Goal: Task Accomplishment & Management: Use online tool/utility

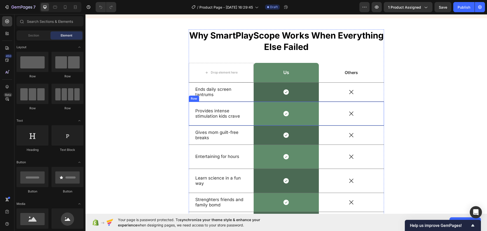
scroll to position [659, 0]
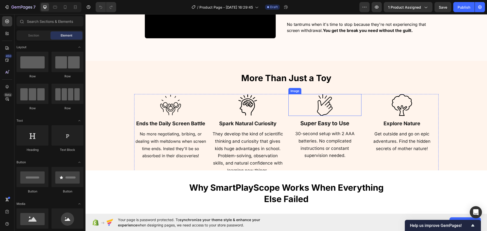
click at [291, 99] on div at bounding box center [324, 105] width 73 height 22
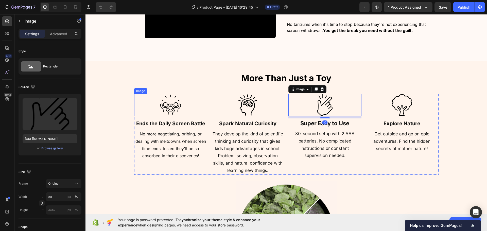
click at [161, 82] on h2 "More Than Just a Toy" at bounding box center [286, 78] width 304 height 12
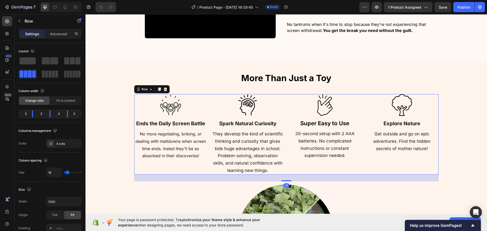
click at [300, 166] on div "Image Super Easy to Use Heading 30-second setup with 2 AAA batteries. No compli…" at bounding box center [324, 134] width 73 height 81
click at [159, 90] on div at bounding box center [159, 89] width 6 height 6
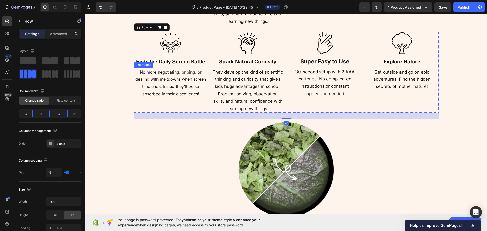
scroll to position [808, 0]
click at [20, 23] on icon "button" at bounding box center [19, 21] width 4 height 4
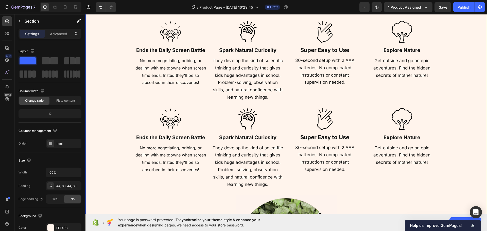
drag, startPoint x: 112, startPoint y: 97, endPoint x: 124, endPoint y: 95, distance: 12.3
click at [112, 97] on div "More Than Just a Toy Heading Image Ends the Daily Screen Battle Heading No more…" at bounding box center [286, 148] width 361 height 298
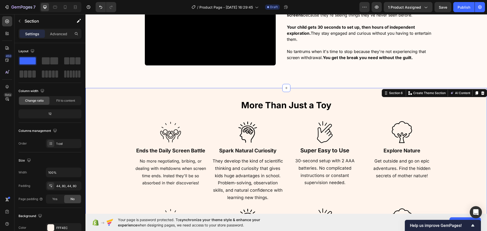
scroll to position [631, 0]
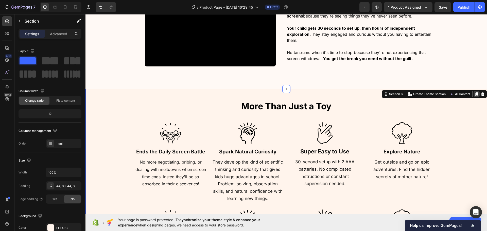
click at [475, 93] on icon at bounding box center [476, 94] width 3 height 4
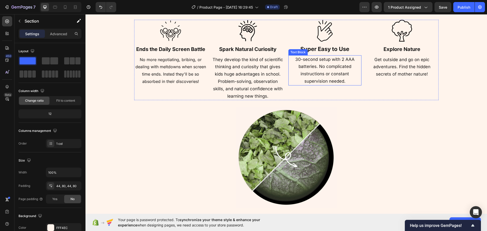
scroll to position [719, 0]
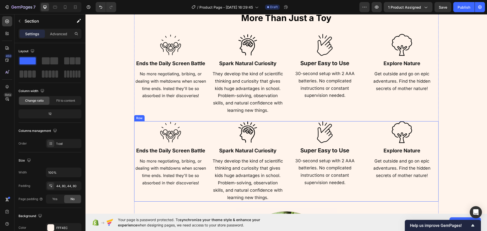
click at [363, 137] on div "Image Ends the Daily Screen Battle Heading No more negotiating, bribing, or dea…" at bounding box center [286, 161] width 304 height 81
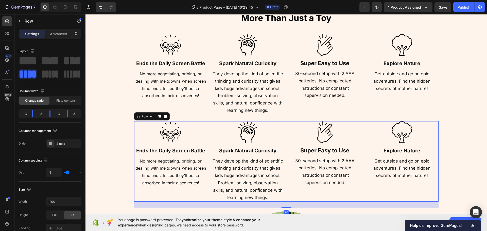
click at [163, 116] on icon at bounding box center [165, 116] width 4 height 4
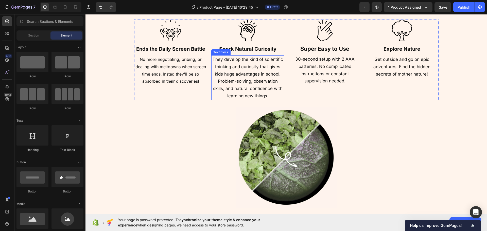
scroll to position [795, 0]
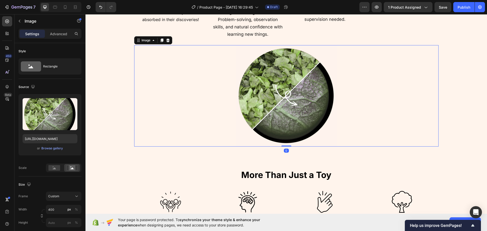
click at [359, 92] on div at bounding box center [286, 95] width 304 height 101
click at [317, 172] on span "More Than Just a Toy" at bounding box center [286, 175] width 90 height 10
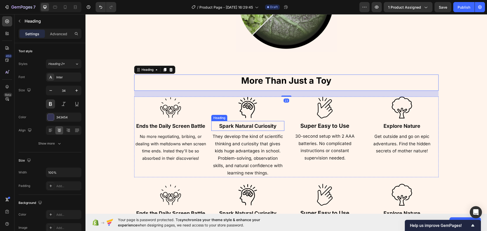
scroll to position [897, 0]
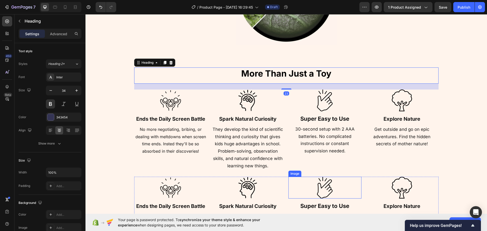
click at [292, 179] on div at bounding box center [324, 188] width 73 height 22
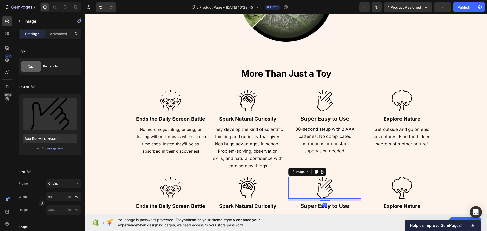
click at [288, 184] on div at bounding box center [324, 188] width 73 height 22
click at [285, 183] on div "Image Ends the Daily Screen Battle Heading No more negotiating, bribing, or dea…" at bounding box center [286, 217] width 304 height 81
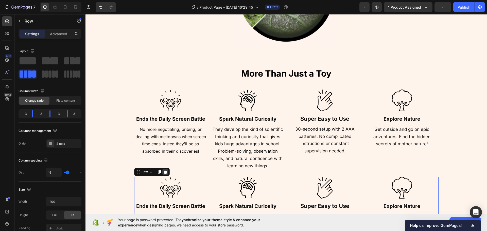
click at [166, 173] on div "Row" at bounding box center [151, 172] width 35 height 8
click at [165, 173] on div at bounding box center [165, 172] width 6 height 6
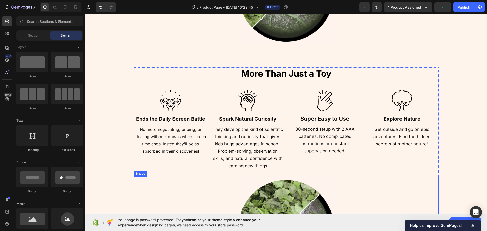
click at [321, 186] on img at bounding box center [286, 227] width 101 height 101
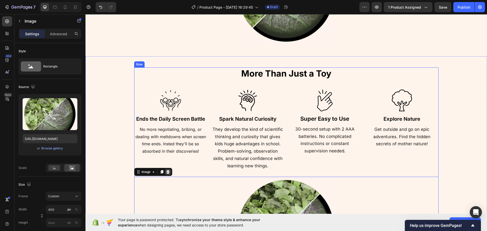
click at [167, 172] on icon at bounding box center [167, 172] width 3 height 4
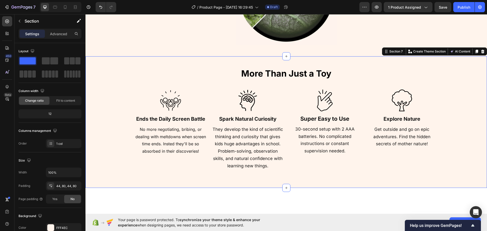
click at [119, 121] on div "More Than Just a Toy Heading Image Ends the Daily Screen Battle Heading No more…" at bounding box center [286, 121] width 361 height 109
drag, startPoint x: 63, startPoint y: 225, endPoint x: 77, endPoint y: 217, distance: 16.0
click at [63, 225] on div "FFF4EC" at bounding box center [63, 227] width 35 height 9
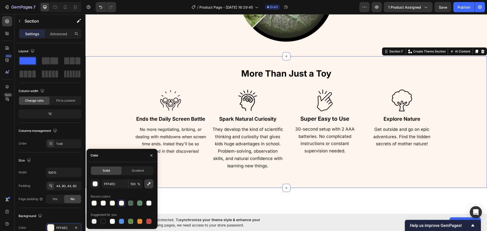
click at [147, 183] on icon "button" at bounding box center [148, 183] width 5 height 5
type input "FFFFFF"
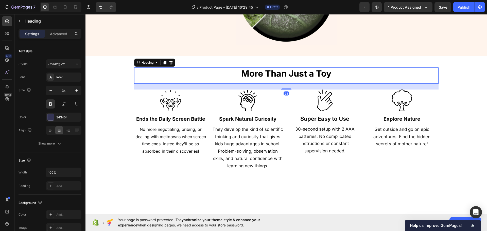
click at [286, 74] on span "More Than Just a Toy" at bounding box center [286, 73] width 90 height 10
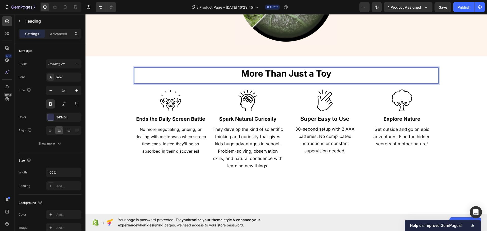
click at [286, 74] on span "More Than Just a Toy" at bounding box center [286, 73] width 90 height 10
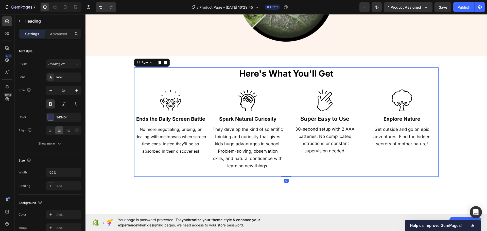
click at [333, 171] on div "⁠⁠⁠⁠⁠⁠⁠ Here's What You'll Get Heading Image Ends the Daily Screen Battle Headi…" at bounding box center [286, 121] width 304 height 109
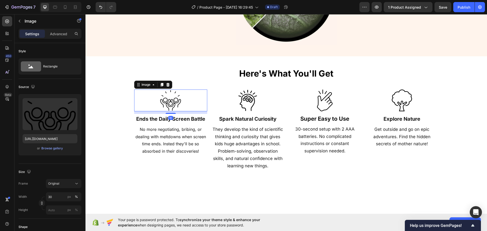
click at [166, 107] on img at bounding box center [170, 100] width 22 height 22
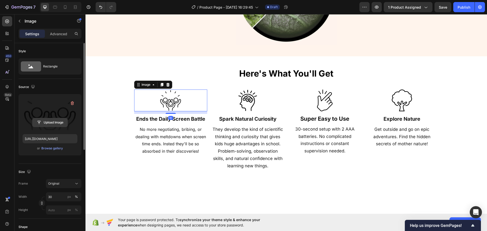
click at [50, 122] on input "file" at bounding box center [49, 122] width 35 height 9
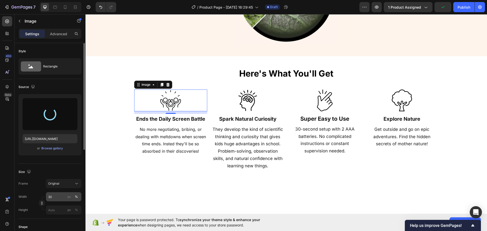
type input "https://cdn.shopify.com/s/files/1/0934/2330/5087/files/gempages_578278445276988…"
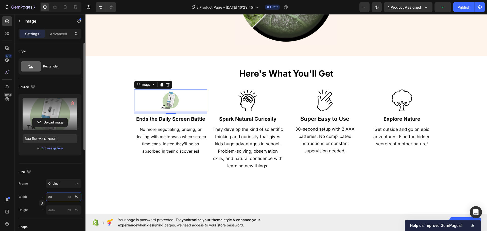
click at [59, 197] on input "30" at bounding box center [63, 196] width 35 height 9
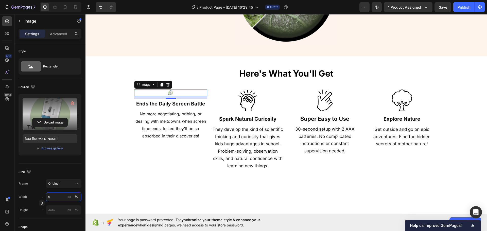
type input "90"
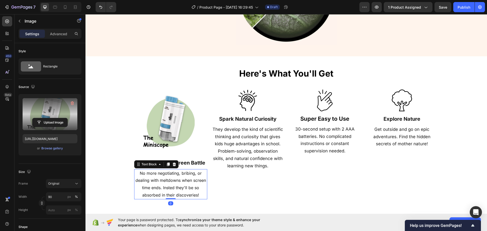
click at [181, 177] on p "No more negotiating, bribing, or dealing with meltdowns when screen time ends. …" at bounding box center [171, 184] width 72 height 29
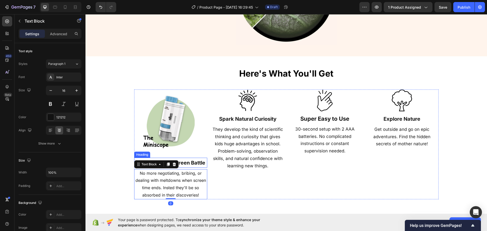
click at [172, 163] on icon at bounding box center [174, 164] width 4 height 4
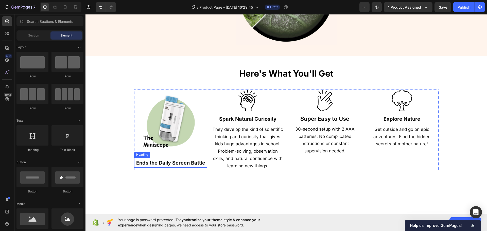
click at [175, 163] on strong "Ends the Daily Screen Battle" at bounding box center [170, 163] width 69 height 6
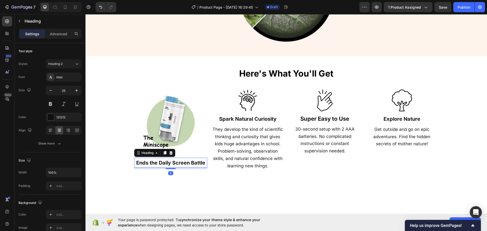
click at [170, 152] on icon at bounding box center [171, 153] width 4 height 4
click at [230, 149] on span "They develop the kind of scientific thinking and curiosity that gives kids huge…" at bounding box center [247, 148] width 70 height 42
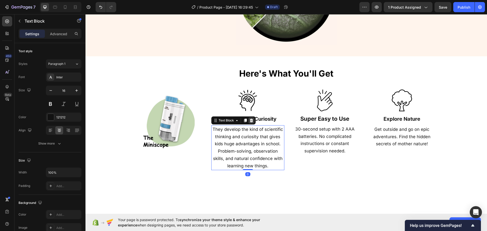
click at [248, 120] on div at bounding box center [251, 120] width 6 height 6
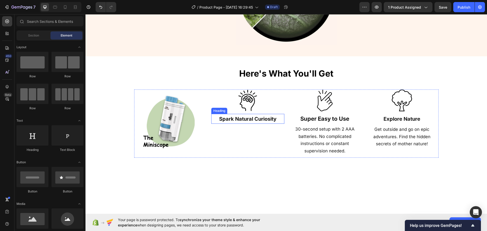
click at [251, 119] on strong "Spark Natural Curiosity" at bounding box center [247, 119] width 57 height 6
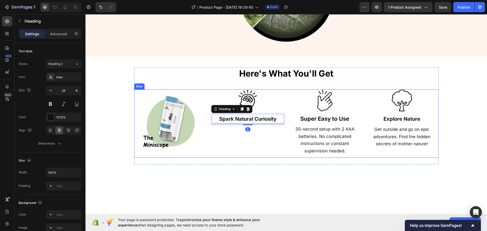
click at [246, 108] on icon at bounding box center [248, 109] width 4 height 4
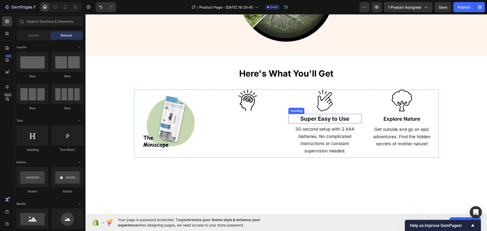
click at [312, 124] on div "Image Super Easy to Use Heading 30-second setup with 2 AAA batteries. No compli…" at bounding box center [324, 123] width 73 height 68
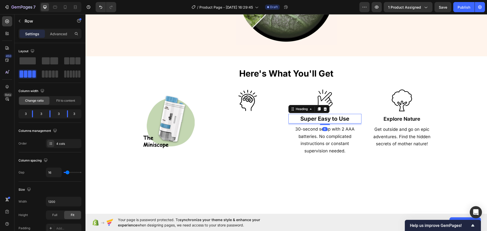
click at [318, 116] on strong "Super Easy to Use" at bounding box center [324, 118] width 49 height 7
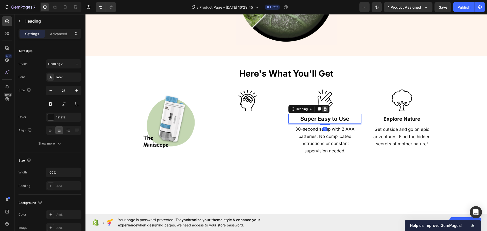
click at [323, 109] on icon at bounding box center [324, 109] width 3 height 4
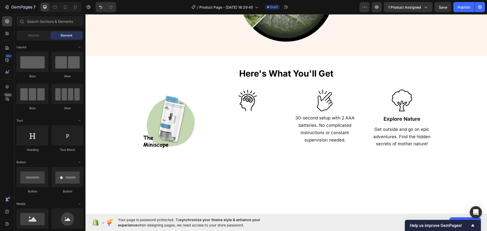
click at [267, 107] on div at bounding box center [247, 100] width 73 height 22
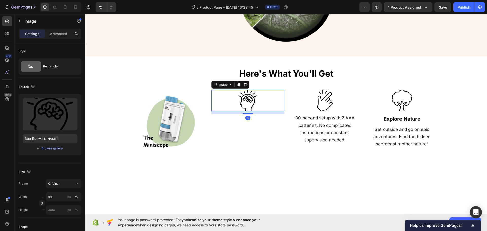
click at [242, 86] on div at bounding box center [245, 85] width 6 height 6
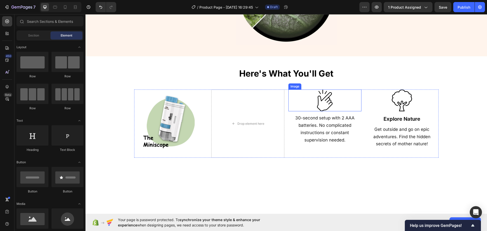
click at [307, 103] on div at bounding box center [324, 100] width 73 height 22
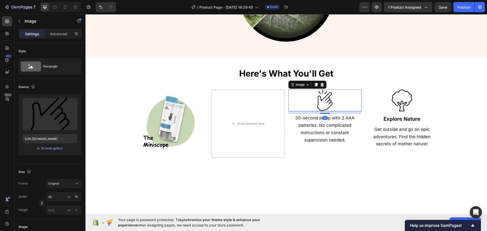
click at [322, 84] on div at bounding box center [322, 85] width 6 height 6
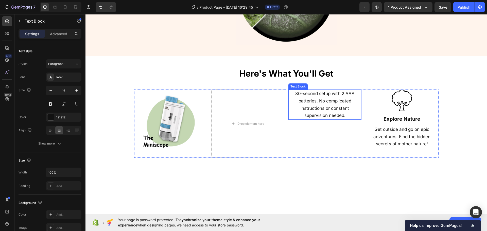
drag, startPoint x: 324, startPoint y: 113, endPoint x: 323, endPoint y: 92, distance: 20.8
click at [324, 112] on p "30-second setup with 2 AAA batteries. No complicated instructions or constant s…" at bounding box center [325, 104] width 72 height 29
click at [327, 83] on icon at bounding box center [328, 85] width 3 height 4
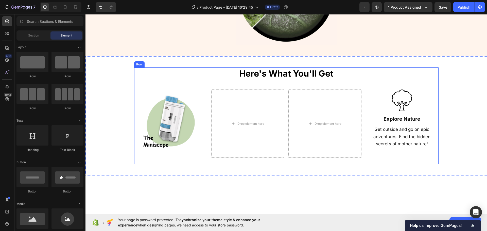
click at [383, 102] on div at bounding box center [401, 100] width 73 height 22
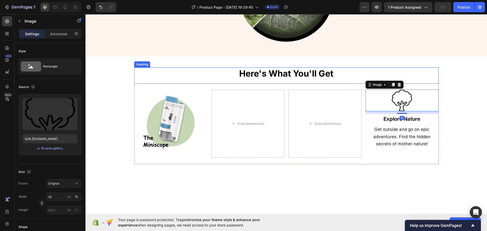
click at [402, 80] on div "⁠⁠⁠⁠⁠⁠⁠ Here's What You'll Get Heading" at bounding box center [286, 75] width 304 height 16
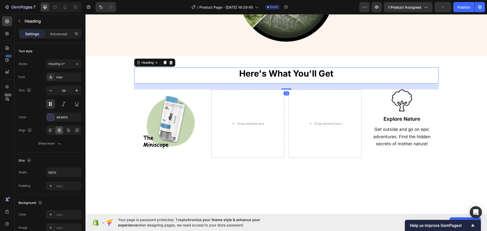
click at [395, 94] on img at bounding box center [402, 100] width 22 height 22
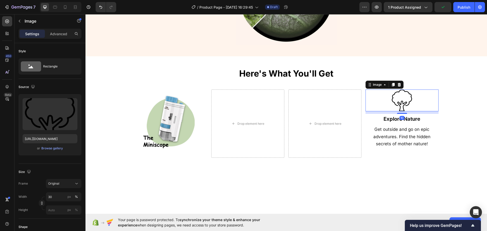
click at [397, 84] on icon at bounding box center [398, 85] width 3 height 4
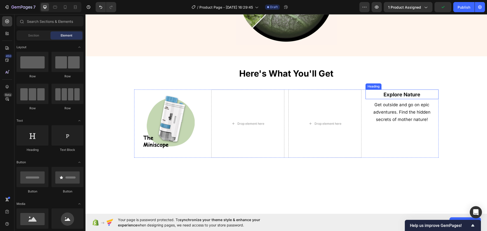
click at [401, 99] on h2 "Explore Nature" at bounding box center [401, 94] width 73 height 10
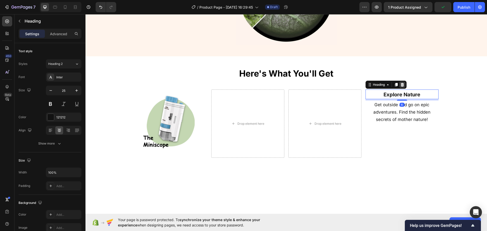
click at [400, 83] on icon at bounding box center [401, 85] width 3 height 4
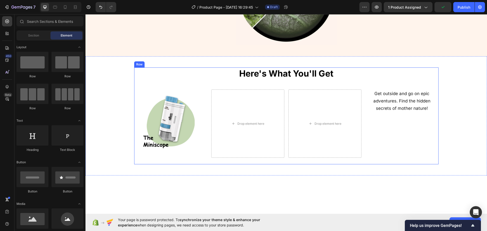
drag, startPoint x: 404, startPoint y: 99, endPoint x: 403, endPoint y: 88, distance: 10.9
click at [404, 98] on span "Get outside and go on epic adventures. Find the hidden secrets of mother nature!" at bounding box center [401, 101] width 57 height 20
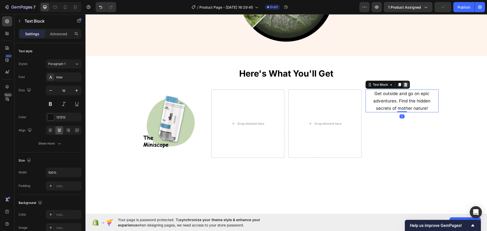
click at [403, 85] on icon at bounding box center [405, 85] width 4 height 4
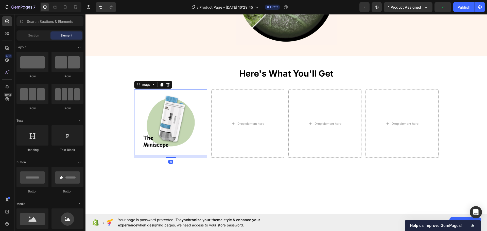
click at [191, 129] on img at bounding box center [171, 122] width 66 height 66
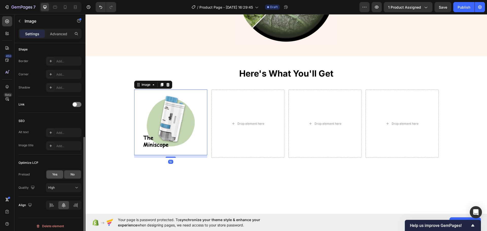
click at [58, 175] on div "Yes" at bounding box center [54, 174] width 17 height 8
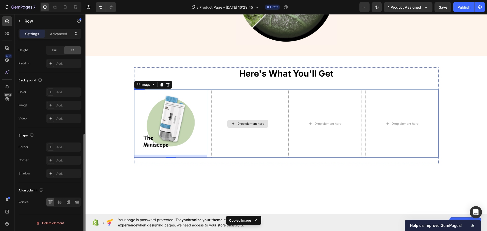
click at [236, 118] on div "Drop element here" at bounding box center [247, 123] width 73 height 68
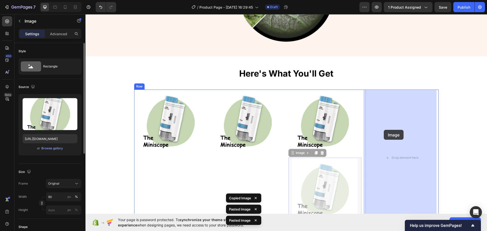
drag, startPoint x: 304, startPoint y: 151, endPoint x: 384, endPoint y: 130, distance: 82.7
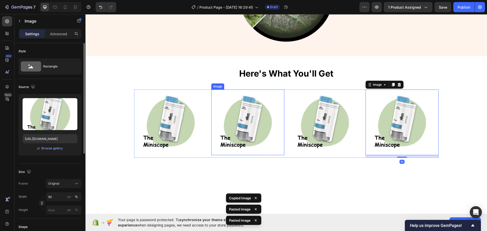
click at [233, 124] on img at bounding box center [248, 122] width 66 height 66
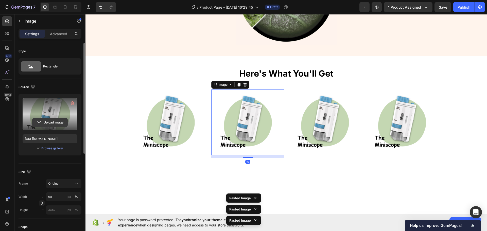
click at [41, 127] on button "Upload Image" at bounding box center [49, 122] width 35 height 9
click at [50, 119] on input "file" at bounding box center [49, 122] width 35 height 9
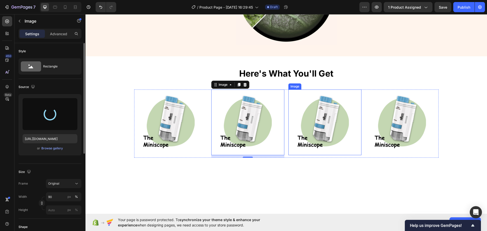
type input "https://cdn.shopify.com/s/files/1/0934/2330/5087/files/gempages_578278445276988…"
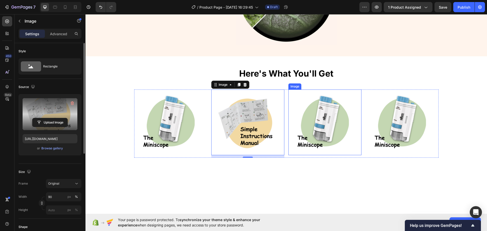
click at [301, 123] on img at bounding box center [325, 122] width 66 height 66
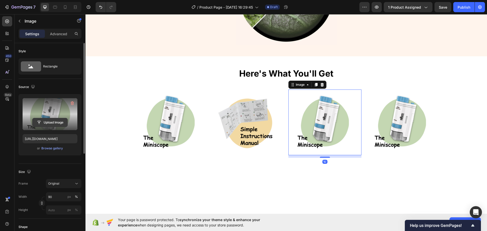
click at [58, 123] on input "file" at bounding box center [49, 122] width 35 height 9
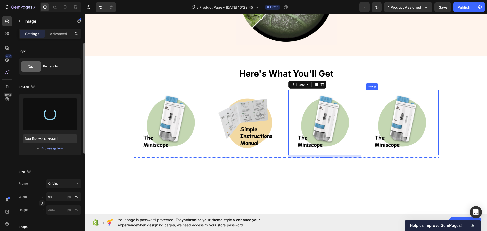
type input "https://cdn.shopify.com/s/files/1/0934/2330/5087/files/gempages_578278445276988…"
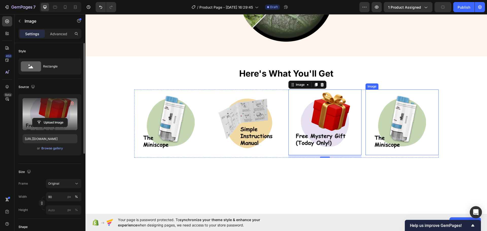
click at [394, 125] on img at bounding box center [402, 122] width 66 height 66
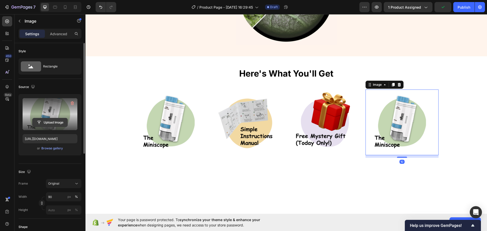
click at [37, 121] on input "file" at bounding box center [49, 122] width 35 height 9
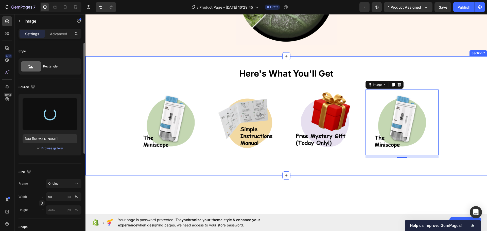
type input "https://cdn.shopify.com/s/files/1/0934/2330/5087/files/gempages_578278445276988…"
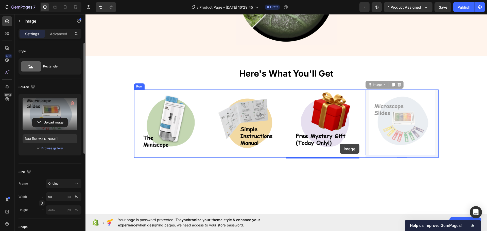
drag, startPoint x: 375, startPoint y: 85, endPoint x: 338, endPoint y: 144, distance: 69.4
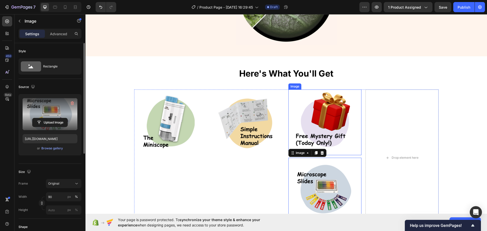
click at [330, 122] on img at bounding box center [325, 122] width 66 height 66
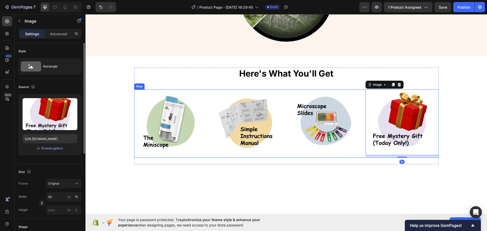
click at [294, 149] on img at bounding box center [325, 122] width 66 height 66
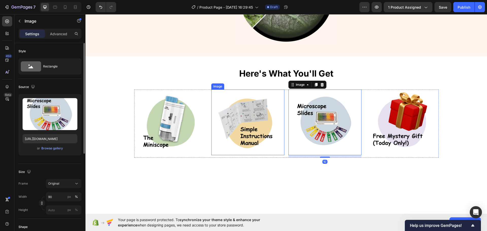
click at [169, 127] on img at bounding box center [171, 122] width 66 height 66
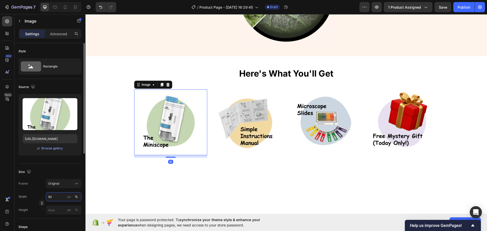
click at [56, 199] on input "90" at bounding box center [63, 196] width 35 height 9
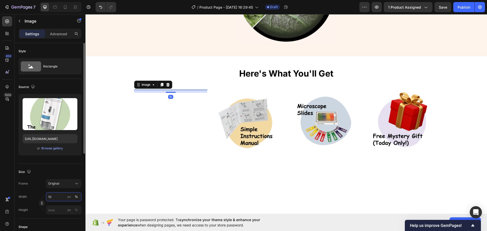
type input "100"
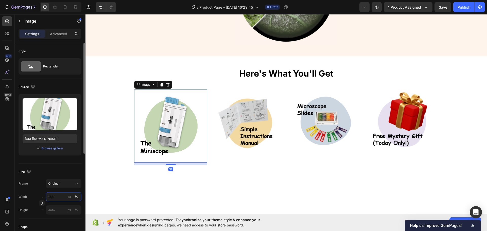
click at [58, 198] on input "100" at bounding box center [63, 196] width 35 height 9
drag, startPoint x: 58, startPoint y: 198, endPoint x: 52, endPoint y: 147, distance: 51.2
click at [58, 198] on input "100" at bounding box center [63, 196] width 35 height 9
click at [228, 149] on img at bounding box center [248, 122] width 66 height 66
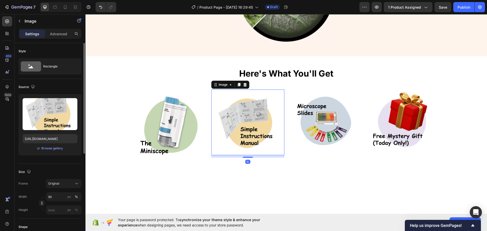
click at [60, 191] on div "Frame Original Width 90 px % Height px %" at bounding box center [50, 196] width 63 height 35
click at [59, 193] on input "90" at bounding box center [63, 196] width 35 height 9
paste input "10"
type input "100"
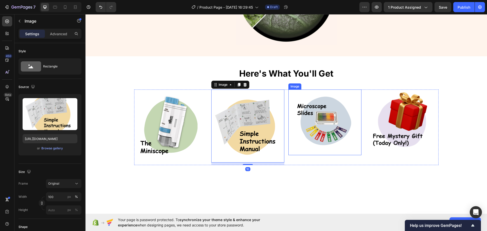
click at [311, 130] on img at bounding box center [325, 122] width 66 height 66
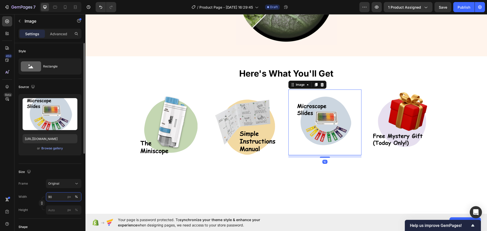
click at [65, 197] on input "90" at bounding box center [63, 196] width 35 height 9
paste input "10"
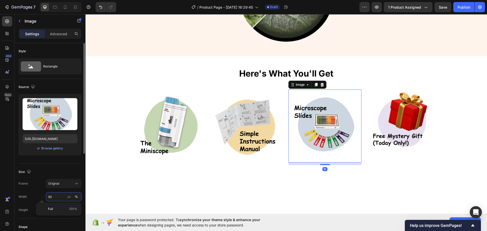
type input "100"
click at [402, 129] on img at bounding box center [402, 122] width 66 height 66
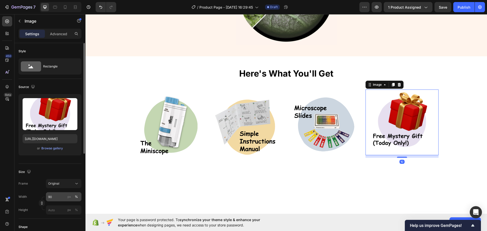
click at [45, 197] on div "Width 90 px %" at bounding box center [50, 196] width 63 height 9
drag, startPoint x: 60, startPoint y: 195, endPoint x: 28, endPoint y: 176, distance: 37.4
click at [60, 195] on input "90" at bounding box center [63, 196] width 35 height 9
paste input "10"
type input "100"
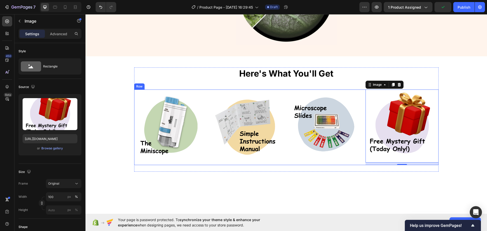
click at [285, 161] on div "Image Image Image Image 10 Row" at bounding box center [286, 127] width 304 height 76
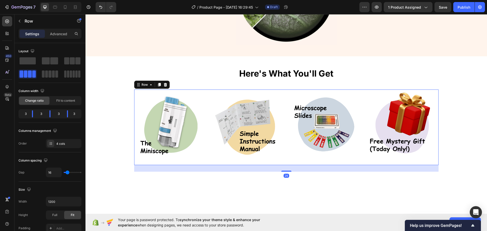
type input "13"
type input "11"
type input "9"
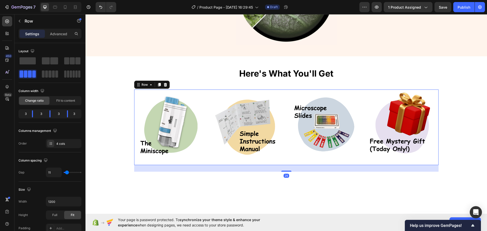
type input "9"
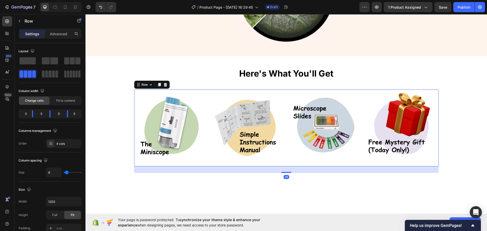
type input "7"
type input "4"
type input "2"
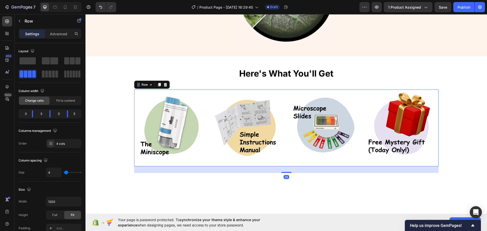
type input "2"
type input "0"
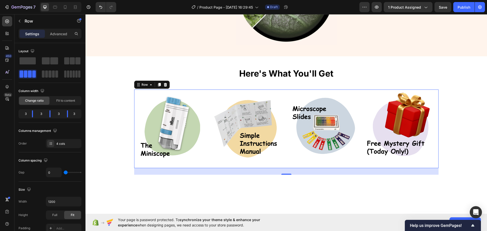
drag, startPoint x: 67, startPoint y: 172, endPoint x: 78, endPoint y: 178, distance: 12.5
type input "0"
click at [65, 172] on input "range" at bounding box center [73, 172] width 18 height 1
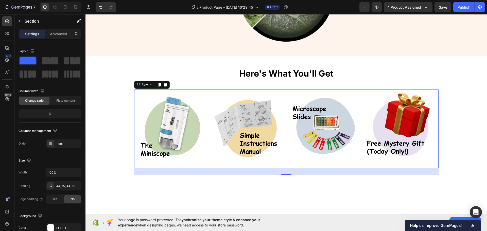
drag, startPoint x: 170, startPoint y: 193, endPoint x: 163, endPoint y: 192, distance: 7.1
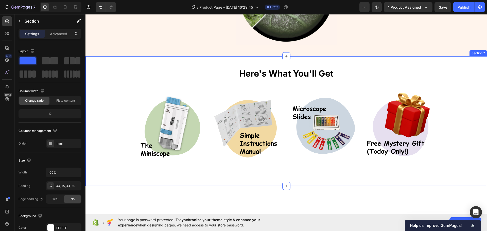
click at [90, 133] on div "⁠⁠⁠⁠⁠⁠⁠ Here's What You'll Get Heading Image Image Image Image Row Row Section 7" at bounding box center [285, 121] width 401 height 130
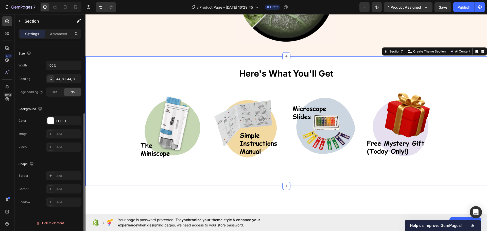
drag, startPoint x: 171, startPoint y: 107, endPoint x: 85, endPoint y: 93, distance: 86.7
click at [140, 8] on div "/ Product Page - Sep 28, 16:29:45 Draft" at bounding box center [239, 7] width 239 height 10
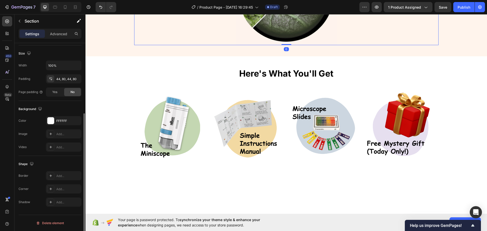
scroll to position [0, 0]
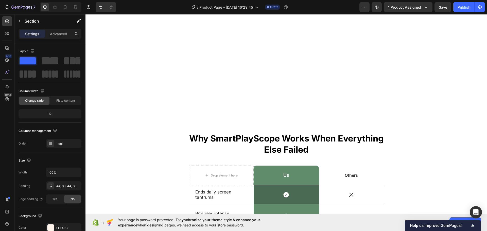
scroll to position [947, 0]
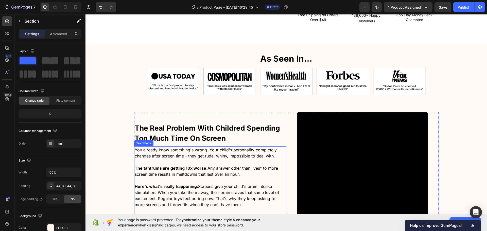
click at [227, 168] on span "The tantrums are getting 10x worse. Any answer other than "yes" to more screen …" at bounding box center [206, 171] width 143 height 11
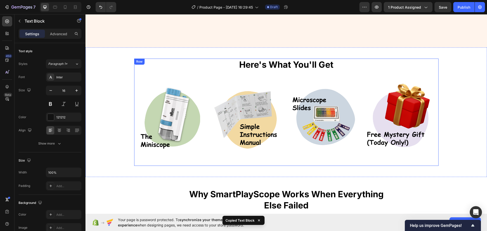
scroll to position [897, 0]
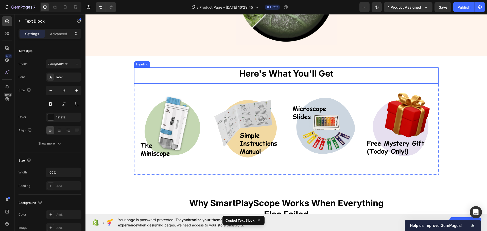
click at [283, 76] on span "Here's What You'll Get" at bounding box center [286, 73] width 94 height 10
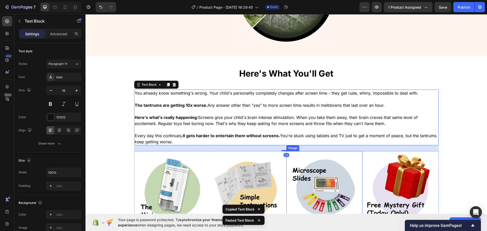
click at [330, 182] on img at bounding box center [324, 189] width 76 height 76
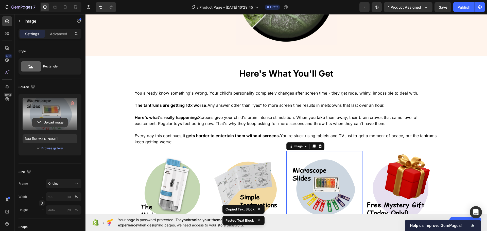
click at [57, 122] on input "file" at bounding box center [49, 122] width 35 height 9
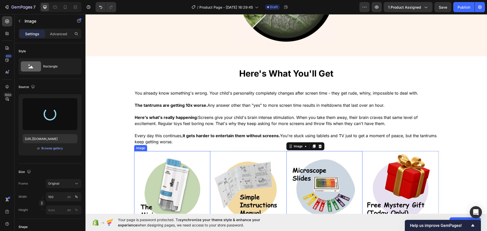
type input "https://cdn.shopify.com/s/files/1/0934/2330/5087/files/gempages_578278445276988…"
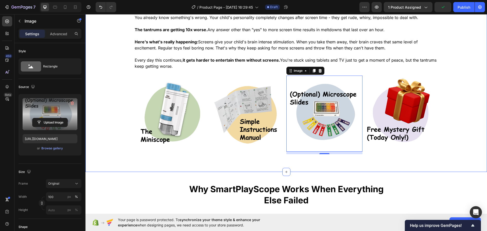
scroll to position [973, 0]
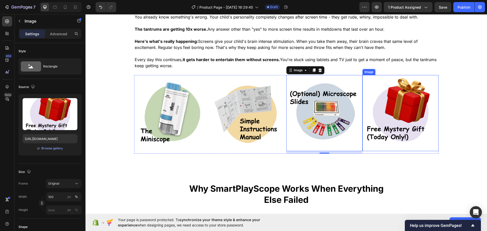
click at [380, 134] on img at bounding box center [400, 113] width 76 height 76
click at [322, 125] on img at bounding box center [324, 113] width 76 height 76
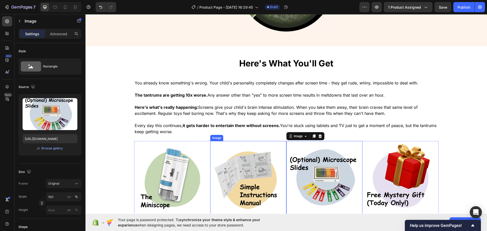
scroll to position [897, 0]
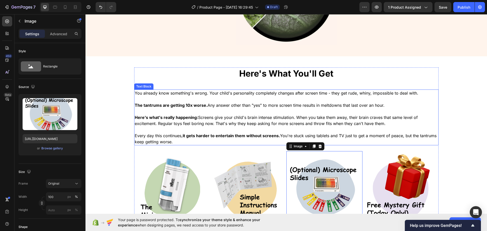
click at [218, 127] on p at bounding box center [286, 130] width 303 height 6
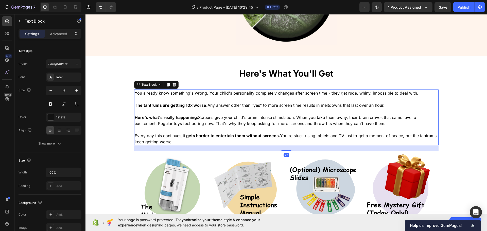
click at [189, 139] on p "Every day this continues, it gets harder to entertain them without screens. You…" at bounding box center [286, 139] width 303 height 12
click at [302, 113] on p "Rich Text Editor. Editing area: main" at bounding box center [286, 111] width 303 height 6
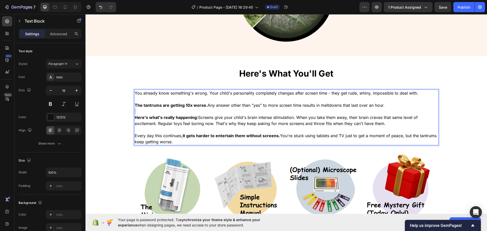
click at [302, 113] on p "Rich Text Editor. Editing area: main" at bounding box center [286, 111] width 303 height 6
drag, startPoint x: 194, startPoint y: 140, endPoint x: 112, endPoint y: 87, distance: 97.6
click at [112, 87] on div "Here's What You'll Get Heading You already know something's wrong. Your child's…" at bounding box center [286, 151] width 361 height 169
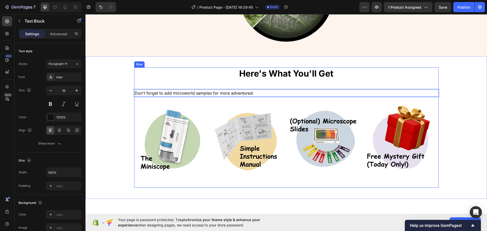
click at [181, 93] on span "Don't forget to add microworld samples for more adventures!" at bounding box center [194, 93] width 119 height 5
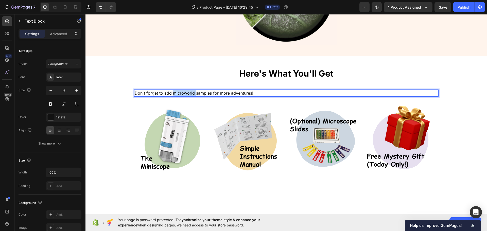
click at [181, 93] on span "Don't forget to add microworld samples for more adventures!" at bounding box center [194, 93] width 119 height 5
click at [196, 92] on span "Don't forget to add microworld samples for more adventures!" at bounding box center [194, 93] width 119 height 5
click at [225, 91] on span "Don't forget to add microworld samples for more adventures!" at bounding box center [194, 93] width 119 height 5
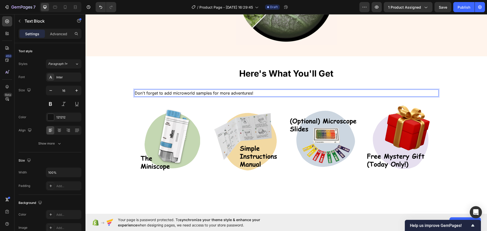
click at [235, 92] on span "Don't forget to add microworld samples for more adventures!" at bounding box center [194, 93] width 119 height 5
click at [224, 93] on span "Don't forget to add microworld samples for more adventures!" at bounding box center [194, 93] width 119 height 5
click at [254, 93] on p "Don't forget to add microworld samples for more adventures!" at bounding box center [286, 93] width 303 height 6
click at [90, 98] on div "Here's What You'll Get Heading Don't forget to add microworld samples for more …" at bounding box center [285, 127] width 401 height 142
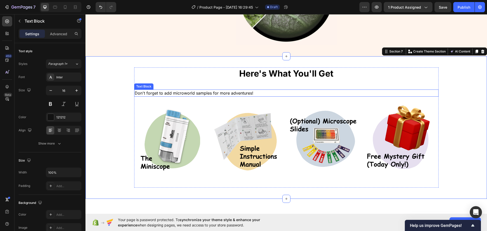
click at [162, 94] on span "Don't forget to add microworld samples for more adventures!" at bounding box center [194, 93] width 119 height 5
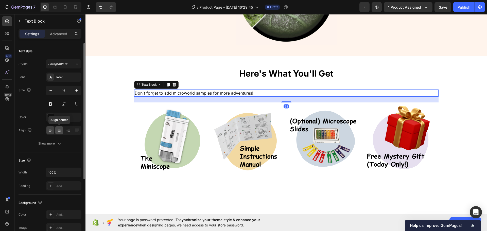
click at [59, 129] on icon at bounding box center [60, 129] width 4 height 1
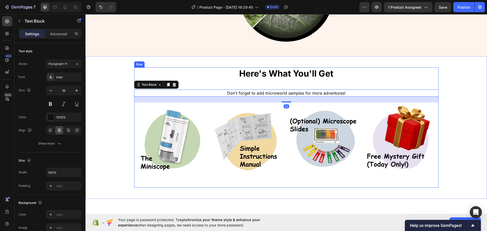
click at [258, 77] on span "Here's What You'll Get" at bounding box center [286, 73] width 94 height 10
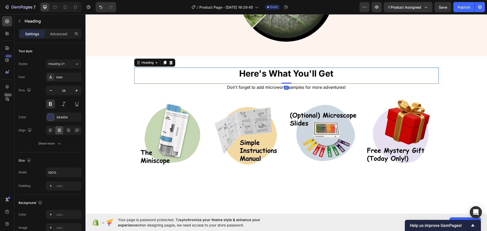
drag, startPoint x: 286, startPoint y: 89, endPoint x: 283, endPoint y: 84, distance: 6.8
click at [290, 80] on div "Here's What You'll Get Heading 0" at bounding box center [286, 75] width 304 height 16
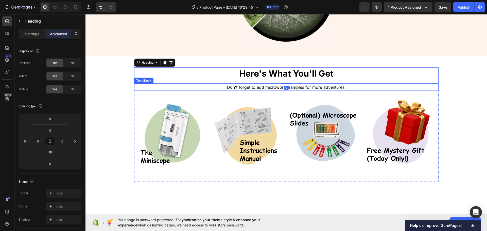
click at [268, 89] on span "Don't forget to add microworld samples for more adventures!" at bounding box center [286, 87] width 119 height 5
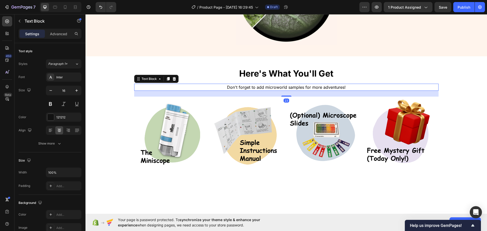
click at [214, 62] on div "Here's What You'll Get Heading Don't forget to add microworld samples for more …" at bounding box center [285, 124] width 401 height 137
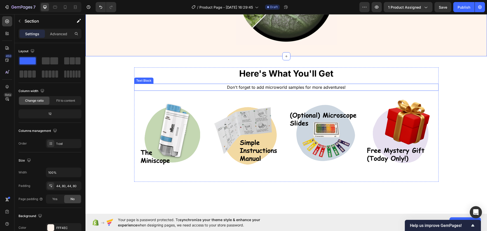
click at [255, 84] on p "Don't forget to add microworld samples for more adventures!" at bounding box center [286, 87] width 303 height 6
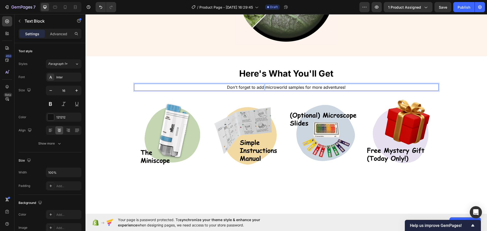
click at [261, 88] on span "Don't forget to add microworld samples for more adventures!" at bounding box center [286, 87] width 119 height 5
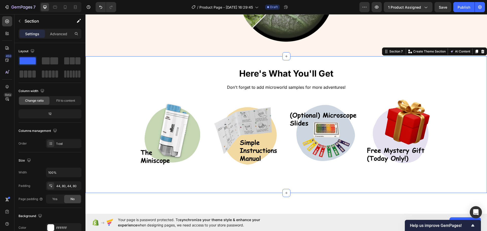
click at [192, 59] on div "Here's What You'll Get Heading Don't forget to add microworld samples for more …" at bounding box center [285, 124] width 401 height 137
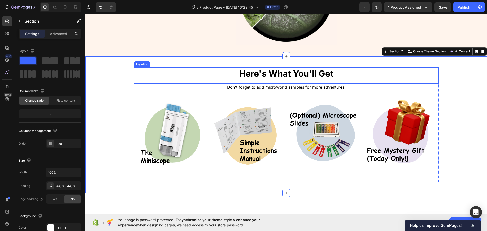
click at [249, 89] on span "Don't forget to add microworld samples for more adventures!" at bounding box center [286, 87] width 119 height 5
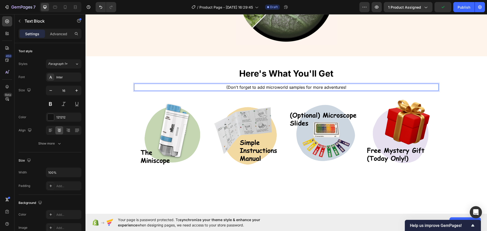
click at [360, 85] on p "(Don't forget to add microworld samples for more adventures!" at bounding box center [286, 87] width 303 height 6
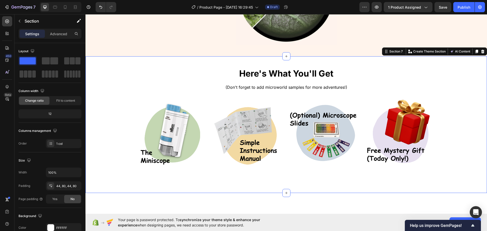
click at [369, 62] on div "Here's What You'll Get Heading (Don't forget to add microworld samples for more…" at bounding box center [285, 124] width 401 height 137
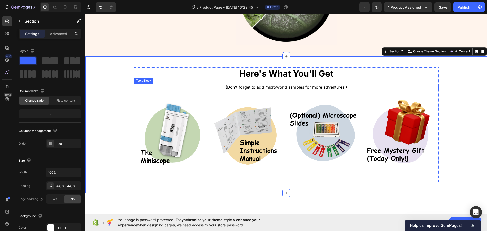
click at [282, 88] on span "(Don't forget to add microworld samples for more adventures!)" at bounding box center [286, 87] width 122 height 5
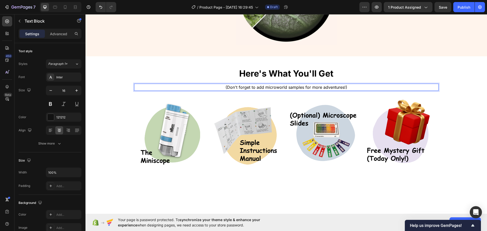
click at [279, 88] on span "(Don't forget to add microworld samples for more adventures!)" at bounding box center [286, 87] width 122 height 5
click at [307, 85] on span "(Don't forget to add microsope slides samples for more adventures!)" at bounding box center [286, 87] width 132 height 5
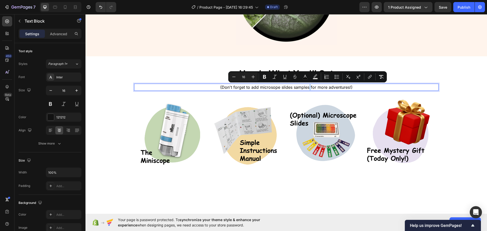
click at [307, 86] on span "(Don't forget to add microsope slides samples for more adventures!)" at bounding box center [286, 87] width 132 height 5
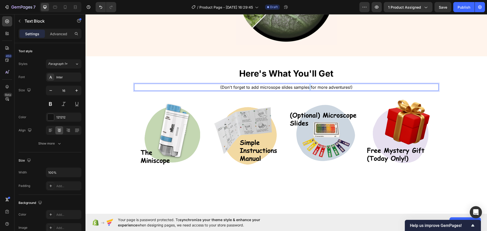
click at [307, 86] on span "(Don't forget to add microsope slides samples for more adventures!)" at bounding box center [286, 87] width 132 height 5
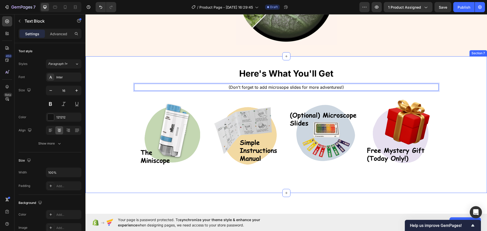
click at [380, 57] on div "Here's What You'll Get Heading (Don't forget to add microsope slides for more a…" at bounding box center [285, 124] width 401 height 137
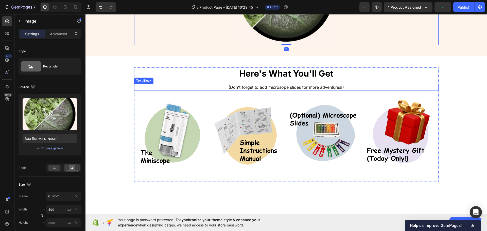
click at [255, 85] on span "(Don't forget to add microsope slides for more adventures!)" at bounding box center [285, 87] width 115 height 5
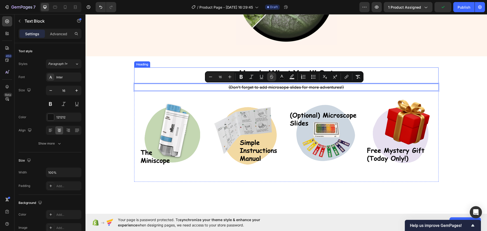
click at [257, 66] on div "Here's What You'll Get Heading (Don't forget to add microsope slides for more a…" at bounding box center [285, 124] width 401 height 137
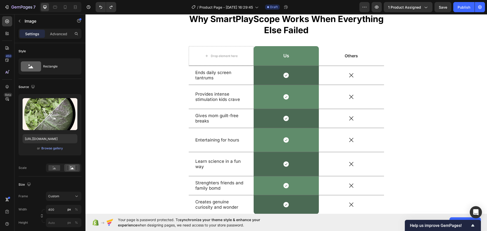
scroll to position [1100, 0]
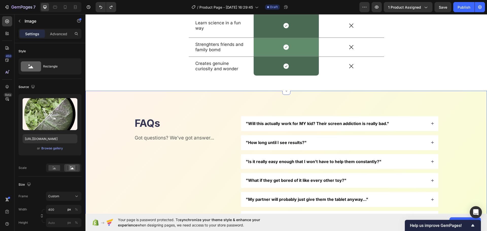
click at [170, 102] on div "FAQs Heading Got questions? We’ve got answer... Text Block "Will this actually …" at bounding box center [285, 199] width 401 height 217
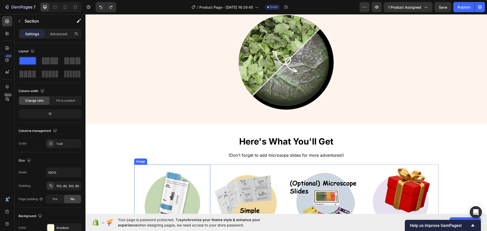
scroll to position [795, 0]
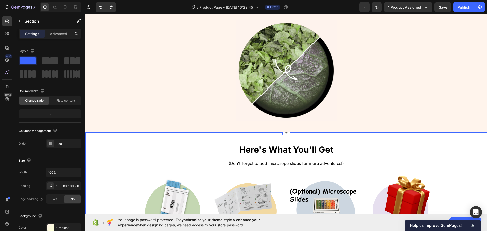
click at [122, 166] on div "Here's What You'll Get Heading (Don't forget to add microsope slides for more a…" at bounding box center [286, 200] width 361 height 114
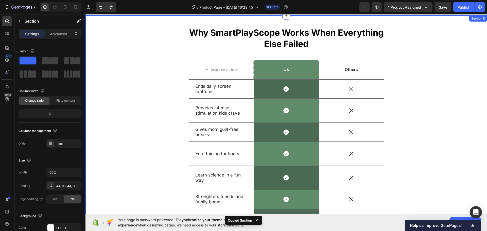
click at [413, 159] on div "Why SmartPlayScope Works When Everything Else Failed Heading Drop element here …" at bounding box center [286, 129] width 394 height 205
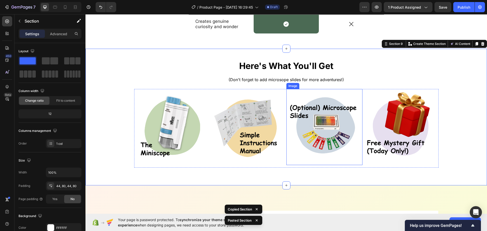
scroll to position [1285, 0]
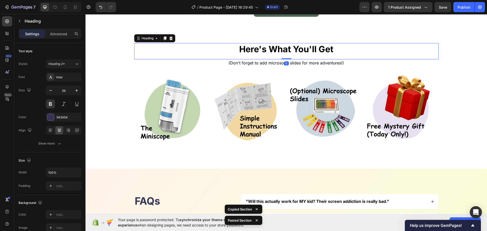
click at [280, 48] on span "Here's What You'll Get" at bounding box center [286, 49] width 94 height 10
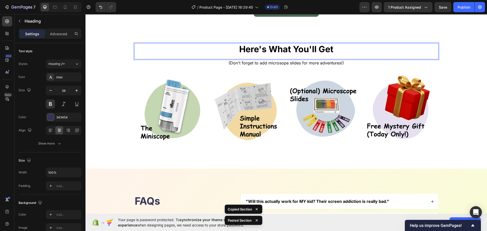
click at [280, 48] on span "Here's What You'll Get" at bounding box center [286, 49] width 94 height 10
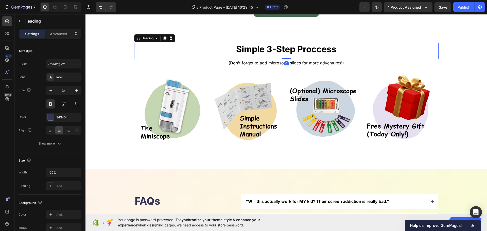
click at [251, 50] on span "Simple 3-Step Proccess" at bounding box center [286, 49] width 100 height 10
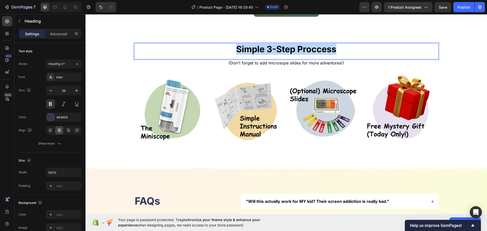
click at [251, 50] on span "Simple 3-Step Proccess" at bounding box center [286, 49] width 100 height 10
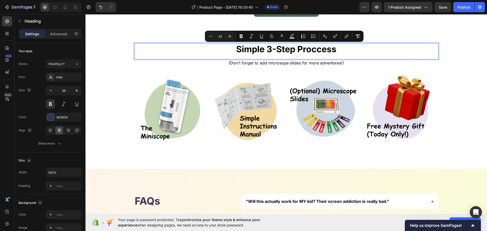
click at [244, 50] on span "Simple 3-Step Proccess" at bounding box center [286, 49] width 100 height 10
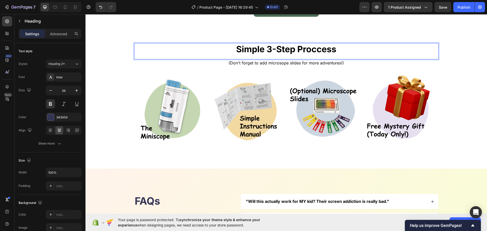
click at [336, 53] on p "Simple 3-Step Proccess" at bounding box center [286, 49] width 303 height 11
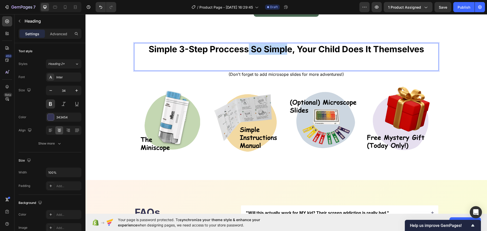
drag, startPoint x: 287, startPoint y: 47, endPoint x: 246, endPoint y: 50, distance: 41.2
click at [246, 50] on span "Simple 3-Step Proccess So Simple, Your Child Does It Themselves" at bounding box center [286, 49] width 275 height 10
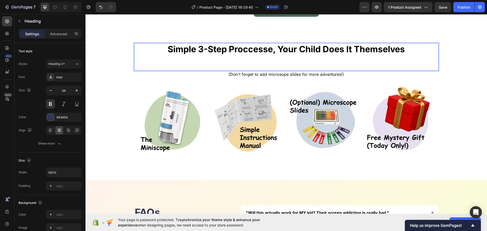
click at [164, 46] on p "Simple 3-Step Proccesse, Your Child Does It Themselves" at bounding box center [286, 55] width 303 height 22
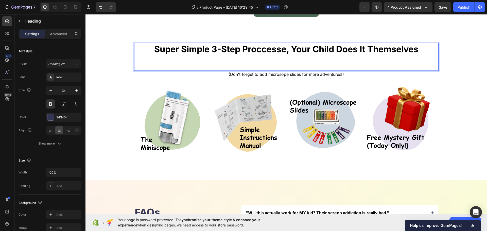
click at [282, 51] on span "Super Simple 3-Step Proccesse, Your Child Does It Themselves" at bounding box center [286, 49] width 264 height 10
click at [280, 58] on p "Super Simple 3-Step Proccess, Your Child Does It Themselves" at bounding box center [286, 55] width 303 height 22
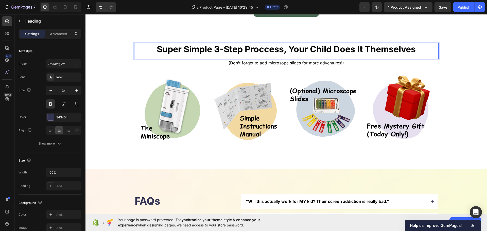
click at [291, 51] on span "Super Simple 3-Step Proccess, Your Child Does It Themselves" at bounding box center [286, 49] width 259 height 10
click at [287, 51] on span "Super Simple 3-Step Proccess, Your Child Does It Themselves" at bounding box center [286, 49] width 259 height 10
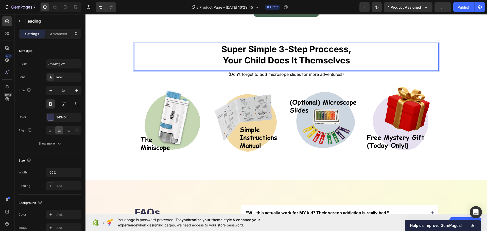
click at [321, 60] on span "Your Child Does It Themselves" at bounding box center [286, 60] width 127 height 10
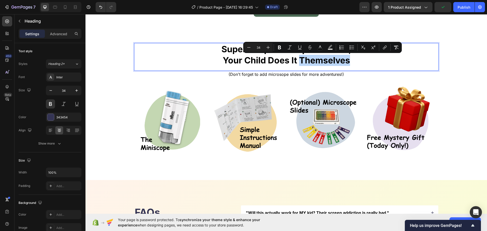
click at [383, 55] on p "Super Simple 3-Step Proccess, Your Child Does It Themselves" at bounding box center [286, 55] width 303 height 22
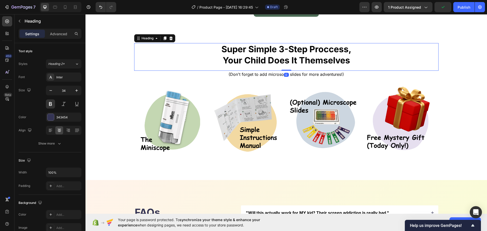
click at [307, 55] on p "⁠⁠⁠⁠⁠⁠⁠ Super Simple 3-Step Proccess, Your Child Does It Themselves" at bounding box center [286, 55] width 303 height 22
click at [262, 73] on span "(Don't forget to add microsope slides for more adventures!)" at bounding box center [285, 74] width 115 height 5
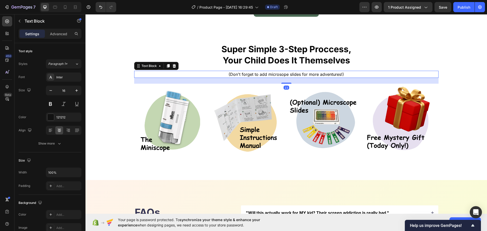
click at [262, 73] on span "(Don't forget to add microsope slides for more adventures!)" at bounding box center [285, 74] width 115 height 5
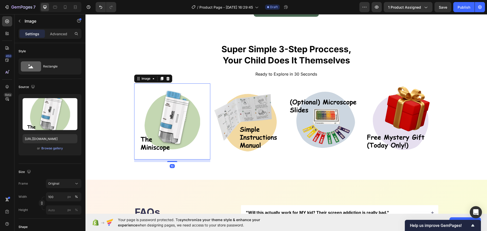
click at [184, 141] on img at bounding box center [172, 121] width 76 height 76
drag, startPoint x: 166, startPoint y: 80, endPoint x: 169, endPoint y: 83, distance: 4.5
click at [166, 79] on icon at bounding box center [167, 79] width 3 height 4
click at [236, 125] on img at bounding box center [248, 122] width 76 height 76
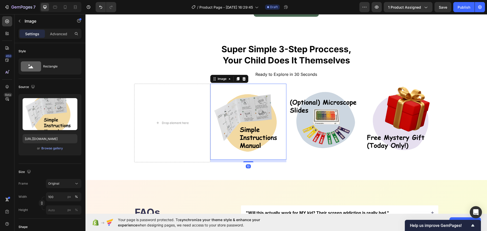
click at [243, 81] on div at bounding box center [244, 79] width 6 height 6
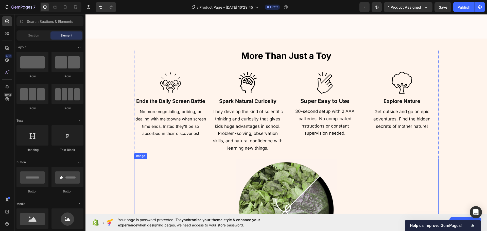
scroll to position [677, 0]
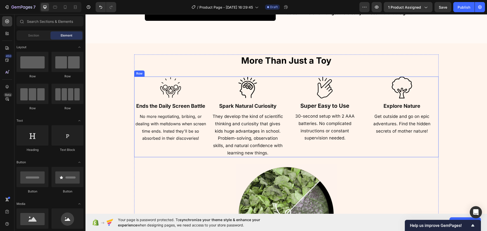
click at [284, 116] on div "Image Ends the Daily Screen Battle Heading No more negotiating, bribing, or dea…" at bounding box center [286, 117] width 304 height 81
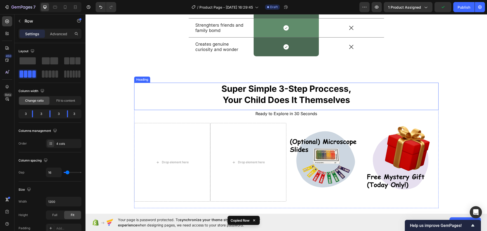
scroll to position [1310, 0]
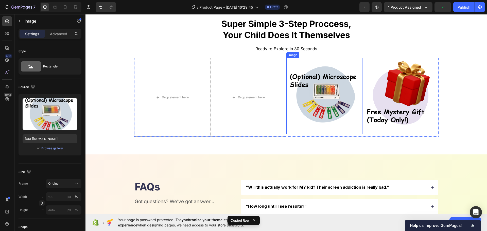
click at [295, 117] on img at bounding box center [324, 96] width 76 height 76
click at [287, 115] on img at bounding box center [324, 96] width 76 height 76
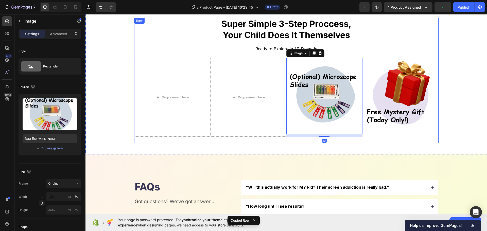
click at [292, 139] on div "Super Simple 3-Step Proccess, Your Child Does It Themselves Heading Ready to Ex…" at bounding box center [286, 80] width 304 height 125
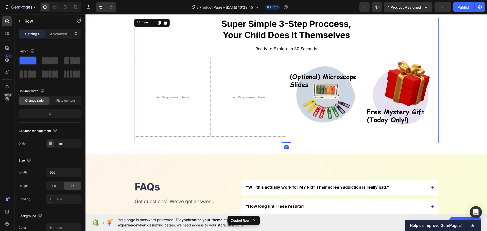
click at [289, 134] on div "Image" at bounding box center [324, 96] width 76 height 76
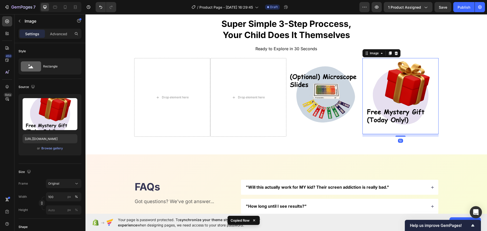
click at [377, 130] on img at bounding box center [400, 96] width 76 height 76
click at [360, 136] on div "Image" at bounding box center [324, 97] width 76 height 79
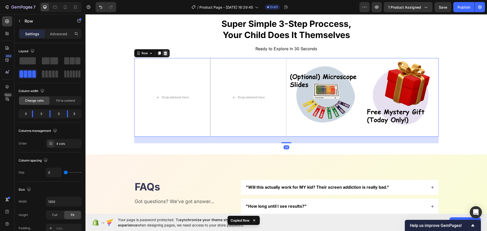
click at [163, 52] on icon at bounding box center [165, 53] width 4 height 4
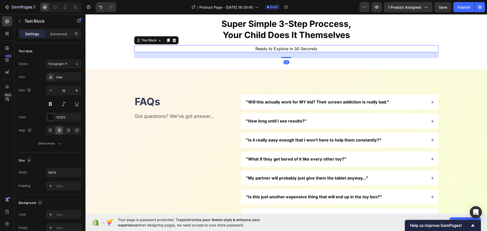
click at [260, 50] on span "Ready to Explore in 30 Seconds" at bounding box center [286, 48] width 62 height 5
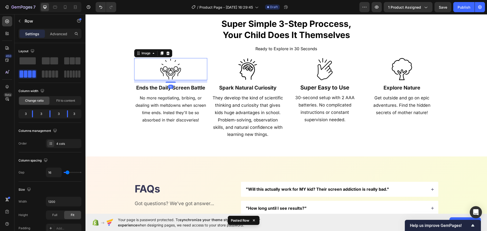
click at [186, 73] on div at bounding box center [170, 69] width 73 height 22
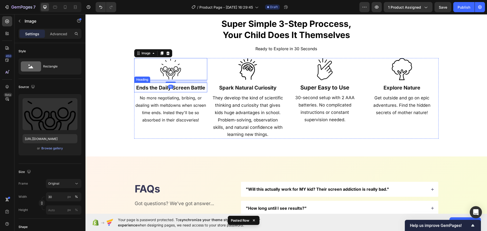
click at [170, 90] on strong "Ends the Daily Screen Battle" at bounding box center [170, 88] width 69 height 6
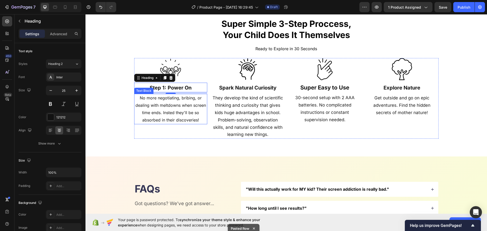
click at [165, 107] on span "No more negotiating, bribing, or dealing with meltdowns when screen time ends. …" at bounding box center [170, 108] width 70 height 27
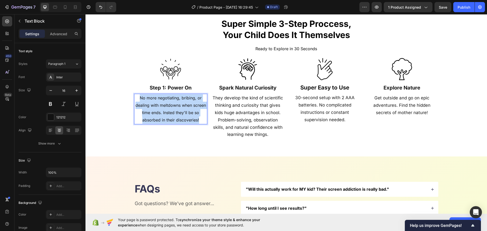
click at [165, 107] on span "No more negotiating, bribing, or dealing with meltdowns when screen time ends. …" at bounding box center [170, 108] width 70 height 27
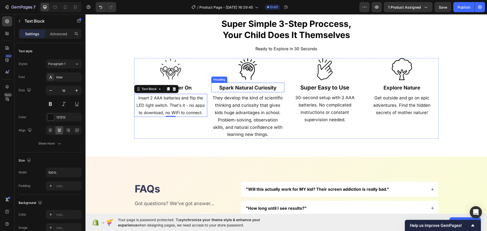
click at [257, 90] on strong "Spark Natural Curiosity" at bounding box center [247, 88] width 57 height 6
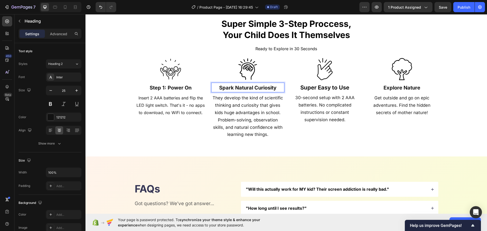
click at [257, 90] on strong "Spark Natural Curiosity" at bounding box center [247, 88] width 57 height 6
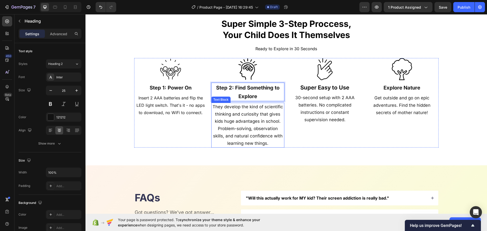
click at [251, 111] on p "They develop the kind of scientific thinking and curiosity that gives kids huge…" at bounding box center [248, 125] width 72 height 44
click at [251, 125] on p "They develop the kind of scientific thinking and curiosity that gives kids huge…" at bounding box center [248, 125] width 72 height 44
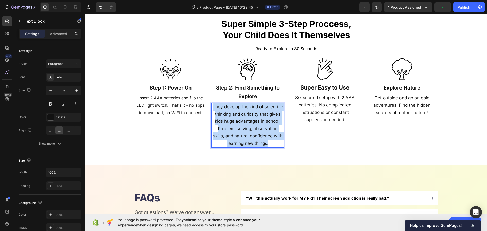
click at [251, 125] on p "They develop the kind of scientific thinking and curiosity that gives kids huge…" at bounding box center [248, 125] width 72 height 44
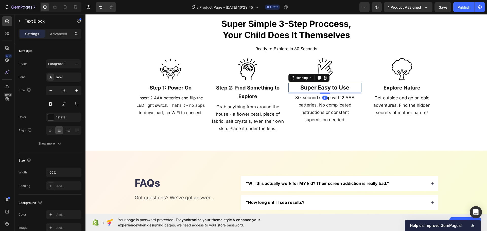
click at [313, 86] on strong "Super Easy to Use" at bounding box center [324, 87] width 49 height 7
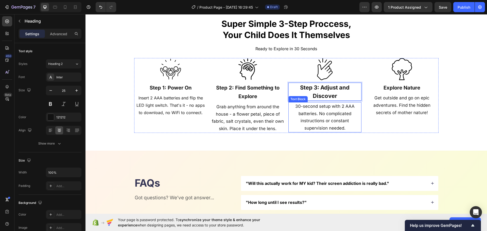
click at [332, 114] on span "30-second setup with 2 AAA batteries. No complicated instructions or constant s…" at bounding box center [324, 117] width 59 height 27
click at [312, 126] on span "30-second setup with 2 AAA batteries. No complicated instructions or constant s…" at bounding box center [324, 117] width 59 height 27
click at [313, 126] on span "30-second setup with 2 AAA batteries. No complicated instructions or constant s…" at bounding box center [324, 117] width 59 height 27
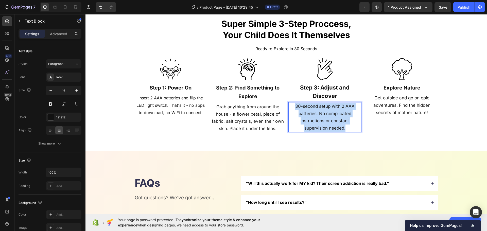
click at [313, 126] on span "30-second setup with 2 AAA batteries. No complicated instructions or constant s…" at bounding box center [324, 117] width 59 height 27
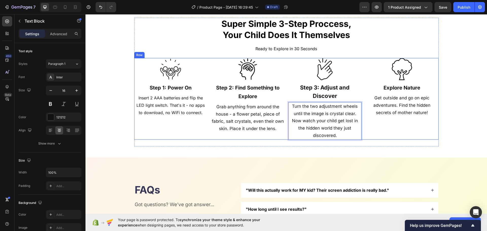
click at [378, 92] on div "Text Block" at bounding box center [375, 90] width 17 height 5
click at [401, 75] on img at bounding box center [402, 69] width 22 height 22
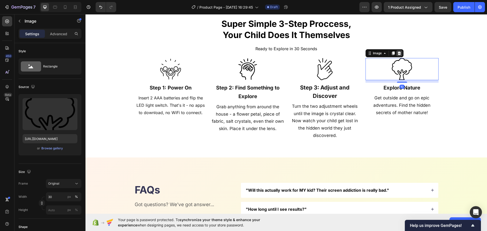
click at [397, 52] on icon at bounding box center [398, 53] width 3 height 4
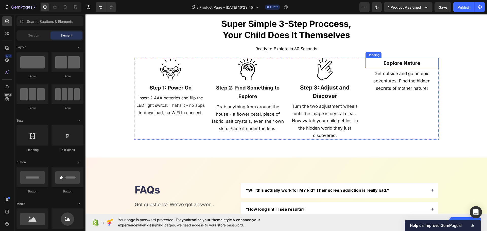
click at [400, 69] on div "Explore Nature Heading Get outside and go on epic adventures. Find the hidden s…" at bounding box center [401, 98] width 73 height 81
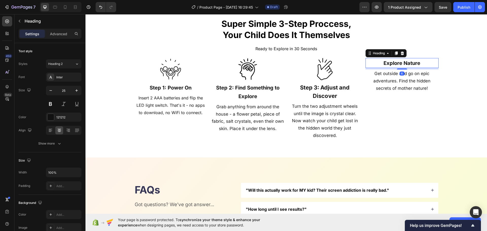
click at [399, 62] on strong "Explore Nature" at bounding box center [401, 63] width 37 height 6
click at [399, 54] on div at bounding box center [402, 53] width 6 height 6
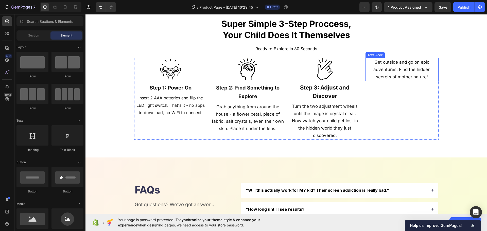
click at [402, 67] on span "Get outside and go on epic adventures. Find the hidden secrets of mother nature!" at bounding box center [401, 70] width 57 height 20
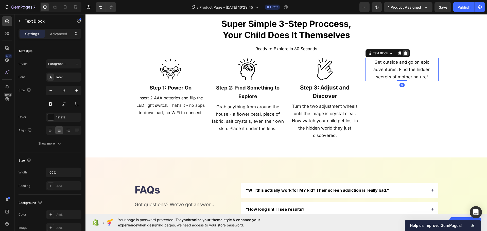
click at [403, 52] on icon at bounding box center [405, 53] width 4 height 4
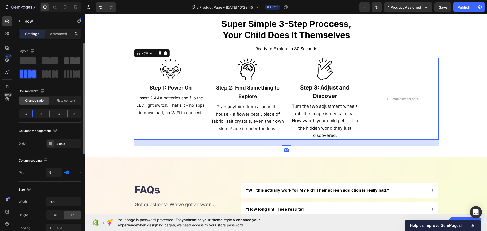
click at [73, 62] on span at bounding box center [72, 60] width 5 height 7
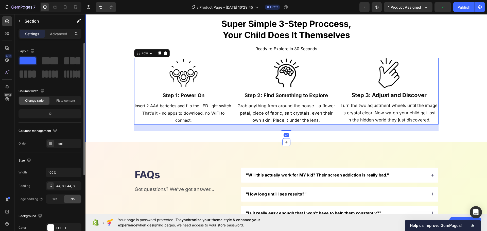
click at [120, 41] on div "Super Simple 3-Step Proccess, Your Child Does It Themselves Heading Ready to Ex…" at bounding box center [286, 74] width 361 height 113
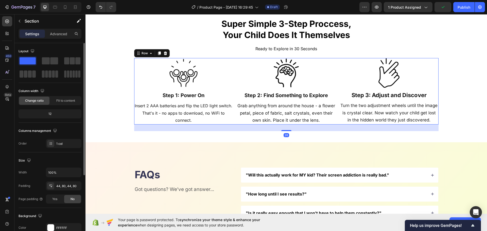
click at [233, 117] on div "Image ⁠⁠⁠⁠⁠⁠⁠ Step 1: Power On Heading Insert 2 AAA batteries and flip the LED …" at bounding box center [286, 91] width 304 height 66
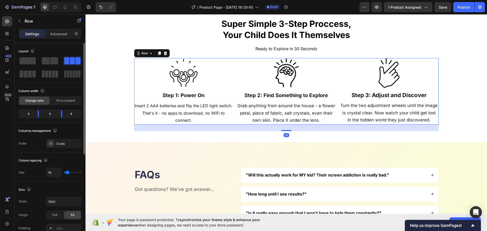
type input "27"
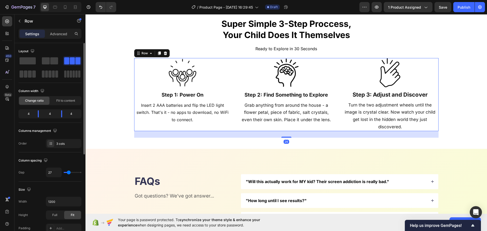
type input "29"
type input "31"
type input "33"
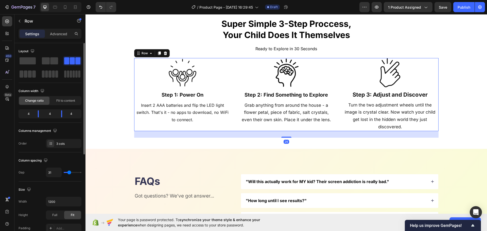
type input "33"
type input "31"
type input "29"
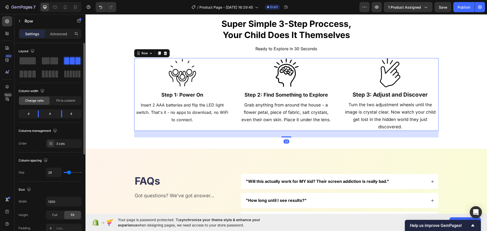
click at [69, 172] on input "range" at bounding box center [73, 172] width 18 height 1
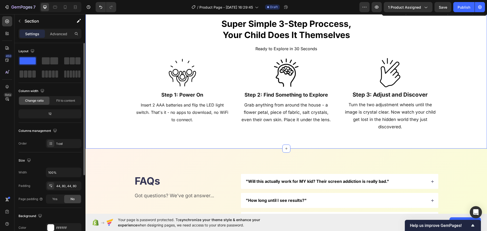
click at [103, 102] on div "Super Simple 3-Step Proccess, Your Child Does It Themselves Heading Ready to Ex…" at bounding box center [285, 78] width 401 height 142
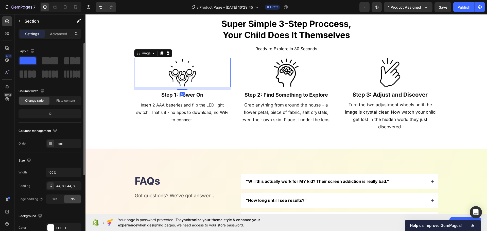
click at [169, 83] on img at bounding box center [182, 72] width 29 height 29
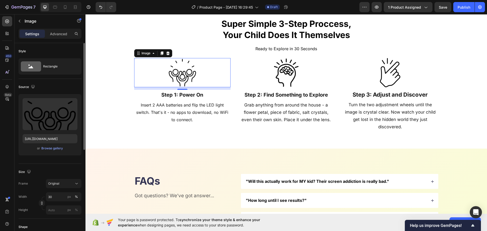
click at [223, 77] on div at bounding box center [182, 72] width 97 height 29
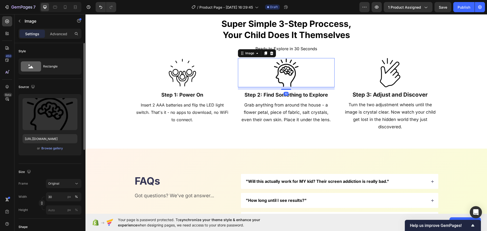
click at [257, 76] on div at bounding box center [286, 72] width 97 height 29
click at [60, 118] on div "Upload Image" at bounding box center [50, 114] width 55 height 32
click at [58, 120] on input "file" at bounding box center [49, 122] width 35 height 9
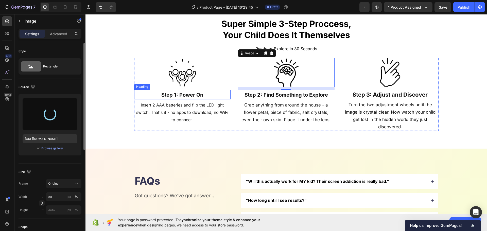
type input "https://cdn.shopify.com/s/files/1/0934/2330/5087/files/gempages_578278445276988…"
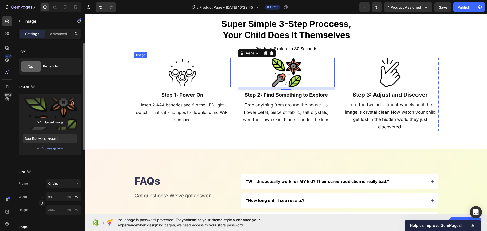
click at [171, 76] on img at bounding box center [182, 72] width 29 height 29
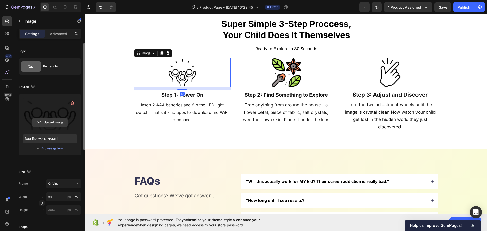
click at [58, 123] on input "file" at bounding box center [49, 122] width 35 height 9
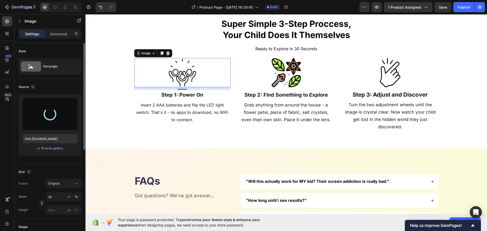
type input "https://cdn.shopify.com/s/files/1/0934/2330/5087/files/gempages_578278445276988…"
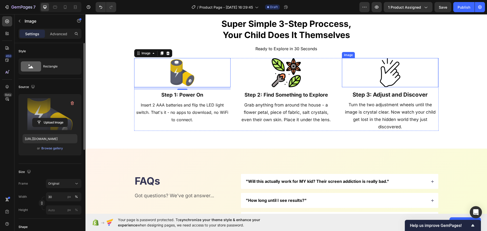
click at [376, 75] on img at bounding box center [389, 72] width 29 height 29
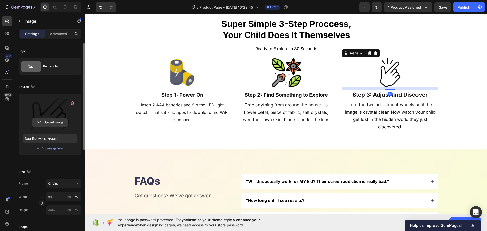
click at [45, 122] on input "file" at bounding box center [49, 122] width 35 height 9
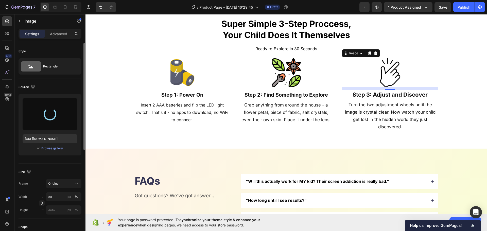
type input "https://cdn.shopify.com/s/files/1/0934/2330/5087/files/gempages_578278445276988…"
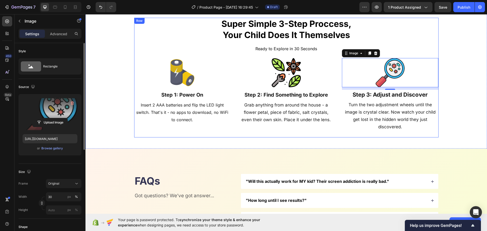
click at [203, 137] on div "Super Simple 3-Step Proccess, Your Child Does It Themselves Heading Ready to Ex…" at bounding box center [286, 78] width 304 height 120
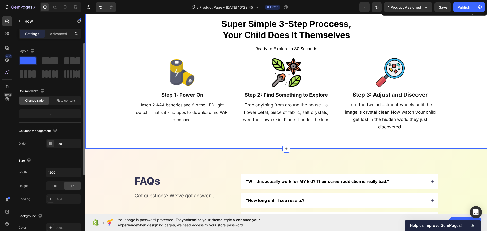
click at [106, 124] on div "Super Simple 3-Step Proccess, Your Child Does It Themselves Heading Ready to Ex…" at bounding box center [286, 78] width 361 height 120
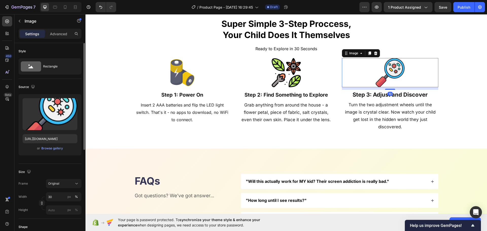
click at [407, 79] on div at bounding box center [390, 72] width 97 height 29
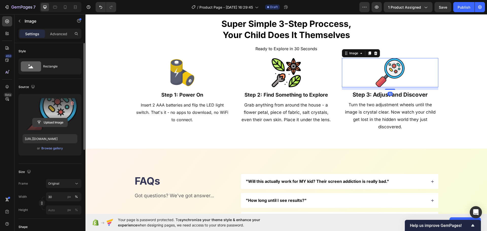
click at [52, 119] on input "file" at bounding box center [49, 122] width 35 height 9
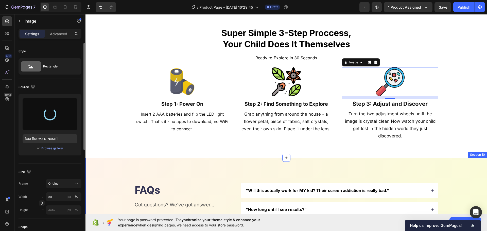
scroll to position [1285, 0]
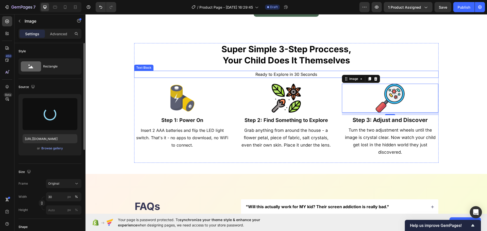
type input "https://cdn.shopify.com/s/files/1/0934/2330/5087/files/gempages_578278445276988…"
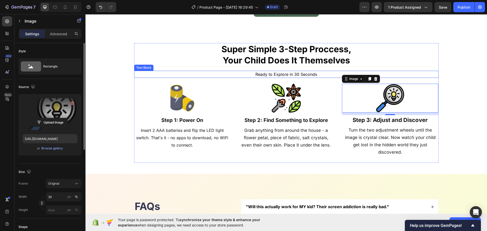
click at [275, 74] on span "Ready to Explore in 30 Seconds" at bounding box center [286, 74] width 62 height 5
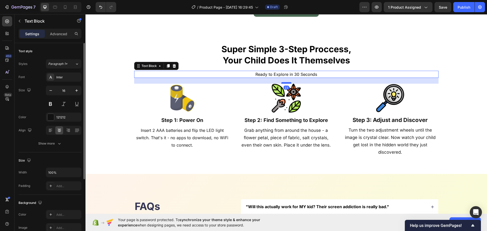
click at [284, 83] on div at bounding box center [286, 83] width 10 height 2
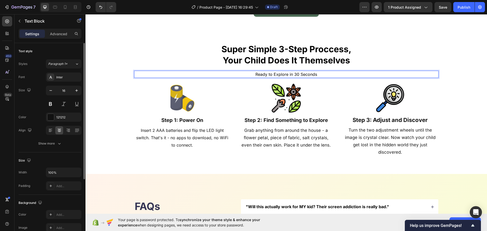
click at [287, 73] on span "Ready to Explore in 30 Seconds" at bounding box center [286, 74] width 62 height 5
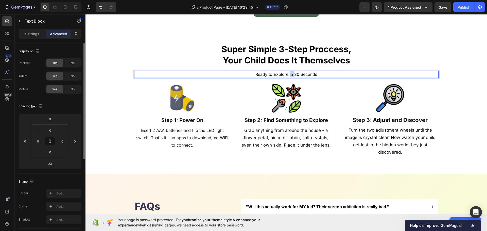
click at [287, 73] on span "Ready to Explore in 30 Seconds" at bounding box center [286, 74] width 62 height 5
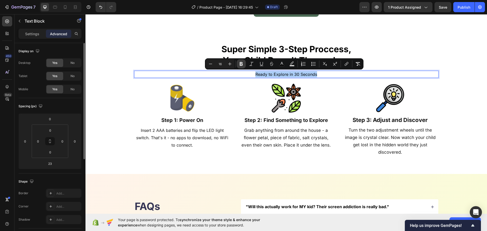
click at [240, 63] on icon "Editor contextual toolbar" at bounding box center [241, 63] width 5 height 5
click at [160, 43] on h2 "Super Simple 3-Step Proccess, Your Child Does It Themselves" at bounding box center [286, 54] width 304 height 23
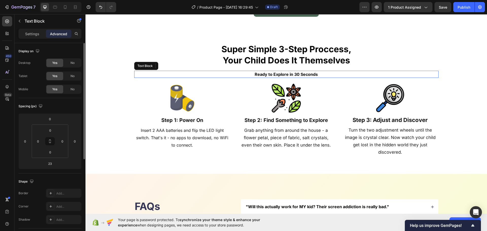
click at [334, 74] on p "Ready to Explore in 30 Seconds" at bounding box center [286, 74] width 303 height 6
click at [334, 74] on p "Ready to Explore in 30 Seconds!" at bounding box center [286, 74] width 303 height 6
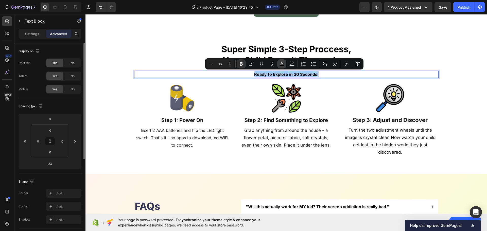
click at [282, 64] on icon "Editor contextual toolbar" at bounding box center [281, 63] width 5 height 5
type input "000000"
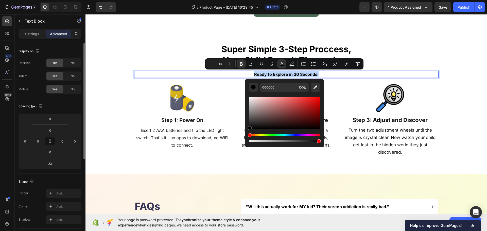
click at [168, 52] on h2 "Super Simple 3-Step Proccess, Your Child Does It Themselves" at bounding box center [286, 54] width 304 height 23
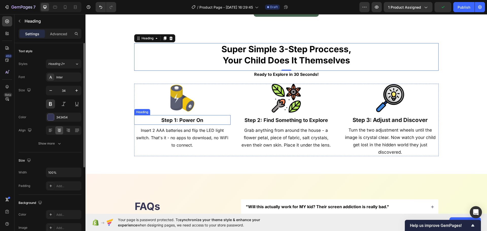
click at [135, 107] on div at bounding box center [182, 98] width 97 height 29
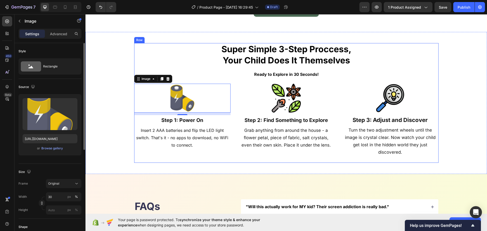
click at [175, 161] on div "Super Simple 3-Step Proccess, Your Child Does It Themselves Heading Ready to Ex…" at bounding box center [286, 103] width 304 height 120
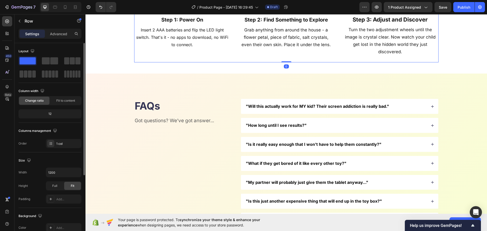
scroll to position [1387, 0]
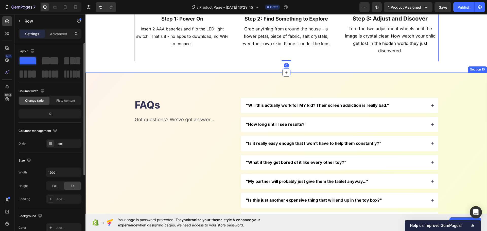
click at [109, 90] on div "FAQs Heading Got questions? We’ve got answer... Text Block "Will this actually …" at bounding box center [285, 181] width 401 height 217
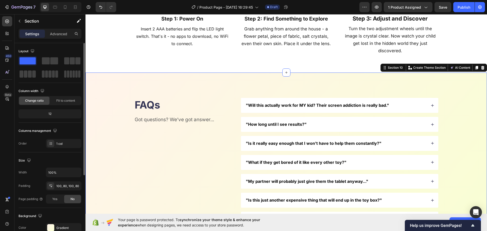
click at [116, 62] on div "Super Simple 3-Step Proccess, Your Child Does It Themselves Heading Ready to Ex…" at bounding box center [285, 2] width 401 height 142
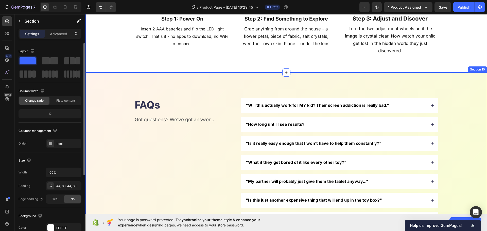
click at [121, 95] on div "FAQs Heading Got questions? We’ve got answer... Text Block "Will this actually …" at bounding box center [285, 181] width 401 height 217
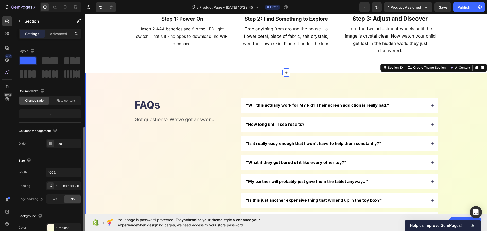
scroll to position [51, 0]
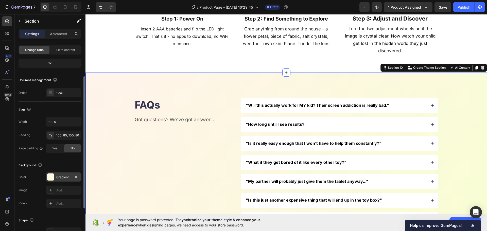
click at [64, 180] on div "Gradient" at bounding box center [63, 176] width 35 height 9
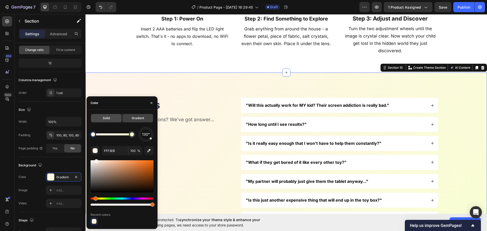
click at [110, 118] on span "Solid" at bounding box center [106, 118] width 7 height 5
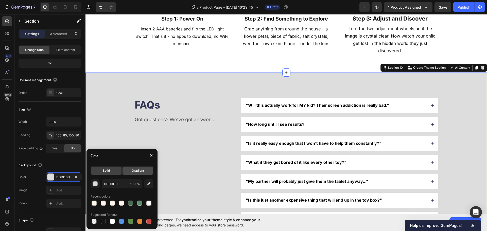
click at [132, 169] on span "Gradient" at bounding box center [138, 170] width 12 height 5
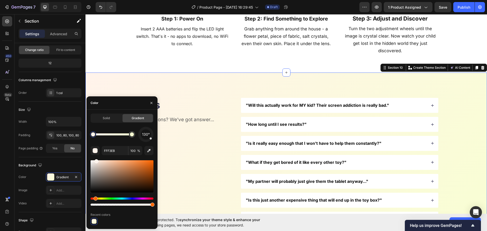
click at [93, 132] on div at bounding box center [93, 134] width 6 height 6
click at [112, 154] on input "FFF3EB" at bounding box center [115, 150] width 26 height 9
click at [77, 176] on icon "button" at bounding box center [76, 177] width 2 height 2
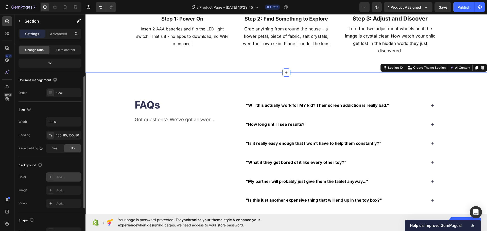
click at [67, 176] on div "Add..." at bounding box center [68, 177] width 24 height 5
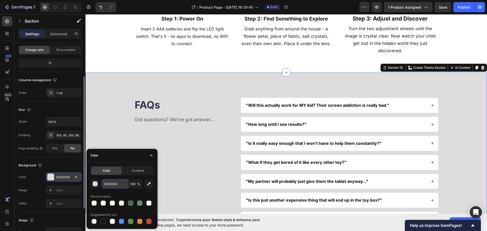
click at [112, 179] on input "DDDDDD" at bounding box center [115, 183] width 26 height 9
paste input "FFF3EB"
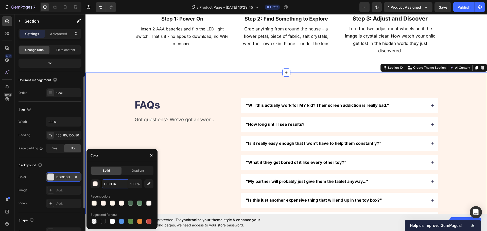
type input "FFF3EB"
click at [122, 49] on div "Super Simple 3-Step Proccess, Your Child Does It Themselves Heading Ready to Ex…" at bounding box center [286, 2] width 361 height 120
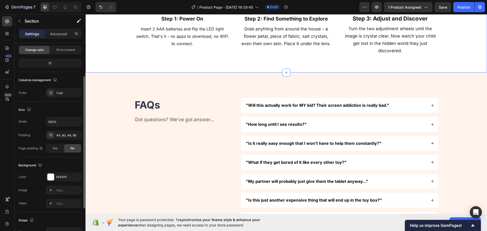
click at [132, 28] on div "Super Simple 3-Step Proccess, Your Child Does It Themselves Heading Ready to Ex…" at bounding box center [286, 2] width 361 height 120
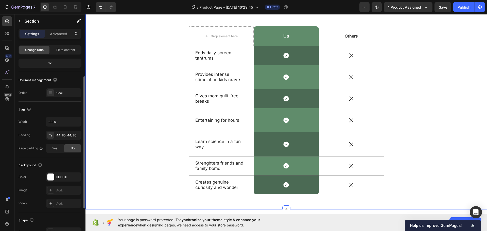
scroll to position [1260, 0]
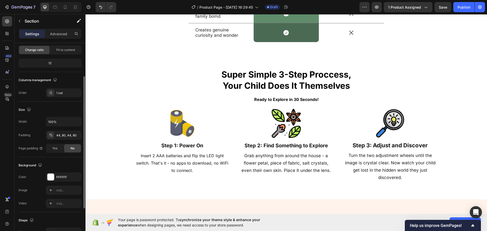
click at [115, 129] on div "Super Simple 3-Step Proccess, Your Child Does It Themselves Heading Ready to Ex…" at bounding box center [286, 128] width 361 height 120
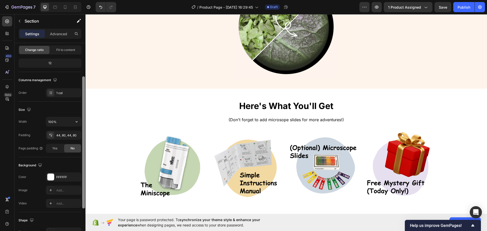
scroll to position [879, 0]
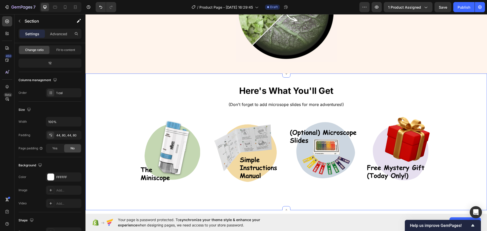
click at [112, 115] on div "Here's What You'll Get Heading (Don't forget to add microsope slides for more a…" at bounding box center [286, 142] width 361 height 114
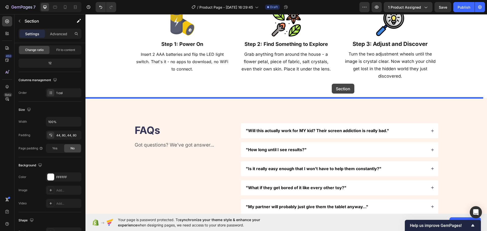
drag, startPoint x: 388, startPoint y: 71, endPoint x: 332, endPoint y: 84, distance: 57.4
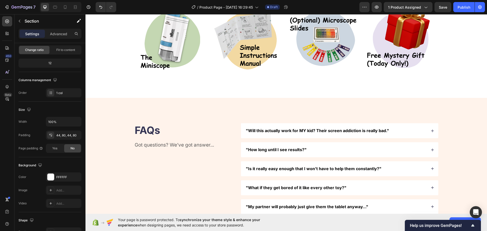
scroll to position [1224, 0]
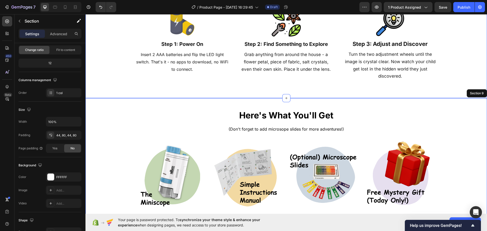
click at [125, 68] on div "Super Simple 3-Step Proccess, Your Child Does It Themselves Heading Ready to Ex…" at bounding box center [286, 27] width 361 height 120
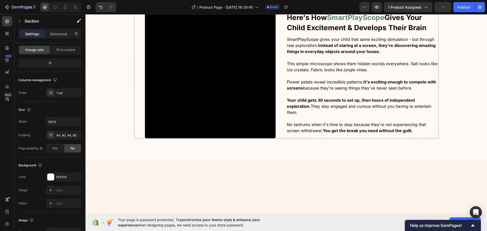
scroll to position [438, 0]
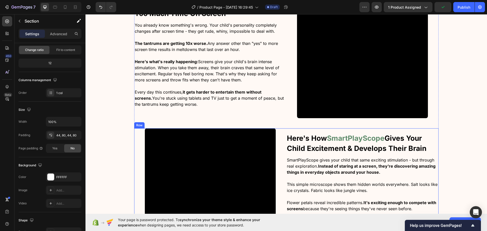
click at [278, 139] on div "Video" at bounding box center [210, 193] width 152 height 131
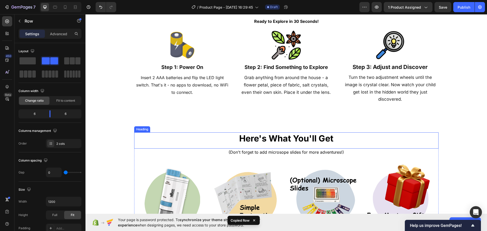
scroll to position [1199, 0]
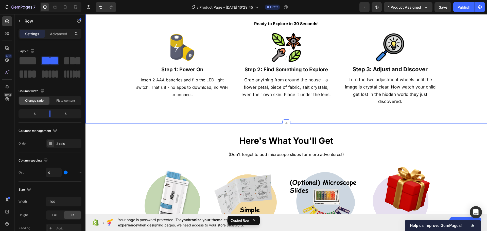
click at [453, 118] on div "Super Simple 3-Step Proccess, Your Child Does It Themselves Heading Ready to Ex…" at bounding box center [285, 52] width 401 height 142
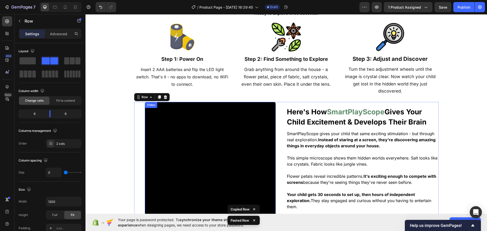
scroll to position [1224, 0]
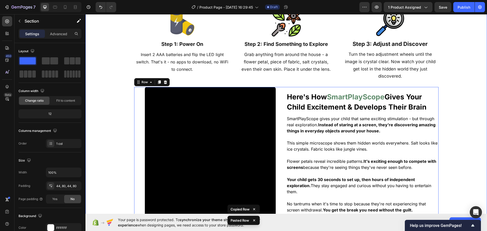
click at [121, 132] on div "Super Simple 3-Step Proccess, Your Child Does It Themselves Heading Ready to Ex…" at bounding box center [286, 97] width 361 height 261
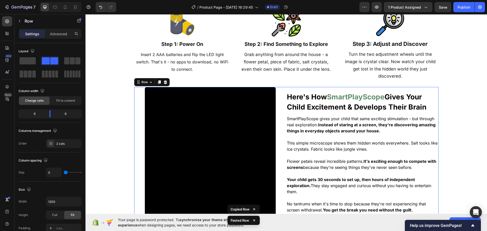
click at [277, 107] on div "Video" at bounding box center [210, 152] width 152 height 131
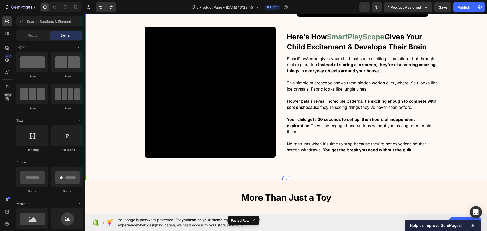
click at [114, 113] on div "The Real Problem With Childred Spending Too Much Time On Screen Heading You alr…" at bounding box center [285, 29] width 401 height 286
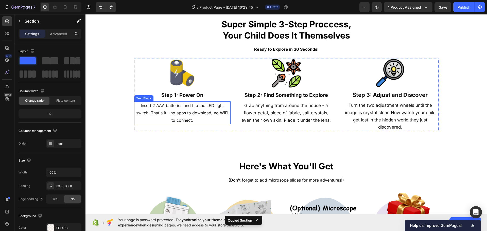
scroll to position [1174, 0]
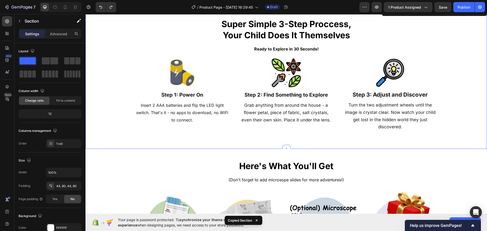
click at [458, 125] on div "Super Simple 3-Step Proccess, Your Child Does It Themselves Heading Ready to Ex…" at bounding box center [286, 78] width 361 height 120
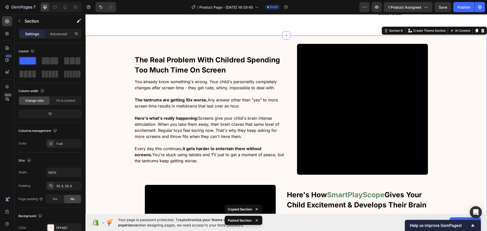
scroll to position [1290, 0]
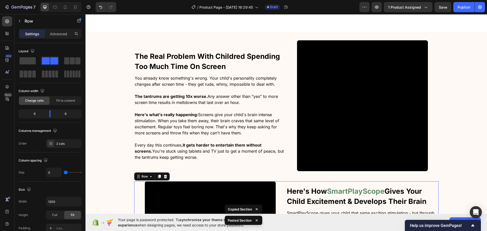
click at [163, 175] on icon at bounding box center [165, 176] width 4 height 4
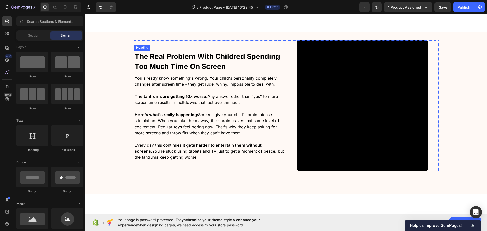
click at [170, 64] on strong "The Real Problem With Childred Spending Too Much Time On Screen" at bounding box center [207, 61] width 145 height 19
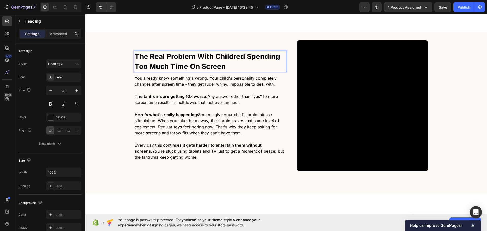
click at [170, 64] on strong "The Real Problem With Childred Spending Too Much Time On Screen" at bounding box center [207, 61] width 145 height 19
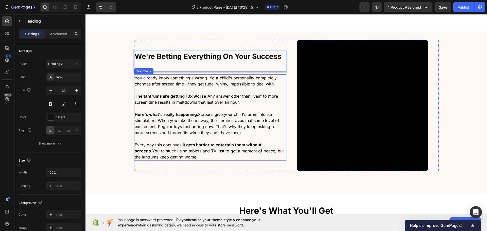
scroll to position [1296, 0]
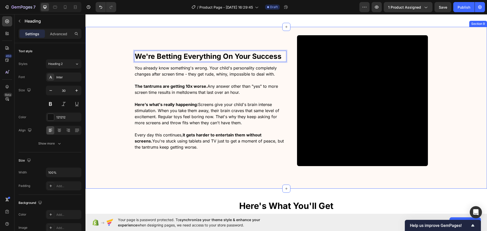
click at [109, 76] on div "We're Betting Everything On Your Success Heading 10 You already know something'…" at bounding box center [285, 107] width 401 height 145
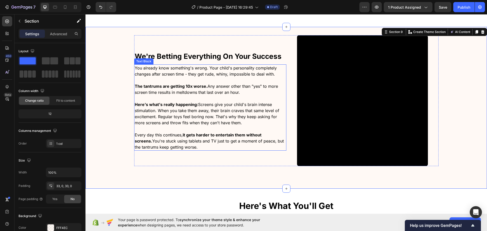
click at [356, 86] on video at bounding box center [362, 100] width 131 height 131
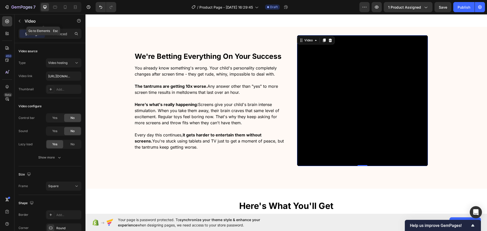
click at [19, 21] on icon "button" at bounding box center [19, 21] width 4 height 4
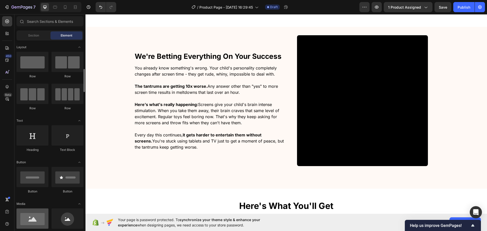
scroll to position [25, 0]
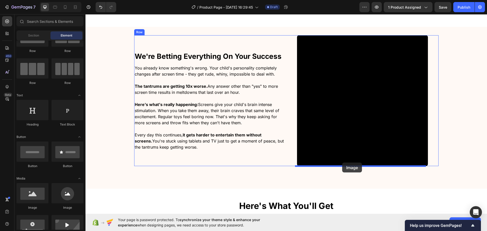
drag, startPoint x: 307, startPoint y: 186, endPoint x: 344, endPoint y: 187, distance: 37.0
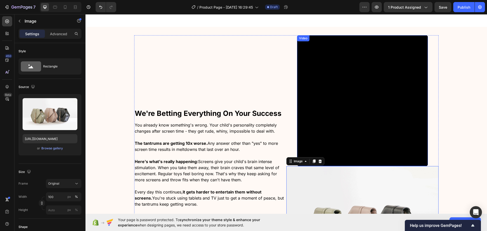
click at [318, 125] on video at bounding box center [362, 100] width 131 height 131
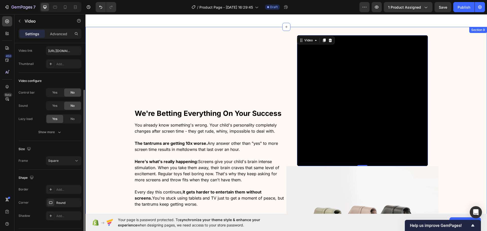
scroll to position [39, 0]
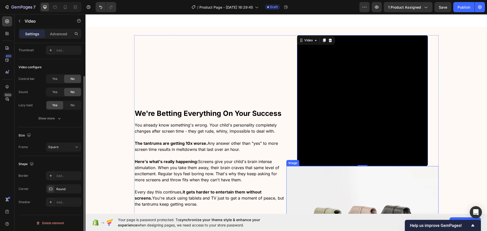
click at [316, 173] on img at bounding box center [362, 223] width 152 height 114
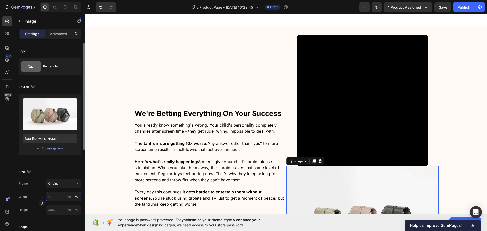
click at [52, 198] on input "100" at bounding box center [63, 196] width 35 height 9
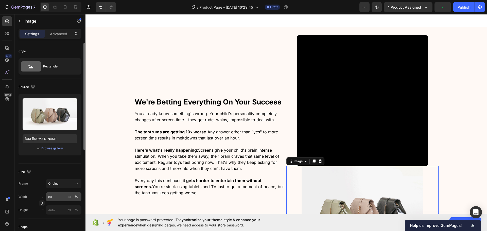
click at [68, 192] on div "px %" at bounding box center [72, 196] width 13 height 9
click at [68, 192] on input "80" at bounding box center [63, 196] width 35 height 9
click at [68, 192] on div "px %" at bounding box center [72, 196] width 13 height 9
click at [68, 192] on input "80" at bounding box center [63, 196] width 35 height 9
click at [63, 194] on input "80" at bounding box center [63, 196] width 35 height 9
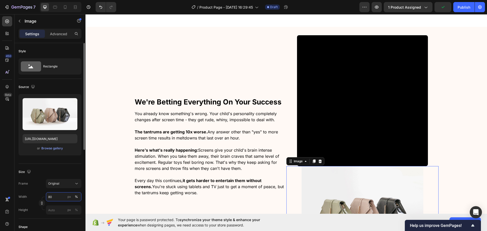
click at [63, 194] on input "80" at bounding box center [63, 196] width 35 height 9
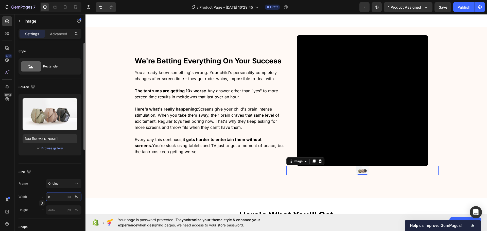
type input "82"
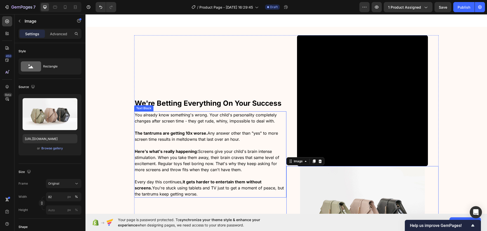
click at [175, 151] on strong "Here's what's really happening:" at bounding box center [166, 151] width 63 height 5
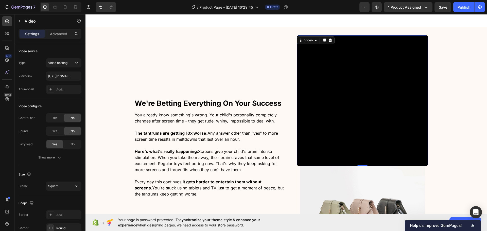
click at [329, 164] on video at bounding box center [362, 100] width 131 height 131
click at [328, 172] on img at bounding box center [362, 213] width 125 height 94
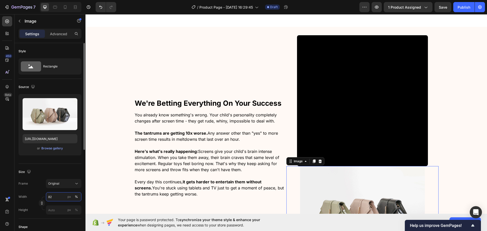
click at [53, 193] on input "82" at bounding box center [63, 196] width 35 height 9
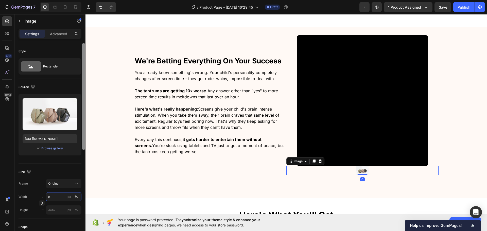
type input "88"
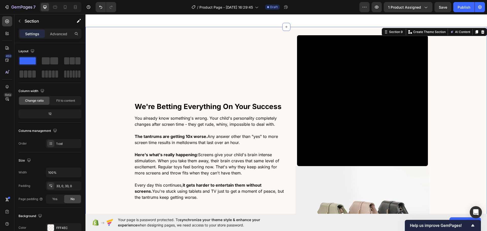
click at [126, 157] on div "⁠⁠⁠⁠⁠⁠⁠ We're Betting Everything On Your Success Heading You already know somet…" at bounding box center [285, 157] width 401 height 245
click at [356, 182] on img at bounding box center [362, 216] width 134 height 100
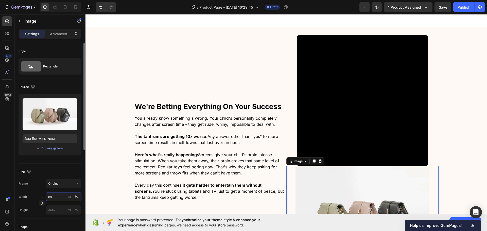
click at [59, 195] on input "88" at bounding box center [63, 196] width 35 height 9
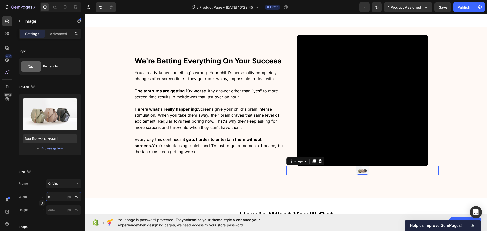
type input "85"
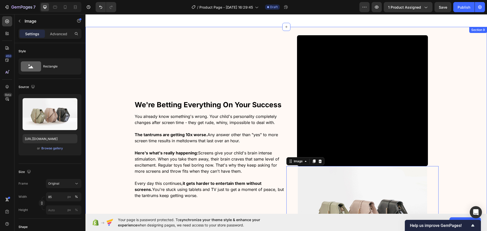
click at [118, 169] on div "⁠⁠⁠⁠⁠⁠⁠ We're Betting Everything On Your Success Heading You already know somet…" at bounding box center [285, 156] width 401 height 242
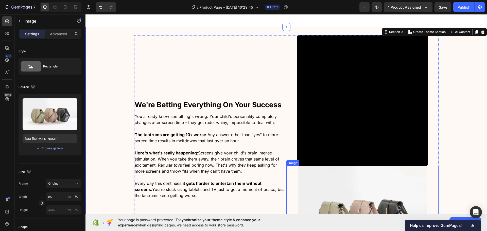
click at [348, 204] on img at bounding box center [362, 214] width 129 height 97
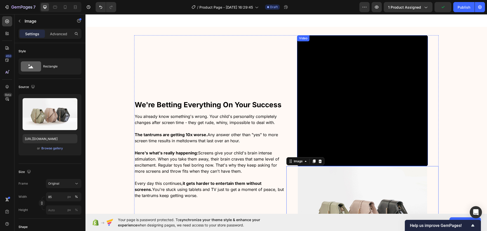
click at [312, 144] on video at bounding box center [362, 100] width 131 height 131
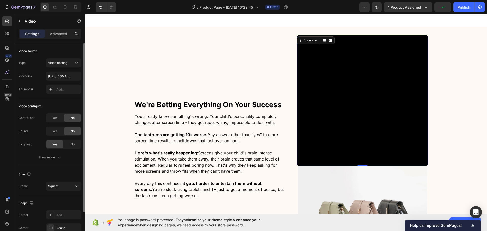
scroll to position [39, 0]
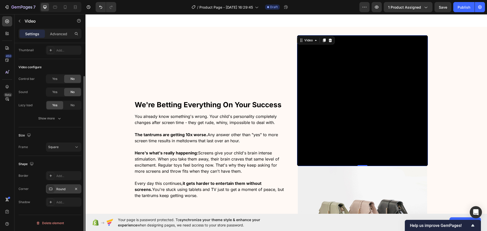
click at [60, 193] on div "Round" at bounding box center [63, 188] width 35 height 9
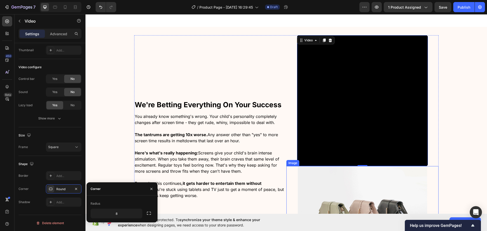
click at [369, 217] on div "Your page is password protected. To synchronize your theme style & enhance your…" at bounding box center [285, 222] width 401 height 17
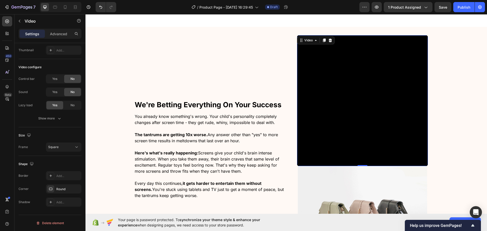
click at [355, 198] on img at bounding box center [362, 214] width 129 height 97
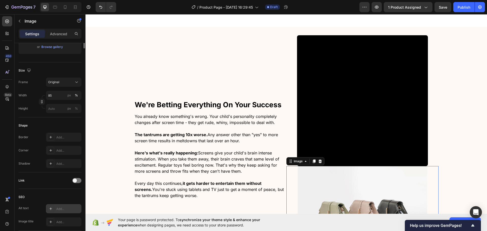
scroll to position [127, 0]
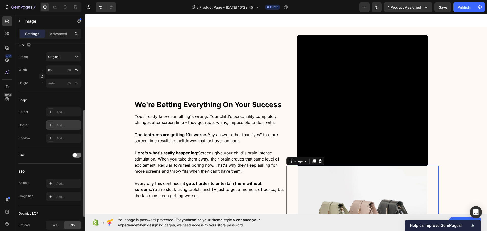
click at [60, 126] on div "Add..." at bounding box center [68, 125] width 24 height 5
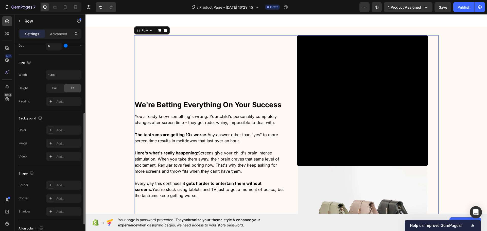
click at [152, 92] on div "⁠⁠⁠⁠⁠⁠⁠ We're Betting Everything On Your Success Heading You already know somet…" at bounding box center [210, 149] width 152 height 228
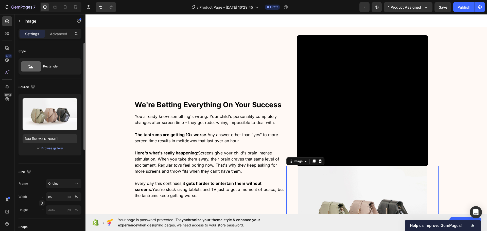
click at [329, 207] on img at bounding box center [362, 214] width 129 height 97
click at [52, 195] on input "85" at bounding box center [63, 196] width 35 height 9
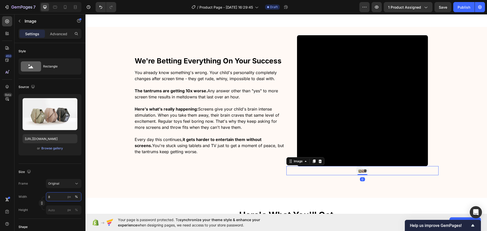
type input "86"
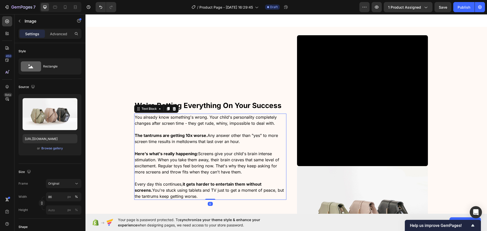
click at [159, 152] on strong "Here's what's really happening:" at bounding box center [166, 153] width 63 height 5
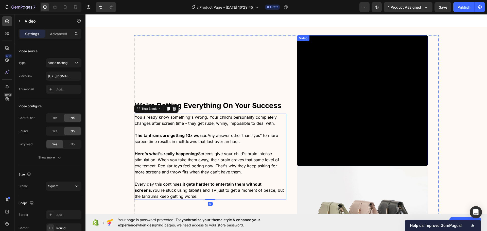
click at [349, 146] on video at bounding box center [362, 100] width 131 height 131
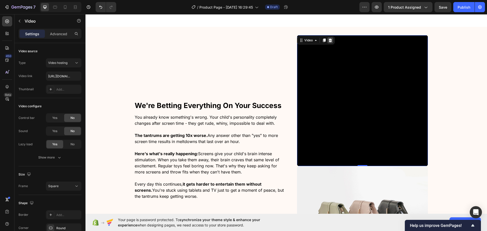
click at [328, 40] on icon at bounding box center [329, 41] width 3 height 4
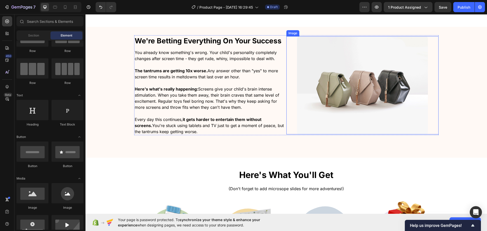
click at [347, 99] on img at bounding box center [362, 85] width 131 height 98
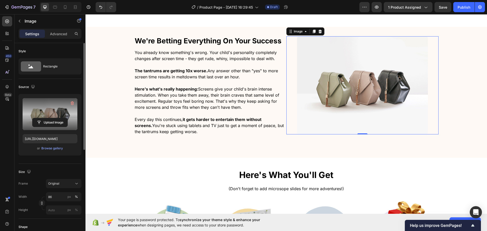
click at [55, 116] on label at bounding box center [50, 114] width 55 height 32
click at [55, 118] on input "file" at bounding box center [49, 122] width 35 height 9
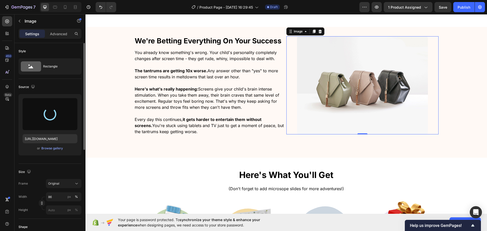
type input "[URL][DOMAIN_NAME]"
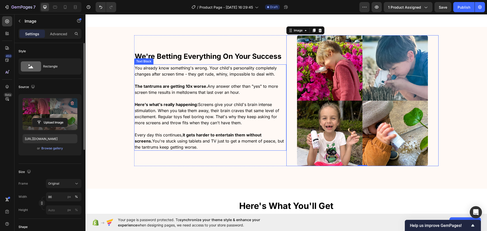
click at [215, 137] on strong "it gets harder to entertain them without screens." at bounding box center [198, 137] width 127 height 11
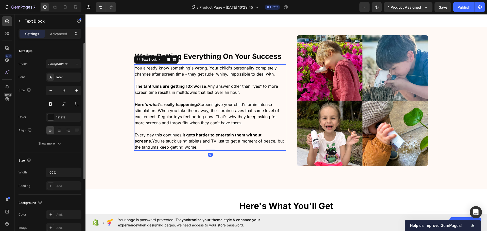
drag, startPoint x: 204, startPoint y: 142, endPoint x: 204, endPoint y: 145, distance: 3.0
click at [204, 142] on span "Every day this continues, it gets harder to entertain them without screens. You…" at bounding box center [209, 140] width 149 height 17
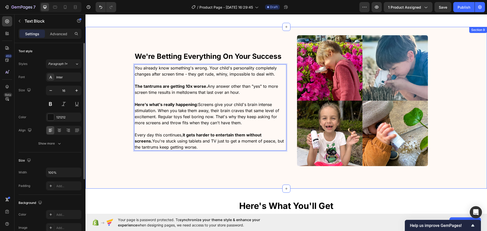
drag, startPoint x: 204, startPoint y: 145, endPoint x: 115, endPoint y: 60, distance: 123.0
click at [115, 59] on div "⁠⁠⁠⁠⁠⁠⁠ We're Betting Everything On Your Success Heading You already know somet…" at bounding box center [285, 107] width 401 height 145
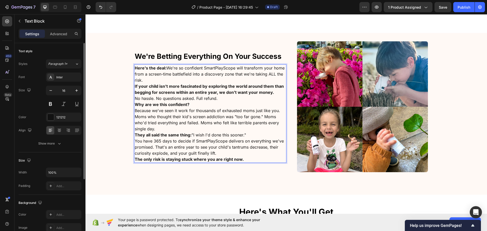
click at [155, 81] on p "Here's the deal: We're so confident SmartPlayScope will transform your home fro…" at bounding box center [210, 74] width 151 height 18
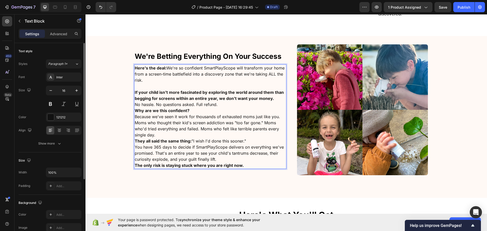
click at [223, 104] on p "No hassle. No questions asked. Full refund." at bounding box center [210, 104] width 151 height 6
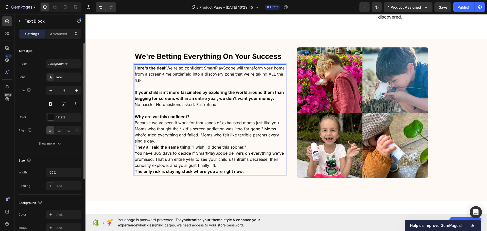
click at [195, 117] on p "Why are we this confident?" at bounding box center [210, 117] width 151 height 6
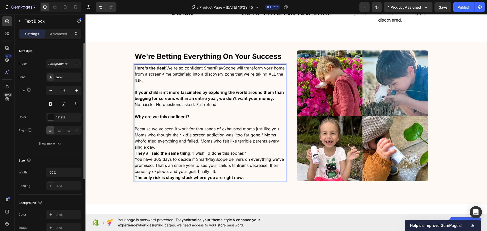
drag, startPoint x: 183, startPoint y: 145, endPoint x: 182, endPoint y: 147, distance: 2.6
click at [182, 147] on p "Because we've seen it work for thousands of exhausted moms just like you. Moms …" at bounding box center [210, 138] width 151 height 24
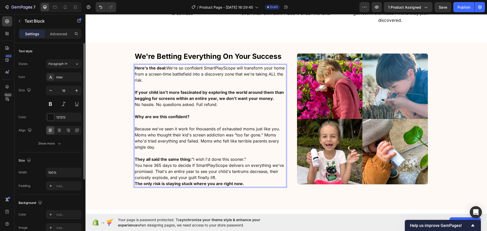
drag, startPoint x: 169, startPoint y: 71, endPoint x: 210, endPoint y: 81, distance: 41.6
click at [210, 81] on p "Here's the deal: We're so confident SmartPlayScope will transform your home fro…" at bounding box center [210, 74] width 151 height 18
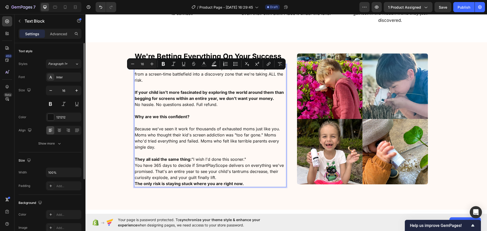
click at [210, 80] on p "Here's the deal: We're so confident SmartPlayScope will transform your home fro…" at bounding box center [210, 74] width 151 height 18
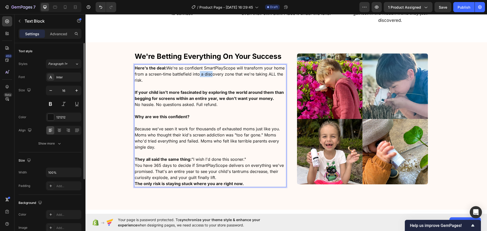
drag, startPoint x: 195, startPoint y: 72, endPoint x: 209, endPoint y: 76, distance: 14.5
click at [209, 76] on p "Here's the deal: We're so confident SmartPlayScope will transform your home fro…" at bounding box center [210, 74] width 151 height 18
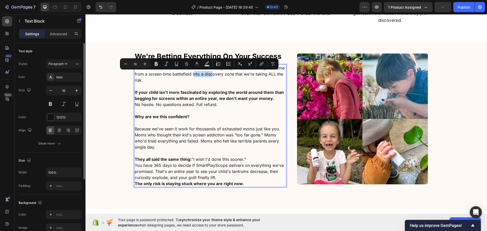
drag, startPoint x: 191, startPoint y: 73, endPoint x: 206, endPoint y: 74, distance: 15.0
click at [208, 75] on p "Here's the deal: We're so confident SmartPlayScope will transform your home fro…" at bounding box center [210, 74] width 151 height 18
click at [206, 74] on p "Here's the deal: We're so confident SmartPlayScope will transform your home fro…" at bounding box center [210, 74] width 151 height 18
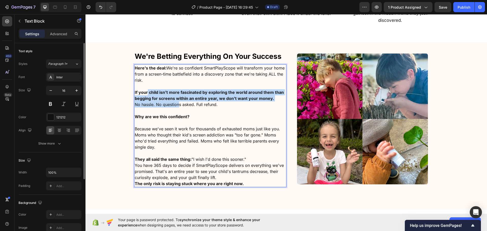
drag, startPoint x: 146, startPoint y: 93, endPoint x: 178, endPoint y: 107, distance: 35.0
click at [178, 107] on div "Here's the deal: We're so confident SmartPlayScope will transform your home fro…" at bounding box center [210, 125] width 152 height 123
click at [178, 107] on p "No hassle. No questions asked. Full refund." at bounding box center [210, 104] width 151 height 6
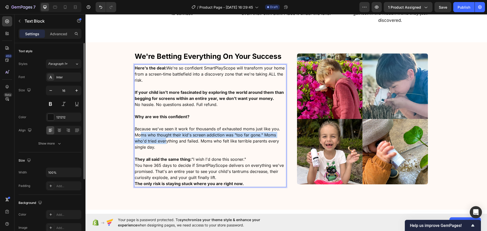
drag, startPoint x: 139, startPoint y: 134, endPoint x: 164, endPoint y: 142, distance: 26.5
click at [164, 142] on p "Because we've seen it work for thousands of exhausted moms just like you. Moms …" at bounding box center [210, 138] width 151 height 24
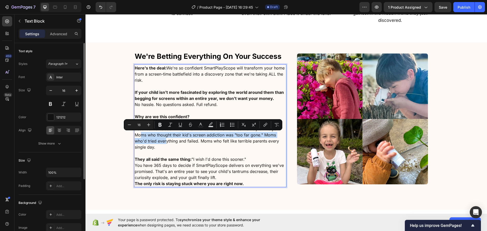
click at [164, 142] on p "Because we've seen it work for thousands of exhausted moms just like you. Moms …" at bounding box center [210, 138] width 151 height 24
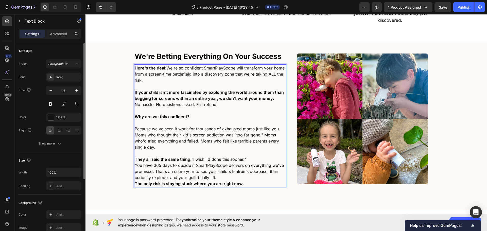
click at [249, 158] on p "They all said the same thing: "I wish I'd done this sooner."" at bounding box center [210, 159] width 151 height 6
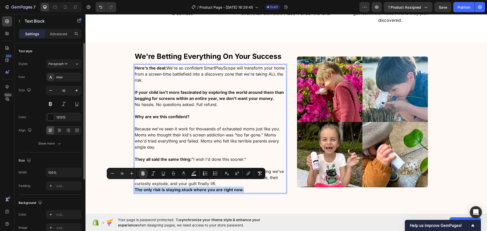
drag, startPoint x: 250, startPoint y: 189, endPoint x: 214, endPoint y: 181, distance: 36.2
click at [222, 183] on div "Here's the deal: We're so confident SmartPlayScope will transform your home fro…" at bounding box center [210, 128] width 152 height 129
click at [214, 181] on p "You have 365 days to decide if SmartPlayScope delivers on everything we've prom…" at bounding box center [210, 177] width 151 height 18
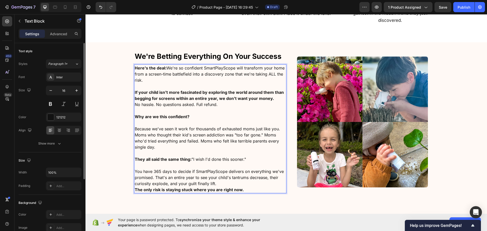
click at [212, 183] on p "You have 365 days to decide if SmartPlayScope delivers on everything we've prom…" at bounding box center [210, 177] width 151 height 18
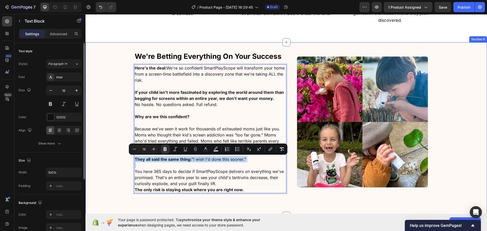
drag, startPoint x: 132, startPoint y: 172, endPoint x: 131, endPoint y: 160, distance: 12.0
click at [131, 160] on div "⁠⁠⁠⁠⁠⁠⁠ We're Betting Everything On Your Success Heading Here's the deal: We're…" at bounding box center [285, 129] width 401 height 157
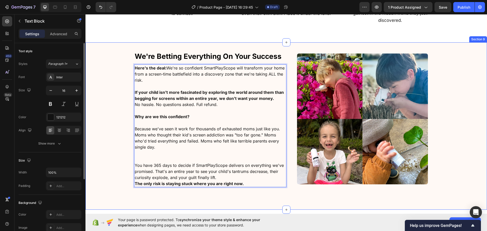
scroll to position [1280, 0]
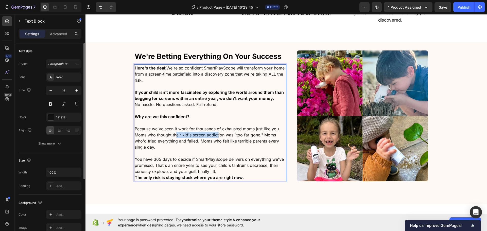
drag, startPoint x: 190, startPoint y: 132, endPoint x: 218, endPoint y: 132, distance: 28.4
click at [218, 132] on p "Because we've seen it work for thousands of exhausted moms just like you. Moms …" at bounding box center [210, 138] width 151 height 24
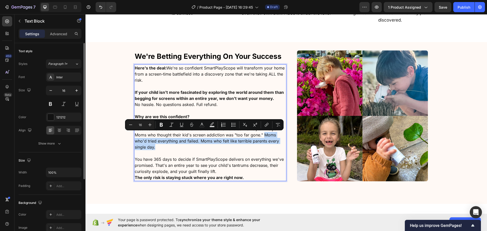
drag, startPoint x: 158, startPoint y: 147, endPoint x: 261, endPoint y: 134, distance: 103.5
click at [261, 134] on p "Because we've seen it work for thousands of exhausted moms just like you. Moms …" at bounding box center [210, 138] width 151 height 24
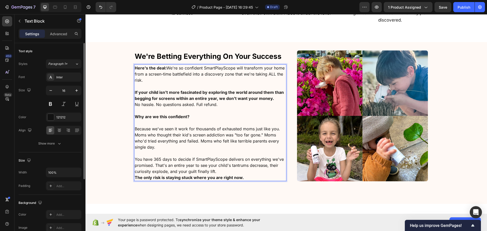
click at [202, 153] on p "Rich Text Editor. Editing area: main" at bounding box center [210, 153] width 151 height 6
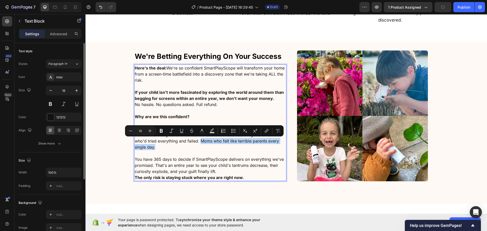
drag, startPoint x: 170, startPoint y: 147, endPoint x: 198, endPoint y: 140, distance: 28.9
click at [198, 140] on p "Because we've seen it work for thousands of exhausted moms just like you. Moms …" at bounding box center [210, 138] width 151 height 24
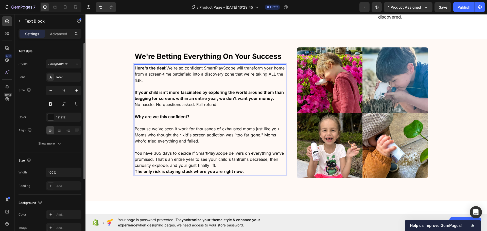
click at [173, 164] on p "You have 365 days to decide if SmartPlayScope delivers on everything we've prom…" at bounding box center [210, 159] width 151 height 18
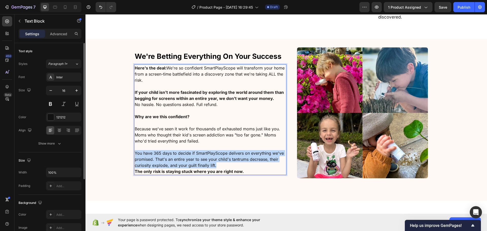
click at [173, 164] on p "You have 365 days to decide if SmartPlayScope delivers on everything we've prom…" at bounding box center [210, 159] width 151 height 18
click at [182, 161] on p "You have 365 days to decide if SmartPlayScope delivers on everything we've prom…" at bounding box center [210, 159] width 151 height 18
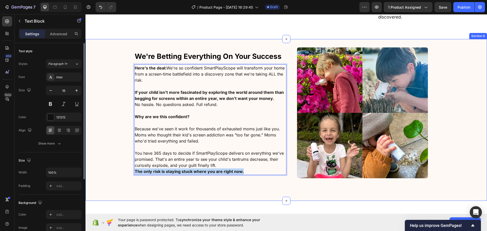
drag, startPoint x: 256, startPoint y: 173, endPoint x: 122, endPoint y: 174, distance: 134.4
click at [122, 174] on div "⁠⁠⁠⁠⁠⁠⁠ We're Betting Everything On Your Success Heading Here's the deal: We're…" at bounding box center [285, 119] width 401 height 145
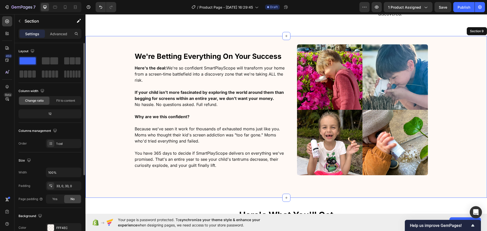
click at [116, 164] on div "⁠⁠⁠⁠⁠⁠⁠ We're Betting Everything On Your Success Heading Here's the deal: We're…" at bounding box center [285, 116] width 401 height 145
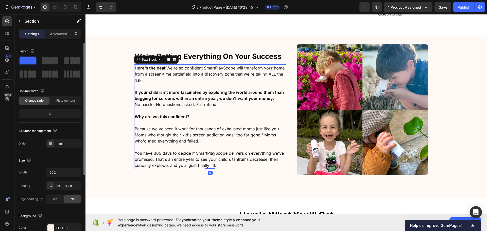
click at [180, 149] on p "Rich Text Editor. Editing area: main" at bounding box center [210, 147] width 151 height 6
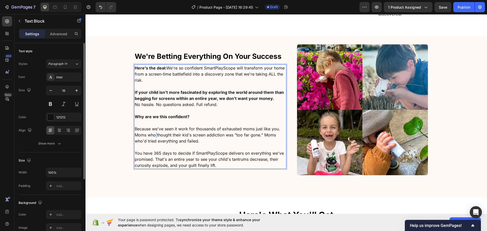
click at [153, 136] on p "Because we've seen it work for thousands of exhausted moms just like you. Moms …" at bounding box center [210, 135] width 151 height 18
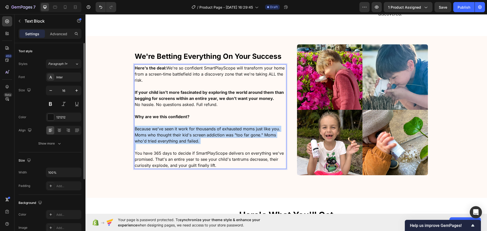
click at [153, 136] on p "Because we've seen it work for thousands of exhausted moms just like you. Moms …" at bounding box center [210, 135] width 151 height 18
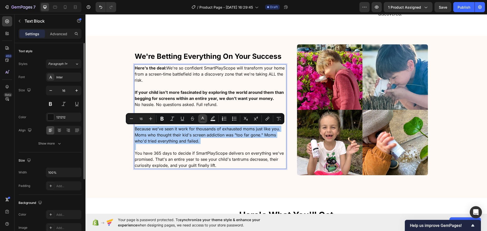
click at [200, 117] on button "Text Color" at bounding box center [202, 118] width 9 height 9
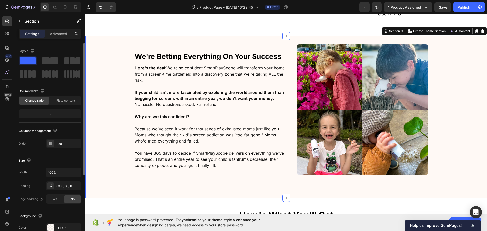
click at [115, 158] on div "⁠⁠⁠⁠⁠⁠⁠ We're Betting Everything On Your Success Heading Here's the deal: We're…" at bounding box center [285, 116] width 401 height 145
click at [209, 158] on p "You have 365 days to decide if SmartPlayScope delivers on everything we've prom…" at bounding box center [210, 159] width 151 height 18
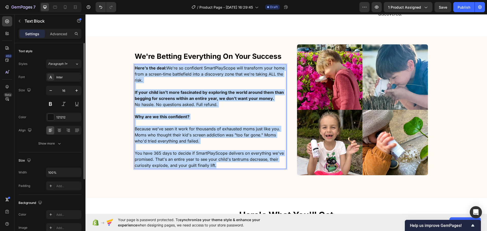
drag, startPoint x: 223, startPoint y: 166, endPoint x: 95, endPoint y: 63, distance: 164.1
click at [93, 61] on div "⁠⁠⁠⁠⁠⁠⁠ We're Betting Everything On Your Success Heading Here's the deal: We're…" at bounding box center [285, 116] width 401 height 145
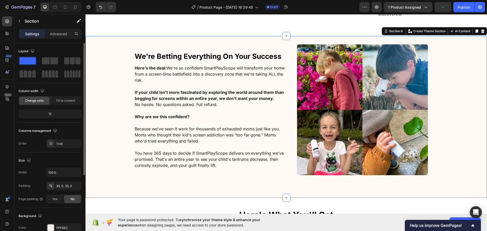
click at [121, 112] on div "⁠⁠⁠⁠⁠⁠⁠ We're Betting Everything On Your Success Heading Here's the deal: We're…" at bounding box center [285, 116] width 401 height 145
click at [263, 106] on p "No hassle. No questions asked. Full refund." at bounding box center [210, 104] width 151 height 6
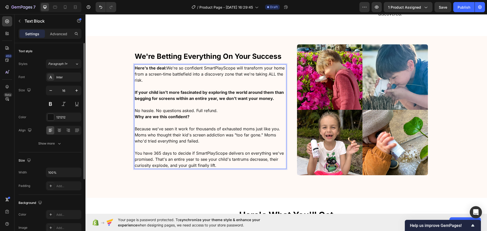
scroll to position [1289, 0]
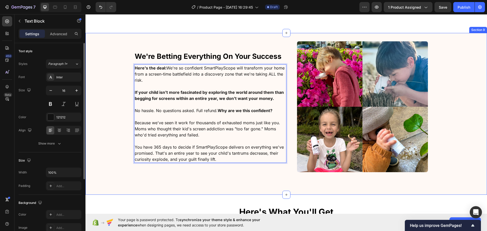
click at [112, 124] on div "⁠⁠⁠⁠⁠⁠⁠ We're Betting Everything On Your Success Heading Here's the deal: We're…" at bounding box center [285, 113] width 401 height 145
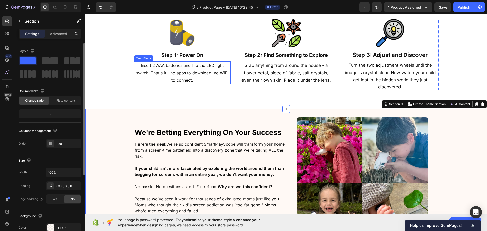
click at [173, 67] on span "Insert 2 AAA batteries and flip the LED light switch. That's it - no apps to do…" at bounding box center [182, 73] width 92 height 20
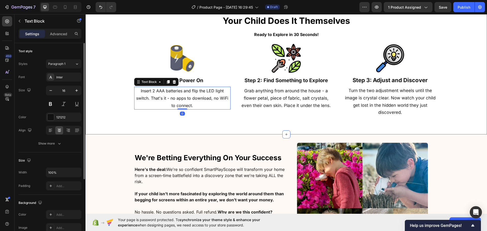
click at [125, 91] on div "Super Simple 3-Step Proccess, Your Child Does It Themselves Heading Ready to Ex…" at bounding box center [286, 64] width 361 height 120
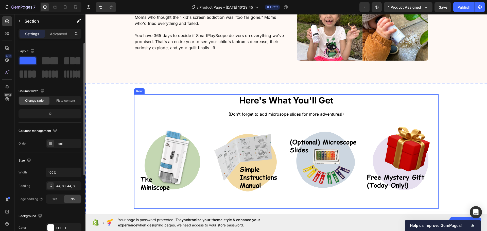
scroll to position [1416, 0]
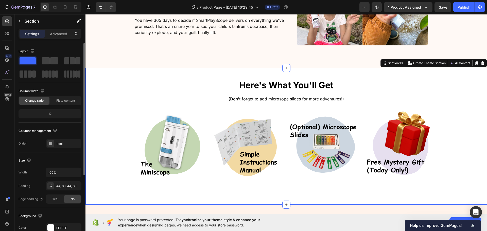
click at [124, 129] on div "Here's What You'll Get Heading (Don't forget to add microsope slides for more a…" at bounding box center [286, 136] width 361 height 114
click at [81, 135] on div "Columns management Order 1 col" at bounding box center [50, 137] width 63 height 21
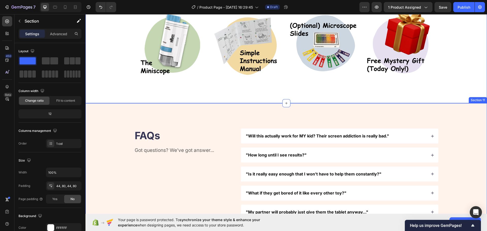
click at [109, 113] on div "FAQs Heading Got questions? We’ve got answer... Text Block "Will this actually …" at bounding box center [285, 211] width 401 height 217
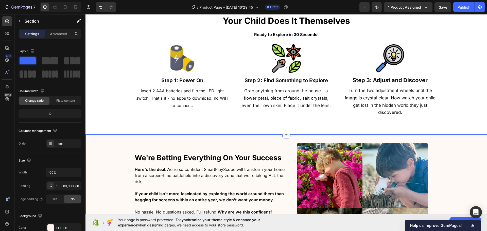
click at [114, 145] on div "We're Betting Everything On Your Success Heading Here's the deal: We're so conf…" at bounding box center [285, 215] width 401 height 145
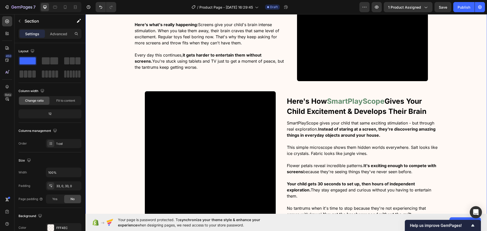
scroll to position [453, 0]
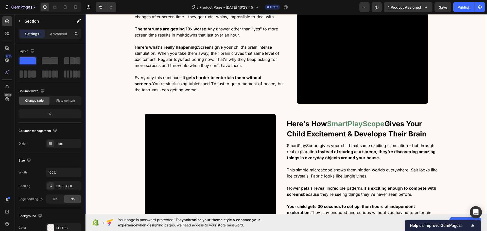
click at [113, 146] on div "The Real Problem With Childred Spending Too Much Time On Screen Heading You alr…" at bounding box center [285, 116] width 401 height 286
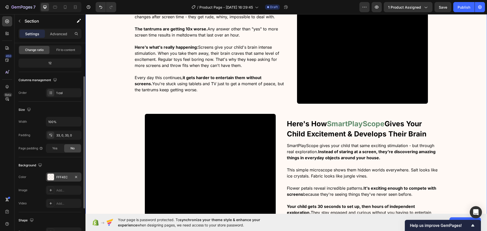
click at [61, 180] on div "FFF4EC" at bounding box center [63, 176] width 35 height 9
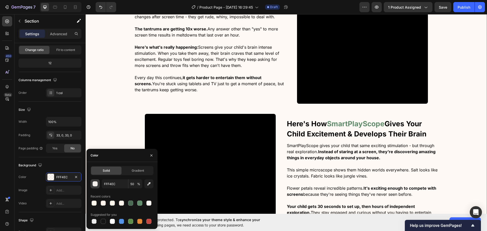
click at [99, 184] on div "FFF4EC 50 %" at bounding box center [122, 183] width 63 height 9
click at [99, 184] on button "button" at bounding box center [95, 183] width 9 height 9
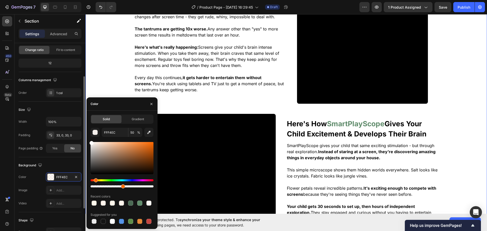
drag, startPoint x: 71, startPoint y: 120, endPoint x: 77, endPoint y: 85, distance: 35.7
click at [59, 103] on div "450 Beta Sections(18) Elements(84) Section Element Hero Section Product Detail …" at bounding box center [42, 122] width 85 height 217
type input "FFFFFF"
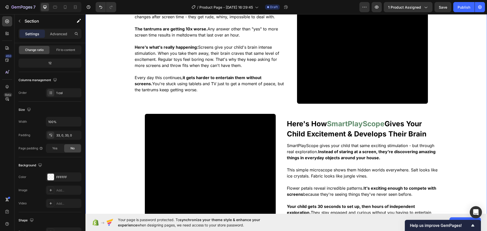
click at [104, 66] on div "The Real Problem With Childred Spending Too Much Time On Screen Heading You alr…" at bounding box center [285, 116] width 401 height 286
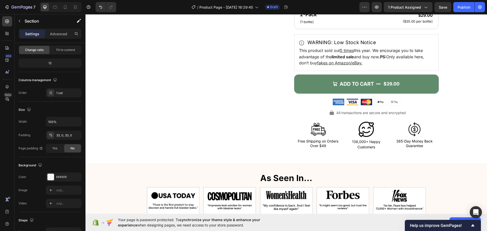
scroll to position [174, 0]
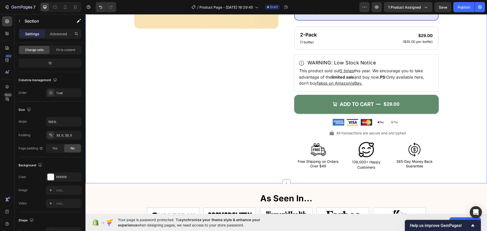
click at [147, 98] on div "Product Images" at bounding box center [206, 27] width 144 height 286
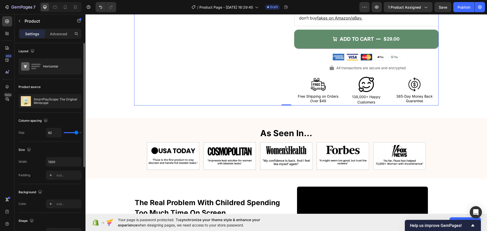
scroll to position [250, 0]
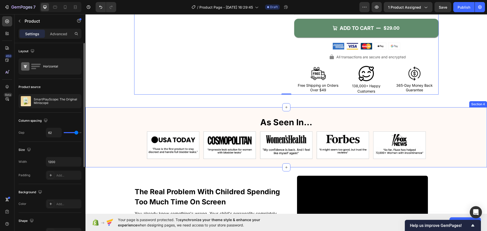
click at [109, 116] on div "As Seen In… Heading As Seen In… Heading Recommended by magazines and universiti…" at bounding box center [285, 137] width 401 height 43
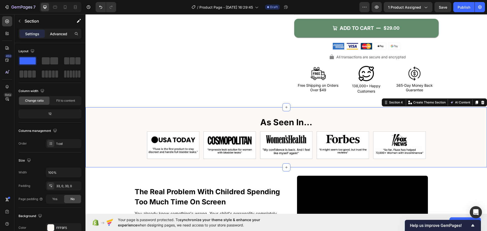
click at [59, 34] on p "Advanced" at bounding box center [58, 33] width 17 height 5
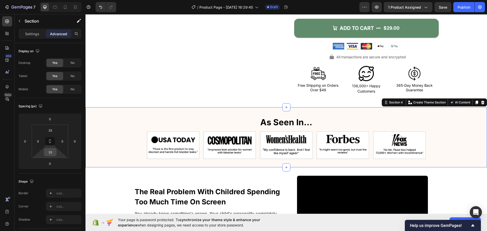
click at [56, 152] on div "33" at bounding box center [50, 152] width 13 height 8
click at [53, 151] on input "33" at bounding box center [50, 152] width 10 height 8
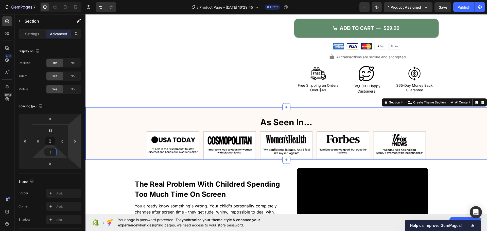
type input "38"
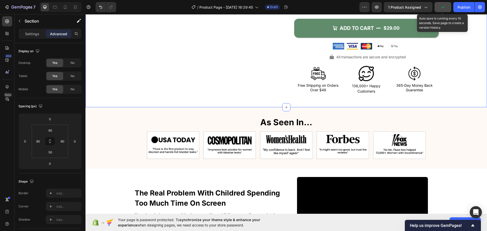
click at [441, 7] on icon "button" at bounding box center [442, 7] width 5 height 5
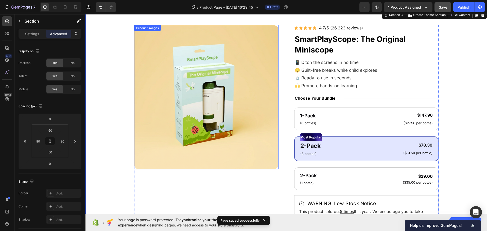
scroll to position [22, 0]
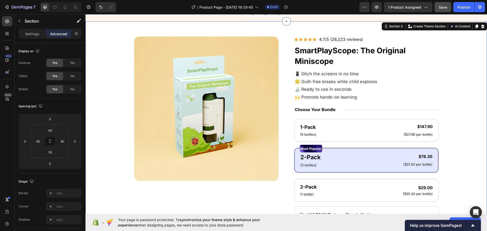
click at [101, 70] on div "Product Images Icon Icon Icon Icon Icon Icon List 4.7/5 (26,223 reviews) Text B…" at bounding box center [285, 178] width 401 height 314
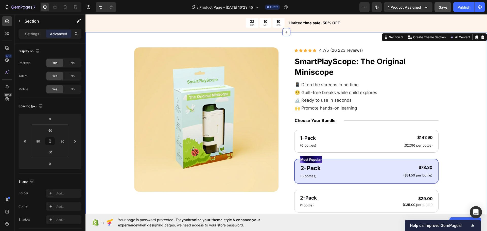
scroll to position [0, 0]
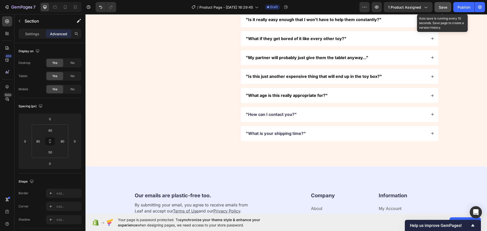
click at [438, 3] on button "Save" at bounding box center [442, 7] width 17 height 10
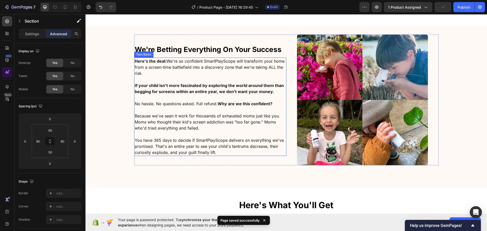
scroll to position [1268, 0]
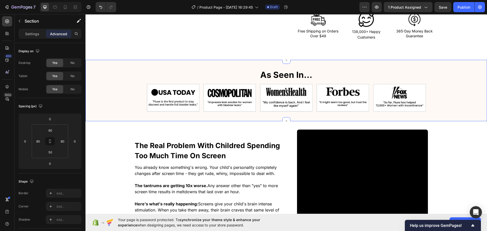
scroll to position [304, 0]
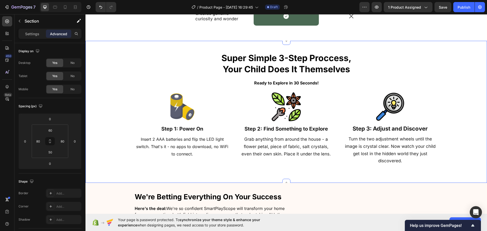
click at [113, 99] on div "Super Simple 3-Step Proccess, Your Child Does It Themselves Heading Ready to Ex…" at bounding box center [286, 112] width 361 height 120
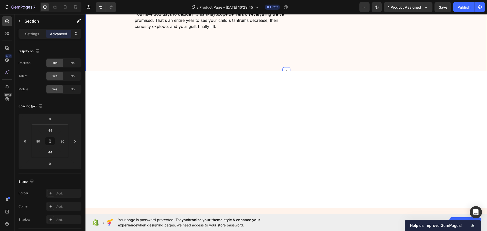
scroll to position [1420, 0]
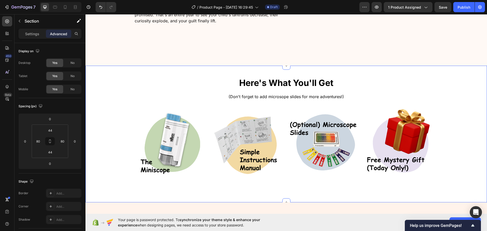
click at [113, 115] on div "Here's What You'll Get Heading (Don't forget to add microsope slides for more a…" at bounding box center [286, 134] width 361 height 114
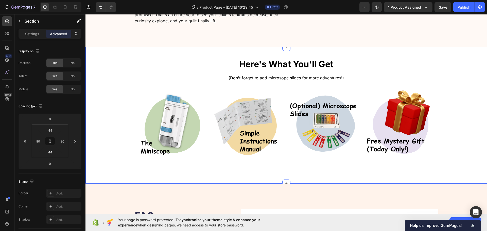
drag, startPoint x: 122, startPoint y: 84, endPoint x: 87, endPoint y: 116, distance: 47.6
click at [122, 84] on div "Here's What You'll Get Heading (Don't forget to add microsope slides for more a…" at bounding box center [286, 115] width 361 height 114
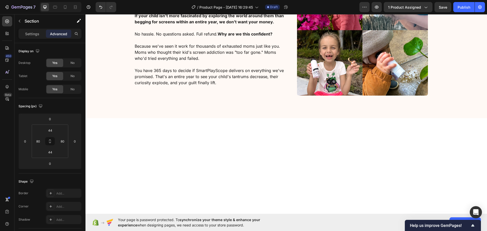
scroll to position [1369, 0]
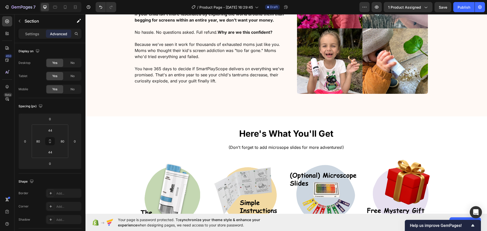
drag, startPoint x: 119, startPoint y: 186, endPoint x: 118, endPoint y: 181, distance: 4.9
click at [119, 185] on div "Here's What You'll Get Heading (Don't forget to add microsope slides for more a…" at bounding box center [286, 185] width 361 height 114
drag, startPoint x: 119, startPoint y: 166, endPoint x: 130, endPoint y: 122, distance: 45.6
click at [119, 166] on div "Here's What You'll Get Heading (Don't forget to add microsope slides for more a…" at bounding box center [286, 185] width 361 height 114
click at [130, 80] on div "We're Betting Everything On Your Success Heading Here's the deal: We're so conf…" at bounding box center [285, 35] width 401 height 145
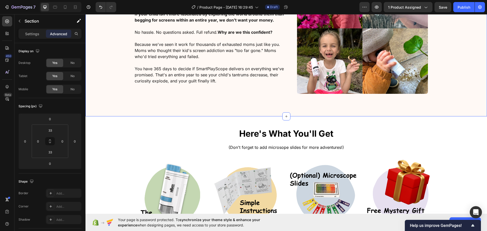
click at [127, 121] on div "Here's What You'll Get Heading (Don't forget to add microsope slides for more a…" at bounding box center [285, 184] width 401 height 137
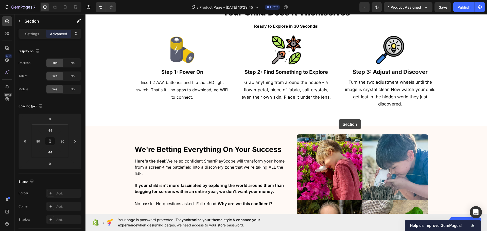
scroll to position [1141, 0]
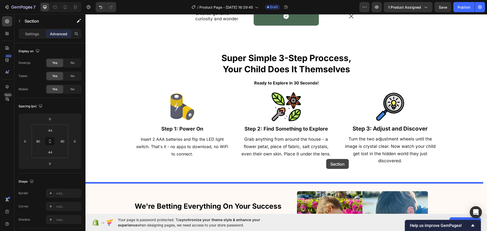
drag, startPoint x: 384, startPoint y: 113, endPoint x: 326, endPoint y: 159, distance: 73.8
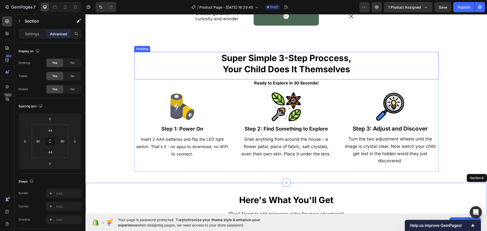
click at [169, 71] on h2 "Super Simple 3-Step Proccess, Your Child Does It Themselves" at bounding box center [286, 63] width 304 height 23
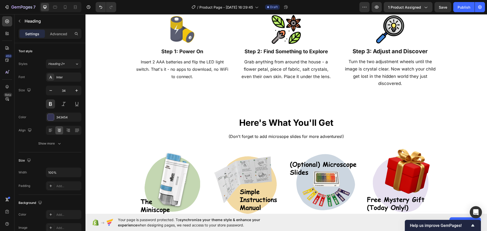
scroll to position [1242, 0]
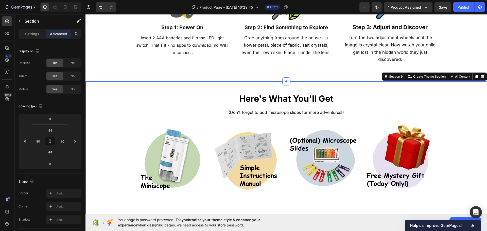
click at [129, 123] on div "Here's What You'll Get Heading (Don't forget to add microsope slides for more a…" at bounding box center [286, 150] width 361 height 114
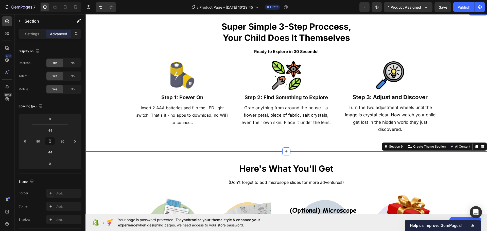
scroll to position [1090, 0]
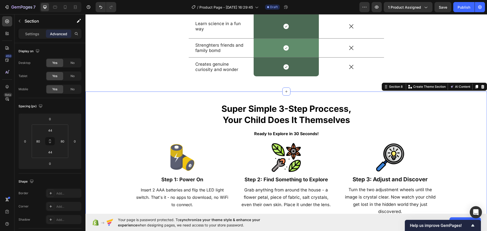
click at [119, 129] on div "Super Simple 3-Step Proccess, Your Child Does It Themselves Heading Ready to Ex…" at bounding box center [286, 163] width 361 height 120
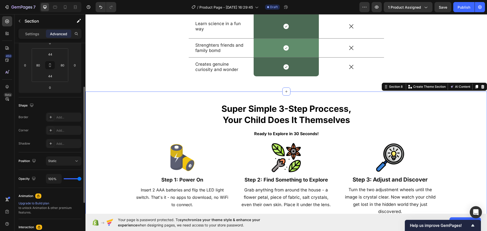
scroll to position [101, 0]
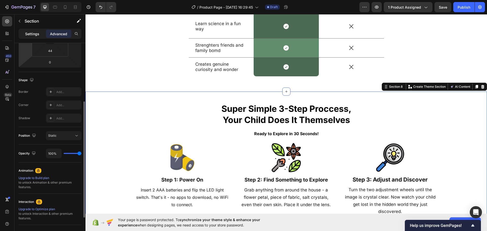
click at [32, 34] on p "Settings" at bounding box center [32, 33] width 14 height 5
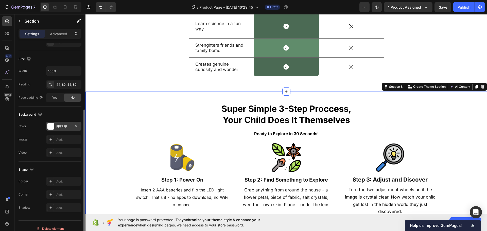
click at [51, 127] on div at bounding box center [50, 126] width 7 height 7
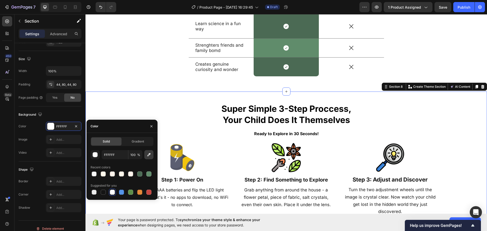
click at [150, 158] on button "button" at bounding box center [148, 154] width 9 height 9
type input "FFF4EC"
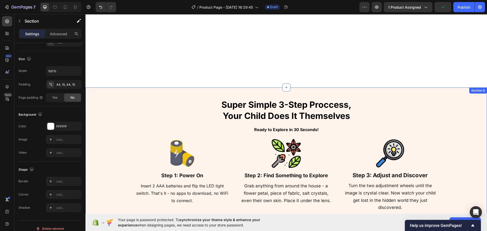
scroll to position [1090, 0]
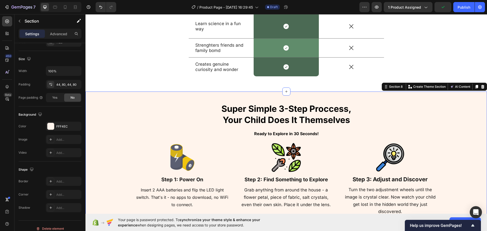
click at [129, 121] on div "Super Simple 3-Step Proccess, Your Child Does It Themselves Heading Ready to Ex…" at bounding box center [286, 163] width 361 height 120
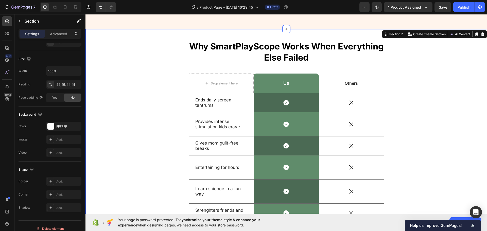
scroll to position [811, 0]
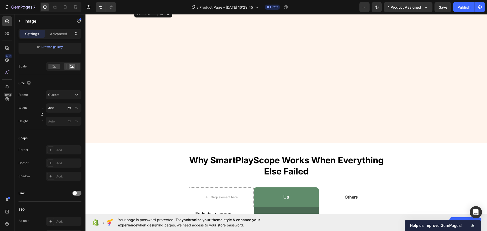
click at [139, 8] on div at bounding box center [286, 8] width 304 height 0
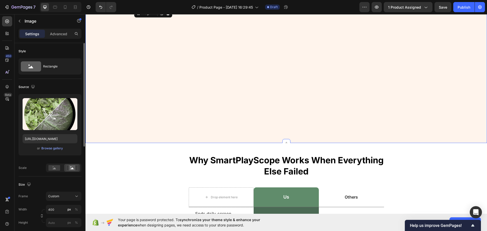
click at [122, 87] on div "More Than Just a Toy Heading Image Ends the Daily Screen Battle Heading No more…" at bounding box center [286, 26] width 361 height 211
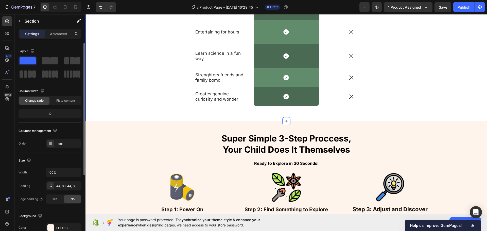
scroll to position [1065, 0]
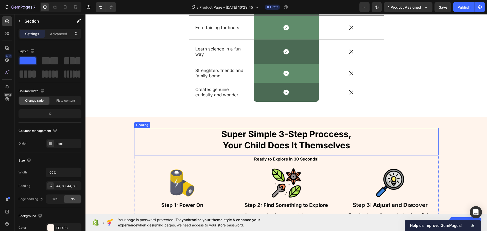
click at [289, 147] on span "Your Child Does It Themselves" at bounding box center [286, 145] width 127 height 10
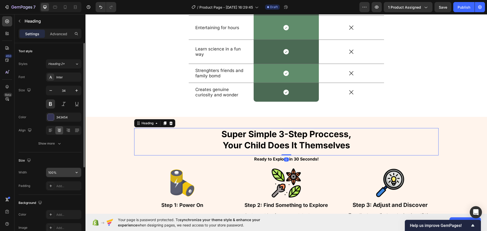
click at [60, 171] on input "100%" at bounding box center [63, 172] width 35 height 9
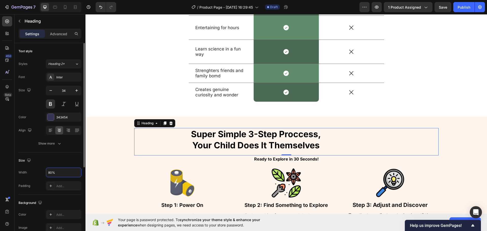
scroll to position [127, 0]
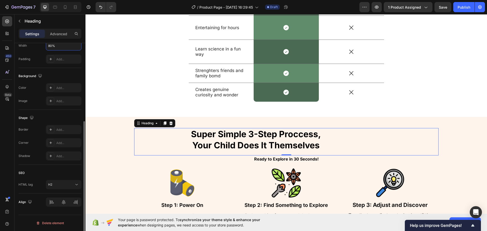
type input "80%"
click at [65, 197] on div "Align" at bounding box center [50, 201] width 63 height 17
click at [65, 200] on icon at bounding box center [63, 202] width 5 height 5
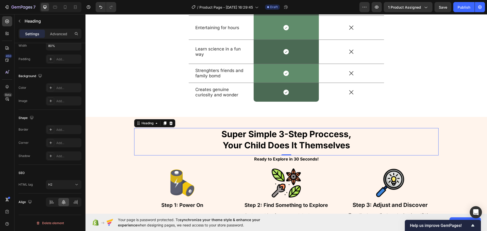
click at [189, 149] on h2 "Super Simple 3-Step Proccess, Your Child Does It Themselves" at bounding box center [286, 139] width 243 height 23
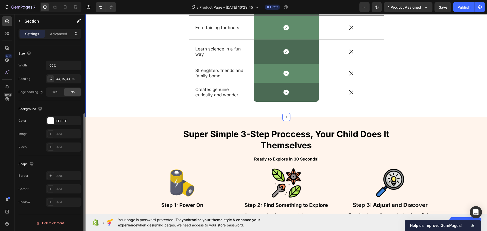
scroll to position [0, 0]
click at [179, 71] on div "Why SmartPlayScope Works When Everything Else Failed Heading Drop element here …" at bounding box center [286, 3] width 394 height 205
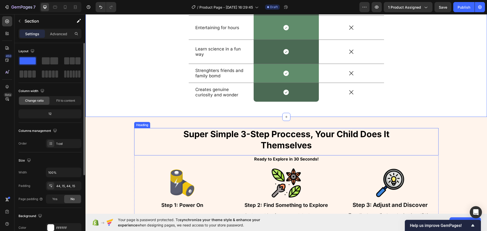
click at [354, 133] on span "Super Simple 3-Step Proccess, Your Child Does It Themselves" at bounding box center [286, 140] width 206 height 22
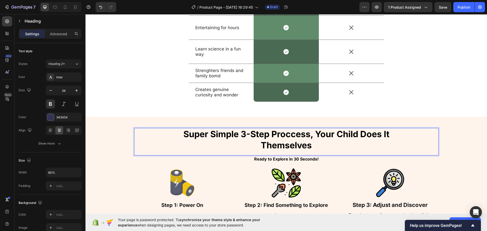
click at [381, 134] on span "Super Simple 3-Step Proccess, Your Child Does It Themselves" at bounding box center [286, 140] width 206 height 22
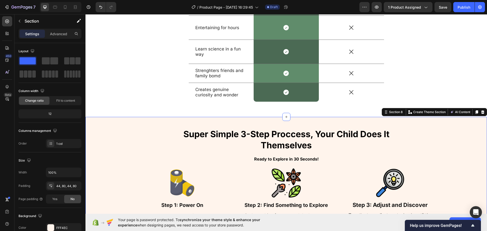
click at [458, 146] on div "⁠⁠⁠⁠⁠⁠⁠ Super Simple 3-Step Proccess, Your Child Does It Themselves Heading Rea…" at bounding box center [286, 188] width 361 height 120
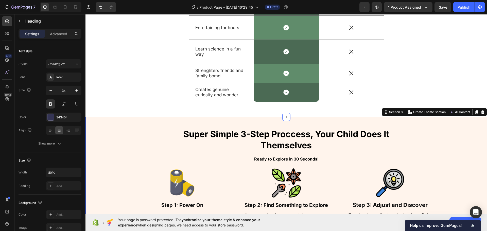
click at [357, 139] on span "Super Simple 3-Step Proccess, Your Child Does It Themselves" at bounding box center [286, 140] width 206 height 22
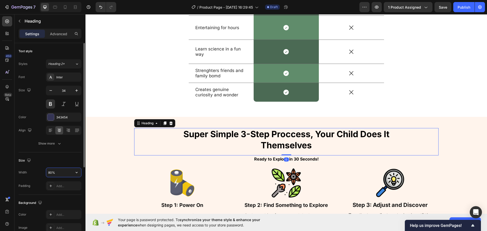
click at [61, 171] on input "80%" at bounding box center [63, 172] width 35 height 9
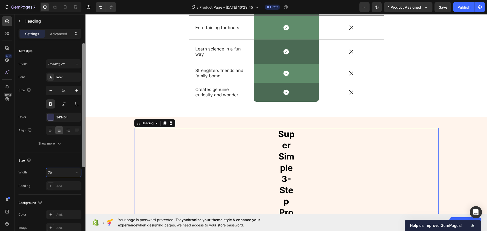
type input "70%"
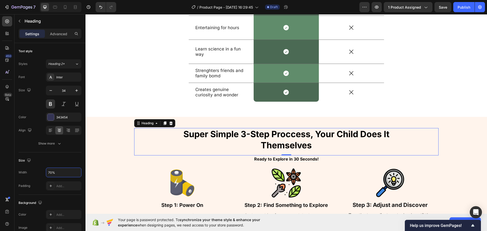
click at [172, 79] on div "Why SmartPlayScope Works When Everything Else Failed Heading Drop element here …" at bounding box center [286, 3] width 394 height 205
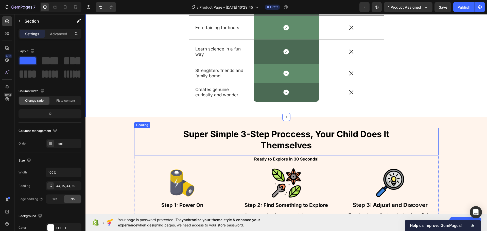
click at [250, 145] on p "⁠⁠⁠⁠⁠⁠⁠ Super Simple 3-Step Proccess, Your Child Does It Themselves" at bounding box center [286, 140] width 212 height 22
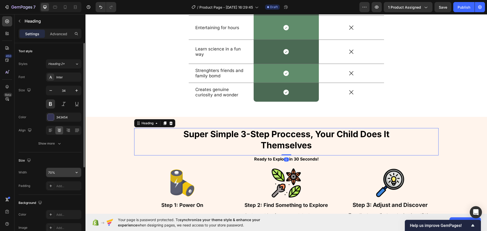
click at [75, 171] on icon "button" at bounding box center [76, 172] width 5 height 5
click at [55, 170] on input "70%" at bounding box center [63, 172] width 35 height 9
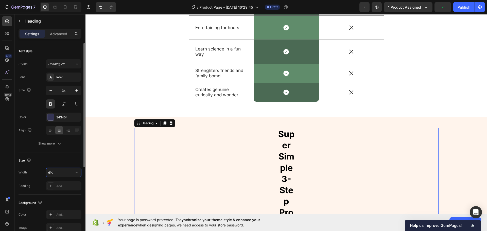
type input "60%"
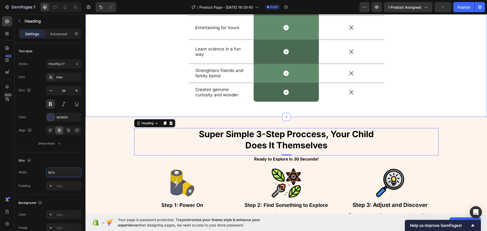
click at [119, 89] on div "Why SmartPlayScope Works When Everything Else Failed Heading Drop element here …" at bounding box center [286, 3] width 394 height 205
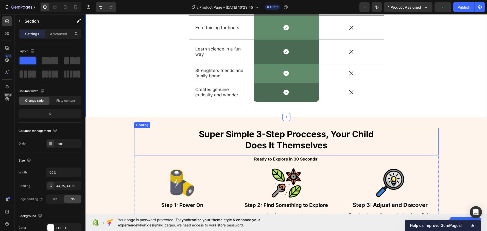
click at [203, 150] on p "⁠⁠⁠⁠⁠⁠⁠ Super Simple 3-Step Proccess, Your Child Does It Themselves" at bounding box center [286, 140] width 182 height 22
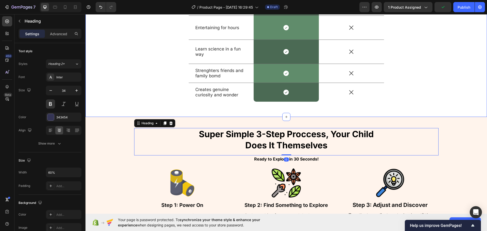
click at [152, 88] on div "Why SmartPlayScope Works When Everything Else Failed Heading Drop element here …" at bounding box center [286, 3] width 394 height 205
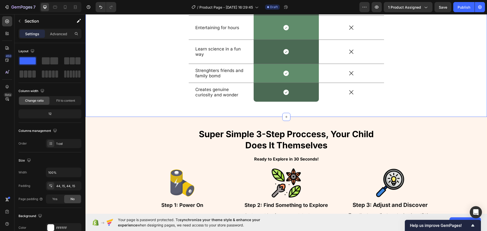
click at [245, 149] on span "Super Simple 3-Step Proccess, Your Child Does It Themselves" at bounding box center [286, 140] width 175 height 22
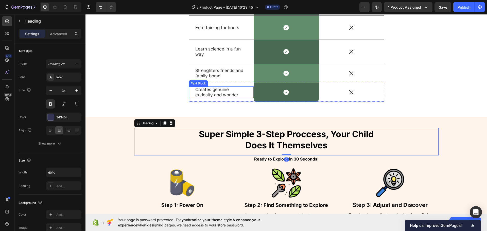
click at [186, 87] on div "Why SmartPlayScope Works When Everything Else Failed Heading Drop element here …" at bounding box center [286, 3] width 394 height 205
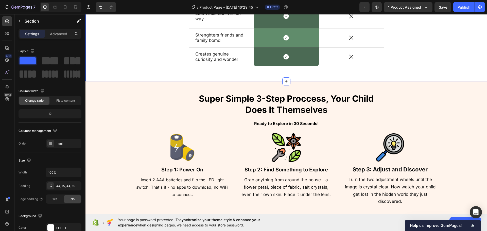
scroll to position [1116, 0]
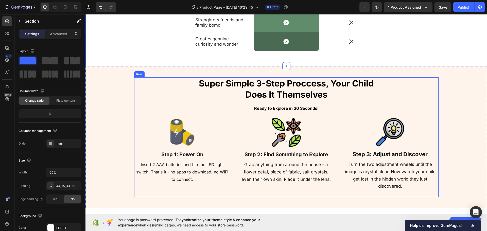
click at [304, 112] on div "⁠⁠⁠⁠⁠⁠⁠ Super Simple 3-Step Proccess, Your Child Does It Themselves Heading Rea…" at bounding box center [286, 137] width 304 height 120
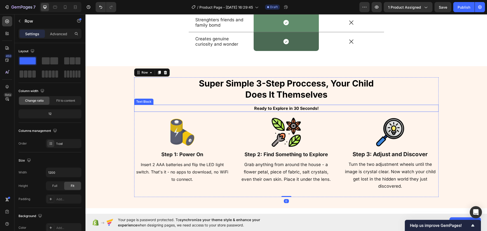
click at [301, 109] on strong "Ready to Explore in 30 Seconds!" at bounding box center [286, 108] width 64 height 5
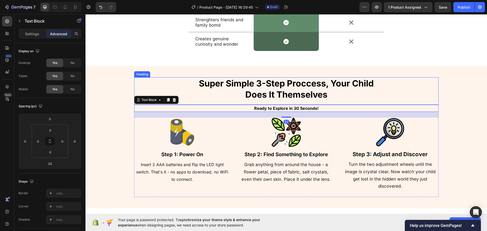
click at [172, 99] on icon at bounding box center [174, 100] width 4 height 4
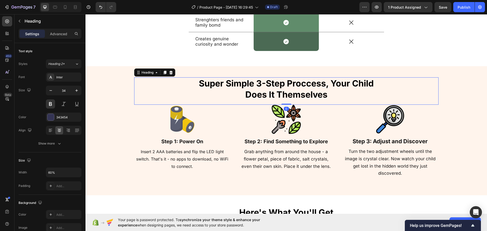
click at [253, 98] on span "Super Simple 3-Step Proccess, Your Child Does It Themselves" at bounding box center [286, 89] width 175 height 22
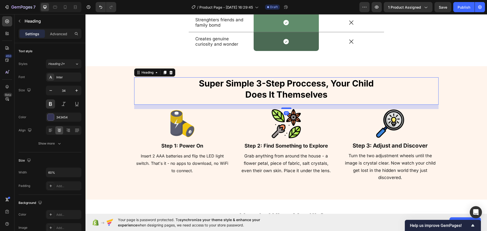
drag, startPoint x: 283, startPoint y: 104, endPoint x: 282, endPoint y: 109, distance: 4.3
click at [282, 109] on div at bounding box center [286, 108] width 10 height 2
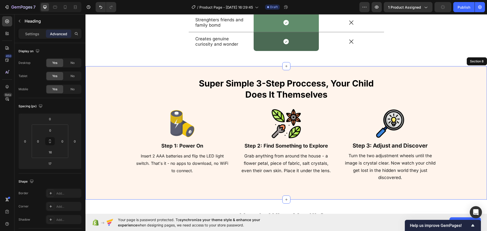
click at [219, 71] on div "⁠⁠⁠⁠⁠⁠⁠ Super Simple 3-Step Proccess, Your Child Does It Themselves Heading 17 …" at bounding box center [285, 132] width 401 height 133
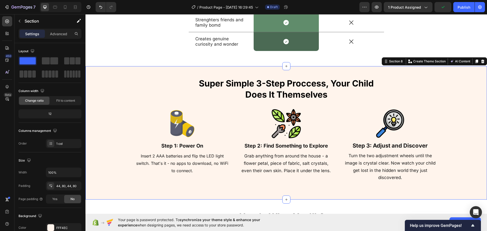
click at [161, 67] on div "⁠⁠⁠⁠⁠⁠⁠ Super Simple 3-Step Proccess, Your Child Does It Themselves Heading Ima…" at bounding box center [285, 132] width 401 height 133
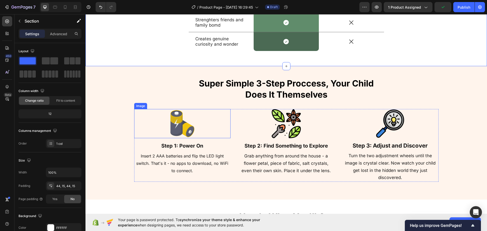
click at [139, 111] on div at bounding box center [182, 123] width 97 height 29
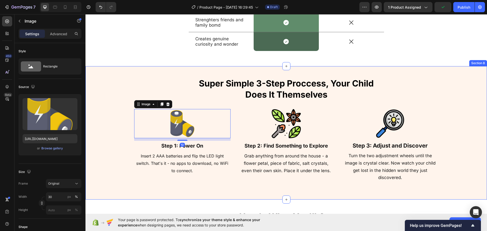
click at [124, 110] on div "⁠⁠⁠⁠⁠⁠⁠ Super Simple 3-Step Proccess, Your Child Does It Themselves Heading Ima…" at bounding box center [286, 132] width 361 height 111
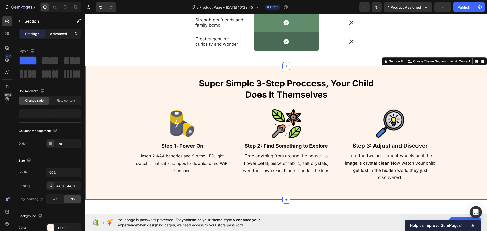
click at [57, 36] on p "Advanced" at bounding box center [58, 33] width 17 height 5
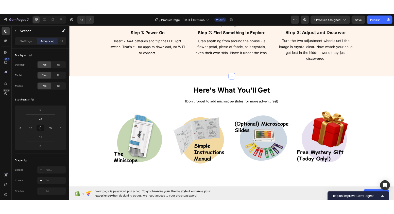
scroll to position [1242, 0]
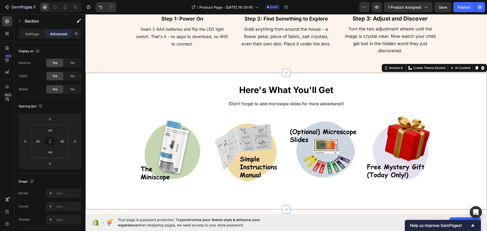
click at [123, 108] on div "Here's What You'll Get Heading (Don't forget to add microsope slides for more a…" at bounding box center [286, 141] width 361 height 114
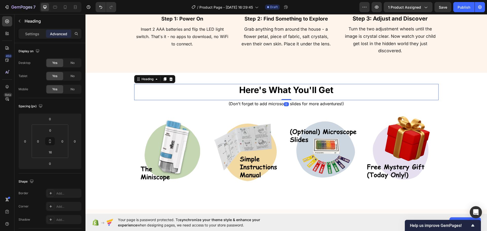
click at [247, 97] on div "Here's What You'll Get Heading 0" at bounding box center [286, 92] width 304 height 16
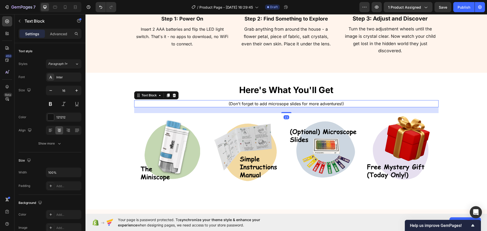
click at [259, 106] on span "(Don't forget to add microsope slides for more adventures!)" at bounding box center [285, 103] width 115 height 5
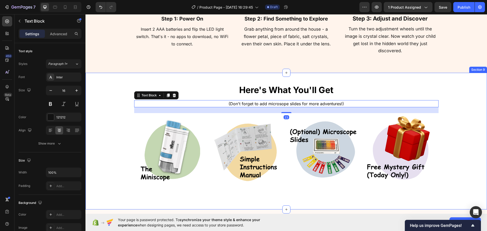
click at [167, 65] on div "⁠⁠⁠⁠⁠⁠⁠ Super Simple 3-Step Proccess, Your Child Does It Themselves Heading Ima…" at bounding box center [285, 5] width 401 height 133
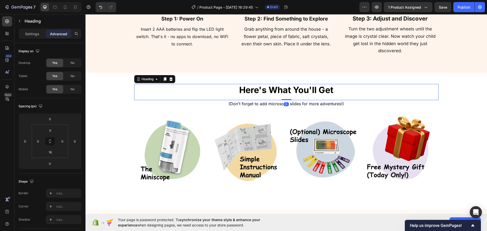
click at [409, 88] on h2 "Here's What You'll Get" at bounding box center [286, 90] width 304 height 12
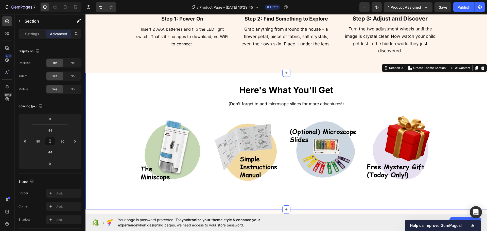
click at [455, 92] on div "Here's What You'll Get Heading (Don't forget to add microsope slides for more a…" at bounding box center [286, 141] width 361 height 114
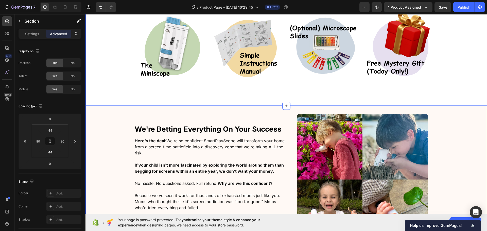
scroll to position [1369, 0]
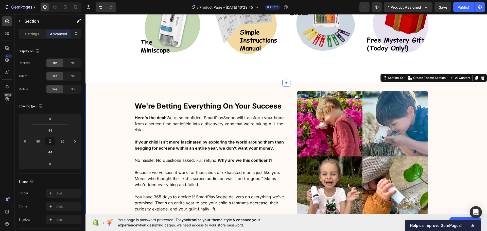
click at [451, 124] on div "We're Betting Everything On Your Success Heading Here's the deal: We're so conf…" at bounding box center [285, 163] width 401 height 145
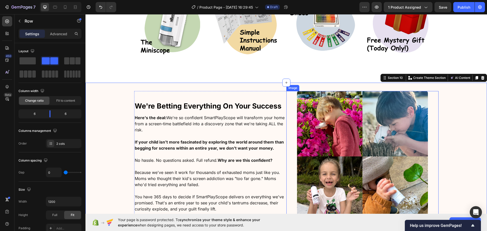
click at [225, 99] on div "We're Betting Everything On Your Success Heading Here's the deal: We're so conf…" at bounding box center [210, 156] width 152 height 131
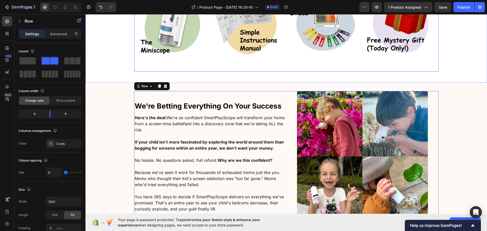
click at [181, 56] on img at bounding box center [172, 24] width 76 height 76
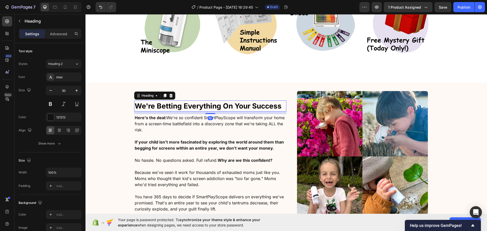
click at [194, 105] on strong "We're Betting Everything On Your Success" at bounding box center [208, 106] width 147 height 9
click at [249, 55] on img at bounding box center [248, 24] width 76 height 76
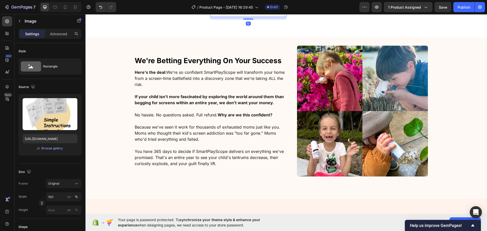
scroll to position [1420, 0]
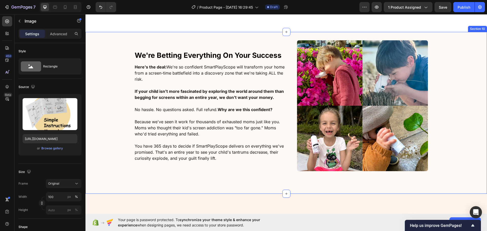
click at [100, 119] on div "We're Betting Everything On Your Success Heading Here's the deal: We're so conf…" at bounding box center [285, 112] width 401 height 145
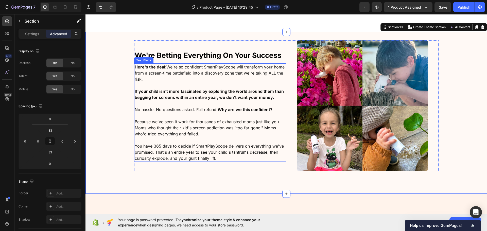
click at [150, 146] on p "You have 365 days to decide if SmartPlayScope delivers on everything we've prom…" at bounding box center [210, 152] width 151 height 18
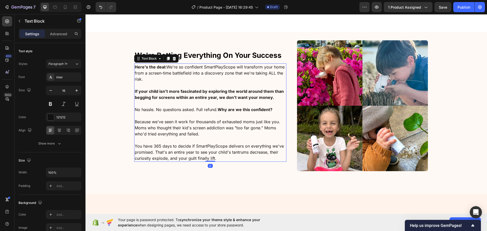
drag, startPoint x: 147, startPoint y: 146, endPoint x: 139, endPoint y: 146, distance: 7.4
click at [146, 146] on p "You have 365 days to decide if SmartPlayScope delivers on everything we've prom…" at bounding box center [210, 152] width 151 height 18
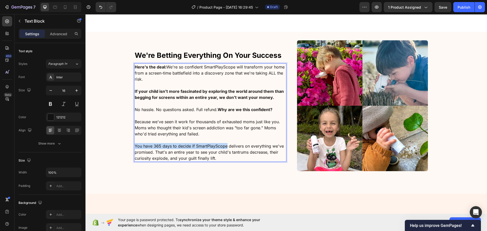
drag, startPoint x: 133, startPoint y: 147, endPoint x: 225, endPoint y: 148, distance: 91.8
click at [225, 148] on p "You have 365 days to decide if SmartPlayScope delivers on everything we've prom…" at bounding box center [210, 152] width 151 height 18
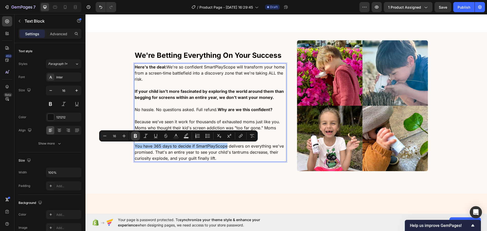
drag, startPoint x: 138, startPoint y: 137, endPoint x: 137, endPoint y: 133, distance: 4.3
click at [137, 137] on icon "Editor contextual toolbar" at bounding box center [135, 135] width 5 height 5
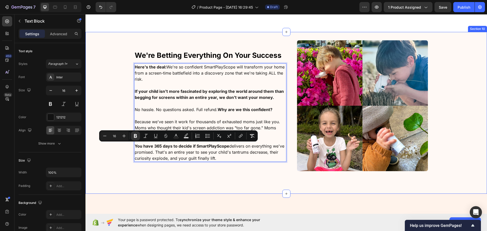
click at [112, 99] on div "We're Betting Everything On Your Success Heading Here's the deal: We're so conf…" at bounding box center [285, 112] width 401 height 145
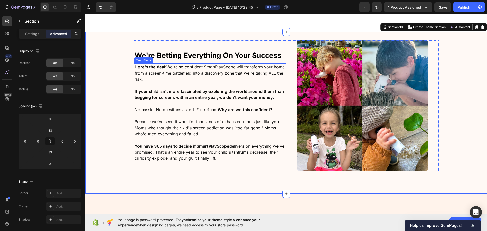
click at [155, 148] on strong "You have 365 days to decide if SmartPlayScope" at bounding box center [182, 145] width 95 height 5
click at [117, 150] on div "We're Betting Everything On Your Success Heading Here's the deal: We're so conf…" at bounding box center [285, 112] width 401 height 145
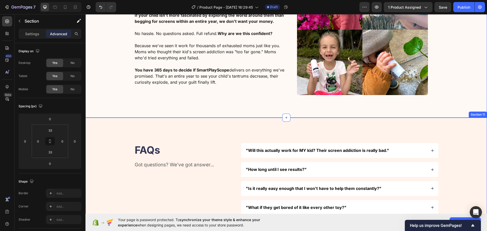
click at [116, 150] on div "FAQs Heading Got questions? We’ve got answer... Text Block "Will this actually …" at bounding box center [286, 226] width 361 height 167
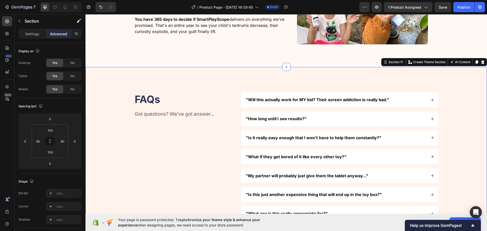
click at [113, 149] on div "FAQs Heading Got questions? We’ve got answer... Text Block "Will this actually …" at bounding box center [286, 175] width 361 height 167
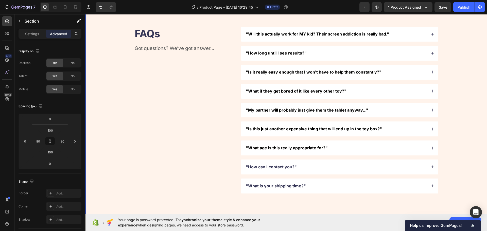
scroll to position [1496, 0]
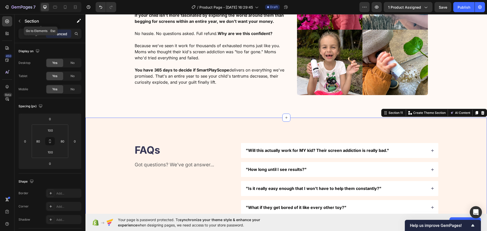
click at [29, 22] on p "Section" at bounding box center [46, 21] width 42 height 6
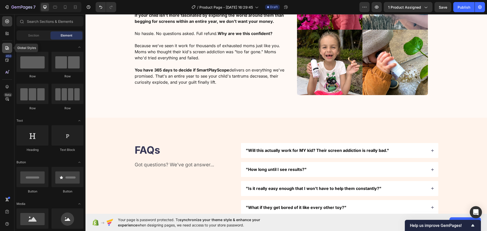
click at [7, 43] on div at bounding box center [7, 48] width 10 height 10
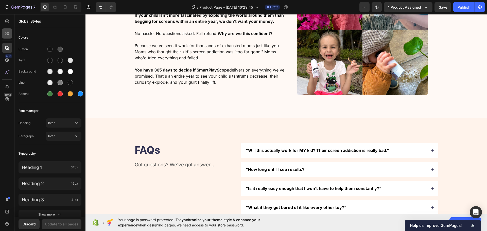
click at [7, 38] on div at bounding box center [7, 33] width 10 height 10
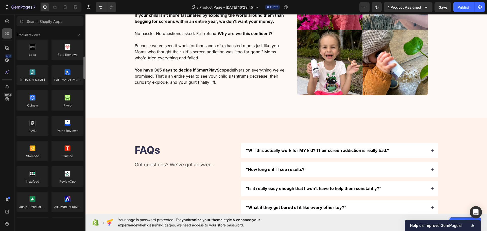
scroll to position [25, 0]
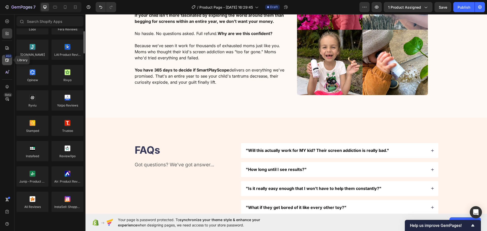
click at [5, 64] on div "450" at bounding box center [7, 60] width 10 height 10
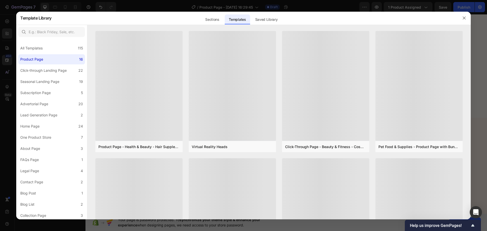
click at [9, 35] on div at bounding box center [243, 115] width 487 height 231
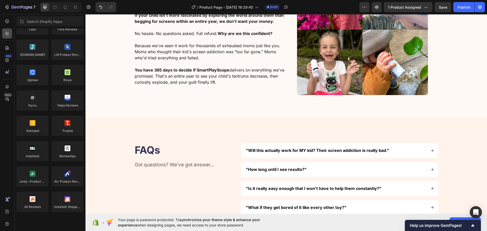
click at [10, 35] on div at bounding box center [7, 33] width 10 height 10
click at [8, 26] on div at bounding box center [7, 21] width 10 height 10
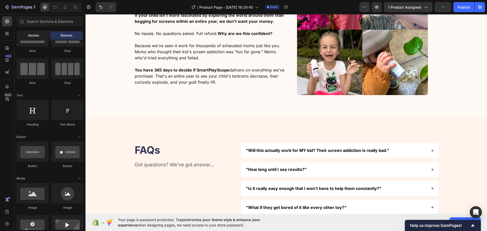
click at [29, 39] on div "Section" at bounding box center [33, 35] width 32 height 8
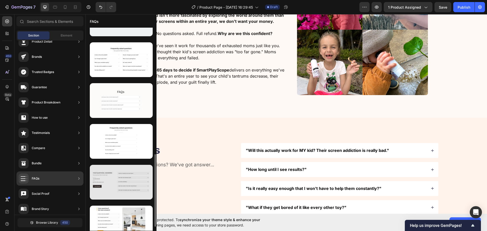
scroll to position [365, 0]
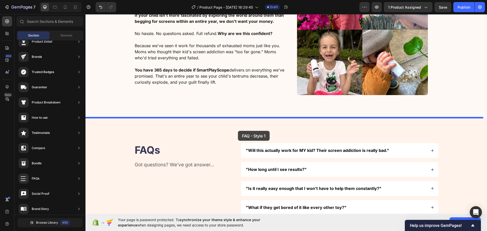
drag, startPoint x: 211, startPoint y: 146, endPoint x: 238, endPoint y: 131, distance: 30.7
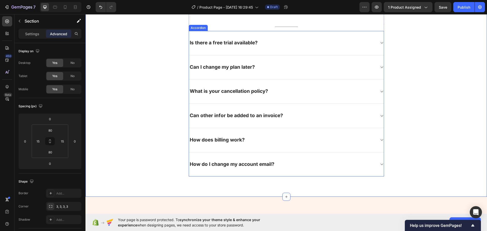
scroll to position [1784, 0]
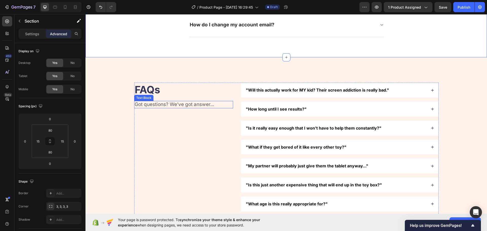
click at [159, 100] on div "FAQs Heading Got questions? We’ve got answer... Text Block" at bounding box center [183, 166] width 99 height 167
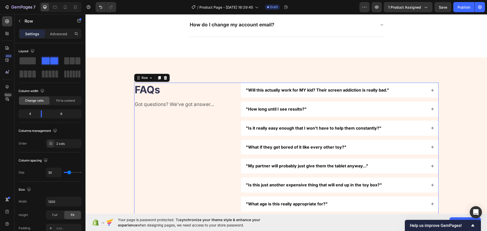
click at [159, 100] on div "FAQs Heading Got questions? We’ve got answer... Text Block" at bounding box center [183, 166] width 99 height 167
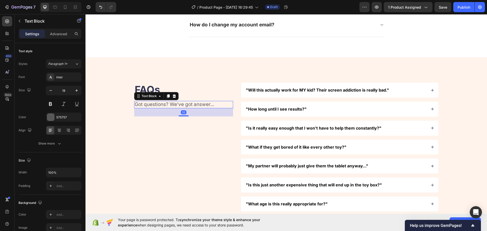
click at [161, 103] on p "Got questions? We’ve got answer..." at bounding box center [184, 104] width 98 height 6
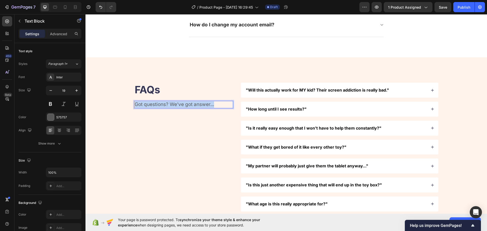
copy p "Got questions? We’ve got answer..."
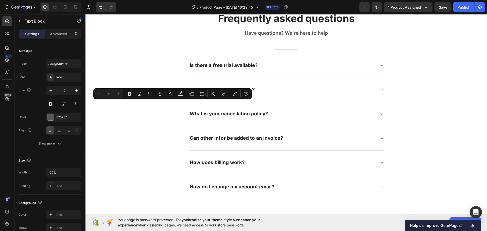
type input "16"
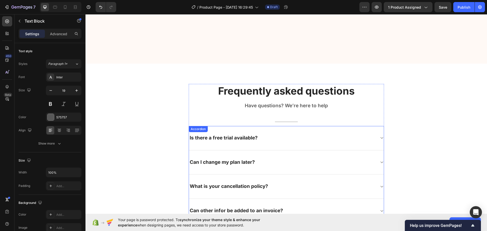
scroll to position [1480, 0]
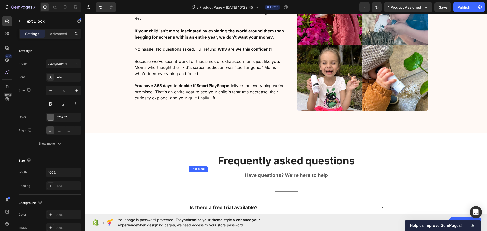
click at [287, 176] on p "Have questions? We’re here to help" at bounding box center [286, 175] width 194 height 6
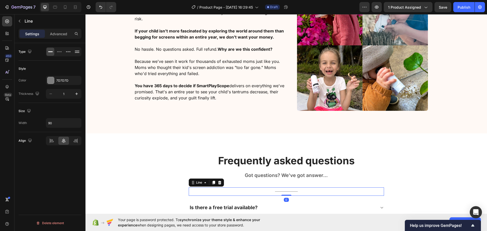
click at [290, 192] on div "Title Line 0" at bounding box center [286, 191] width 195 height 8
click at [308, 179] on div "Got questions? We’ve got answer..." at bounding box center [286, 175] width 195 height 7
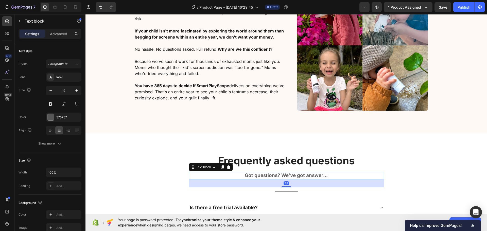
click at [285, 186] on div "32" at bounding box center [286, 183] width 195 height 8
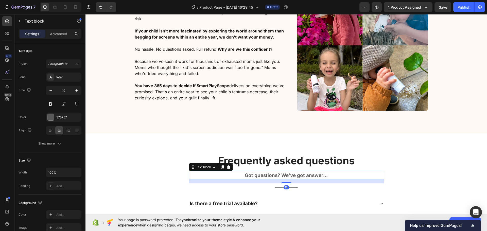
drag, startPoint x: 285, startPoint y: 187, endPoint x: 380, endPoint y: 152, distance: 101.5
click at [287, 183] on div at bounding box center [286, 182] width 10 height 1
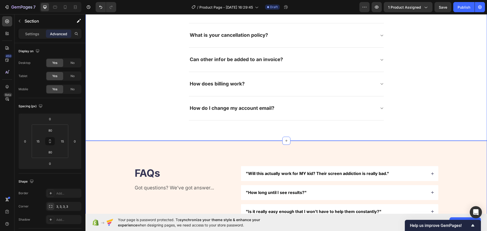
scroll to position [1759, 0]
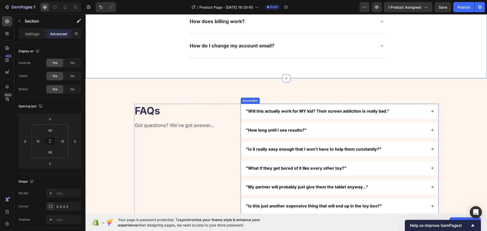
click at [273, 106] on div ""Will this actually work for MY kid? Their screen addiction is really bad."" at bounding box center [339, 111] width 197 height 15
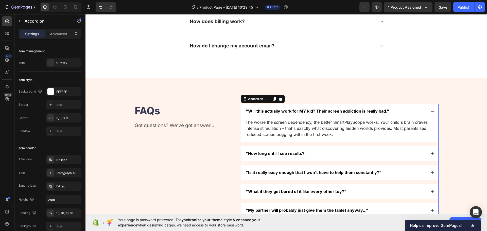
click at [276, 112] on span ""Will this actually work for MY kid? Their screen addiction is really bad."" at bounding box center [317, 111] width 143 height 5
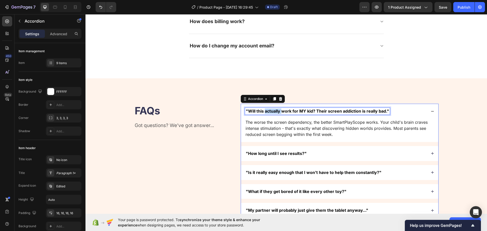
click at [276, 112] on span ""Will this actually work for MY kid? Their screen addiction is really bad."" at bounding box center [317, 111] width 143 height 5
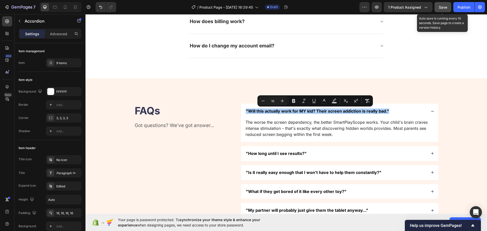
click at [444, 8] on span "Save" at bounding box center [443, 7] width 8 height 4
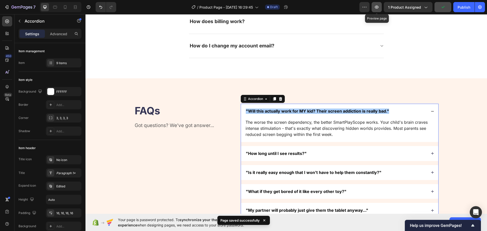
click at [375, 7] on icon "button" at bounding box center [376, 7] width 5 height 5
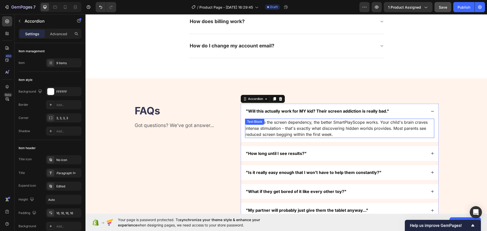
click at [292, 131] on p "The worse the screen dependency, the better SmartPlayScope works. Your child's …" at bounding box center [339, 128] width 188 height 18
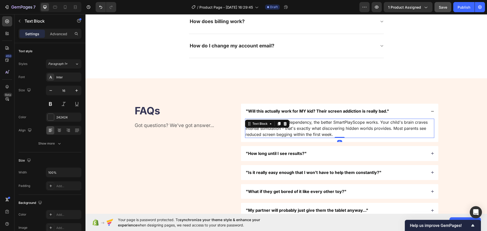
click at [292, 131] on p "The worse the screen dependency, the better SmartPlayScope works. Your child's …" at bounding box center [339, 128] width 188 height 18
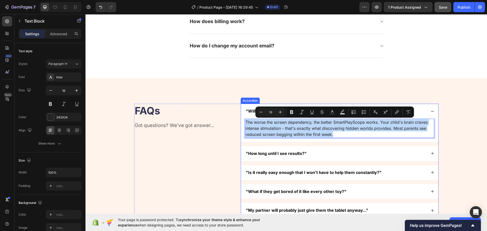
click at [448, 110] on div "FAQs Heading Got questions? We’ve got answer... Text Block "Will this actually …" at bounding box center [286, 199] width 361 height 190
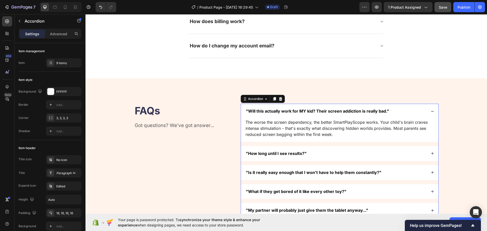
click at [377, 110] on span ""Will this actually work for MY kid? Their screen addiction is really bad."" at bounding box center [317, 111] width 143 height 5
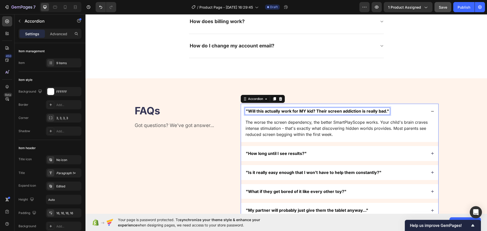
click at [377, 110] on span ""Will this actually work for MY kid? Their screen addiction is really bad."" at bounding box center [317, 111] width 143 height 5
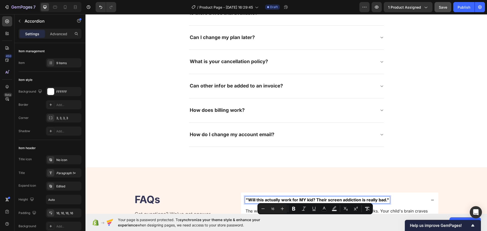
scroll to position [1607, 0]
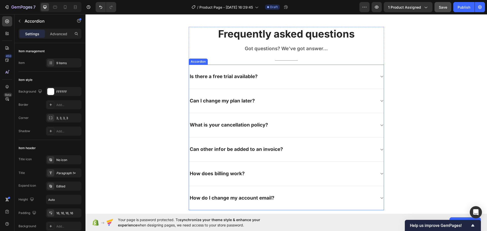
click at [220, 74] on div "Is there a free trial available?" at bounding box center [223, 77] width 69 height 8
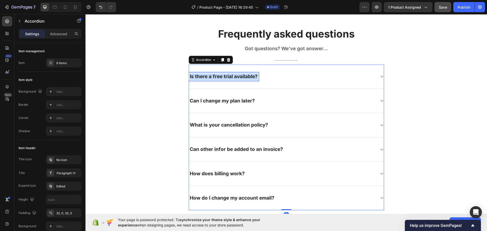
click at [220, 74] on p "Is there a free trial available?" at bounding box center [224, 77] width 68 height 6
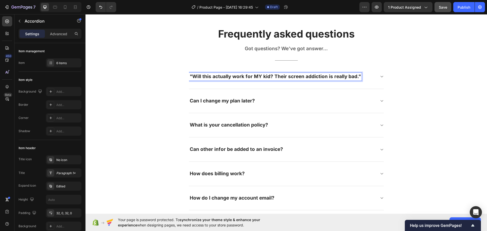
scroll to position [1734, 0]
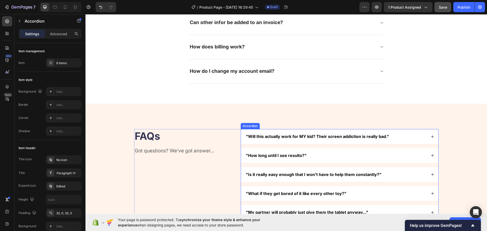
click at [288, 137] on span ""Will this actually work for MY kid? Their screen addiction is really bad."" at bounding box center [317, 136] width 143 height 5
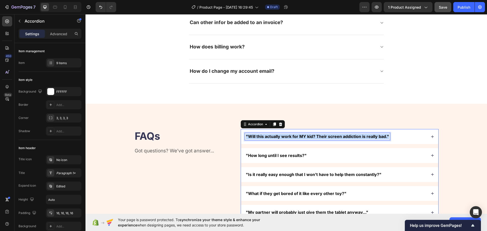
click at [288, 137] on span ""Will this actually work for MY kid? Their screen addiction is really bad."" at bounding box center [317, 136] width 143 height 5
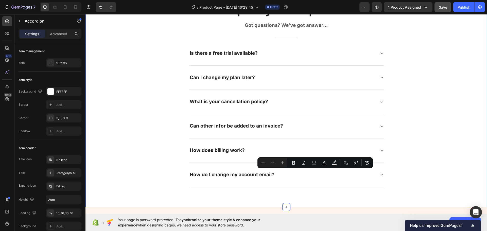
scroll to position [1581, 0]
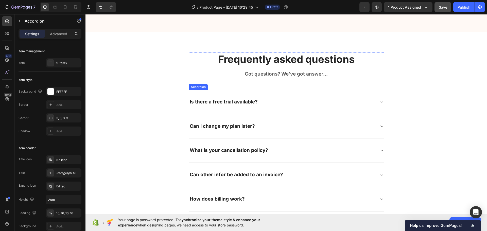
click at [239, 99] on p "Is there a free trial available?" at bounding box center [224, 102] width 68 height 6
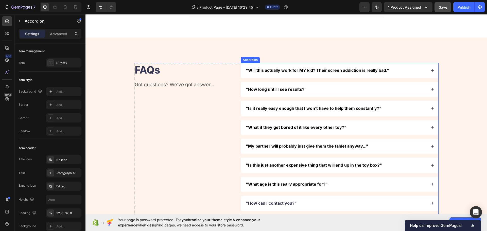
scroll to position [1810, 0]
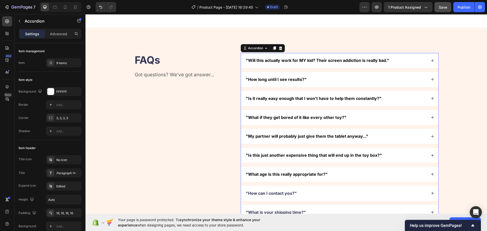
click at [402, 63] on div ""Will this actually work for MY kid? Their screen addiction is really bad."" at bounding box center [336, 60] width 182 height 7
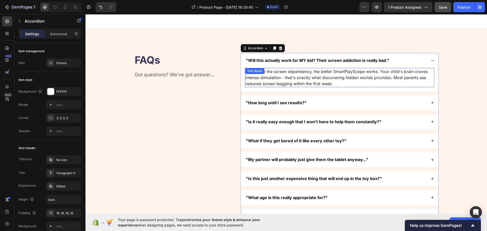
click at [330, 81] on p "The worse the screen dependency, the better SmartPlayScope works. Your child's …" at bounding box center [339, 77] width 188 height 18
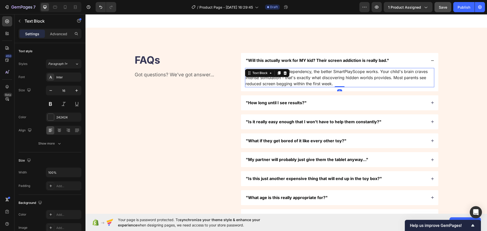
click at [330, 81] on p "The worse the screen dependency, the better SmartPlayScope works. Your child's …" at bounding box center [339, 77] width 188 height 18
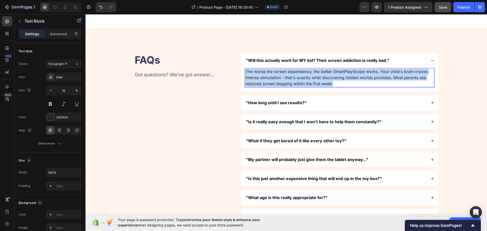
copy p "The worse the screen dependency, the better SmartPlayScope works. Your child's …"
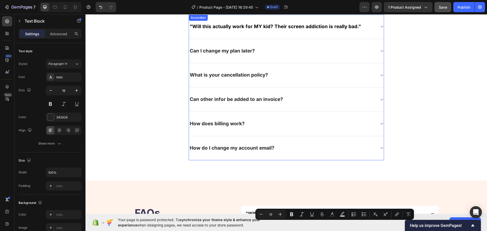
scroll to position [1632, 0]
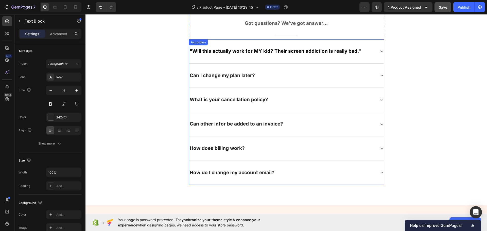
click at [371, 52] on div ""Will this actually work for MY kid? Their screen addiction is really bad."" at bounding box center [282, 51] width 187 height 8
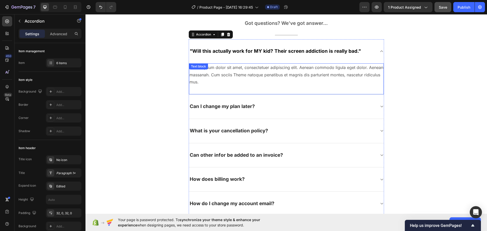
click at [280, 69] on p "Lorem ipsum dolor sit amet, consectetuer adipiscing elit. Aenean commodo ligula…" at bounding box center [286, 75] width 194 height 22
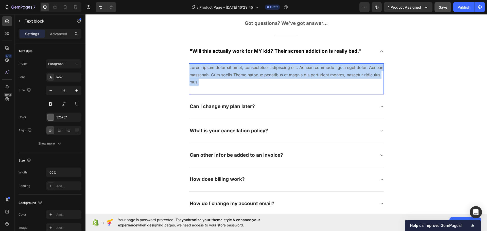
click at [280, 69] on p "Lorem ipsum dolor sit amet, consectetuer adipiscing elit. Aenean commodo ligula…" at bounding box center [286, 75] width 194 height 22
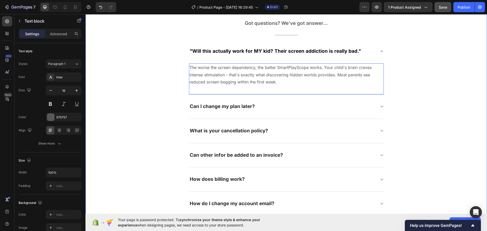
click at [166, 96] on div "Frequently asked questions Heading Got questions? We’ve got answer... Text bloc…" at bounding box center [286, 109] width 394 height 214
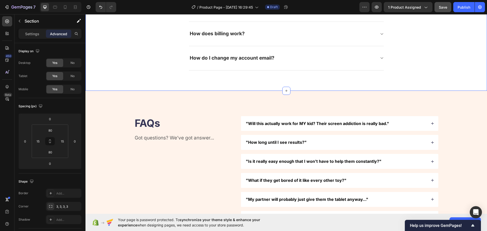
scroll to position [1784, 0]
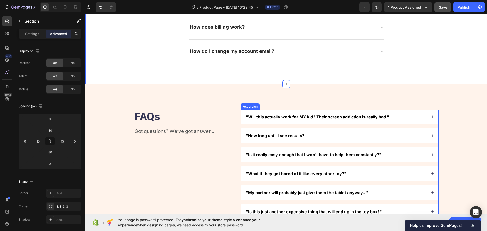
click at [280, 139] on div ""How long until I see results?"" at bounding box center [276, 135] width 62 height 7
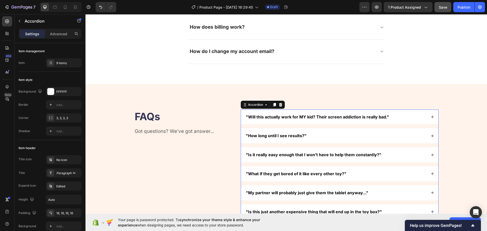
click at [280, 139] on div ""How long until I see results?"" at bounding box center [276, 135] width 62 height 7
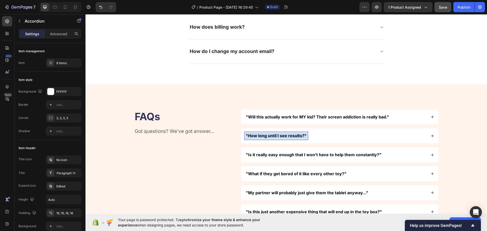
copy span ""How long until I see results?""
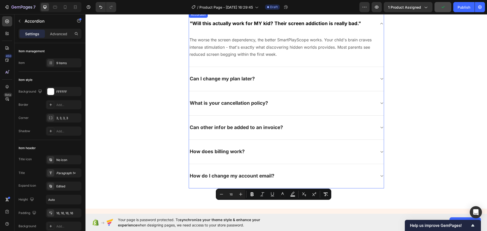
scroll to position [1658, 0]
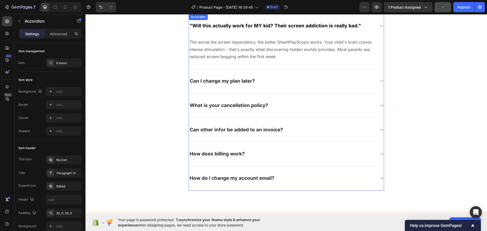
click at [224, 86] on div "Can I change my plan later?" at bounding box center [286, 81] width 195 height 24
click at [224, 86] on div "Can I change my plan later? Lorem ipsum dolor sit amet, consectetuer adipiscing…" at bounding box center [286, 81] width 195 height 24
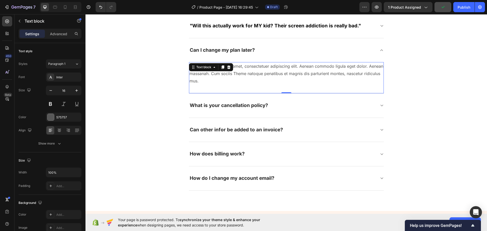
click at [224, 84] on p "Lorem ipsum dolor sit amet, consectetuer adipiscing elit. Aenean commodo ligula…" at bounding box center [286, 74] width 194 height 22
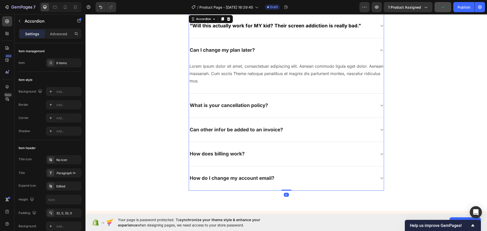
click at [233, 50] on p "Can I change my plan later?" at bounding box center [222, 50] width 65 height 6
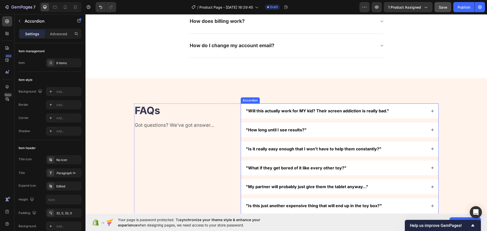
click at [310, 133] on div ""How long until I see results?"" at bounding box center [336, 130] width 182 height 7
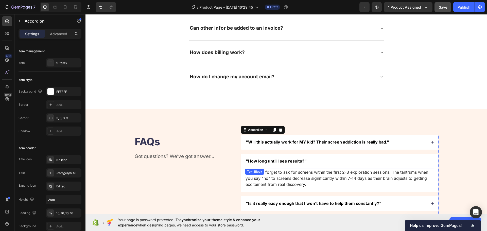
click at [300, 175] on p "Most kids forget to ask for screens within the first 2-3 exploration sessions. …" at bounding box center [339, 178] width 188 height 18
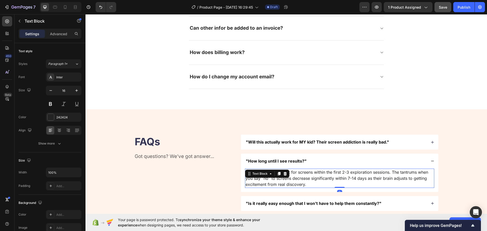
click at [300, 175] on p "Most kids forget to ask for screens within the first 2-3 exploration sessions. …" at bounding box center [339, 178] width 188 height 18
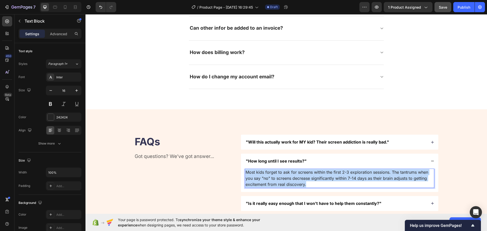
copy p "Most kids forget to ask for screens within the first 2-3 exploration sessions. …"
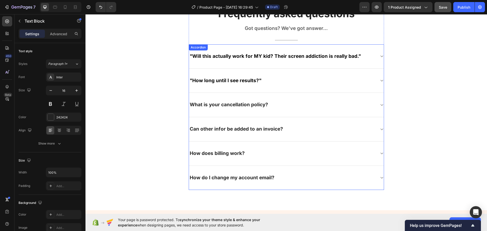
scroll to position [1627, 0]
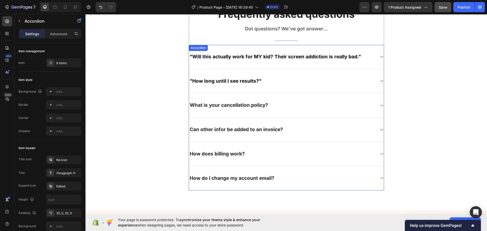
click at [284, 87] on div ""How long until I see results?"" at bounding box center [286, 81] width 195 height 24
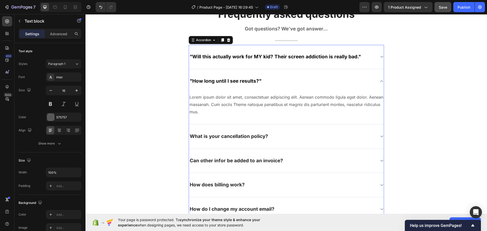
click at [255, 101] on p "Lorem ipsum dolor sit amet, consectetuer adipiscing elit. Aenean commodo ligula…" at bounding box center [286, 105] width 194 height 22
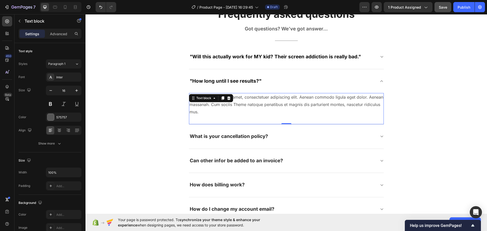
click at [255, 101] on p "Lorem ipsum dolor sit amet, consectetuer adipiscing elit. Aenean commodo ligula…" at bounding box center [286, 105] width 194 height 22
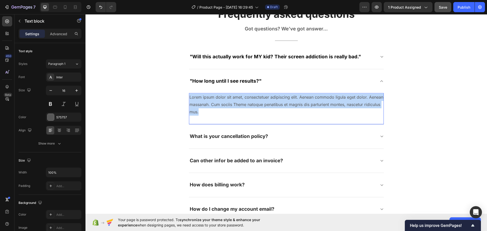
click at [255, 101] on p "Lorem ipsum dolor sit amet, consectetuer adipiscing elit. Aenean commodo ligula…" at bounding box center [286, 105] width 194 height 22
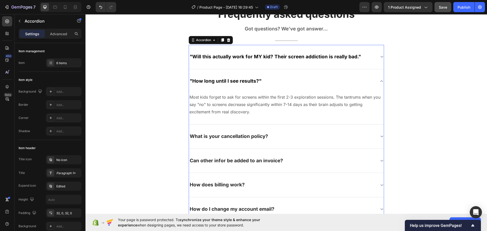
click at [307, 136] on div "What is your cancellation policy?" at bounding box center [282, 137] width 187 height 8
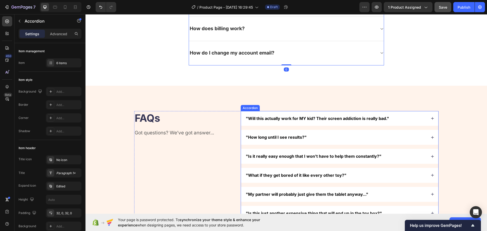
scroll to position [1802, 0]
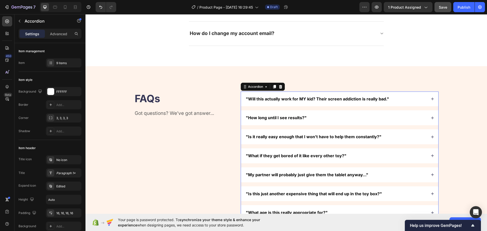
click at [286, 135] on span ""Is it really easy enough that I won't have to help them constantly?"" at bounding box center [314, 136] width 136 height 5
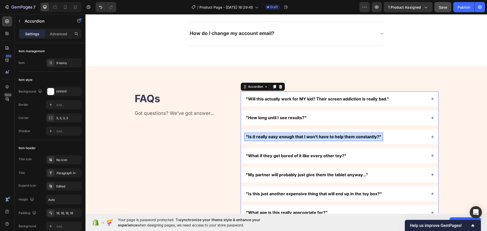
click at [286, 135] on span ""Is it really easy enough that I won't have to help them constantly?"" at bounding box center [314, 136] width 136 height 5
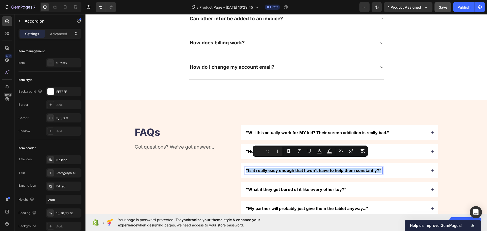
scroll to position [1701, 0]
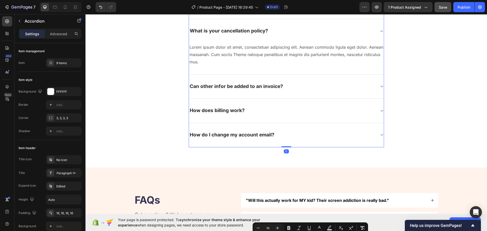
click at [223, 28] on p "What is your cancellation policy?" at bounding box center [229, 31] width 78 height 6
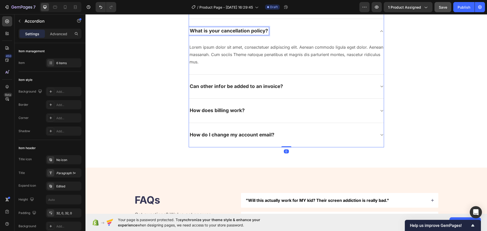
click at [226, 32] on p "What is your cancellation policy?" at bounding box center [229, 31] width 78 height 6
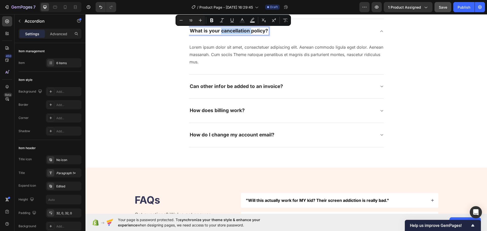
click at [226, 32] on p "What is your cancellation policy?" at bounding box center [229, 31] width 78 height 6
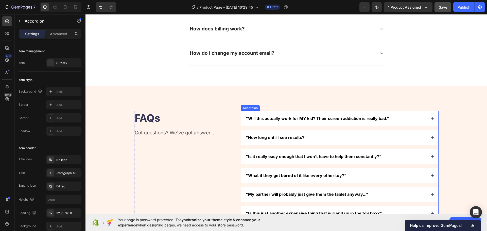
scroll to position [1752, 0]
click at [289, 193] on div ""Will this actually work for MY kid? Their screen addiction is really bad." "Ho…" at bounding box center [340, 194] width 198 height 167
click at [387, 161] on div ""Is it really easy enough that I won't have to help them constantly?"" at bounding box center [339, 156] width 197 height 15
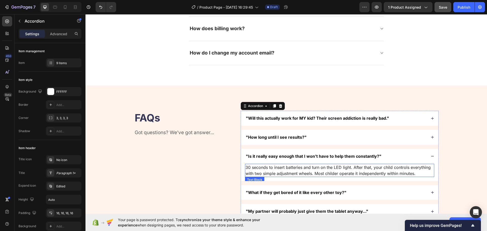
click at [305, 173] on p "30 seconds to insert batteries and turn on the LED light. After that, your chil…" at bounding box center [339, 170] width 188 height 12
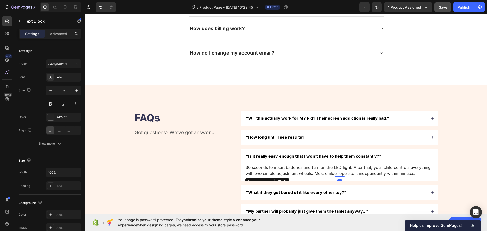
click at [305, 173] on p "30 seconds to insert batteries and turn on the LED light. After that, your chil…" at bounding box center [339, 170] width 188 height 12
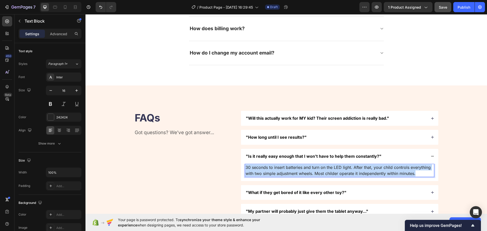
drag, startPoint x: 305, startPoint y: 173, endPoint x: 304, endPoint y: 169, distance: 3.9
click at [305, 173] on p "30 seconds to insert batteries and turn on the LED light. After that, your chil…" at bounding box center [339, 170] width 188 height 12
copy p "30 seconds to insert batteries and turn on the LED light. After that, your chil…"
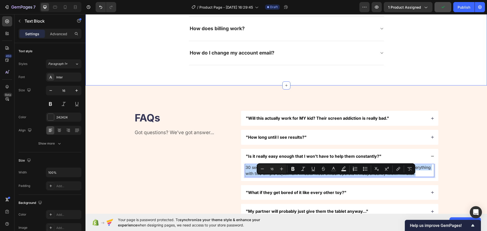
scroll to position [1625, 0]
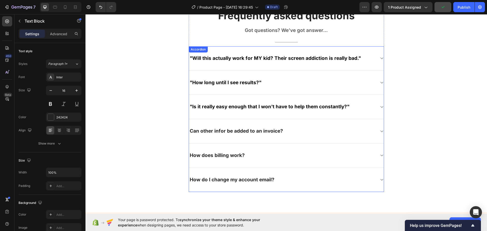
click at [352, 109] on div ""Is it really easy enough that I won't have to help them constantly?"" at bounding box center [282, 107] width 187 height 8
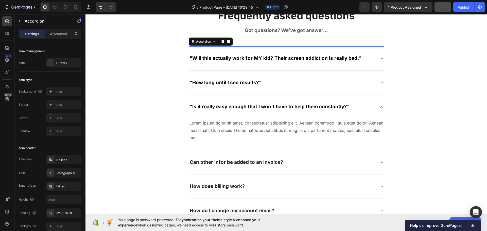
click at [274, 124] on p "Lorem ipsum dolor sit amet, consectetuer adipiscing elit. Aenean commodo ligula…" at bounding box center [286, 130] width 194 height 22
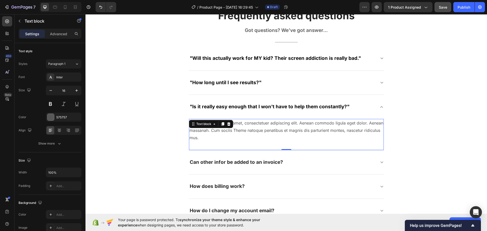
click at [274, 124] on p "Lorem ipsum dolor sit amet, consectetuer adipiscing elit. Aenean commodo ligula…" at bounding box center [286, 130] width 194 height 22
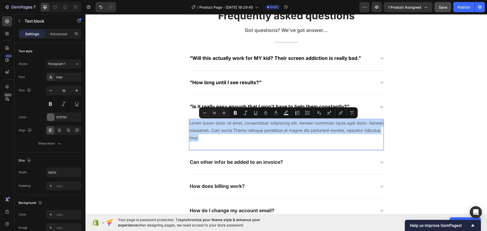
click at [274, 124] on p "Lorem ipsum dolor sit amet, consectetuer adipiscing elit. Aenean commodo ligula…" at bounding box center [286, 130] width 194 height 22
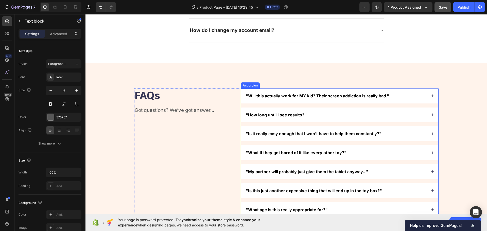
scroll to position [1803, 0]
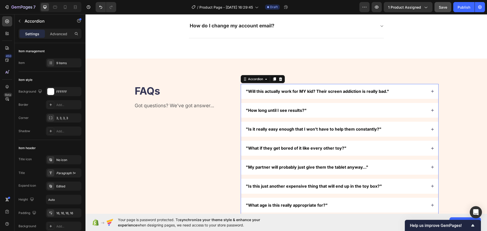
click at [368, 146] on div ""What if they get bored of it like every other toy?"" at bounding box center [336, 148] width 182 height 7
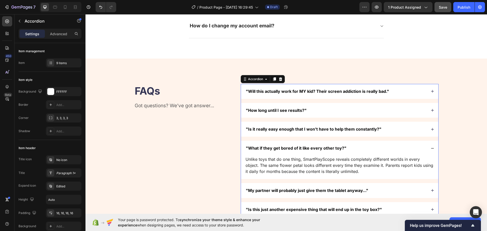
click at [295, 147] on span ""What if they get bored of it like every other toy?"" at bounding box center [296, 148] width 101 height 5
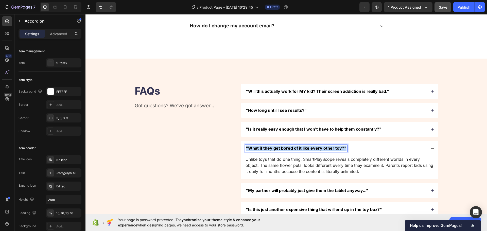
copy span ""What if they get bored of it like every other toy?""
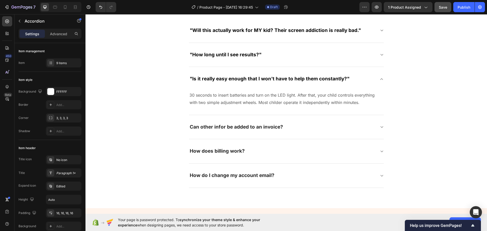
scroll to position [1650, 0]
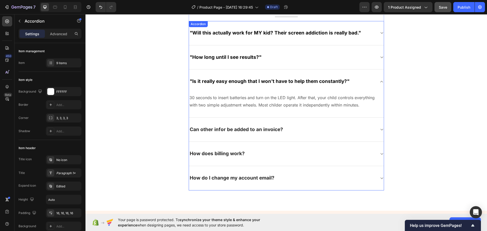
click at [225, 127] on p "Can other infor be added to an invoice?" at bounding box center [236, 130] width 93 height 6
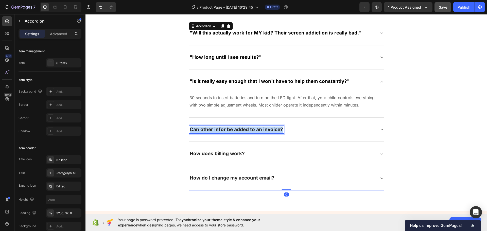
click at [225, 127] on p "Can other infor be added to an invoice?" at bounding box center [236, 130] width 93 height 6
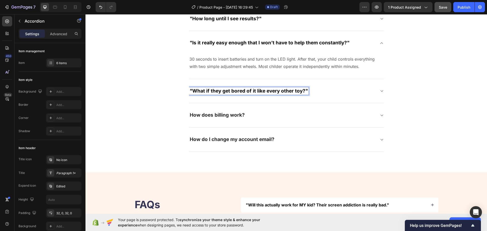
scroll to position [1828, 0]
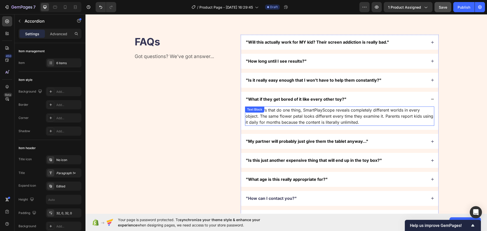
click at [325, 137] on div ""Will this actually work for MY kid? Their screen addiction is really bad." "Ho…" at bounding box center [340, 130] width 198 height 190
click at [316, 120] on p "Unlike toys that do one thing, SmartPlayScope reveals completely different worl…" at bounding box center [339, 116] width 188 height 18
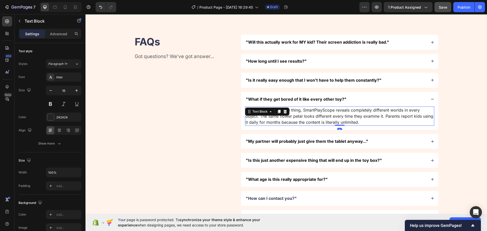
click at [316, 120] on p "Unlike toys that do one thing, SmartPlayScope reveals completely different worl…" at bounding box center [339, 116] width 188 height 18
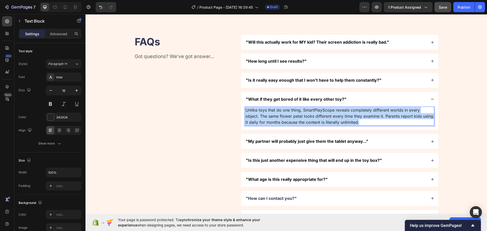
copy p "Unlike toys that do one thing, SmartPlayScope reveals completely different worl…"
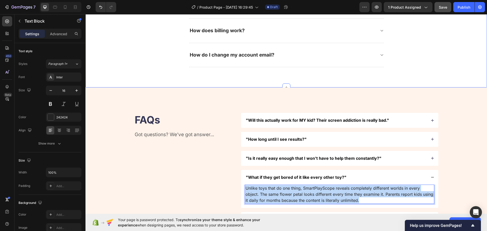
scroll to position [1676, 0]
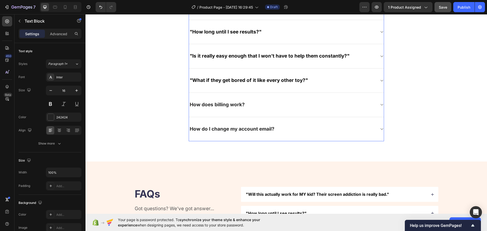
click at [319, 82] on div ""What if they get bored of it like every other toy?"" at bounding box center [282, 81] width 187 height 8
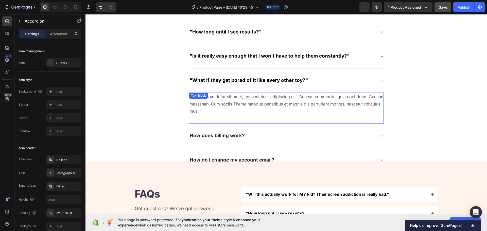
click at [266, 100] on p "Lorem ipsum dolor sit amet, consectetuer adipiscing elit. Aenean commodo ligula…" at bounding box center [286, 104] width 194 height 22
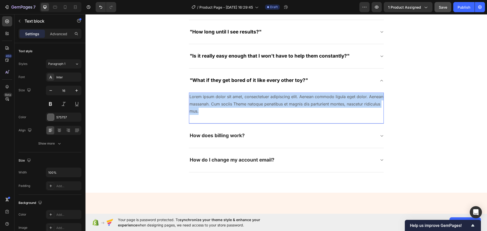
click at [266, 100] on p "Lorem ipsum dolor sit amet, consectetuer adipiscing elit. Aenean commodo ligula…" at bounding box center [286, 104] width 194 height 22
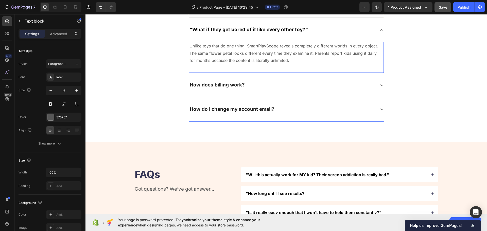
scroll to position [1828, 0]
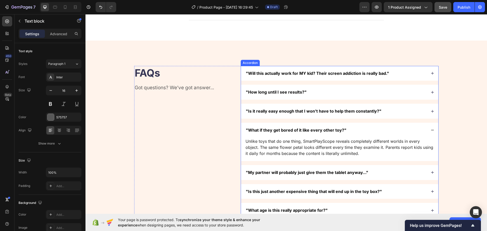
click at [301, 174] on span ""My partner will probably just give them the tablet anyway..."" at bounding box center [307, 172] width 122 height 5
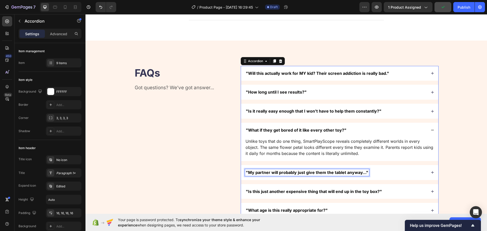
click at [301, 174] on span ""My partner will probably just give them the tablet anyway..."" at bounding box center [307, 172] width 122 height 5
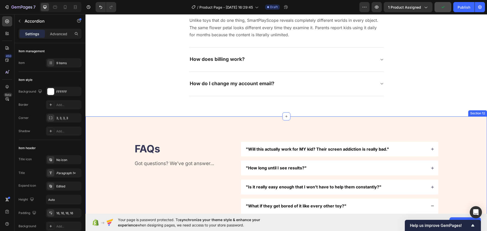
scroll to position [1752, 0]
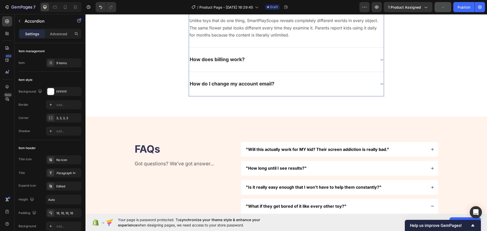
click at [269, 61] on div "How does billing work?" at bounding box center [282, 60] width 187 height 8
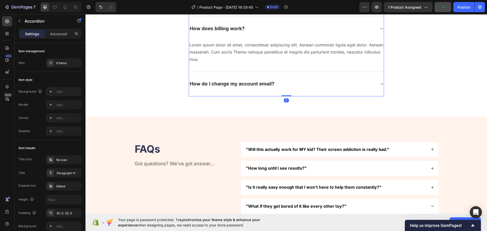
click at [226, 26] on p "How does billing work?" at bounding box center [217, 29] width 55 height 6
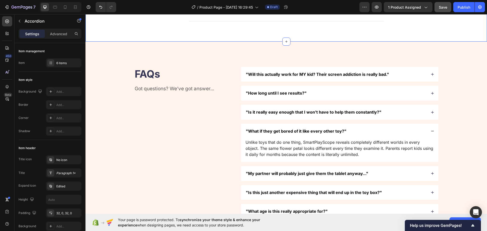
scroll to position [1879, 0]
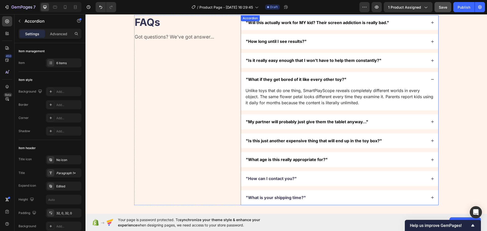
click at [387, 124] on div ""My partner will probably just give them the tablet anyway..."" at bounding box center [336, 121] width 182 height 7
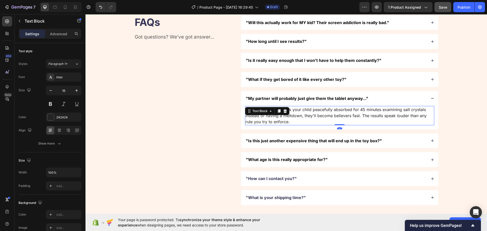
click at [299, 114] on p "When your partner sees your child peacefully absorbed for 45 minutes examining …" at bounding box center [339, 115] width 188 height 18
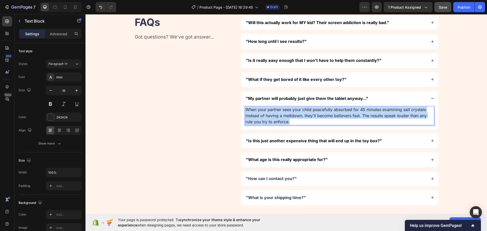
click at [299, 114] on p "When your partner sees your child peacefully absorbed for 45 minutes examining …" at bounding box center [339, 115] width 188 height 18
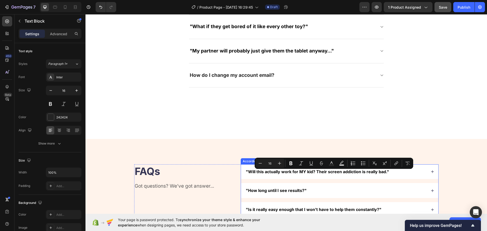
scroll to position [1701, 0]
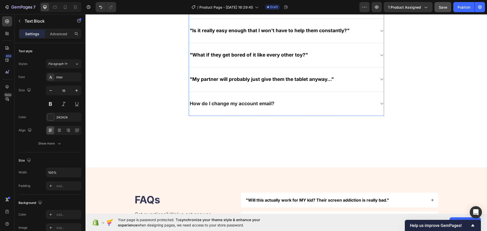
click at [347, 79] on div ""My partner will probably just give them the tablet anyway..."" at bounding box center [282, 80] width 187 height 8
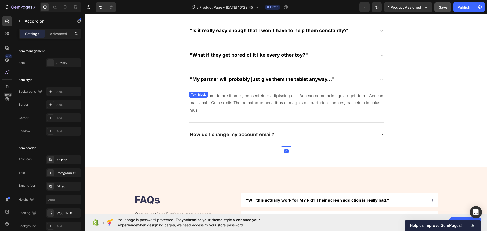
click at [262, 99] on p "Lorem ipsum dolor sit amet, consectetuer adipiscing elit. Aenean commodo ligula…" at bounding box center [286, 103] width 194 height 22
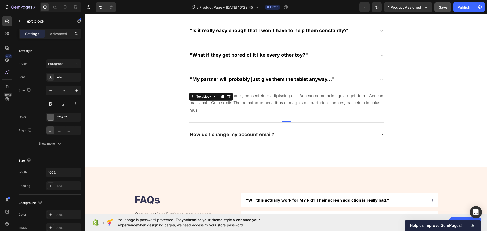
click at [262, 99] on p "Lorem ipsum dolor sit amet, consectetuer adipiscing elit. Aenean commodo ligula…" at bounding box center [286, 103] width 194 height 22
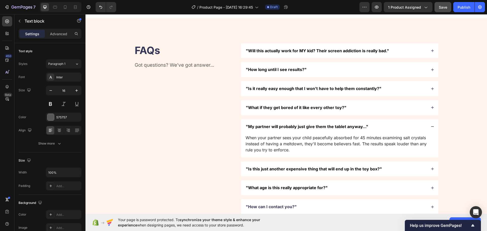
scroll to position [1904, 0]
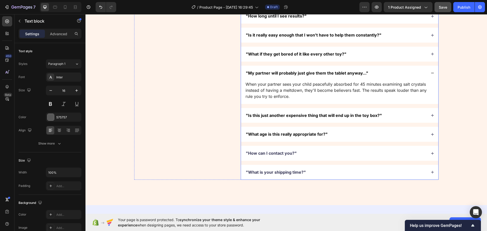
click at [310, 117] on span ""Is this just another expensive thing that will end up in the toy box?"" at bounding box center [314, 115] width 136 height 5
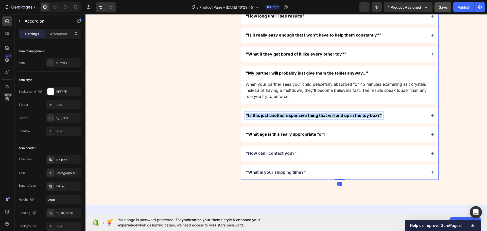
click at [311, 117] on span ""Is this just another expensive thing that will end up in the toy box?"" at bounding box center [314, 115] width 136 height 5
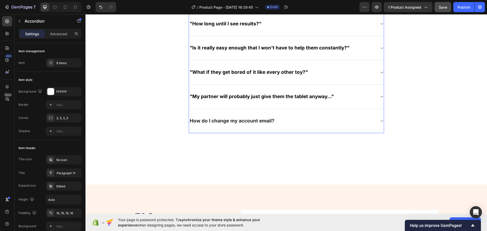
scroll to position [1676, 0]
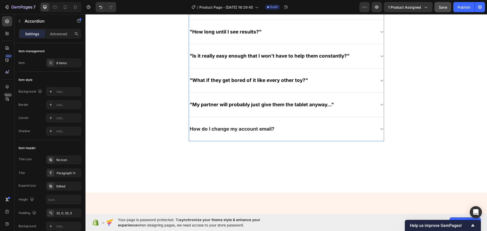
click at [238, 132] on p "How do I change my account email?" at bounding box center [232, 129] width 85 height 6
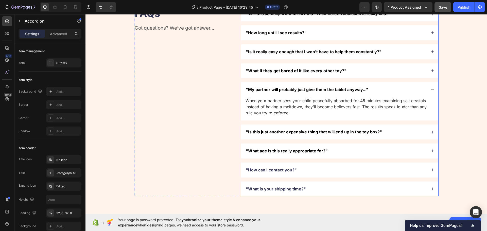
scroll to position [1879, 0]
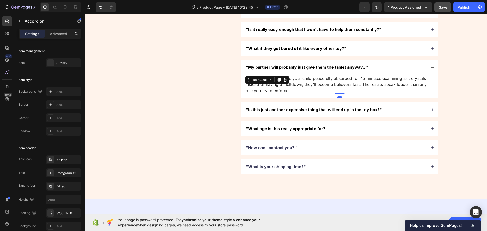
click at [315, 83] on p "When your partner sees your child peacefully absorbed for 45 minutes examining …" at bounding box center [339, 84] width 188 height 18
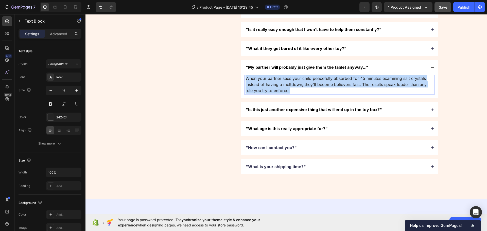
click at [315, 83] on p "When your partner sees your child peacefully absorbed for 45 minutes examining …" at bounding box center [339, 84] width 188 height 18
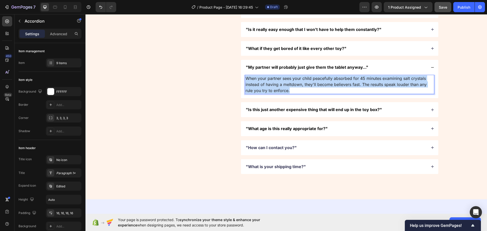
click at [402, 112] on div ""Is this just another expensive thing that will end up in the toy box?"" at bounding box center [336, 109] width 182 height 7
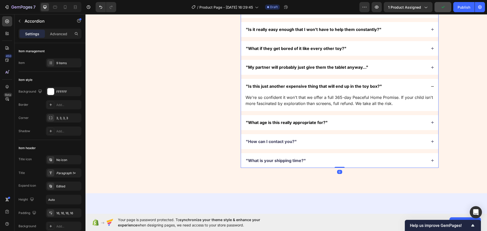
click at [286, 106] on p "We're so confident it won't that we offer a full 365-day Peaceful Home Promise.…" at bounding box center [339, 100] width 188 height 12
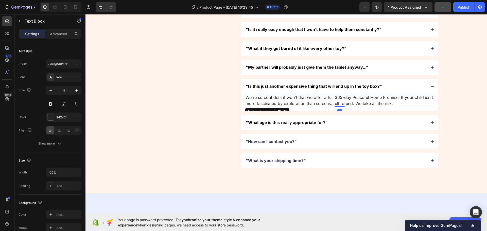
click at [286, 106] on p "We're so confident it won't that we offer a full 365-day Peaceful Home Promise.…" at bounding box center [339, 100] width 188 height 12
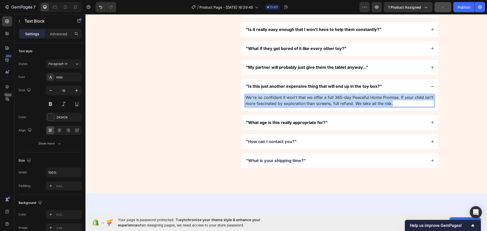
click at [286, 106] on p "We're so confident it won't that we offer a full 365-day Peaceful Home Promise.…" at bounding box center [339, 100] width 188 height 12
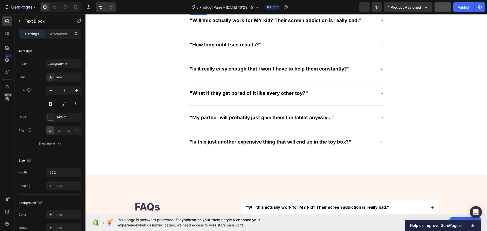
scroll to position [1650, 0]
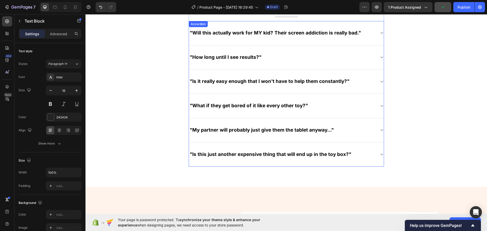
click at [367, 158] on div ""Is this just another expensive thing that will end up in the toy box?"" at bounding box center [282, 155] width 187 height 8
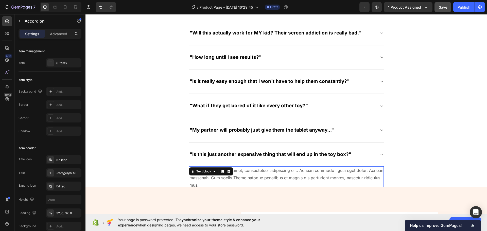
click at [239, 175] on p "Lorem ipsum dolor sit amet, consectetuer adipiscing elit. Aenean commodo ligula…" at bounding box center [286, 178] width 194 height 22
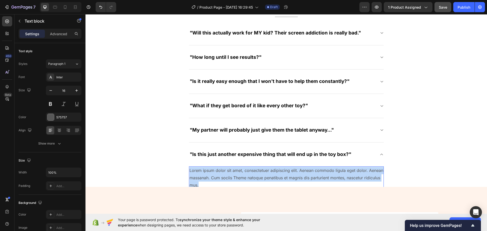
click at [239, 175] on p "Lorem ipsum dolor sit amet, consectetuer adipiscing elit. Aenean commodo ligula…" at bounding box center [286, 178] width 194 height 22
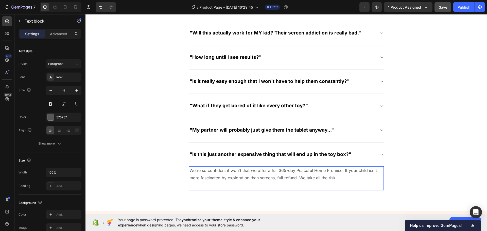
click at [375, 160] on div ""Is this just another expensive thing that will end up in the toy box?"" at bounding box center [286, 154] width 195 height 24
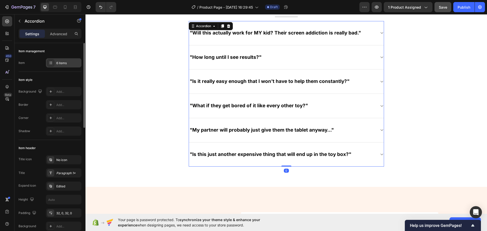
click at [66, 65] on div "6 items" at bounding box center [68, 63] width 24 height 5
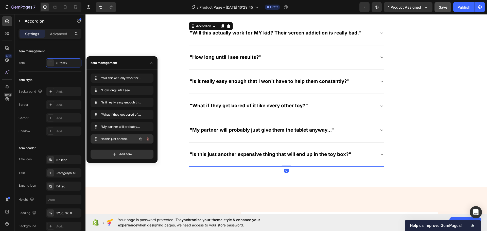
click at [139, 135] on div at bounding box center [144, 138] width 14 height 9
click at [141, 136] on button "button" at bounding box center [140, 138] width 7 height 7
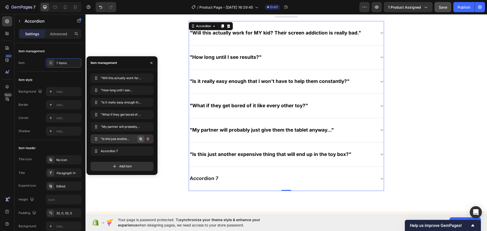
click at [140, 138] on icon "button" at bounding box center [141, 139] width 4 height 4
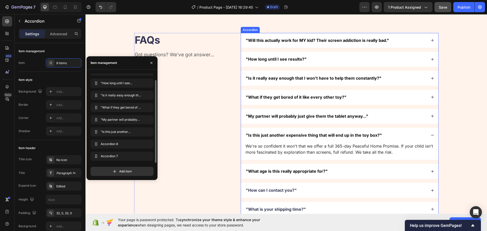
scroll to position [1879, 0]
click at [291, 172] on span ""What age is this really appropriate for?"" at bounding box center [287, 170] width 82 height 5
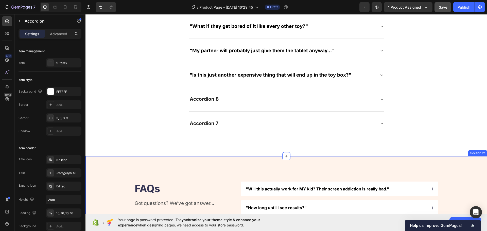
scroll to position [1727, 0]
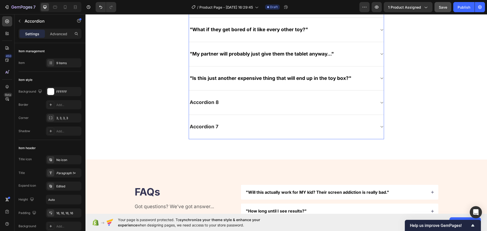
click at [207, 103] on div "Accordion 8" at bounding box center [204, 103] width 30 height 8
click at [207, 103] on p "Accordion 8" at bounding box center [204, 102] width 29 height 6
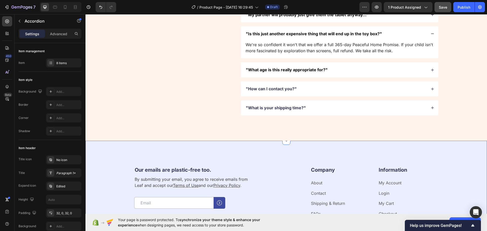
scroll to position [1980, 0]
click at [346, 72] on div ""What age is this really appropriate for?"" at bounding box center [336, 69] width 182 height 7
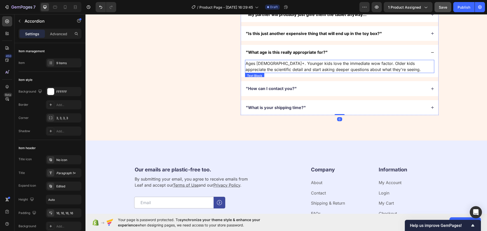
click at [286, 70] on p "Ages 3-12+. Younger kids love the immediate wow factor. Older kids appreciate t…" at bounding box center [339, 66] width 188 height 12
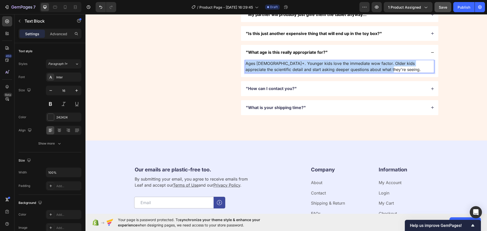
click at [286, 70] on p "Ages 3-12+. Younger kids love the immediate wow factor. Older kids appreciate t…" at bounding box center [339, 66] width 188 height 12
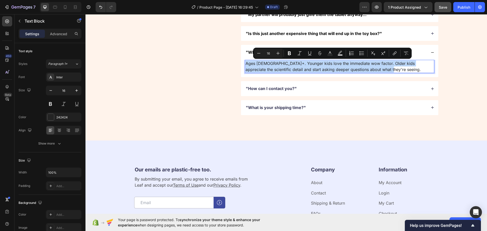
copy p "Ages 3-12+. Younger kids love the immediate wow factor. Older kids appreciate t…"
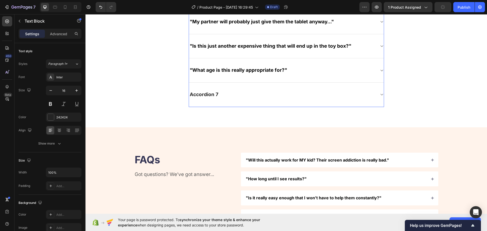
scroll to position [1701, 0]
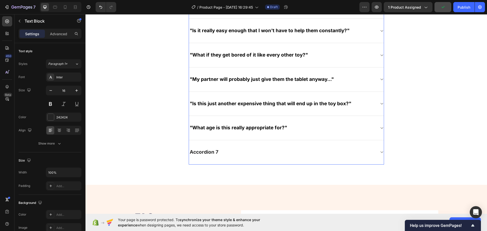
click at [310, 132] on div ""What age is this really appropriate for?"" at bounding box center [282, 128] width 187 height 8
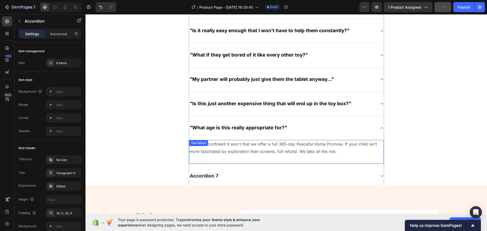
click at [232, 150] on p "We're so confident it won't that we offer a full 365-day Peaceful Home Promise.…" at bounding box center [286, 147] width 194 height 15
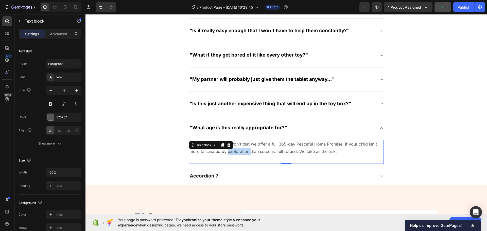
click at [232, 150] on p "We're so confident it won't that we offer a full 365-day Peaceful Home Promise.…" at bounding box center [286, 147] width 194 height 15
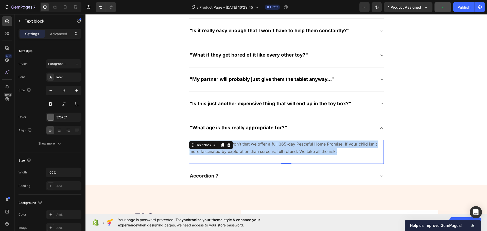
click at [232, 150] on p "We're so confident it won't that we offer a full 365-day Peaceful Home Promise.…" at bounding box center [286, 147] width 194 height 15
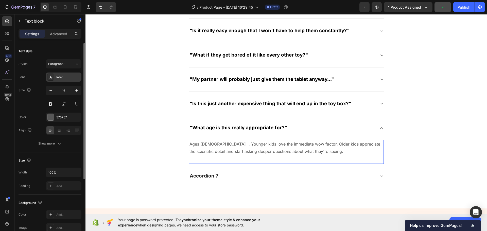
click at [63, 77] on div "Inter" at bounding box center [68, 77] width 24 height 5
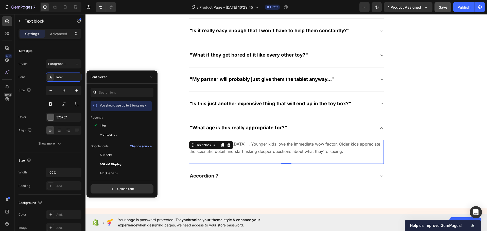
click at [290, 156] on div "Ages 3-12+. Younger kids love the immediate wow factor. Older kids appreciate t…" at bounding box center [286, 152] width 195 height 24
click at [295, 181] on div "Accordion 7" at bounding box center [286, 176] width 195 height 24
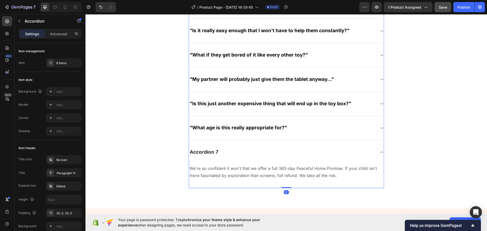
click at [320, 155] on div "Accordion 7" at bounding box center [286, 152] width 195 height 24
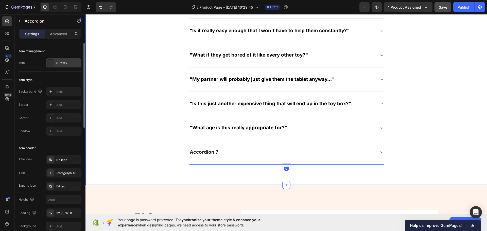
click at [59, 61] on div "8 items" at bounding box center [68, 63] width 24 height 5
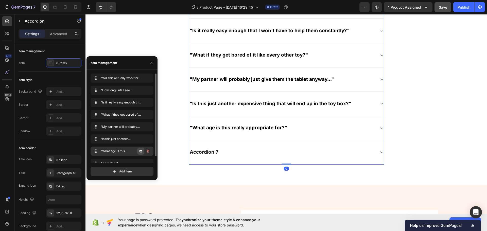
click at [141, 152] on icon "button" at bounding box center [141, 151] width 4 height 4
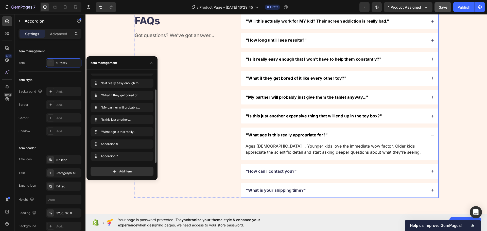
scroll to position [1980, 0]
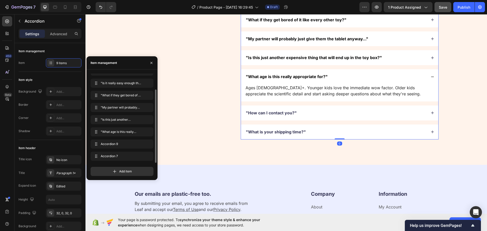
click at [273, 114] on p ""How can I contact you?"" at bounding box center [271, 112] width 51 height 5
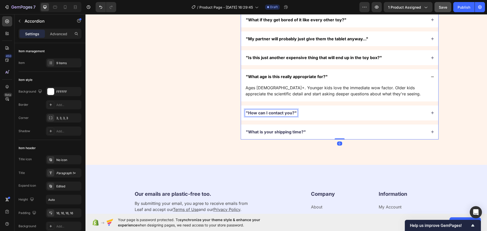
click at [273, 114] on p ""How can I contact you?"" at bounding box center [271, 112] width 51 height 5
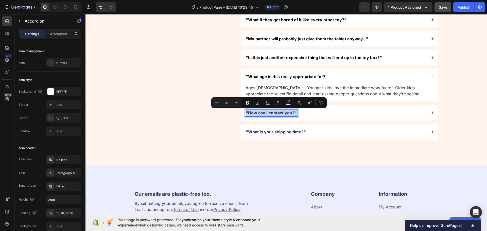
click at [273, 114] on p ""How can I contact you?"" at bounding box center [271, 112] width 51 height 5
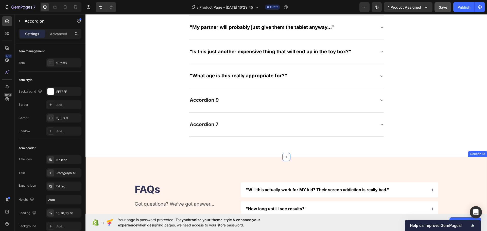
scroll to position [1701, 0]
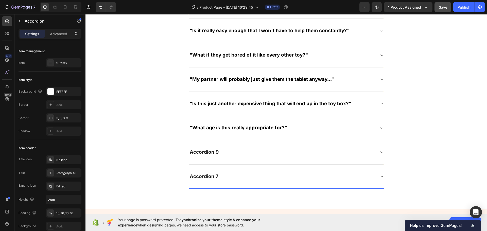
click at [205, 148] on div "Accordion 9" at bounding box center [286, 152] width 195 height 24
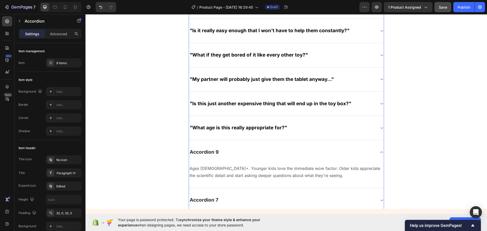
click at [206, 151] on div "Accordion 9" at bounding box center [204, 152] width 30 height 8
click at [206, 151] on p "Accordion 9" at bounding box center [204, 152] width 29 height 6
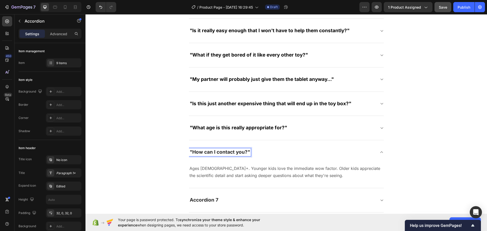
click at [236, 141] on div ""How can I contact you?"" at bounding box center [286, 152] width 195 height 24
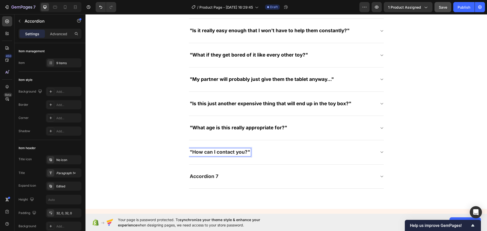
scroll to position [1727, 0]
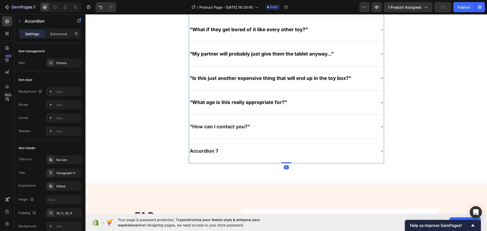
click at [233, 129] on p ""How can I contact you?"" at bounding box center [220, 127] width 60 height 6
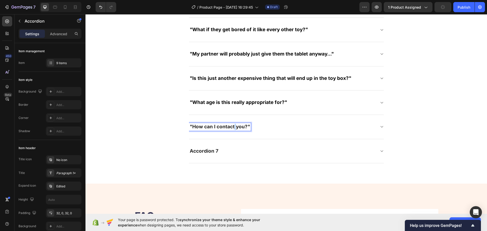
click at [233, 129] on p ""How can I contact you?"" at bounding box center [220, 127] width 60 height 6
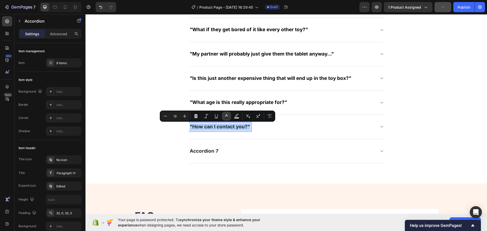
click at [227, 116] on icon "Editor contextual toolbar" at bounding box center [226, 116] width 5 height 5
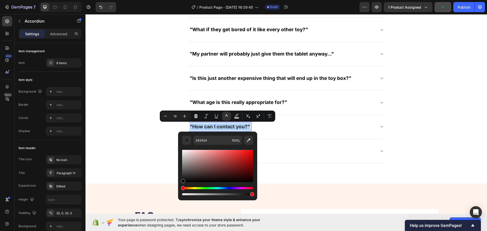
drag, startPoint x: 223, startPoint y: 159, endPoint x: 133, endPoint y: 217, distance: 106.3
click at [133, 0] on body "7 / Product Page - Sep 28, 16:29:45 Draft Preview 1 product assigned Publish 45…" at bounding box center [243, 0] width 487 height 0
type input "000000"
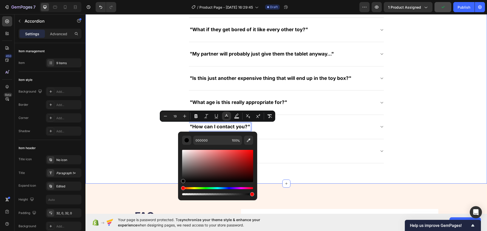
click at [145, 155] on div "Frequently asked questions Heading Got questions? We’ve got answer... Text bloc…" at bounding box center [286, 35] width 394 height 256
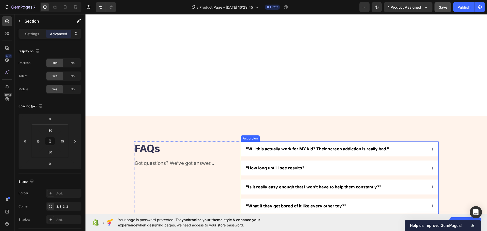
scroll to position [1955, 0]
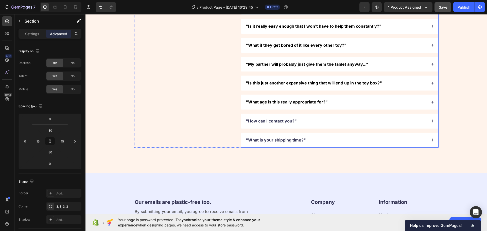
click at [317, 124] on div ""How can I contact you?"" at bounding box center [336, 121] width 182 height 7
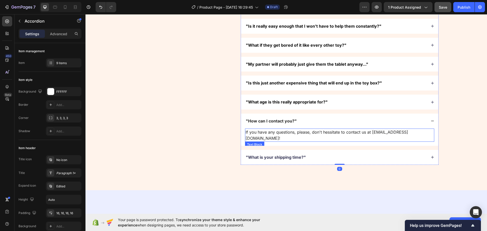
click at [286, 134] on p "If you have any questions, please, don't hessitate to contact us at info@smartp…" at bounding box center [339, 135] width 188 height 12
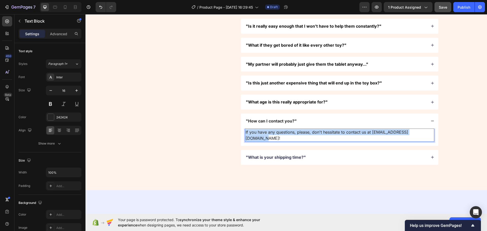
click at [286, 134] on p "If you have any questions, please, don't hessitate to contact us at info@smartp…" at bounding box center [339, 135] width 188 height 12
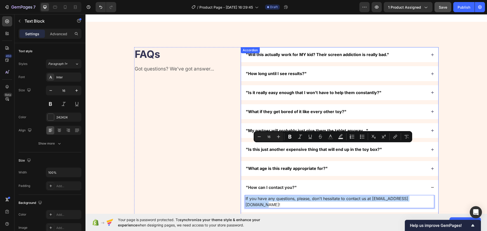
scroll to position [1777, 0]
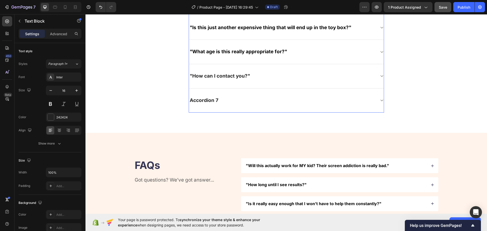
click at [274, 78] on div ""How can I contact you?"" at bounding box center [282, 76] width 187 height 8
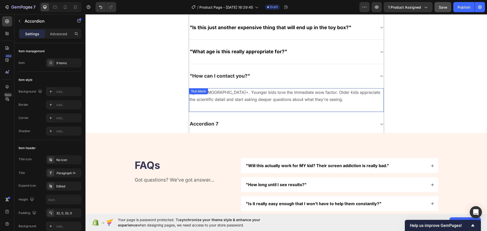
click at [241, 93] on p "Ages 3-12+. Younger kids love the immediate wow factor. Older kids appreciate t…" at bounding box center [286, 96] width 194 height 15
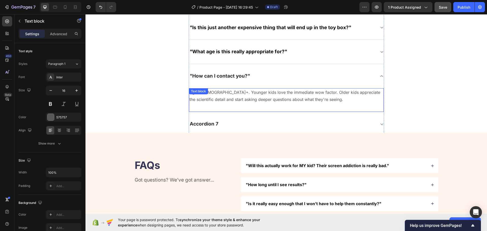
click at [241, 93] on p "Ages 3-12+. Younger kids love the immediate wow factor. Older kids appreciate t…" at bounding box center [286, 96] width 194 height 15
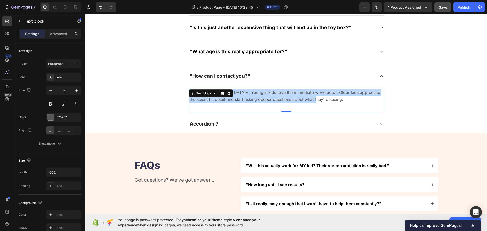
click at [241, 93] on p "Ages 3-12+. Younger kids love the immediate wow factor. Older kids appreciate t…" at bounding box center [286, 96] width 194 height 15
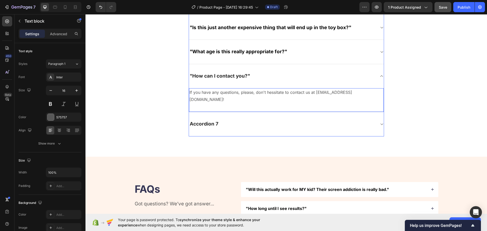
click at [300, 48] on div ""What age is this really appropriate for?"" at bounding box center [282, 52] width 187 height 8
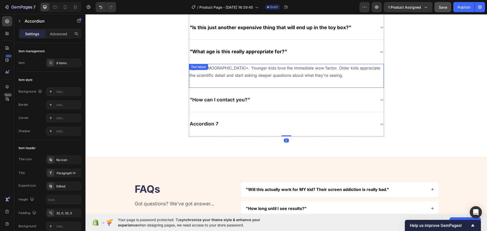
click at [269, 66] on p "Ages 3-12+. Younger kids love the immediate wow factor. Older kids appreciate t…" at bounding box center [286, 71] width 194 height 15
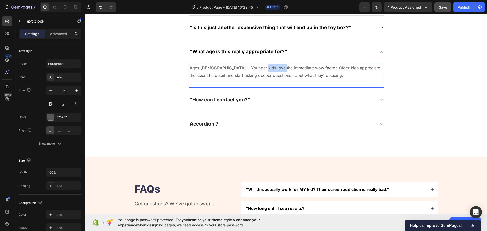
click at [269, 66] on p "Ages 3-12+. Younger kids love the immediate wow factor. Older kids appreciate t…" at bounding box center [286, 71] width 194 height 15
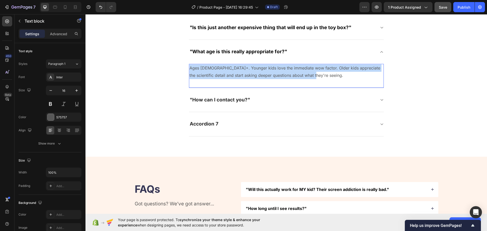
click at [269, 66] on p "Ages 3-12+. Younger kids love the immediate wow factor. Older kids appreciate t…" at bounding box center [286, 71] width 194 height 15
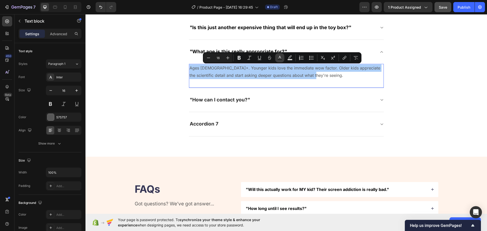
click at [278, 59] on icon "Editor contextual toolbar" at bounding box center [279, 57] width 5 height 5
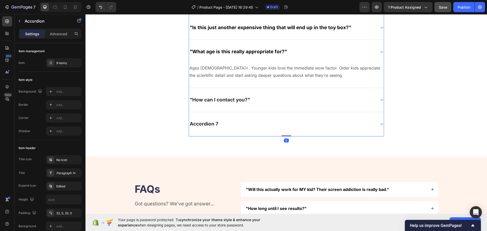
click at [227, 108] on div ""How can I contact you?"" at bounding box center [286, 100] width 195 height 24
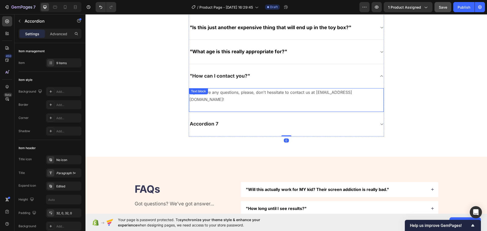
click at [267, 94] on p "If you have any questions, please, don't hessitate to contact us at info@smartp…" at bounding box center [286, 96] width 194 height 15
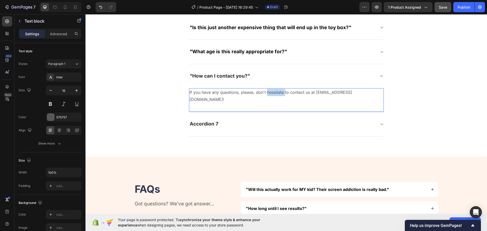
click at [267, 94] on p "If you have any questions, please, don't hessitate to contact us at info@smartp…" at bounding box center [286, 96] width 194 height 15
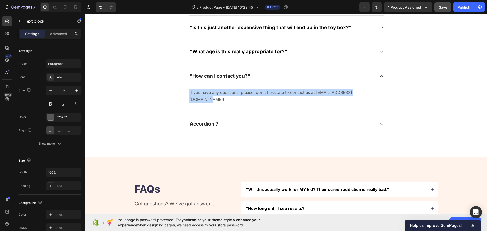
click at [267, 94] on p "If you have any questions, please, don't hessitate to contact us at info@smartp…" at bounding box center [286, 96] width 194 height 15
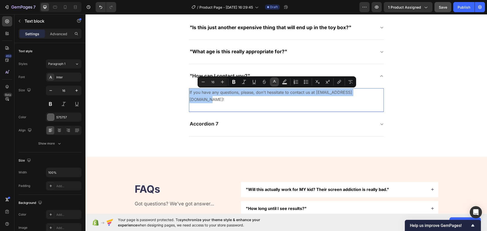
click at [278, 82] on button "Text Color" at bounding box center [274, 81] width 9 height 9
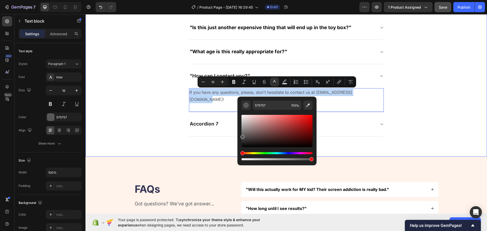
drag, startPoint x: 156, startPoint y: 98, endPoint x: 194, endPoint y: 110, distance: 39.6
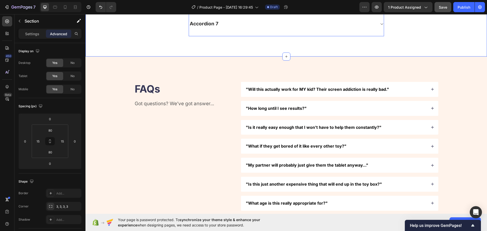
scroll to position [2005, 0]
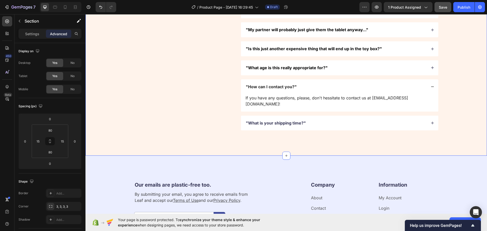
click at [267, 120] on p ""What is your shipping time?"" at bounding box center [276, 122] width 60 height 5
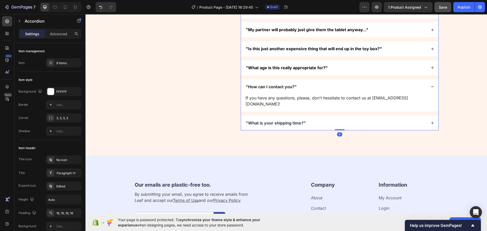
click at [267, 120] on p ""What is your shipping time?"" at bounding box center [276, 122] width 60 height 5
copy p ""What is your shipping time?""
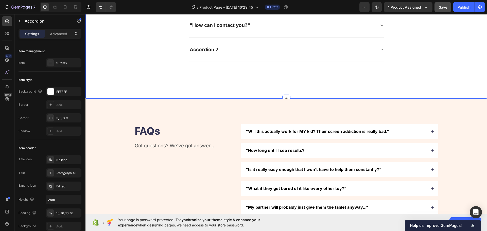
scroll to position [1803, 0]
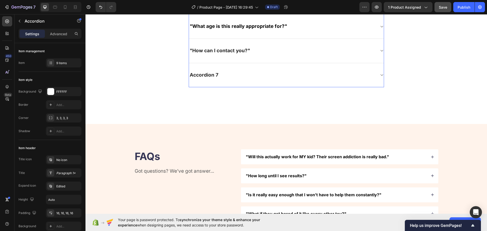
click at [204, 77] on p "Accordion 7" at bounding box center [204, 75] width 29 height 6
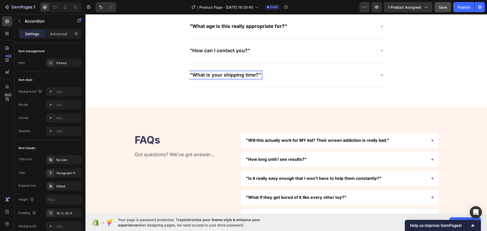
click at [208, 76] on p ""What is your shipping time?"" at bounding box center [225, 75] width 71 height 6
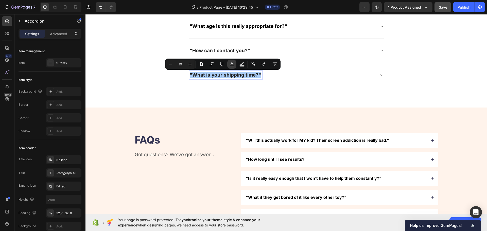
click at [230, 64] on icon "Editor contextual toolbar" at bounding box center [231, 64] width 5 height 5
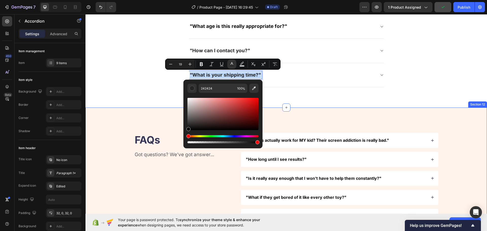
drag, startPoint x: 295, startPoint y: 120, endPoint x: 136, endPoint y: 140, distance: 160.2
type input "000000"
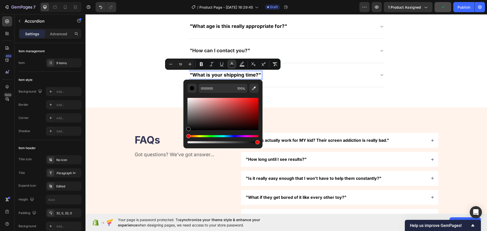
click at [213, 30] on div ""What age is this really appropriate for?"" at bounding box center [238, 27] width 99 height 8
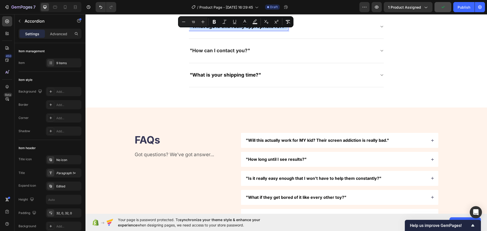
click at [213, 30] on div ""What age is this really appropriate for?"" at bounding box center [238, 27] width 99 height 8
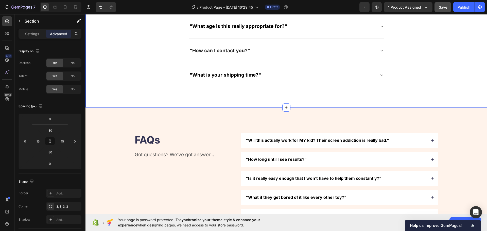
scroll to position [1904, 0]
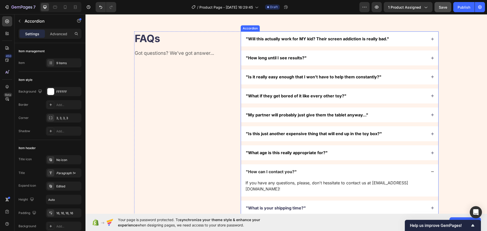
click at [320, 205] on div ""What is your shipping time?"" at bounding box center [336, 208] width 182 height 7
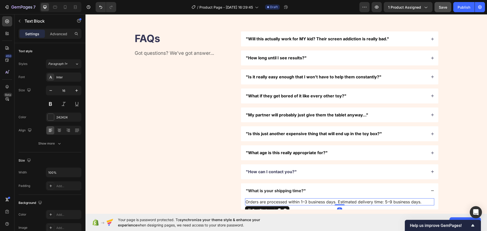
click at [309, 202] on p "Orders are processed within 1–3 business days. Estimated delivery time: 5–9 bus…" at bounding box center [339, 202] width 188 height 6
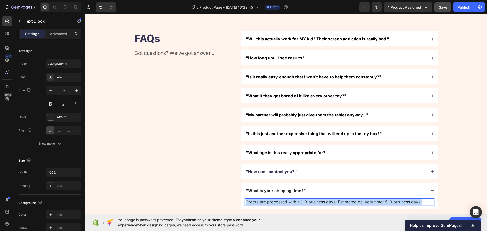
click at [310, 202] on p "Orders are processed within 1–3 business days. Estimated delivery time: 5–9 bus…" at bounding box center [339, 202] width 188 height 6
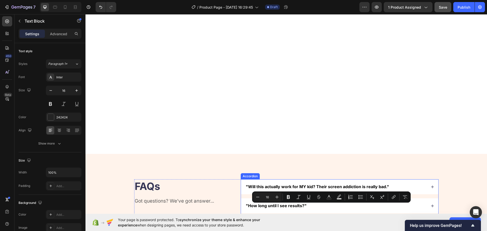
scroll to position [1752, 0]
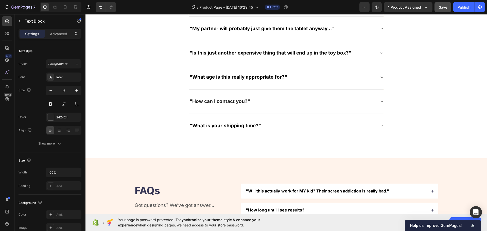
click at [270, 133] on div ""What is your shipping time?"" at bounding box center [286, 126] width 195 height 24
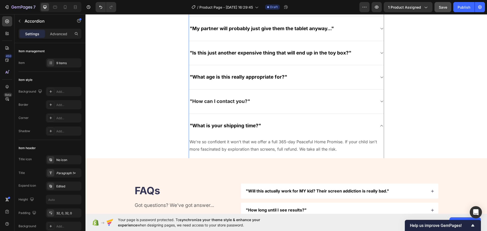
click at [249, 148] on p "We're so confident it won't that we offer a full 365-day Peaceful Home Promise.…" at bounding box center [286, 145] width 194 height 15
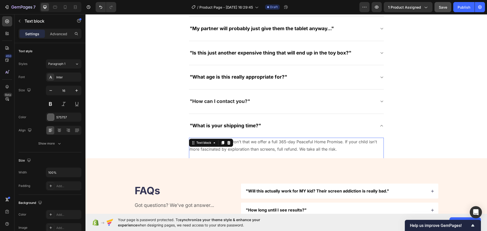
click at [249, 148] on p "We're so confident it won't that we offer a full 365-day Peaceful Home Promise.…" at bounding box center [286, 145] width 194 height 15
click at [248, 148] on p "We're so confident it won't that we offer a full 365-day Peaceful Home Promise.…" at bounding box center [286, 145] width 194 height 15
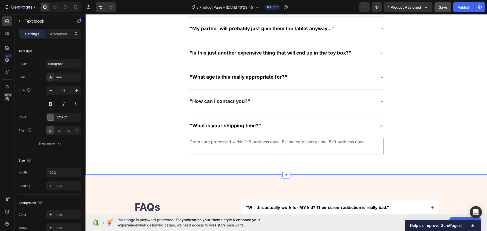
click at [145, 136] on div "Frequently asked questions Heading Got questions? We’ve got answer... Text bloc…" at bounding box center [286, 18] width 394 height 273
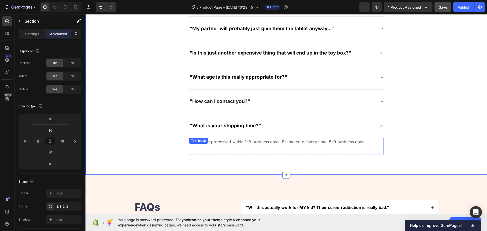
click at [338, 125] on div ""What is your shipping time?"" at bounding box center [282, 126] width 187 height 8
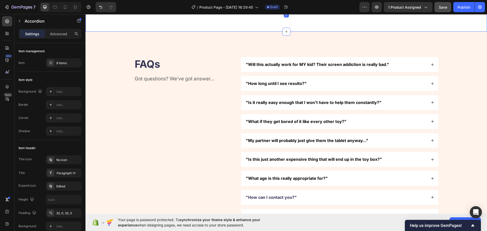
scroll to position [1878, 0]
click at [212, 120] on div "FAQs Heading Got questions? We’ve got answer... Text Block" at bounding box center [183, 146] width 99 height 178
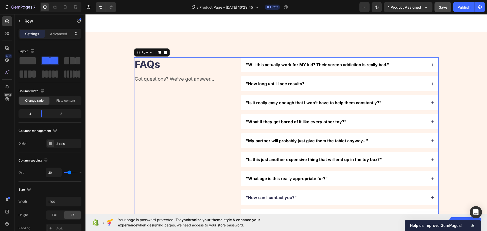
drag, startPoint x: 133, startPoint y: 116, endPoint x: 129, endPoint y: 115, distance: 4.7
click at [134, 116] on div "FAQs Heading Got questions? We’ve got answer... Text Block" at bounding box center [183, 146] width 99 height 178
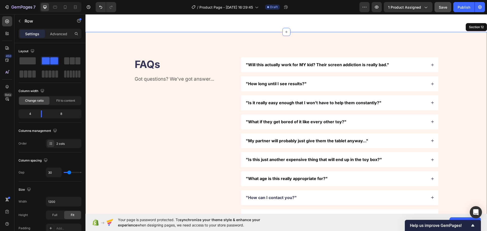
click at [126, 115] on div "FAQs Heading Got questions? We’ve got answer... Text Block "Will this actually …" at bounding box center [286, 146] width 361 height 178
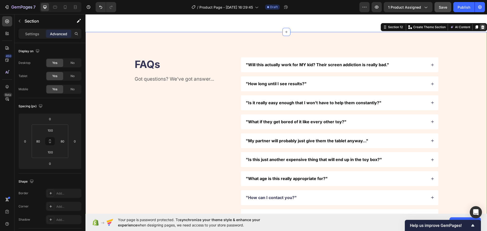
click at [479, 28] on div at bounding box center [482, 27] width 6 height 6
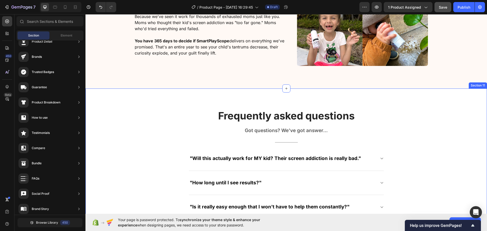
scroll to position [1447, 0]
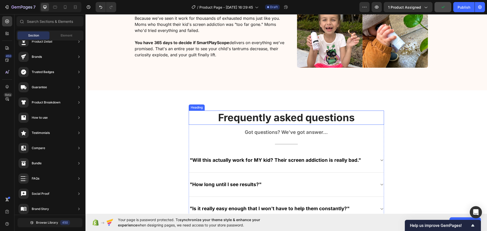
click at [244, 118] on p "Frequently asked questions" at bounding box center [286, 117] width 194 height 13
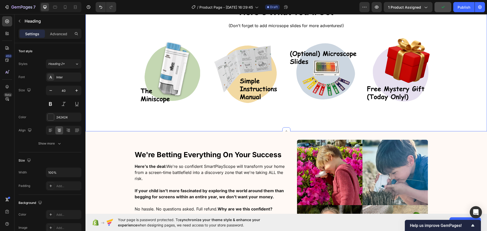
click at [231, 155] on strong "We're Betting Everything On Your Success" at bounding box center [208, 154] width 147 height 9
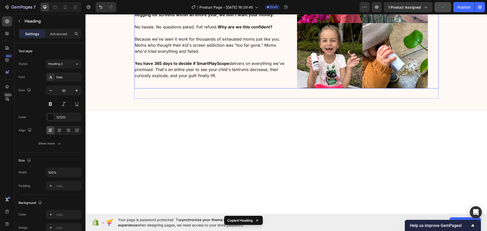
scroll to position [1549, 0]
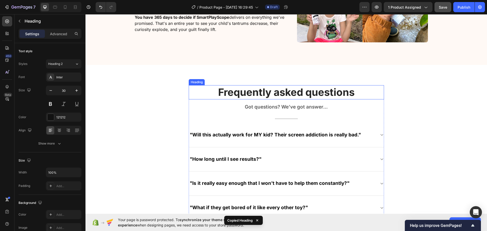
click at [286, 95] on p "Frequently asked questions" at bounding box center [286, 92] width 194 height 13
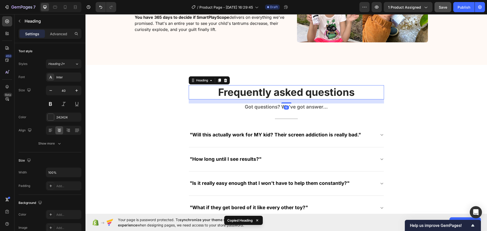
click at [289, 93] on p "Frequently asked questions" at bounding box center [286, 92] width 194 height 13
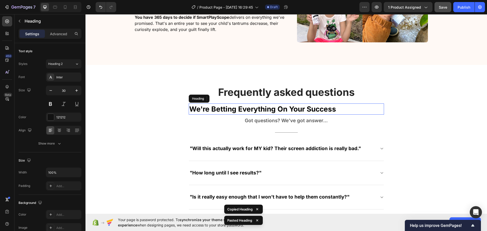
click at [289, 93] on p "Frequently asked questions" at bounding box center [286, 92] width 194 height 13
click at [304, 107] on strong "We're Betting Everything On Your Success" at bounding box center [262, 109] width 147 height 9
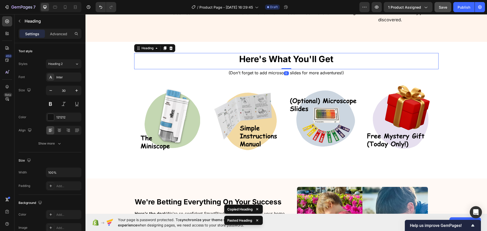
click at [275, 61] on span "Here's What You'll Get" at bounding box center [286, 59] width 94 height 10
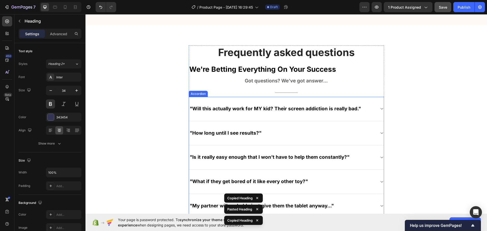
scroll to position [1577, 0]
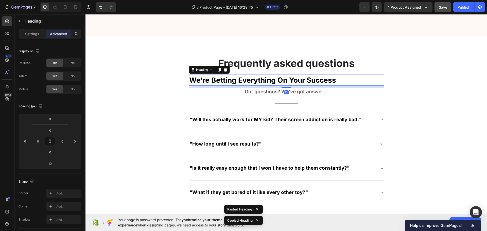
click at [287, 81] on strong "We're Betting Everything On Your Success" at bounding box center [262, 80] width 147 height 9
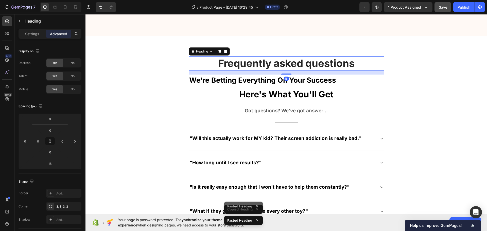
click at [287, 63] on p "Frequently asked questions" at bounding box center [286, 63] width 194 height 13
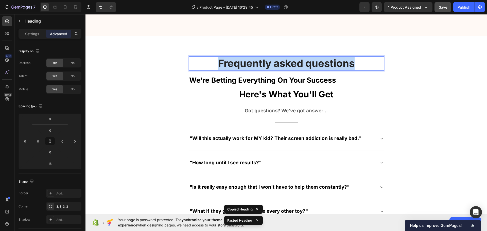
click at [287, 63] on p "Frequently asked questions" at bounding box center [286, 63] width 194 height 13
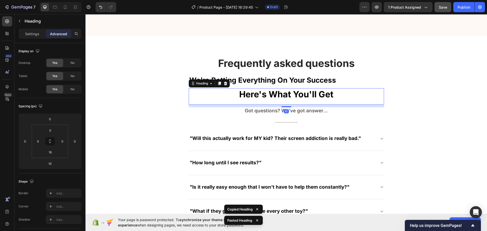
click at [298, 96] on span "Here's What You'll Get" at bounding box center [286, 94] width 94 height 10
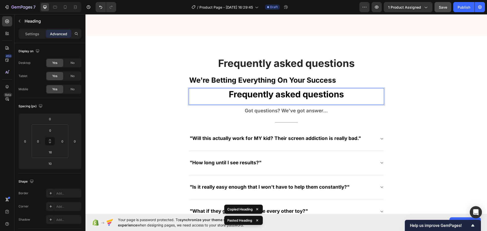
click at [293, 76] on strong "We're Betting Everything On Your Success" at bounding box center [262, 80] width 147 height 9
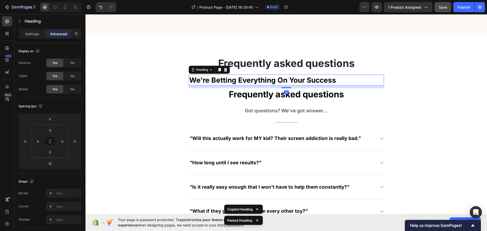
click at [223, 70] on icon at bounding box center [225, 70] width 4 height 4
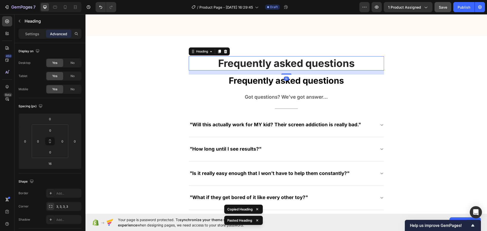
click at [225, 64] on p "Frequently asked questions" at bounding box center [286, 63] width 194 height 13
click at [225, 53] on icon at bounding box center [225, 52] width 3 height 4
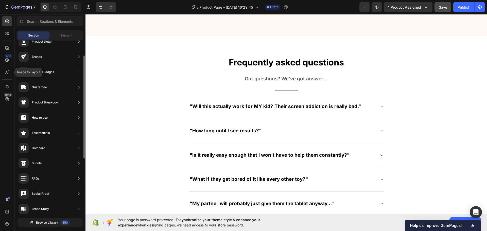
scroll to position [0, 0]
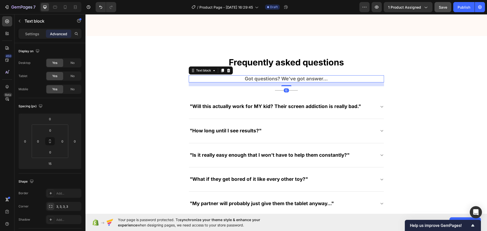
click at [189, 77] on p "Got questions? We’ve got answer..." at bounding box center [286, 79] width 194 height 6
click at [153, 78] on div "⁠⁠⁠⁠⁠⁠⁠ Frequently asked questions Heading Got questions? We’ve got answer... T…" at bounding box center [286, 184] width 394 height 257
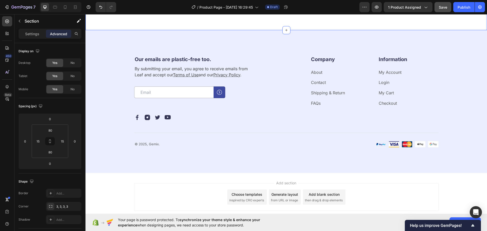
scroll to position [1882, 0]
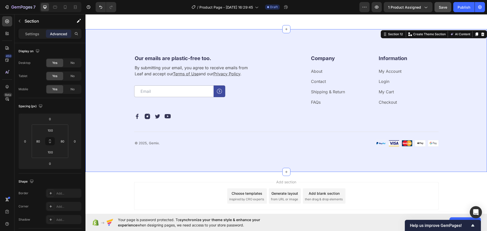
click at [122, 99] on div "Our emails are plastic-free too. Heading By submitting your email, you agree to…" at bounding box center [286, 101] width 361 height 92
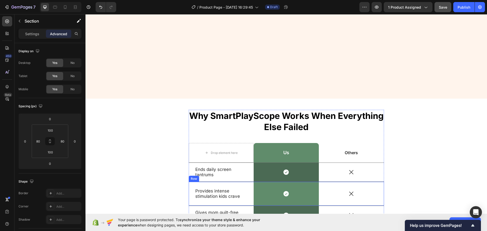
scroll to position [855, 0]
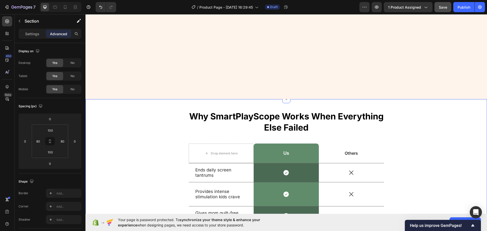
click at [138, 125] on div "Why SmartPlayScope Works When Everything Else Failed Heading Drop element here …" at bounding box center [286, 212] width 394 height 205
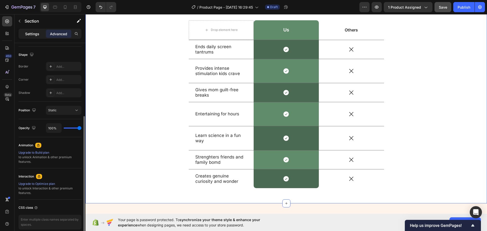
click at [34, 36] on div "Settings" at bounding box center [32, 34] width 25 height 8
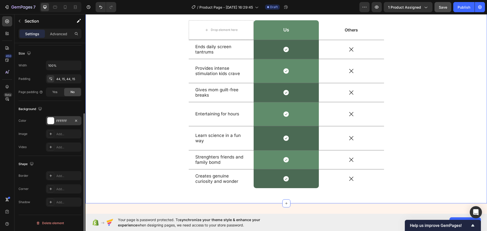
click at [63, 117] on div "FFFFFF" at bounding box center [63, 120] width 35 height 9
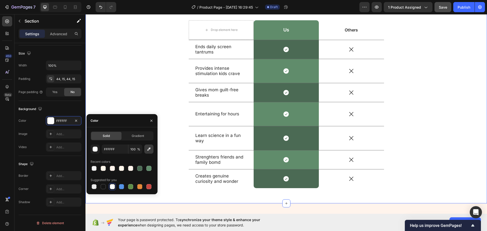
click at [148, 146] on button "button" at bounding box center [148, 149] width 9 height 9
type input "E8F8FF"
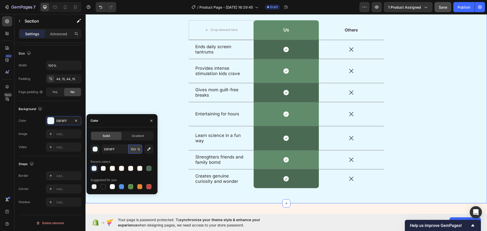
click at [129, 149] on input "100" at bounding box center [135, 149] width 14 height 9
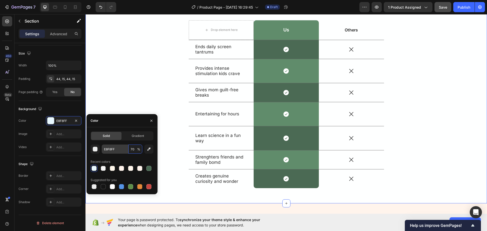
type input "70"
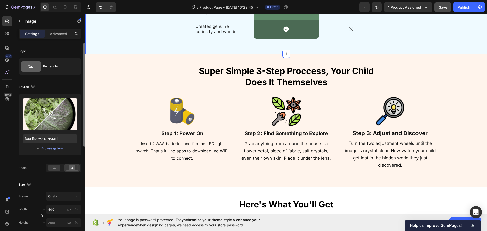
scroll to position [1134, 0]
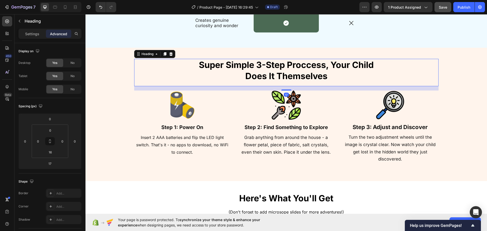
click at [146, 72] on div "Super Simple 3-Step Proccess, Your Child Does It Themselves" at bounding box center [286, 70] width 304 height 23
click at [123, 76] on div "Super Simple 3-Step Proccess, Your Child Does It Themselves Heading 17 Image St…" at bounding box center [286, 114] width 361 height 111
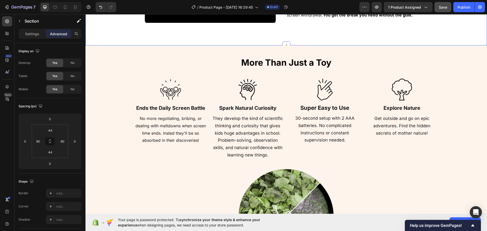
scroll to position [779, 0]
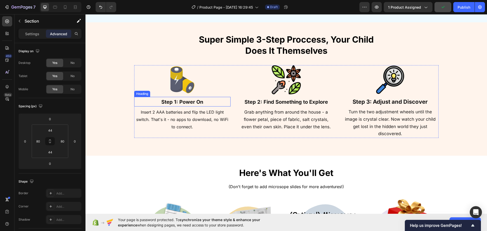
click at [132, 97] on div "Super Simple 3-Step Proccess, Your Child Does It Themselves Heading Image Step …" at bounding box center [286, 88] width 361 height 111
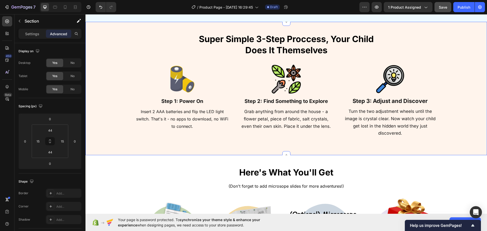
scroll to position [1235, 0]
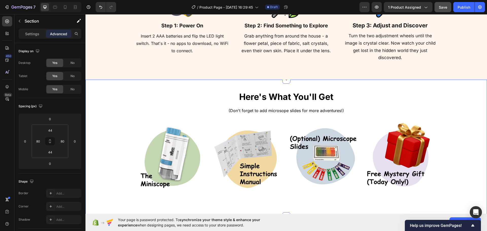
click at [129, 135] on div "Here's What You'll Get Heading (Don't forget to add microsope slides for more a…" at bounding box center [286, 148] width 361 height 114
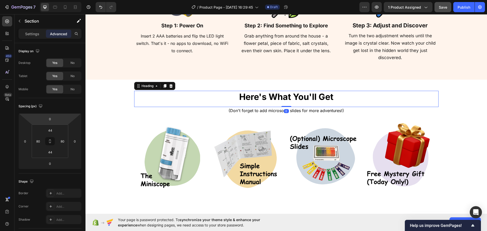
click at [148, 105] on div "Here's What You'll Get Heading 0" at bounding box center [286, 99] width 304 height 16
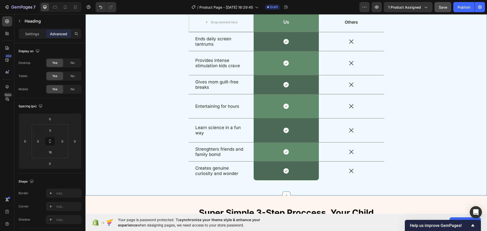
scroll to position [931, 0]
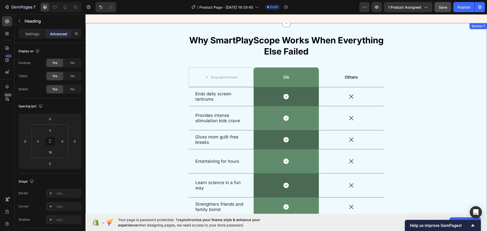
click at [117, 132] on div "Why SmartPlayScope Works When Everything Else Failed Heading Drop element here …" at bounding box center [286, 136] width 394 height 205
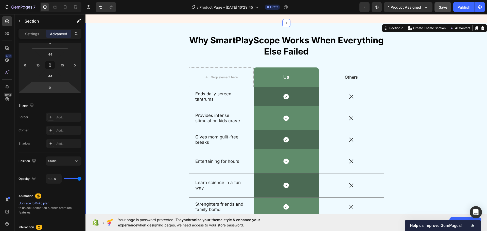
scroll to position [101, 0]
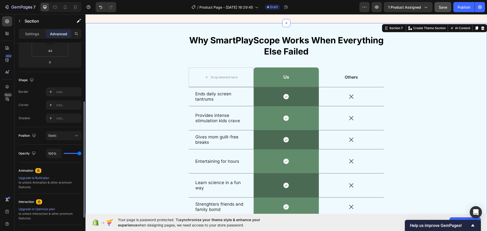
click at [27, 38] on div "Settings Advanced" at bounding box center [50, 34] width 63 height 10
click at [29, 39] on div "Settings Advanced" at bounding box center [49, 36] width 71 height 14
click at [31, 35] on p "Settings" at bounding box center [32, 33] width 14 height 5
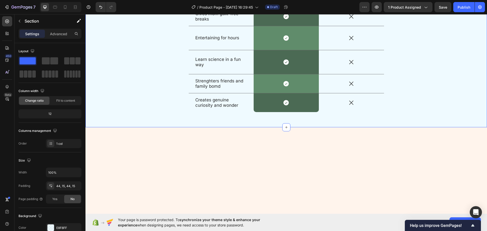
scroll to position [101, 0]
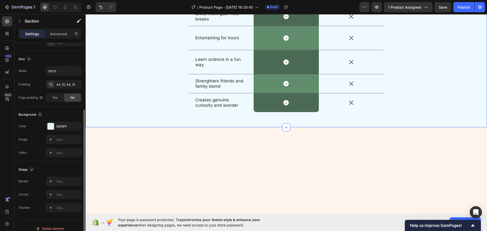
drag, startPoint x: 0, startPoint y: 0, endPoint x: 56, endPoint y: 131, distance: 142.6
click at [57, 131] on div "The changes might be hidden by the video. Color E8F8FF Image Add... Video Add..." at bounding box center [50, 139] width 63 height 35
click at [77, 127] on icon "button" at bounding box center [76, 126] width 4 height 4
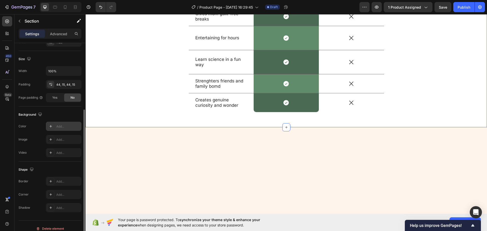
click at [121, 107] on div "Why SmartPlayScope Works When Everything Else Failed Heading Drop element here …" at bounding box center [286, 13] width 394 height 205
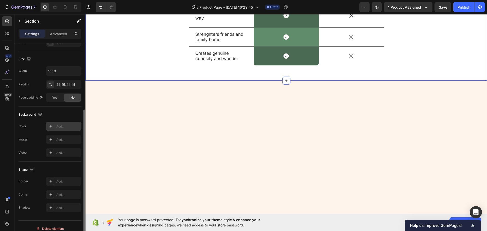
scroll to position [1083, 0]
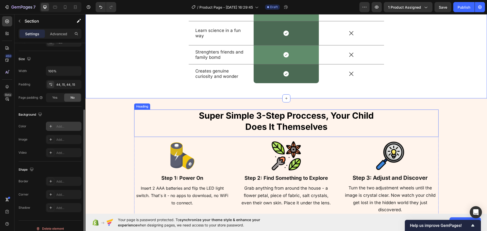
click at [146, 121] on div "Super Simple 3-Step Proccess, Your Child Does It Themselves" at bounding box center [286, 121] width 304 height 23
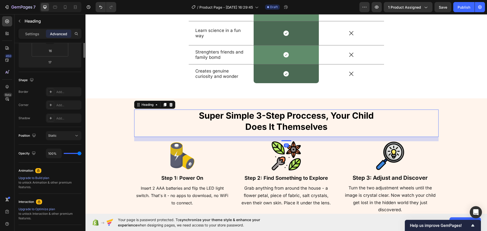
scroll to position [0, 0]
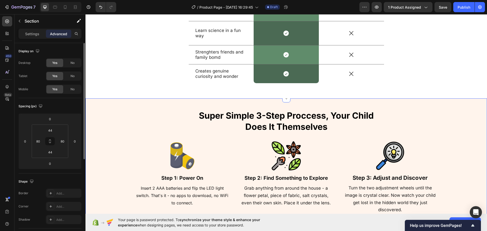
click at [103, 123] on div "Super Simple 3-Step Proccess, Your Child Does It Themselves Heading Image Step …" at bounding box center [285, 164] width 401 height 133
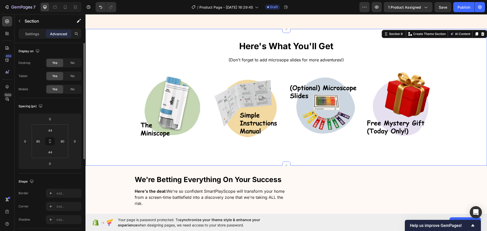
click at [98, 120] on div "Here's What You'll Get Heading (Don't forget to add microsope slides for more a…" at bounding box center [285, 97] width 401 height 137
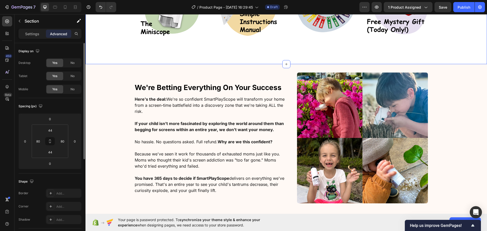
click at [98, 120] on div "We're Betting Everything On Your Success Heading Here's the deal: We're so conf…" at bounding box center [285, 145] width 401 height 145
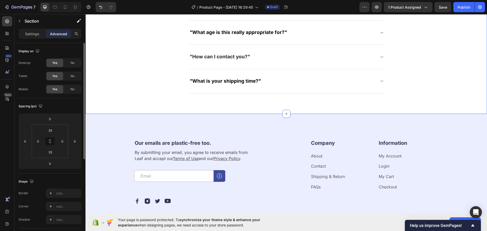
scroll to position [1819, 0]
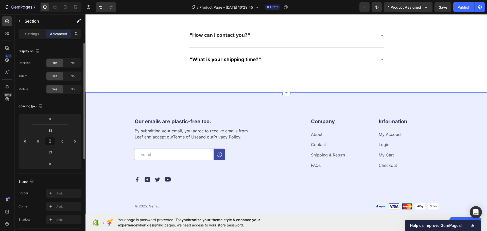
click at [105, 131] on div "Our emails are plastic-free too. Heading By submitting your email, you agree to…" at bounding box center [285, 163] width 401 height 143
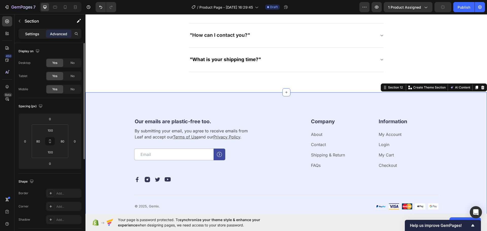
click at [28, 31] on p "Settings" at bounding box center [32, 33] width 14 height 5
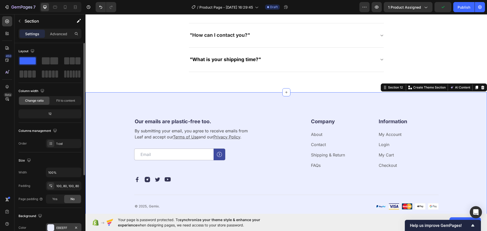
click at [68, 229] on div "EBEEFF" at bounding box center [63, 228] width 15 height 5
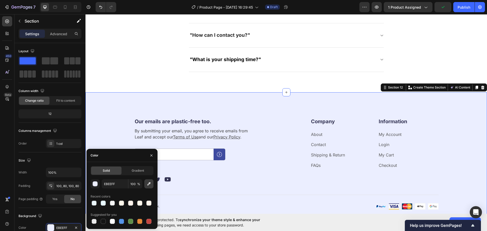
click at [148, 183] on icon "button" at bounding box center [148, 183] width 5 height 5
type input "FFF4EC"
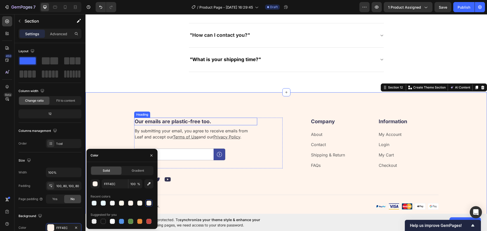
click at [245, 122] on h2 "Our emails are plastic-free too." at bounding box center [195, 122] width 123 height 8
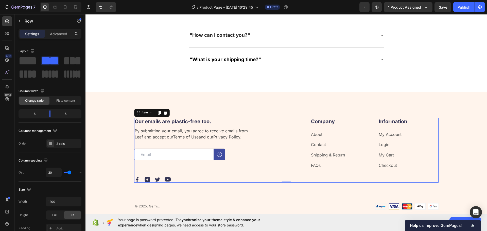
click at [176, 176] on div "Our emails are plastic-free too. Heading By submitting your email, you agree to…" at bounding box center [208, 150] width 148 height 65
click at [174, 178] on div "Image Image Image Image Row" at bounding box center [208, 179] width 148 height 6
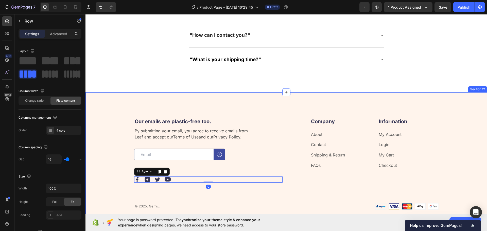
click at [116, 183] on div "Our emails are plastic-free too. Heading By submitting your email, you agree to…" at bounding box center [286, 164] width 361 height 92
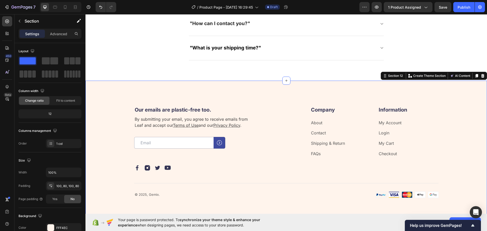
scroll to position [1895, 0]
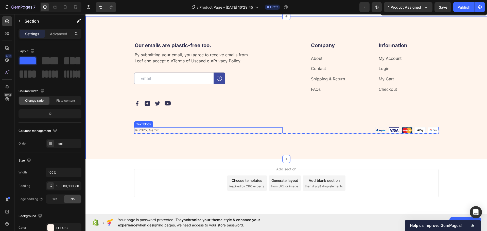
click at [151, 131] on p "© 2025, Gemix." at bounding box center [208, 130] width 147 height 5
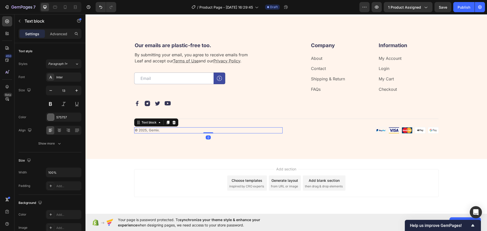
click at [151, 131] on p "© 2025, Gemix." at bounding box center [208, 130] width 147 height 5
click at [152, 130] on p "© 2025, Gemix." at bounding box center [208, 130] width 147 height 5
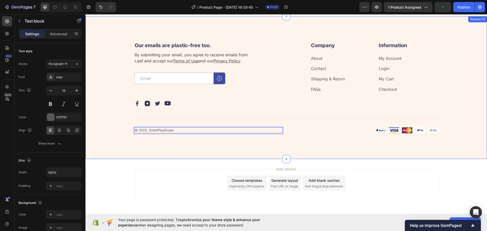
click at [109, 92] on div "Our emails are plastic-free too. Heading By submitting your email, you agree to…" at bounding box center [286, 88] width 361 height 92
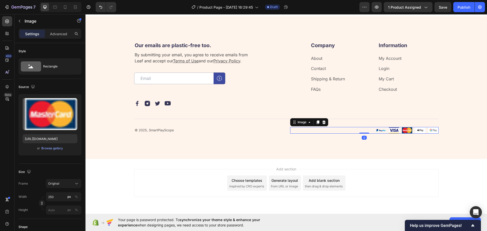
click at [381, 133] on img at bounding box center [406, 130] width 63 height 7
click at [383, 130] on img at bounding box center [406, 130] width 63 height 7
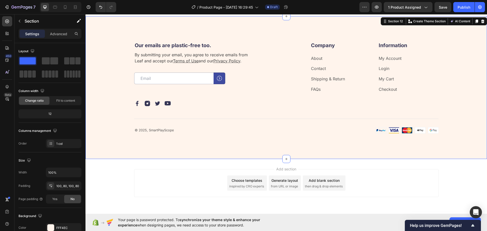
click at [396, 151] on div "Our emails are plastic-free too. Heading By submitting your email, you agree to…" at bounding box center [285, 87] width 401 height 143
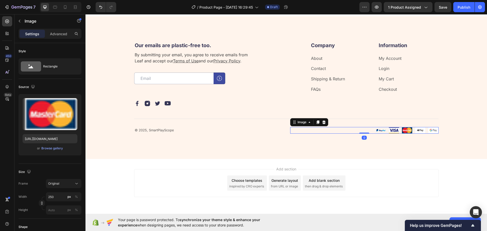
click at [364, 129] on div at bounding box center [364, 130] width 148 height 7
click at [382, 130] on img at bounding box center [406, 130] width 63 height 7
click at [385, 130] on img at bounding box center [406, 130] width 63 height 7
click at [391, 131] on img at bounding box center [406, 130] width 63 height 7
click at [396, 131] on img at bounding box center [406, 130] width 63 height 7
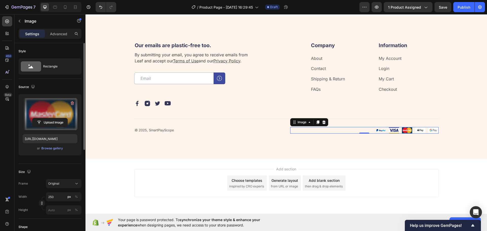
click at [43, 113] on label at bounding box center [50, 114] width 55 height 32
click at [43, 118] on input "file" at bounding box center [49, 122] width 35 height 9
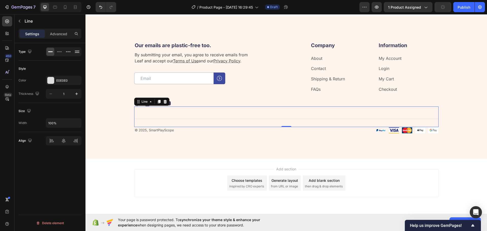
click at [258, 107] on div "Title Line 0" at bounding box center [286, 116] width 304 height 21
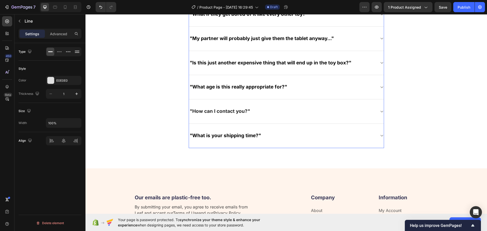
scroll to position [1819, 0]
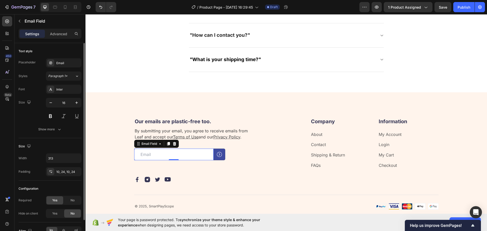
click at [203, 154] on input "email" at bounding box center [173, 155] width 79 height 12
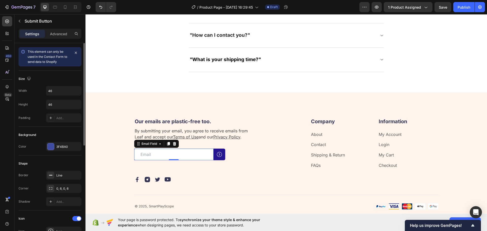
click at [214, 157] on button at bounding box center [219, 155] width 12 height 12
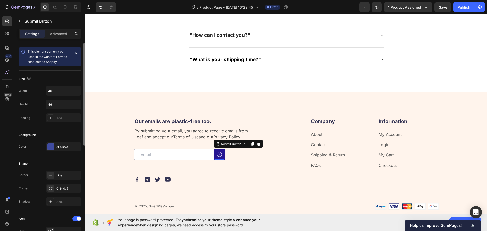
click at [214, 157] on button at bounding box center [219, 155] width 12 height 12
click at [171, 154] on input "email" at bounding box center [173, 155] width 79 height 12
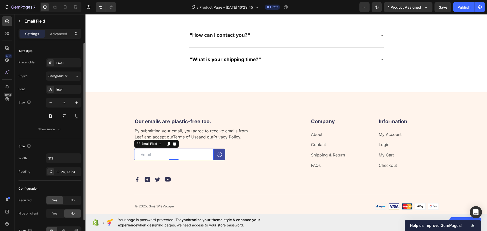
click at [196, 154] on input "email" at bounding box center [173, 155] width 79 height 12
click at [211, 157] on input "email" at bounding box center [173, 155] width 79 height 12
click at [213, 157] on button at bounding box center [219, 155] width 12 height 12
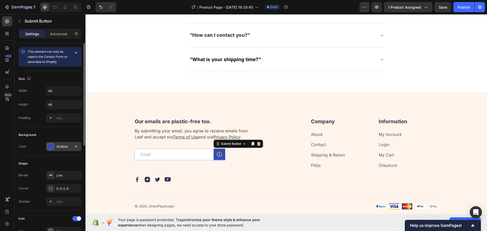
click at [66, 148] on div "3F4BA0" at bounding box center [63, 147] width 15 height 5
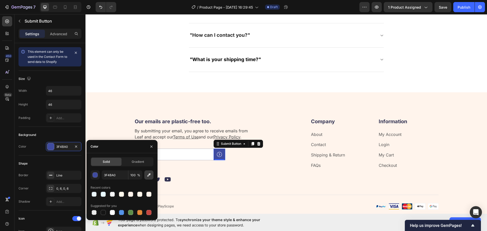
click at [146, 176] on button "button" at bounding box center [148, 174] width 9 height 9
type input "608C6C"
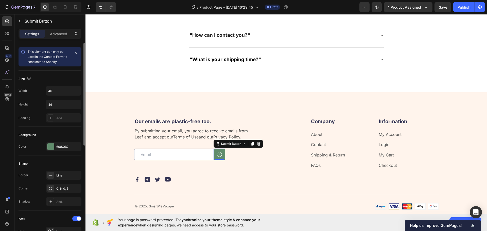
click at [78, 157] on div "Shape Border Line Corner 0, 6, 0, 6 Shadow Add..." at bounding box center [50, 182] width 63 height 55
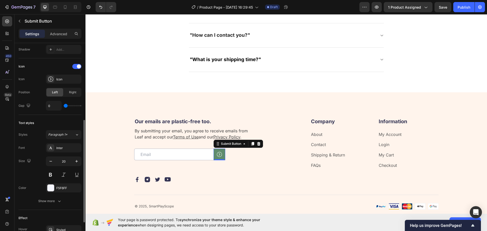
scroll to position [197, 0]
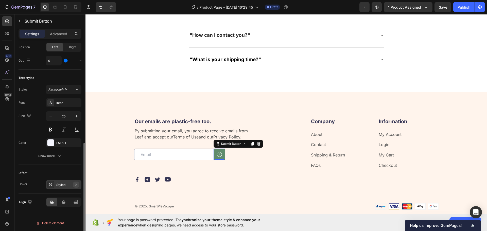
click at [77, 185] on icon "button" at bounding box center [76, 184] width 2 height 2
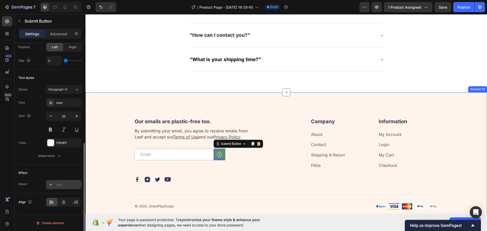
click at [121, 102] on div "Our emails are plastic-free too. Heading By submitting your email, you agree to…" at bounding box center [285, 163] width 401 height 143
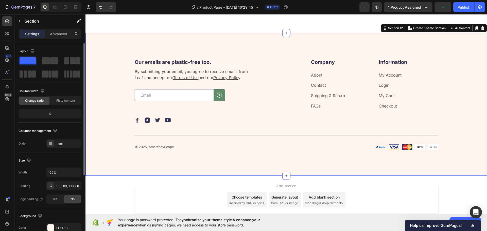
scroll to position [1895, 0]
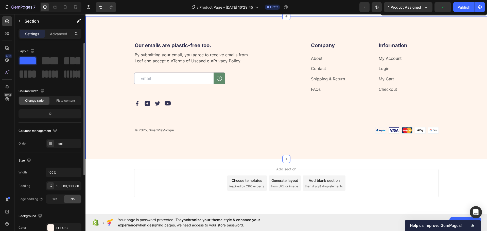
click at [108, 96] on div "Our emails are plastic-free too. Heading By submitting your email, you agree to…" at bounding box center [286, 88] width 361 height 92
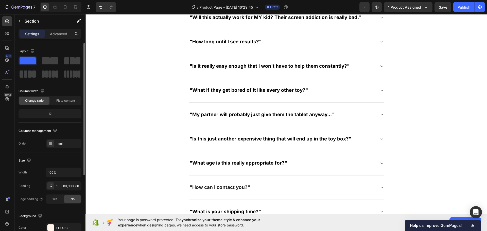
click at [148, 154] on div "Frequently asked questions Heading Got questions? We’ve got answer... Text bloc…" at bounding box center [286, 95] width 394 height 257
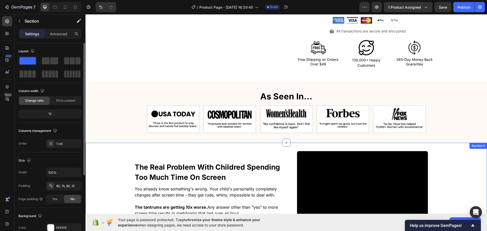
scroll to position [260, 0]
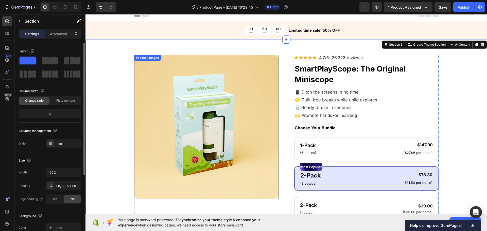
scroll to position [0, 0]
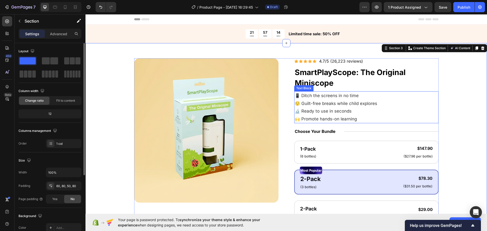
click at [333, 95] on span "📱 Ditch the screens in no time" at bounding box center [327, 95] width 64 height 5
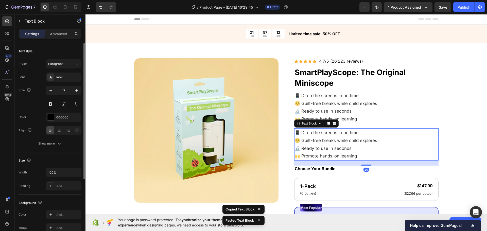
click at [373, 150] on p "😌 Guilt-free breaks while child explores 🔬 Ready to use in seconds 🙌 Promote ha…" at bounding box center [366, 148] width 143 height 23
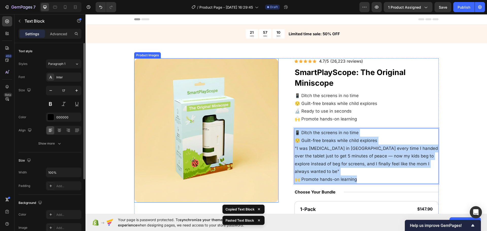
drag, startPoint x: 377, startPoint y: 171, endPoint x: 268, endPoint y: 119, distance: 120.4
click at [264, 117] on div "Product Images Icon Icon Icon Icon Icon Icon List 4.7/5 (26,223 reviews) Text B…" at bounding box center [286, 231] width 304 height 347
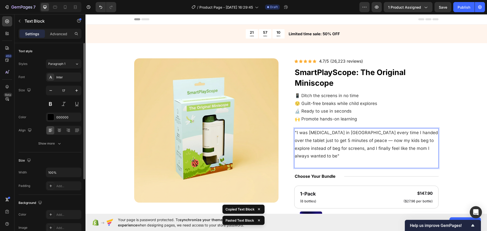
click at [318, 136] on p ""I was [MEDICAL_DATA] in [GEOGRAPHIC_DATA] every time I handed over the tablet …" at bounding box center [366, 148] width 143 height 39
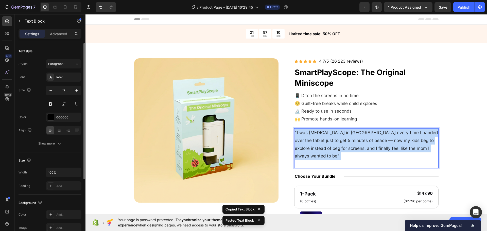
click at [318, 136] on p ""I was [MEDICAL_DATA] in [GEOGRAPHIC_DATA] every time I handed over the tablet …" at bounding box center [366, 148] width 143 height 39
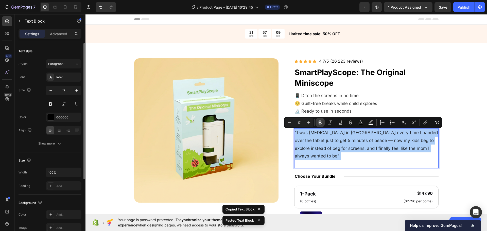
click at [317, 124] on button "Bold" at bounding box center [319, 122] width 9 height 9
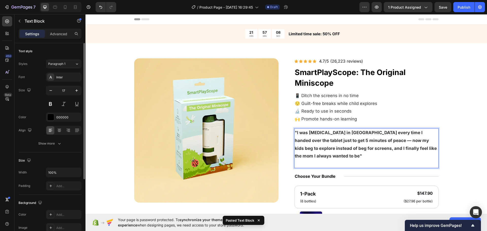
click at [318, 156] on p ""I was [MEDICAL_DATA] in [GEOGRAPHIC_DATA] every time I handed over the tablet …" at bounding box center [366, 148] width 143 height 39
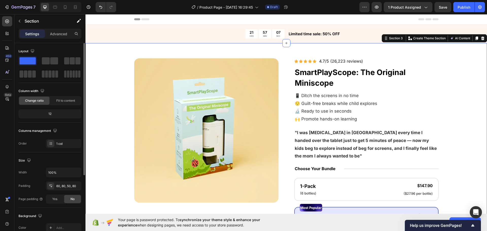
click at [468, 156] on div "Product Images Icon Icon Icon Icon Icon Icon List 4.7/5 (26,223 reviews) Text B…" at bounding box center [285, 218] width 401 height 351
click at [374, 140] on strong ""I was [MEDICAL_DATA] in [GEOGRAPHIC_DATA] every time I handed over the tablet …" at bounding box center [366, 144] width 142 height 28
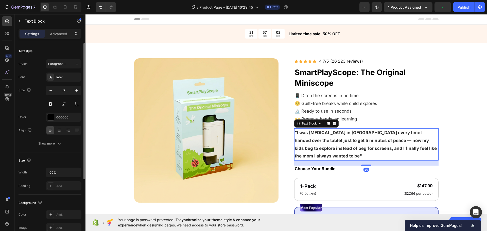
click at [359, 141] on strong ""I was [MEDICAL_DATA] in [GEOGRAPHIC_DATA] every time I handed over the tablet …" at bounding box center [366, 144] width 142 height 28
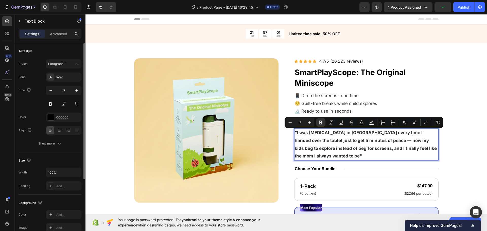
click at [353, 144] on p ""I was [MEDICAL_DATA] in [GEOGRAPHIC_DATA] every time I handed over the tablet …" at bounding box center [366, 144] width 143 height 31
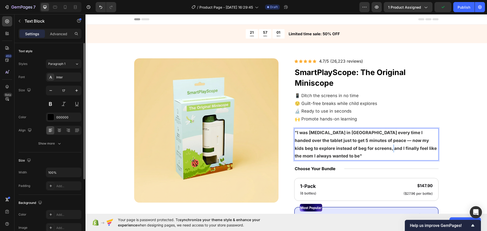
click at [351, 148] on strong ""I was [MEDICAL_DATA] in [GEOGRAPHIC_DATA] every time I handed over the tablet …" at bounding box center [366, 144] width 142 height 28
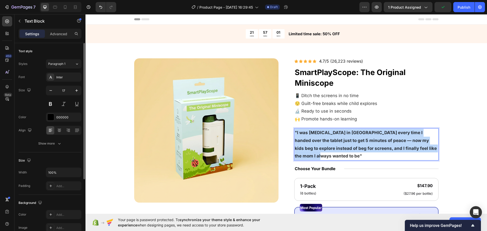
click at [352, 148] on strong ""I was [MEDICAL_DATA] in [GEOGRAPHIC_DATA] every time I handed over the tablet …" at bounding box center [366, 144] width 142 height 28
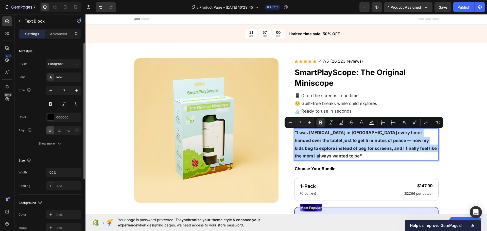
click at [357, 148] on strong ""I was [MEDICAL_DATA] in [GEOGRAPHIC_DATA] every time I handed over the tablet …" at bounding box center [366, 144] width 142 height 28
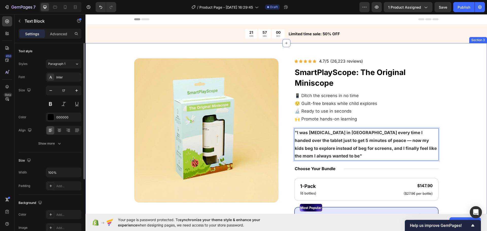
click at [446, 152] on div "Product Images Icon Icon Icon Icon Icon Icon List 4.7/5 (26,223 reviews) Text B…" at bounding box center [286, 220] width 361 height 324
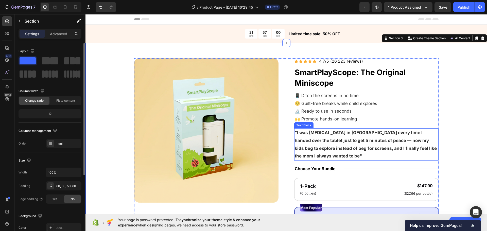
click at [356, 144] on p ""I was [MEDICAL_DATA] in [GEOGRAPHIC_DATA] every time I handed over the tablet …" at bounding box center [366, 144] width 143 height 31
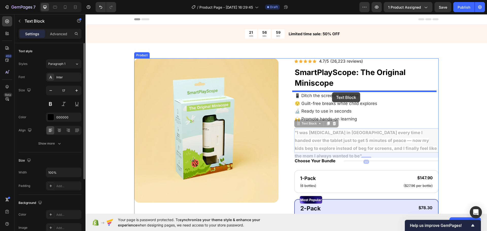
drag, startPoint x: 309, startPoint y: 121, endPoint x: 353, endPoint y: 106, distance: 47.2
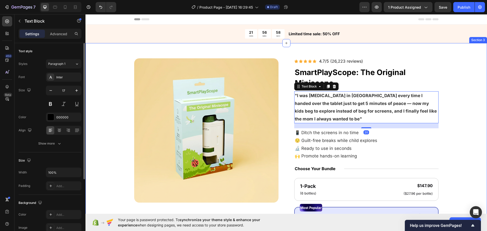
click at [461, 146] on div "Product Images Icon Icon Icon Icon Icon Icon List 4.7/5 (26,223 reviews) Text B…" at bounding box center [286, 220] width 361 height 324
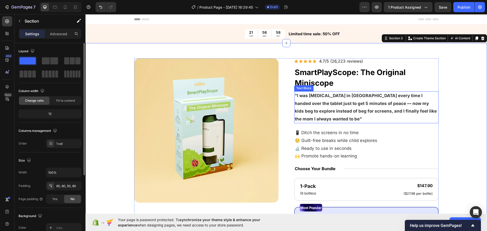
click at [363, 106] on p ""I was [MEDICAL_DATA] in [GEOGRAPHIC_DATA] every time I handed over the tablet …" at bounding box center [366, 107] width 143 height 31
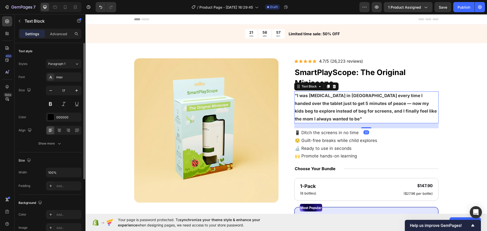
click at [46, 88] on div "Size 17" at bounding box center [50, 97] width 63 height 23
click at [49, 89] on icon "button" at bounding box center [50, 90] width 5 height 5
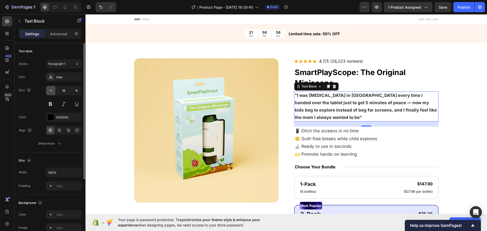
click at [50, 89] on icon "button" at bounding box center [50, 90] width 5 height 5
type input "15"
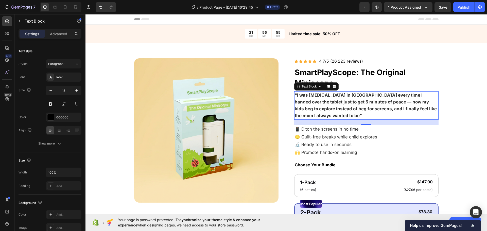
click at [322, 97] on strong ""I was [MEDICAL_DATA] in [GEOGRAPHIC_DATA] every time I handed over the tablet …" at bounding box center [366, 106] width 142 height 26
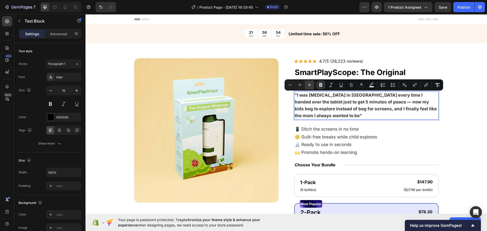
click at [309, 86] on icon "Editor contextual toolbar" at bounding box center [309, 84] width 5 height 5
type input "18"
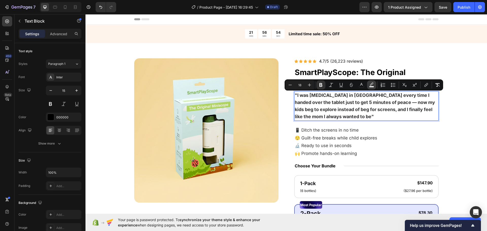
click at [368, 85] on button "color" at bounding box center [371, 84] width 9 height 9
type input "FFFFFF"
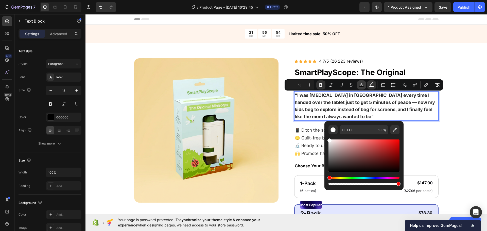
click at [361, 87] on button "color" at bounding box center [361, 84] width 9 height 9
drag, startPoint x: 351, startPoint y: 164, endPoint x: 274, endPoint y: 214, distance: 92.2
click at [270, 0] on body "7 / Product Page - [DATE] 16:29:45 Draft Preview 1 product assigned Save Publis…" at bounding box center [243, 0] width 487 height 0
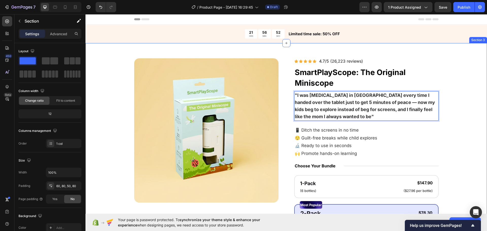
click at [458, 128] on div "Product Images Icon Icon Icon Icon Icon Icon List 4.7/5 (26,223 reviews) Text B…" at bounding box center [286, 218] width 361 height 321
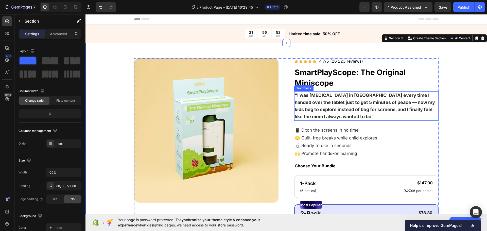
click at [351, 109] on strong ""I was [MEDICAL_DATA] in [GEOGRAPHIC_DATA] every time I handed over the tablet …" at bounding box center [365, 106] width 140 height 27
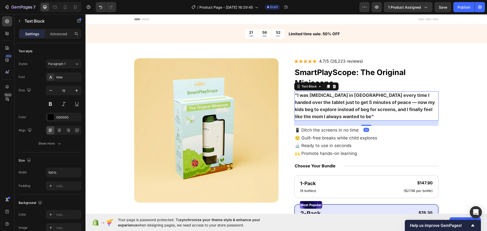
click at [351, 109] on strong ""I was [MEDICAL_DATA] in [GEOGRAPHIC_DATA] every time I handed over the tablet …" at bounding box center [365, 106] width 140 height 27
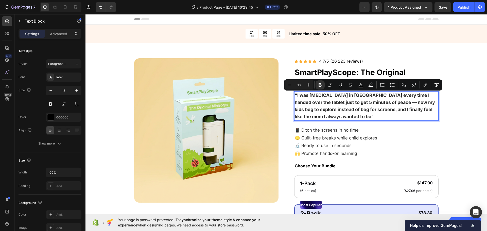
drag, startPoint x: 369, startPoint y: 99, endPoint x: 283, endPoint y: 84, distance: 86.9
click at [289, 86] on icon "Editor contextual toolbar" at bounding box center [289, 84] width 5 height 5
type input "17"
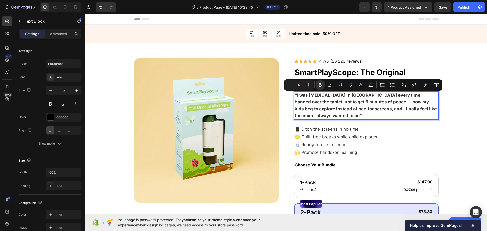
click at [294, 69] on h1 "SmartPlayScope: The Original Miniscope" at bounding box center [366, 77] width 144 height 22
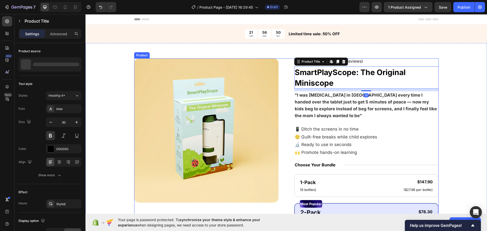
click at [257, 72] on img at bounding box center [206, 130] width 144 height 144
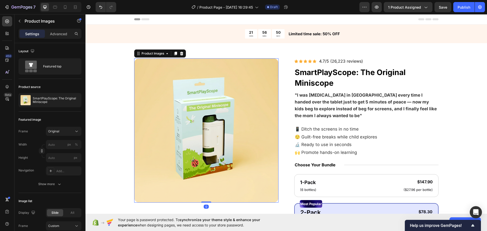
click at [151, 77] on img at bounding box center [206, 130] width 144 height 144
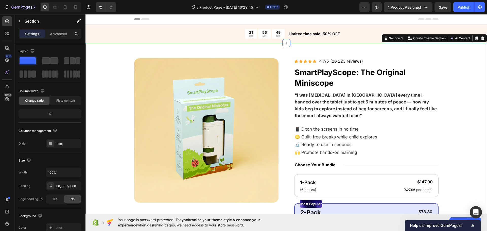
click at [109, 82] on div "Product Images Icon Icon Icon Icon Icon Icon List 4.7/5 (26,223 reviews) Text B…" at bounding box center [286, 218] width 361 height 320
click at [99, 85] on div "Product Images Icon Icon Icon Icon Icon Icon List 4.7/5 (26,223 reviews) Text B…" at bounding box center [285, 217] width 401 height 348
drag, startPoint x: 369, startPoint y: 116, endPoint x: 418, endPoint y: 107, distance: 50.5
click at [369, 116] on div "Icon Icon Icon Icon Icon Icon List 4.7/5 (26,223 reviews) Text Block Row SmartP…" at bounding box center [366, 218] width 144 height 320
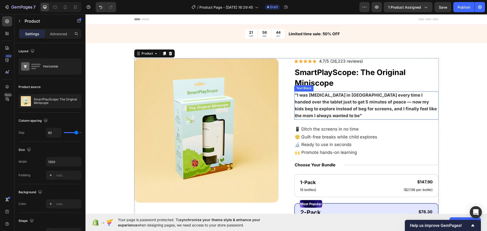
drag, startPoint x: 418, startPoint y: 107, endPoint x: 429, endPoint y: 109, distance: 11.0
click at [419, 107] on strong ""I was [MEDICAL_DATA] in [GEOGRAPHIC_DATA] every time I handed over the tablet …" at bounding box center [366, 106] width 142 height 26
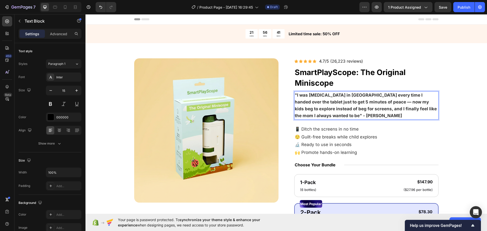
click at [455, 115] on div "Product Images Icon Icon Icon Icon Icon Icon List 4.7/5 (26,223 reviews) Text B…" at bounding box center [286, 218] width 361 height 320
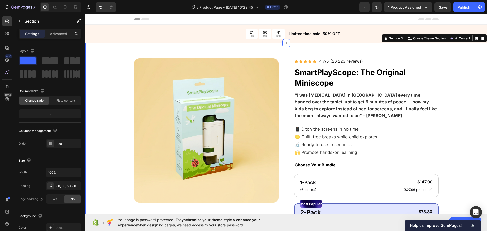
click at [403, 105] on p ""I was [MEDICAL_DATA] in [GEOGRAPHIC_DATA] every time I handed over the tablet …" at bounding box center [366, 105] width 143 height 27
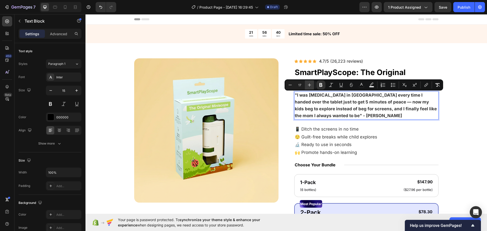
click at [309, 85] on icon "Editor contextual toolbar" at bounding box center [309, 84] width 5 height 5
type input "18"
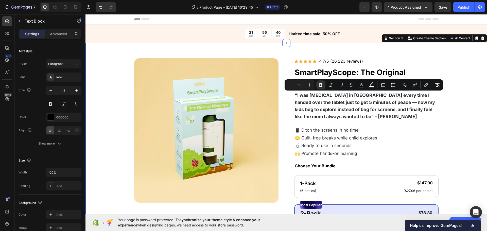
click at [465, 127] on div "Product Images Icon Icon Icon Icon Icon Icon List 4.7/5 (26,223 reviews) Text B…" at bounding box center [285, 217] width 401 height 349
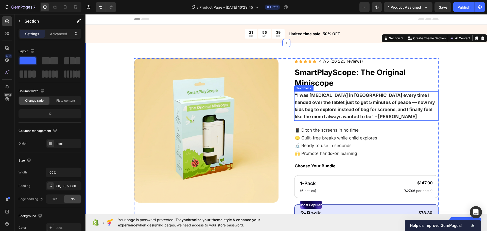
click at [341, 104] on strong ""I was [MEDICAL_DATA] in [GEOGRAPHIC_DATA] every time I handed over the tablet …" at bounding box center [365, 106] width 140 height 27
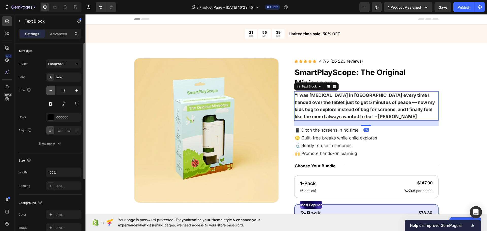
click at [50, 91] on icon "button" at bounding box center [50, 90] width 5 height 5
type input "14"
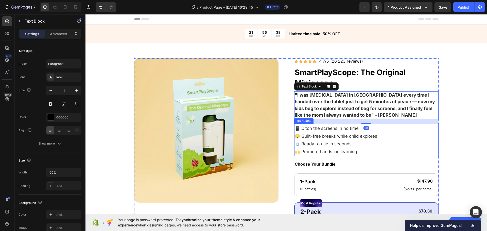
click at [444, 134] on div "Product Images Icon Icon Icon Icon Icon Icon List 4.7/5 (26,223 reviews) Text B…" at bounding box center [286, 217] width 361 height 319
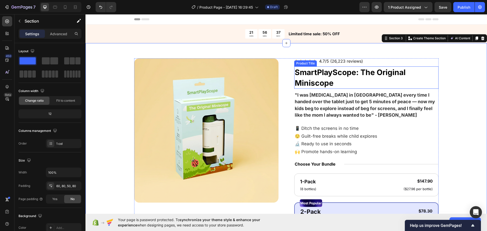
click at [359, 82] on h1 "SmartPlayScope: The Original Miniscope" at bounding box center [366, 77] width 144 height 22
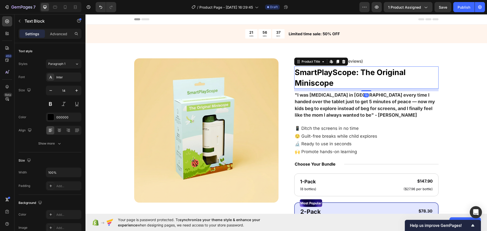
click at [369, 102] on strong ""I was [MEDICAL_DATA] in [GEOGRAPHIC_DATA] every time I handed over the tablet …" at bounding box center [365, 104] width 140 height 25
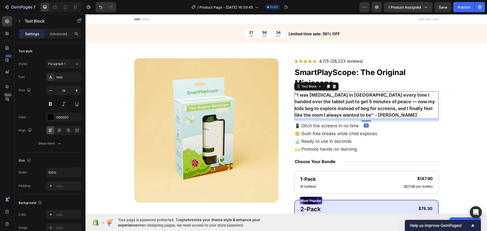
drag, startPoint x: 364, startPoint y: 123, endPoint x: 363, endPoint y: 101, distance: 22.6
click at [367, 121] on div at bounding box center [366, 120] width 10 height 1
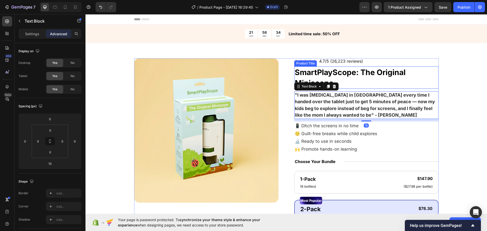
click at [358, 85] on h1 "SmartPlayScope: The Original Miniscope" at bounding box center [366, 77] width 144 height 22
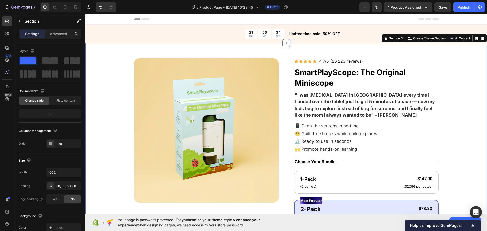
click at [458, 94] on div "Product Images Icon Icon Icon Icon Icon Icon List 4.7/5 (26,223 reviews) Text B…" at bounding box center [286, 216] width 361 height 316
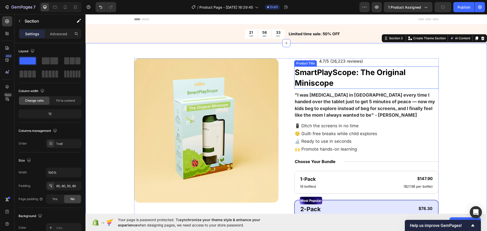
click at [372, 77] on h1 "SmartPlayScope: The Original Miniscope" at bounding box center [366, 77] width 144 height 22
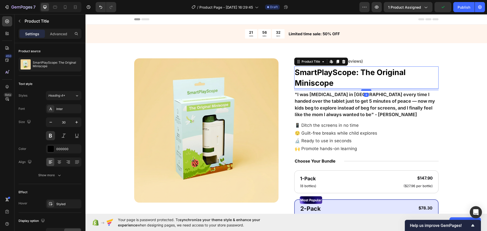
click at [366, 90] on div at bounding box center [366, 90] width 10 height 2
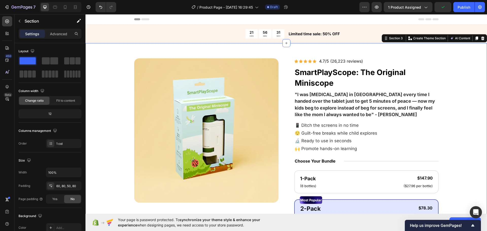
click at [453, 98] on div "Product Images Icon Icon Icon Icon Icon Icon List 4.7/5 (26,223 reviews) Text B…" at bounding box center [286, 216] width 361 height 316
click at [62, 8] on div at bounding box center [65, 7] width 8 height 8
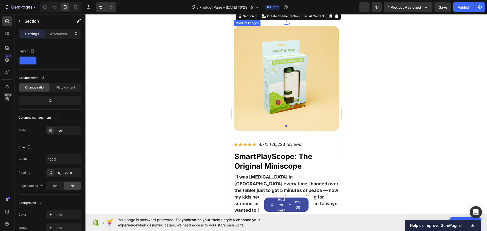
scroll to position [35, 0]
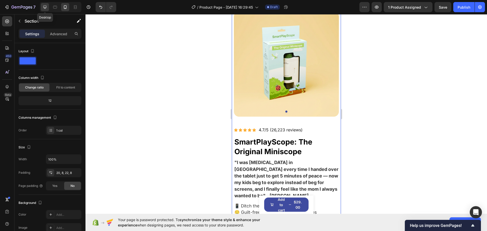
click at [44, 9] on icon at bounding box center [44, 7] width 3 height 3
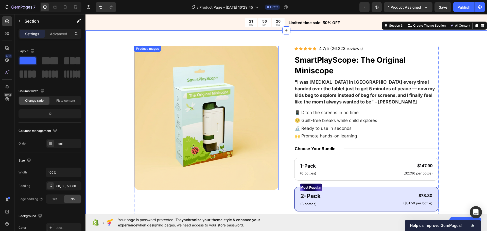
scroll to position [10, 0]
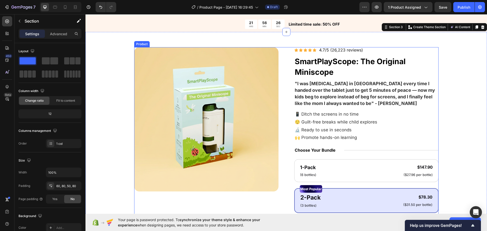
click at [332, 88] on strong ""I was [MEDICAL_DATA] in [GEOGRAPHIC_DATA] every time I handed over the tablet …" at bounding box center [365, 93] width 140 height 25
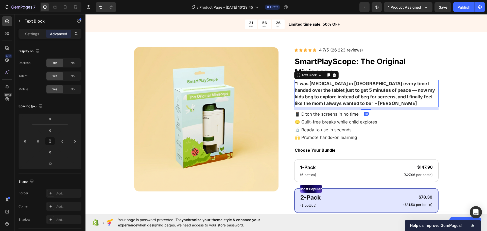
click at [332, 87] on p ""I was [MEDICAL_DATA] in [GEOGRAPHIC_DATA] every time I handed over the tablet …" at bounding box center [366, 93] width 143 height 27
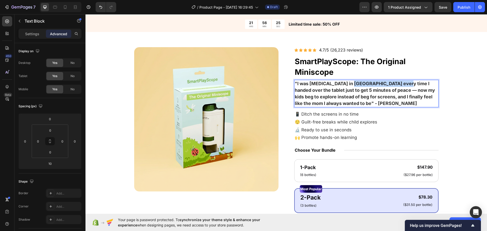
drag, startPoint x: 372, startPoint y: 83, endPoint x: 397, endPoint y: 85, distance: 25.1
click at [397, 85] on strong ""I was [MEDICAL_DATA] in [GEOGRAPHIC_DATA] every time I handed over the tablet …" at bounding box center [365, 93] width 140 height 25
click at [376, 91] on strong ""I was [MEDICAL_DATA] in [GEOGRAPHIC_DATA] every time I handed over the tablet …" at bounding box center [365, 93] width 140 height 25
drag, startPoint x: 362, startPoint y: 90, endPoint x: 394, endPoint y: 92, distance: 33.0
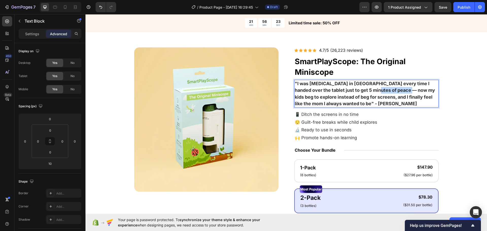
click at [394, 92] on strong ""I was [MEDICAL_DATA] in [GEOGRAPHIC_DATA] every time I handed over the tablet …" at bounding box center [365, 93] width 140 height 25
drag, startPoint x: 319, startPoint y: 94, endPoint x: 345, endPoint y: 96, distance: 25.4
click at [344, 96] on strong ""I was [MEDICAL_DATA] in [GEOGRAPHIC_DATA] every time I handed over the tablet …" at bounding box center [365, 93] width 140 height 25
click at [345, 96] on strong ""I was [MEDICAL_DATA] in [GEOGRAPHIC_DATA] every time I handed over the tablet …" at bounding box center [365, 93] width 140 height 25
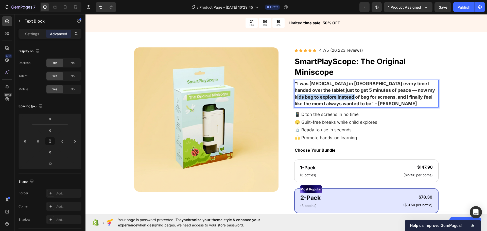
drag, startPoint x: 416, startPoint y: 91, endPoint x: 331, endPoint y: 97, distance: 84.9
click at [332, 97] on strong ""I was [MEDICAL_DATA] in [GEOGRAPHIC_DATA] every time I handed over the tablet …" at bounding box center [365, 93] width 140 height 25
drag, startPoint x: 391, startPoint y: 89, endPoint x: 394, endPoint y: 93, distance: 4.6
click at [392, 89] on strong ""I was [MEDICAL_DATA] in [GEOGRAPHIC_DATA] every time I handed over the tablet …" at bounding box center [365, 93] width 140 height 25
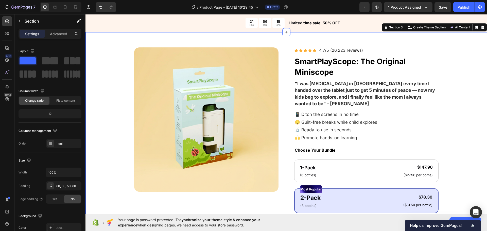
click at [453, 104] on div "Product Images Icon Icon Icon Icon Icon Icon List 4.7/5 (26,223 reviews) Text B…" at bounding box center [286, 205] width 361 height 316
click at [344, 94] on strong ""I was [MEDICAL_DATA] in [GEOGRAPHIC_DATA] every time I handed over the tablet …" at bounding box center [365, 93] width 140 height 25
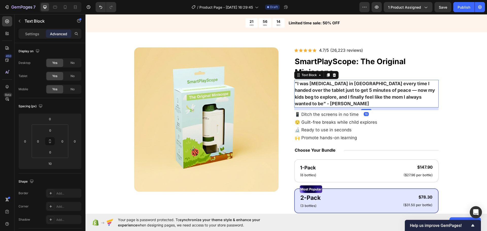
drag, startPoint x: 353, startPoint y: 96, endPoint x: 361, endPoint y: 96, distance: 7.4
click at [353, 96] on strong ""I was [MEDICAL_DATA] in [GEOGRAPHIC_DATA] every time I handed over the tablet …" at bounding box center [365, 93] width 140 height 25
click at [364, 96] on strong ""I was [MEDICAL_DATA] in [GEOGRAPHIC_DATA] every time I handed over the tablet …" at bounding box center [365, 93] width 140 height 25
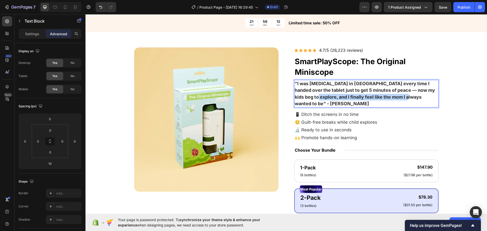
drag, startPoint x: 393, startPoint y: 97, endPoint x: 296, endPoint y: 101, distance: 97.2
click at [296, 101] on div ""I was [MEDICAL_DATA] in [GEOGRAPHIC_DATA] every time I handed over the tablet …" at bounding box center [366, 94] width 144 height 28
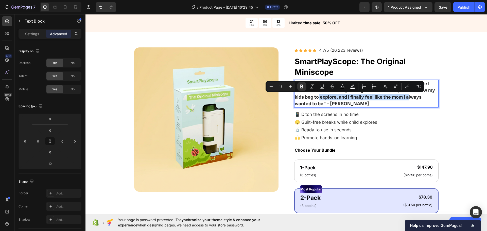
click at [322, 99] on strong ""I was [MEDICAL_DATA] in [GEOGRAPHIC_DATA] every time I handed over the tablet …" at bounding box center [365, 93] width 140 height 25
click at [404, 95] on strong ""I was [MEDICAL_DATA] in [GEOGRAPHIC_DATA] every time I handed over the tablet …" at bounding box center [365, 93] width 140 height 25
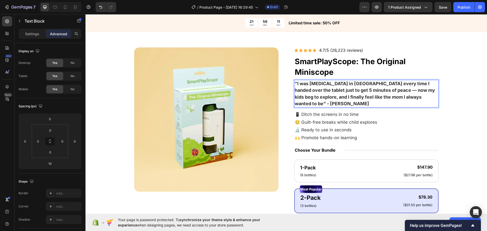
click at [404, 98] on strong ""I was [MEDICAL_DATA] in [GEOGRAPHIC_DATA] every time I handed over the tablet …" at bounding box center [365, 93] width 140 height 25
click at [440, 109] on div "Product Images Icon Icon Icon Icon Icon Icon List 4.7/5 (26,223 reviews) Text B…" at bounding box center [286, 205] width 361 height 316
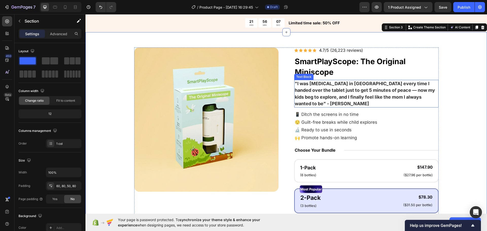
drag, startPoint x: 387, startPoint y: 90, endPoint x: 410, endPoint y: 94, distance: 23.7
click at [388, 90] on strong ""I was [MEDICAL_DATA] in [GEOGRAPHIC_DATA] every time I handed over the tablet …" at bounding box center [365, 93] width 140 height 25
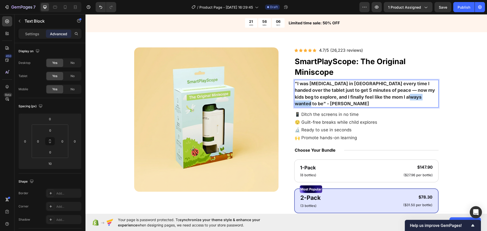
drag, startPoint x: 420, startPoint y: 97, endPoint x: 396, endPoint y: 99, distance: 23.6
click at [397, 99] on p ""I was [MEDICAL_DATA] in [GEOGRAPHIC_DATA] every time I handed over the tablet …" at bounding box center [366, 93] width 143 height 27
click at [394, 97] on strong ""I was [MEDICAL_DATA] in [GEOGRAPHIC_DATA] every time I handed over the tablet …" at bounding box center [365, 93] width 140 height 25
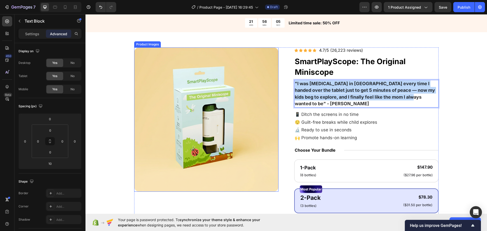
drag, startPoint x: 398, startPoint y: 97, endPoint x: 284, endPoint y: 80, distance: 114.8
click at [272, 81] on div "Product Images Icon Icon Icon Icon Icon Icon List 4.7/5 (26,223 reviews) Text B…" at bounding box center [286, 205] width 304 height 316
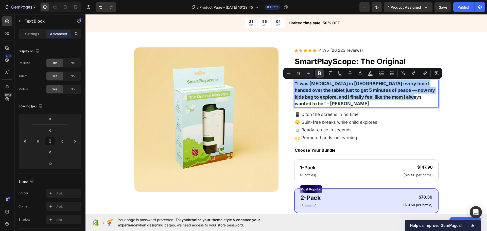
click at [318, 74] on icon "Editor contextual toolbar" at bounding box center [319, 73] width 5 height 5
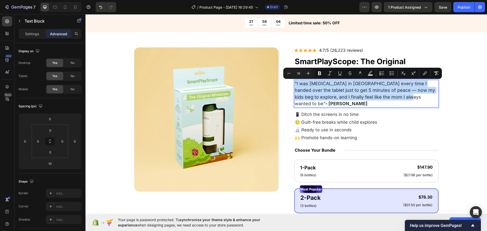
click at [471, 106] on div "Product Images Icon Icon Icon Icon Icon Icon List 4.7/5 (26,223 reviews) Text B…" at bounding box center [285, 204] width 401 height 344
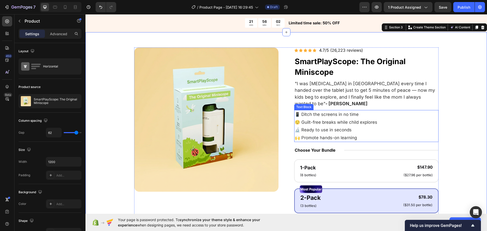
click at [334, 102] on div "Icon Icon Icon Icon Icon Icon List 4.7/5 (26,223 reviews) Text Block Row SmartP…" at bounding box center [366, 205] width 144 height 316
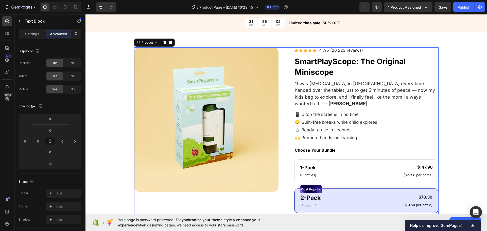
click at [333, 97] on span ""I was [MEDICAL_DATA] in [GEOGRAPHIC_DATA] every time I handed over the tablet …" at bounding box center [365, 93] width 140 height 25
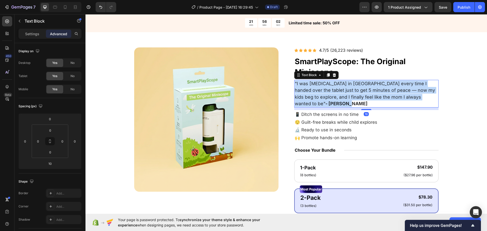
click at [333, 97] on span ""I was [MEDICAL_DATA] in [GEOGRAPHIC_DATA] every time I handed over the tablet …" at bounding box center [365, 93] width 140 height 25
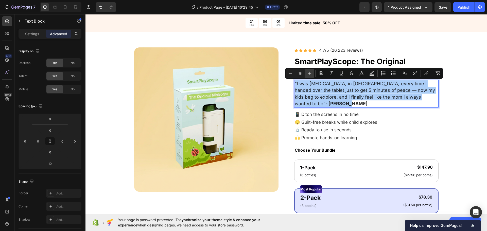
click at [313, 75] on button "Plus" at bounding box center [309, 73] width 9 height 9
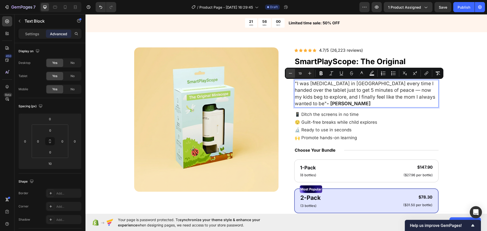
click at [291, 75] on icon "Editor contextual toolbar" at bounding box center [290, 73] width 5 height 5
type input "18"
click at [425, 98] on p ""I was [MEDICAL_DATA] in [GEOGRAPHIC_DATA] every time I handed over the tablet …" at bounding box center [366, 93] width 143 height 27
click at [456, 108] on div "Product Images Icon Icon Icon Icon Icon Icon List 4.7/5 (26,223 reviews) Text B…" at bounding box center [286, 205] width 361 height 316
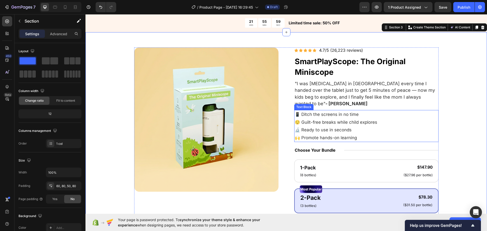
click at [353, 121] on p "😌 Guilt-free breaks while child explores 🔬 Ready to use in seconds 🙌 Promote ha…" at bounding box center [366, 129] width 143 height 23
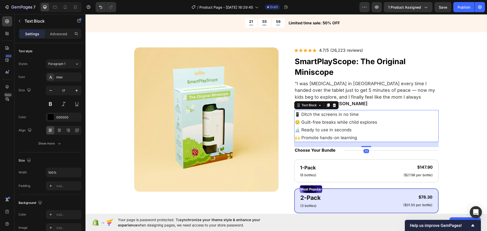
click at [356, 125] on p "😌 Guilt-free breaks while child explores 🔬 Ready to use in seconds 🙌 Promote ha…" at bounding box center [366, 129] width 143 height 23
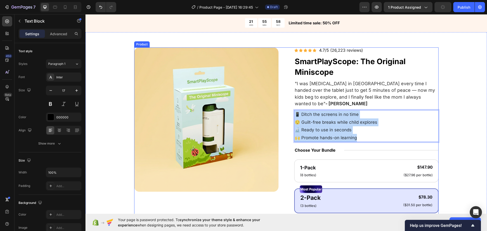
drag, startPoint x: 361, startPoint y: 133, endPoint x: 286, endPoint y: 105, distance: 79.9
click at [284, 105] on div "Product Images Icon Icon Icon Icon Icon Icon List 4.7/5 (26,223 reviews) Text B…" at bounding box center [286, 205] width 304 height 316
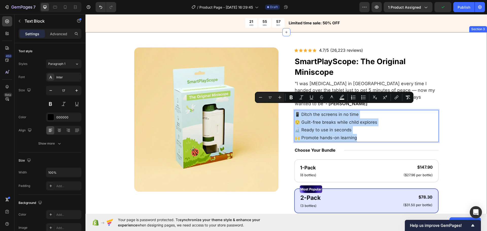
click at [470, 126] on div "Product Images Icon Icon Icon Icon Icon Icon List 4.7/5 (26,223 reviews) Text B…" at bounding box center [285, 204] width 401 height 344
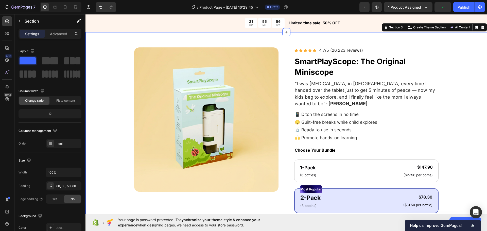
click at [470, 102] on div "Product Images Icon Icon Icon Icon Icon Icon List 4.7/5 (26,223 reviews) Text B…" at bounding box center [285, 204] width 401 height 344
click at [68, 7] on div at bounding box center [65, 7] width 8 height 8
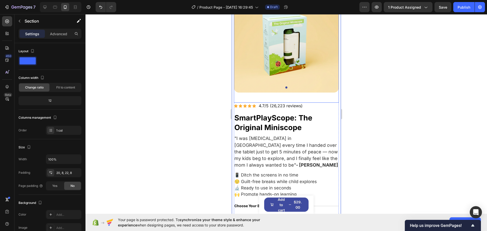
scroll to position [60, 0]
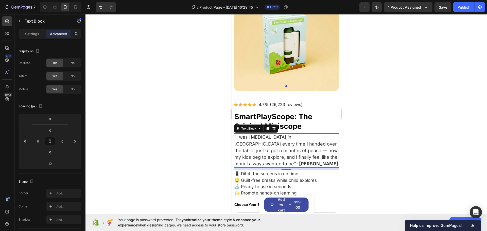
click at [291, 150] on p ""I was [MEDICAL_DATA] in [GEOGRAPHIC_DATA] every time I handed over the tablet …" at bounding box center [286, 150] width 104 height 33
click at [27, 36] on p "Settings" at bounding box center [32, 33] width 14 height 5
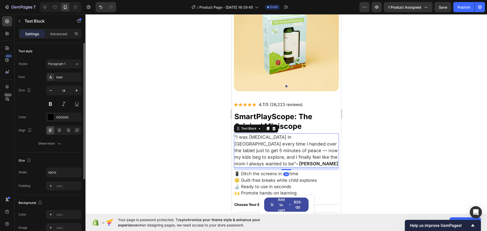
drag, startPoint x: 64, startPoint y: 144, endPoint x: 66, endPoint y: 152, distance: 8.0
click at [64, 144] on button "Show more" at bounding box center [50, 143] width 63 height 9
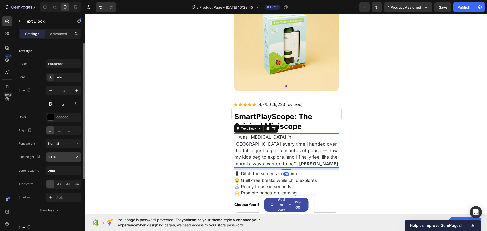
click at [64, 157] on input "180%" at bounding box center [63, 156] width 35 height 9
click at [78, 93] on icon "button" at bounding box center [76, 90] width 5 height 5
type input "15"
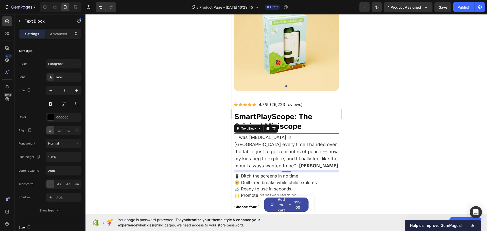
click at [114, 92] on div at bounding box center [285, 122] width 401 height 217
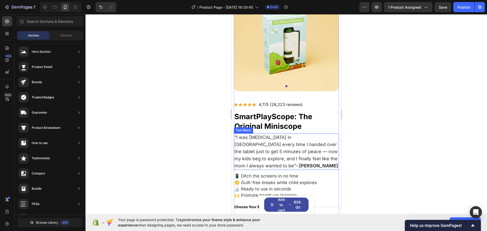
click at [251, 152] on span ""I was [MEDICAL_DATA] in [GEOGRAPHIC_DATA] every time I handed over the tablet …" at bounding box center [286, 152] width 104 height 34
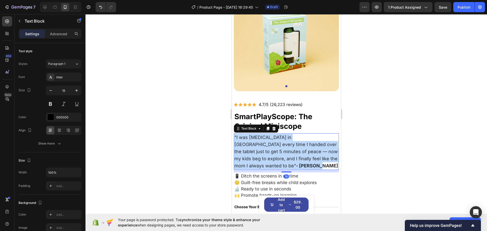
click at [251, 152] on span ""I was [MEDICAL_DATA] in [GEOGRAPHIC_DATA] every time I handed over the tablet …" at bounding box center [286, 152] width 104 height 34
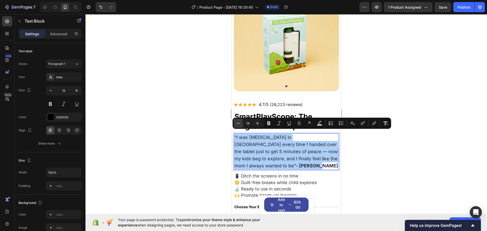
click at [236, 123] on icon "Editor contextual toolbar" at bounding box center [238, 123] width 5 height 5
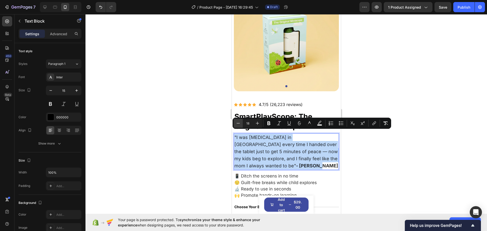
type input "17"
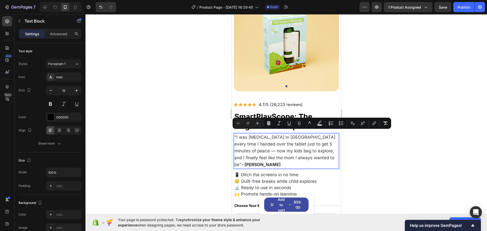
click at [196, 130] on div at bounding box center [285, 122] width 401 height 217
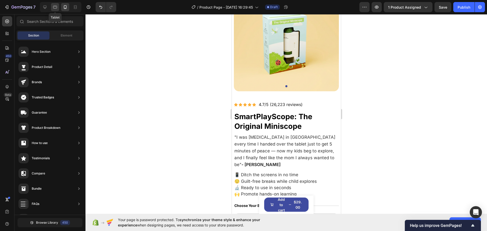
click at [54, 10] on div at bounding box center [55, 7] width 8 height 8
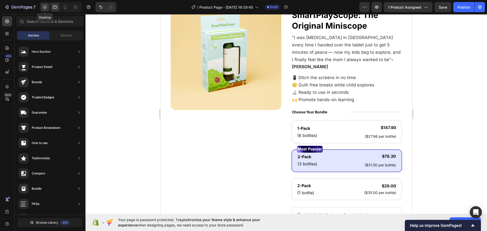
click at [47, 8] on icon at bounding box center [44, 7] width 5 height 5
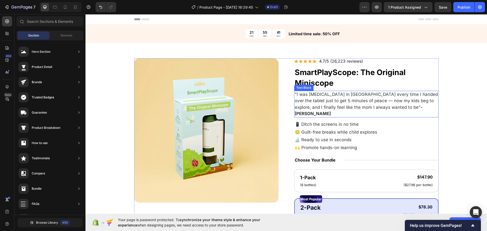
click at [341, 97] on p ""I was [MEDICAL_DATA] in [GEOGRAPHIC_DATA] every time I handed over the tablet …" at bounding box center [366, 104] width 143 height 26
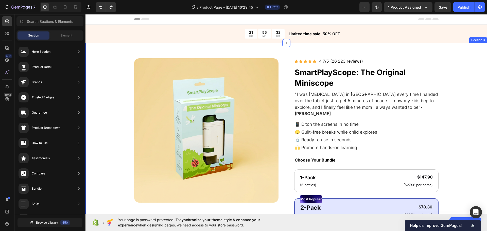
click at [115, 108] on div "Product Images Icon Icon Icon Icon Icon Icon List 4.7/5 (26,223 reviews) Text B…" at bounding box center [286, 215] width 361 height 315
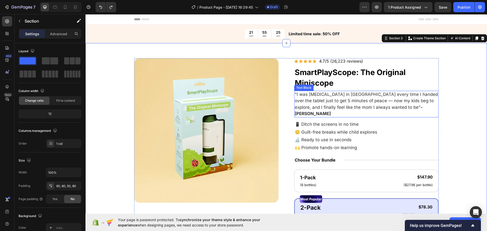
click at [399, 104] on p ""I was [MEDICAL_DATA] in [GEOGRAPHIC_DATA] every time I handed over the tablet …" at bounding box center [366, 104] width 143 height 26
click at [454, 101] on div "Product Images Icon Icon Icon Icon Icon Icon List 4.7/5 (26,223 reviews) Text B…" at bounding box center [286, 215] width 361 height 315
click at [62, 6] on div at bounding box center [65, 7] width 8 height 8
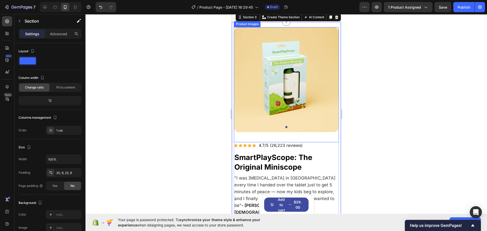
scroll to position [35, 0]
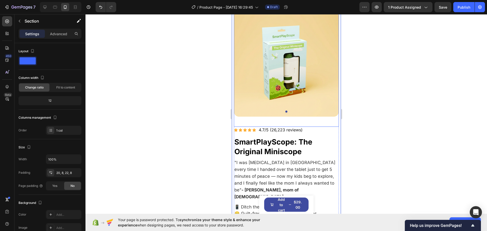
click at [404, 99] on div at bounding box center [285, 122] width 401 height 217
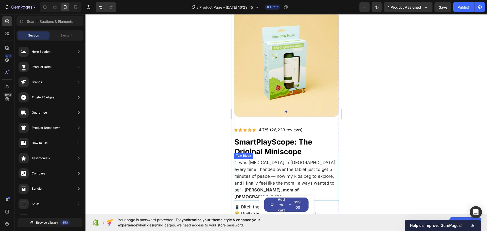
click at [285, 172] on span ""I was [MEDICAL_DATA] in [GEOGRAPHIC_DATA] every time I handed over the tablet …" at bounding box center [284, 179] width 101 height 39
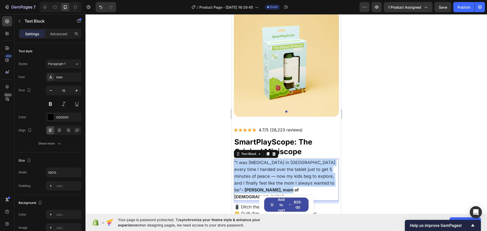
click at [285, 172] on span ""I was [MEDICAL_DATA] in [GEOGRAPHIC_DATA] every time I handed over the tablet …" at bounding box center [284, 179] width 101 height 39
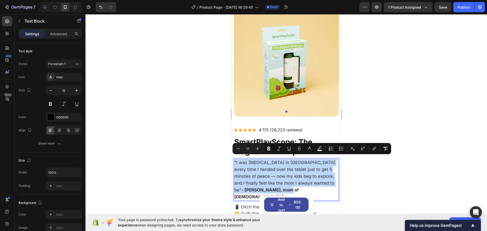
click at [260, 153] on div "Minus 17 Plus Bold Italic Underline Strikethrough color color Numbered List Bul…" at bounding box center [311, 148] width 158 height 11
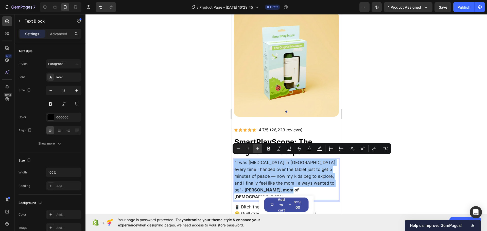
click at [258, 150] on icon "Editor contextual toolbar" at bounding box center [257, 148] width 5 height 5
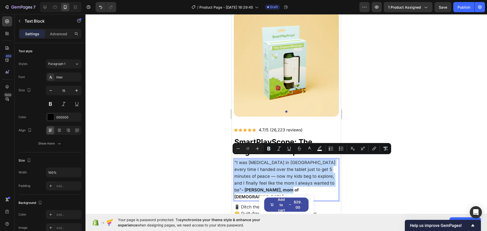
type input "18"
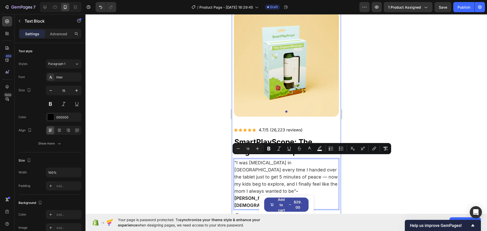
drag, startPoint x: 407, startPoint y: 166, endPoint x: 104, endPoint y: 147, distance: 303.3
click at [407, 166] on div at bounding box center [285, 122] width 401 height 217
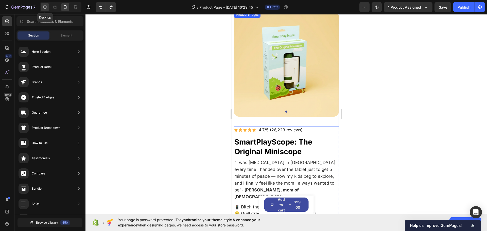
click at [45, 7] on icon at bounding box center [44, 7] width 5 height 5
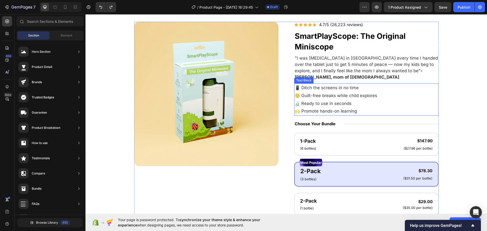
click at [396, 70] on strong "- [PERSON_NAME], mom of [DEMOGRAPHIC_DATA]" at bounding box center [359, 73] width 128 height 11
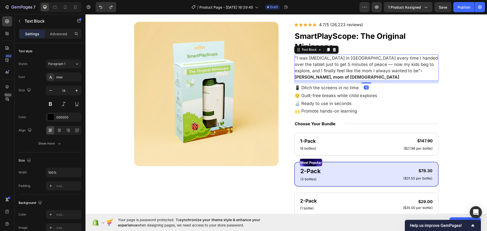
click at [388, 71] on strong "- [PERSON_NAME], mom of [DEMOGRAPHIC_DATA]" at bounding box center [359, 73] width 128 height 11
click at [432, 102] on p "😌 Guilt-free breaks while child explores 🔬 Ready to use in seconds 🙌 Promote ha…" at bounding box center [366, 103] width 143 height 23
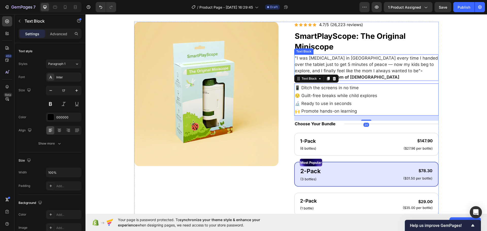
click at [393, 70] on strong "- [PERSON_NAME], mom of [DEMOGRAPHIC_DATA]" at bounding box center [359, 73] width 128 height 11
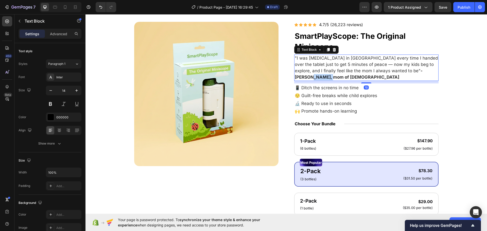
drag, startPoint x: 402, startPoint y: 72, endPoint x: 385, endPoint y: 71, distance: 17.6
click at [385, 71] on p ""I was [MEDICAL_DATA] in [GEOGRAPHIC_DATA] every time I handed over the tablet …" at bounding box center [366, 68] width 143 height 26
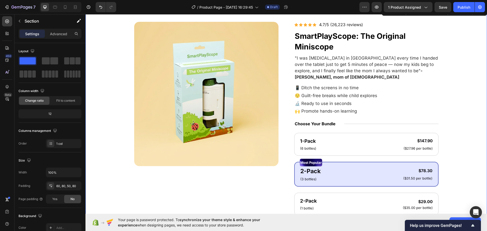
click at [450, 87] on div "Product Images Icon Icon Icon Icon Icon Icon List 4.7/5 (26,223 reviews) Text B…" at bounding box center [286, 179] width 361 height 315
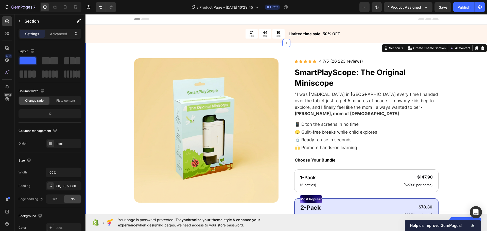
click at [468, 101] on div "Product Images Icon Icon Icon Icon Icon Icon List 4.7/5 (26,223 reviews) Text B…" at bounding box center [285, 214] width 401 height 343
click at [361, 102] on span ""I was [MEDICAL_DATA] in [GEOGRAPHIC_DATA] every time I handed over the tablet …" at bounding box center [366, 104] width 143 height 24
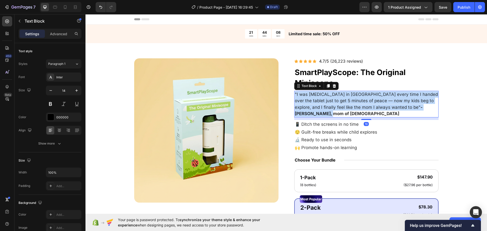
click at [361, 102] on span ""I was [MEDICAL_DATA] in [GEOGRAPHIC_DATA] every time I handed over the tablet …" at bounding box center [366, 104] width 143 height 24
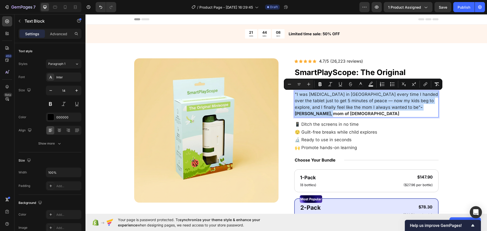
click at [369, 101] on span ""I was [MEDICAL_DATA] in [GEOGRAPHIC_DATA] every time I handed over the tablet …" at bounding box center [366, 104] width 143 height 24
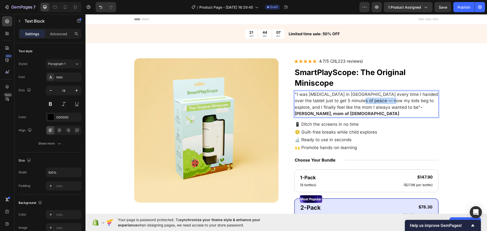
drag, startPoint x: 351, startPoint y: 100, endPoint x: 379, endPoint y: 100, distance: 27.4
click at [379, 100] on span ""I was [MEDICAL_DATA] in [GEOGRAPHIC_DATA] every time I handed over the tablet …" at bounding box center [366, 104] width 143 height 24
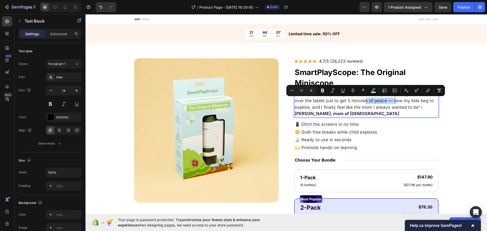
click at [374, 100] on span ""I was [MEDICAL_DATA] in [GEOGRAPHIC_DATA] every time I handed over the tablet …" at bounding box center [366, 104] width 143 height 24
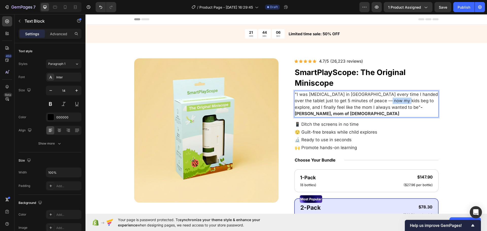
drag, startPoint x: 375, startPoint y: 102, endPoint x: 391, endPoint y: 101, distance: 16.5
click at [391, 101] on span ""I was [MEDICAL_DATA] in [GEOGRAPHIC_DATA] every time I handed over the tablet …" at bounding box center [366, 104] width 143 height 24
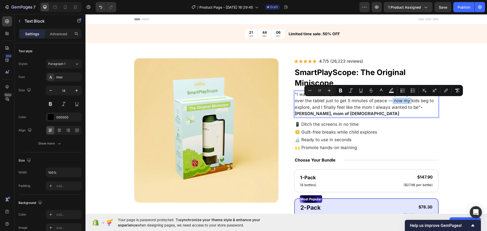
click at [391, 101] on span ""I was [MEDICAL_DATA] in [GEOGRAPHIC_DATA] every time I handed over the tablet …" at bounding box center [366, 104] width 143 height 24
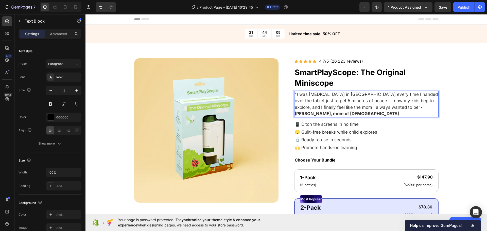
click at [376, 101] on span ""I was [MEDICAL_DATA] in [GEOGRAPHIC_DATA] every time I handed over the tablet …" at bounding box center [366, 104] width 143 height 24
drag, startPoint x: 387, startPoint y: 100, endPoint x: 400, endPoint y: 101, distance: 13.5
click at [400, 101] on span ""I was [MEDICAL_DATA] in [GEOGRAPHIC_DATA] every time I handed over the tablet …" at bounding box center [366, 104] width 143 height 24
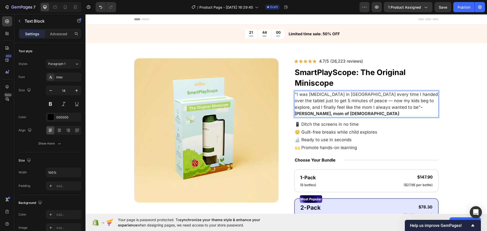
click at [385, 102] on span ""I was [MEDICAL_DATA] in [GEOGRAPHIC_DATA] every time I handed over the tablet …" at bounding box center [366, 104] width 143 height 24
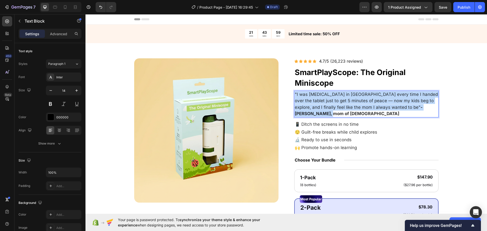
click at [385, 102] on span ""I was [MEDICAL_DATA] in [GEOGRAPHIC_DATA] every time I handed over the tablet …" at bounding box center [366, 104] width 143 height 24
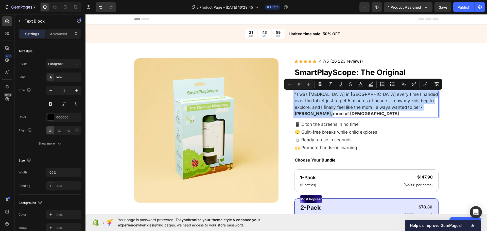
click at [390, 104] on p ""I was [MEDICAL_DATA] in [GEOGRAPHIC_DATA] every time I handed over the tablet …" at bounding box center [366, 104] width 143 height 26
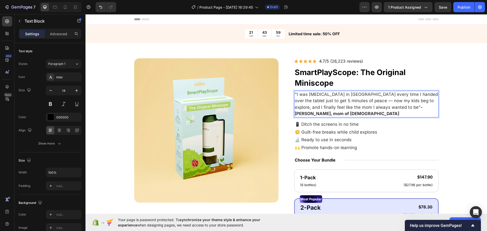
click at [382, 106] on strong "- [PERSON_NAME], mom of [DEMOGRAPHIC_DATA]" at bounding box center [359, 110] width 128 height 11
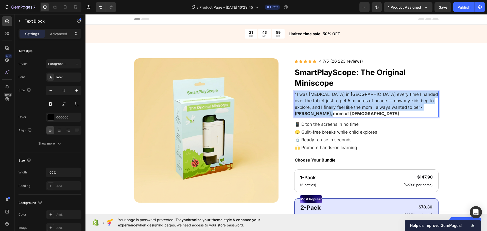
click at [382, 106] on strong "- [PERSON_NAME], mom of [DEMOGRAPHIC_DATA]" at bounding box center [359, 110] width 128 height 11
click at [392, 107] on strong "- [PERSON_NAME], mom of [DEMOGRAPHIC_DATA]" at bounding box center [359, 110] width 128 height 11
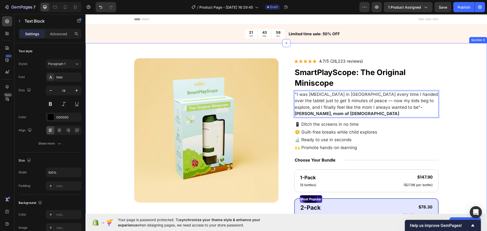
click at [438, 123] on div "Product Images Icon Icon Icon Icon Icon Icon List 4.7/5 (26,223 reviews) Text B…" at bounding box center [286, 215] width 361 height 315
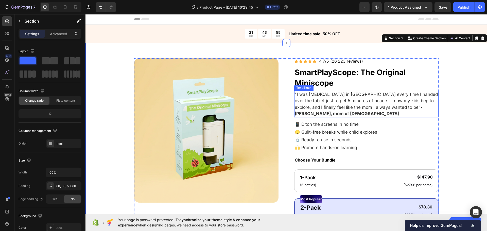
click at [385, 109] on strong "- [PERSON_NAME], mom of [DEMOGRAPHIC_DATA]" at bounding box center [359, 110] width 128 height 11
click at [451, 123] on div "Product Images Icon Icon Icon Icon Icon Icon List 4.7/5 (26,223 reviews) Text B…" at bounding box center [286, 215] width 361 height 315
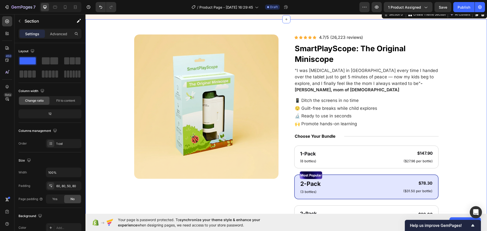
scroll to position [25, 0]
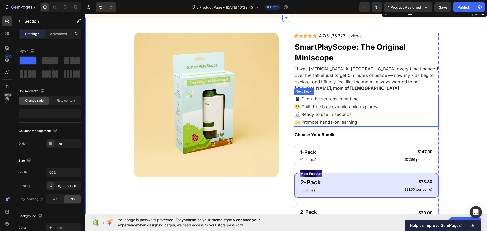
click at [375, 104] on span "😌 Guilt-free breaks while child explores" at bounding box center [336, 106] width 82 height 5
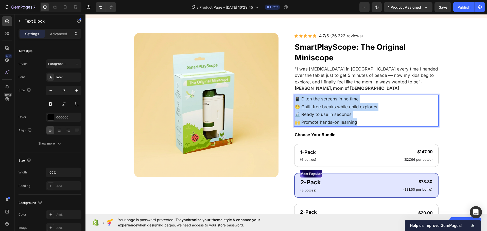
drag, startPoint x: 372, startPoint y: 118, endPoint x: 285, endPoint y: 90, distance: 92.0
click at [270, 89] on div "Product Images Icon Icon Icon Icon Icon Icon List 4.7/5 (26,223 reviews) Text B…" at bounding box center [286, 190] width 304 height 315
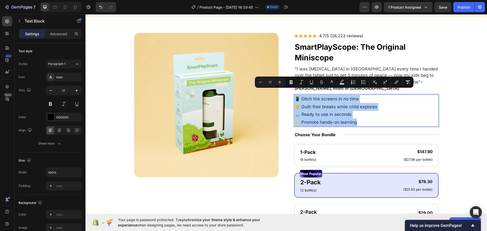
click at [286, 81] on div "Minus 17 Plus Bold Italic Underline Strikethrough color color Numbered List Bul…" at bounding box center [334, 82] width 156 height 9
click at [287, 81] on button "Bold" at bounding box center [290, 82] width 9 height 9
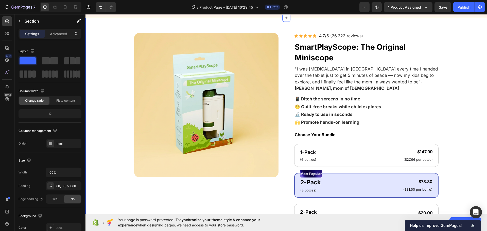
click at [472, 128] on div "Product Images Icon Icon Icon Icon Icon Icon List 4.7/5 (26,223 reviews) Text B…" at bounding box center [285, 189] width 401 height 343
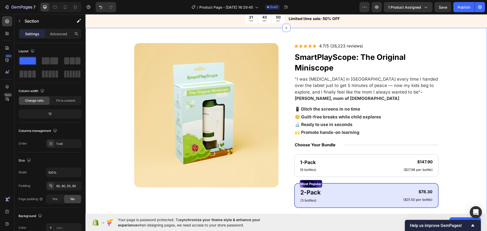
scroll to position [0, 0]
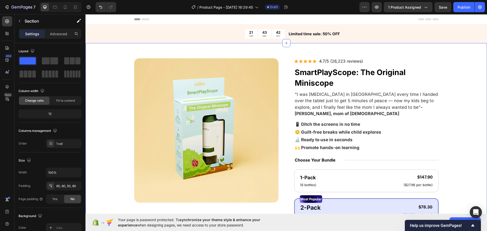
click at [455, 119] on div "Product Images Icon Icon Icon Icon Icon Icon List 4.7/5 (26,223 reviews) Text B…" at bounding box center [286, 215] width 361 height 315
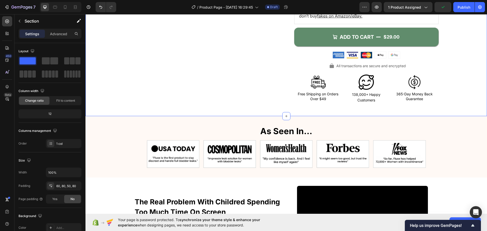
scroll to position [279, 0]
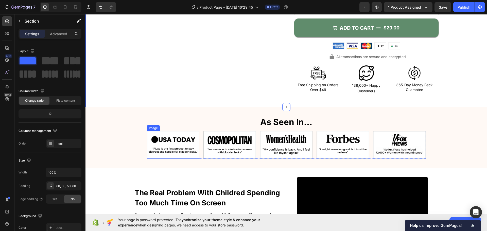
click at [168, 143] on img at bounding box center [173, 145] width 52 height 28
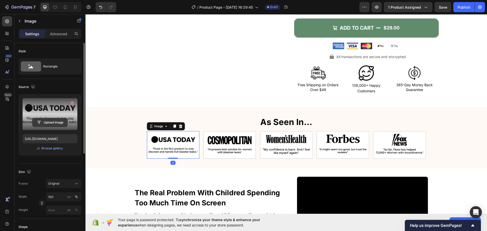
click at [60, 122] on input "file" at bounding box center [49, 122] width 35 height 9
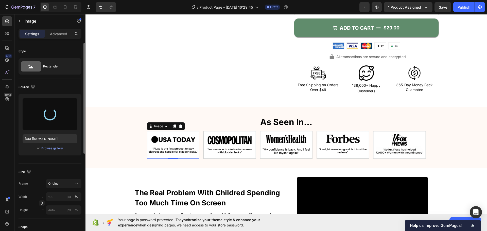
type input "[URL][DOMAIN_NAME]"
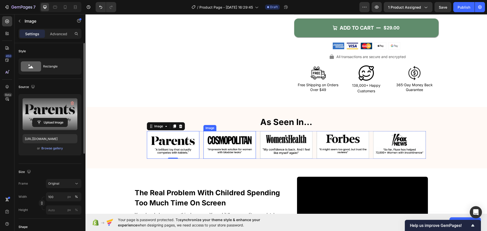
drag, startPoint x: 206, startPoint y: 143, endPoint x: 191, endPoint y: 140, distance: 14.6
click at [206, 143] on img at bounding box center [229, 145] width 52 height 28
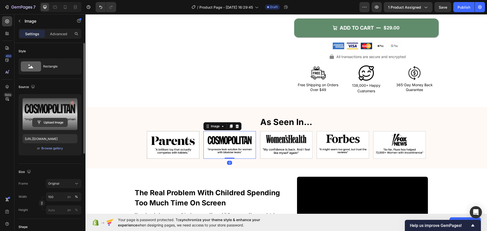
click at [48, 121] on input "file" at bounding box center [49, 122] width 35 height 9
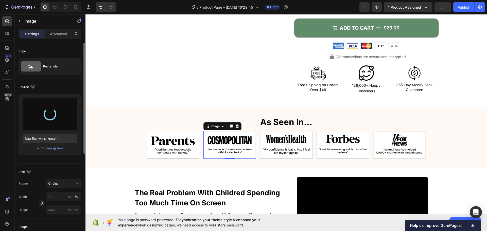
type input "[URL][DOMAIN_NAME]"
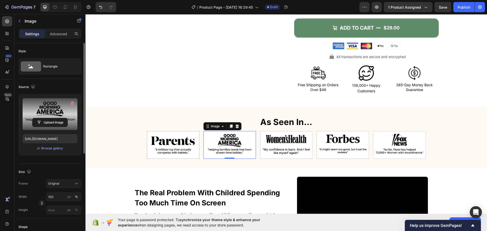
click at [272, 140] on img at bounding box center [286, 145] width 52 height 28
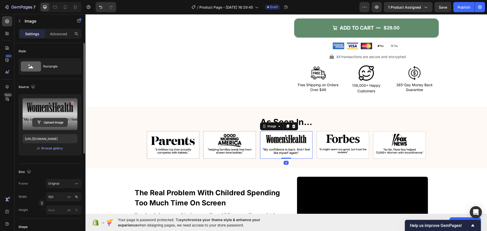
click at [54, 123] on input "file" at bounding box center [49, 122] width 35 height 9
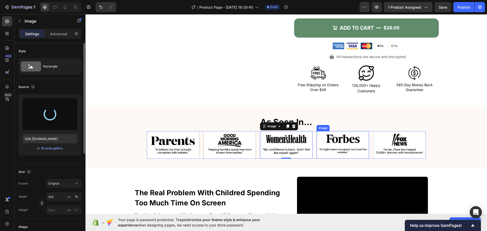
type input "[URL][DOMAIN_NAME]"
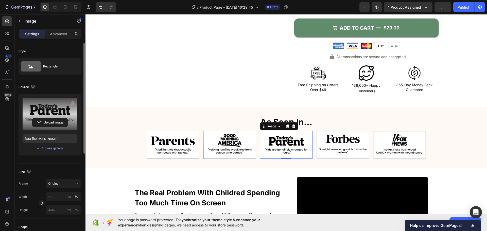
click at [343, 134] on img at bounding box center [342, 145] width 52 height 28
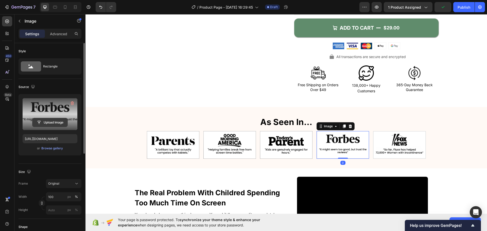
click at [47, 121] on input "file" at bounding box center [49, 122] width 35 height 9
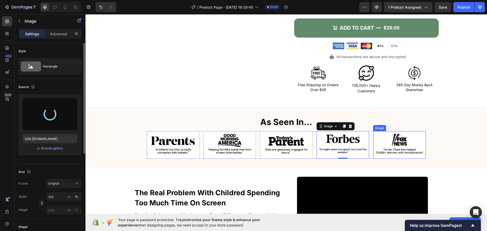
type input "[URL][DOMAIN_NAME]"
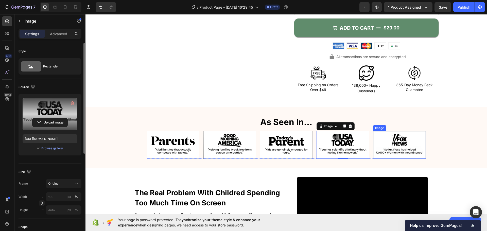
click at [398, 134] on img at bounding box center [399, 145] width 52 height 28
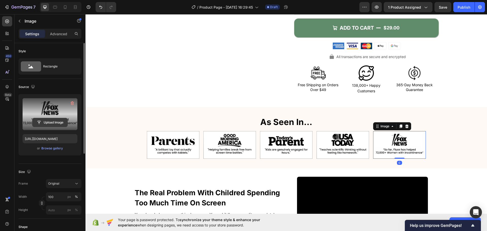
click at [64, 119] on input "file" at bounding box center [49, 122] width 35 height 9
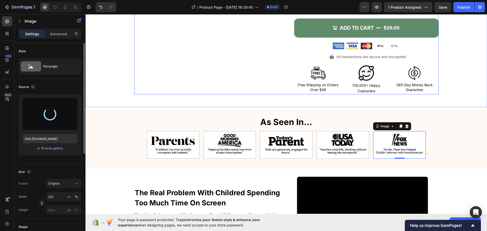
type input "[URL][DOMAIN_NAME]"
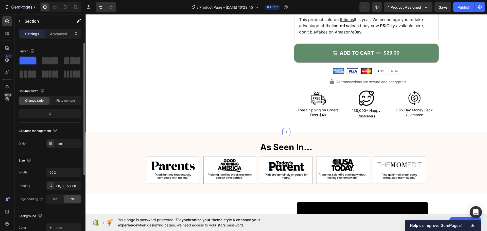
scroll to position [254, 0]
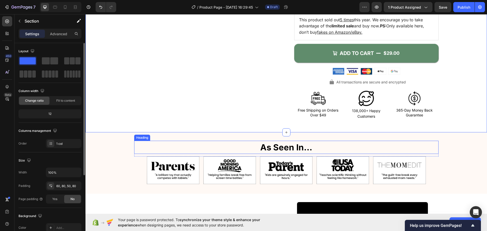
click at [290, 142] on strong "As Seen In…" at bounding box center [286, 147] width 52 height 10
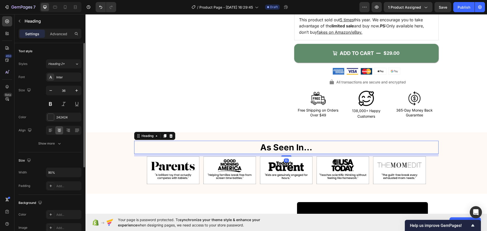
click at [290, 142] on strong "As Seen In…" at bounding box center [286, 147] width 52 height 10
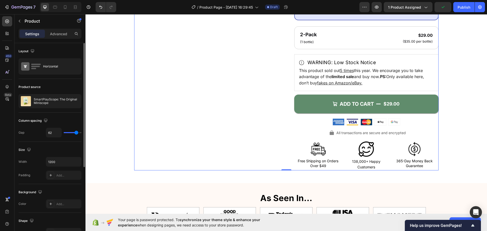
click at [134, 122] on div "Product Images" at bounding box center [206, 12] width 144 height 315
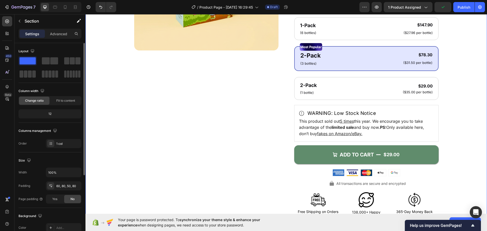
drag, startPoint x: 129, startPoint y: 122, endPoint x: 126, endPoint y: 121, distance: 3.0
click at [127, 121] on div "Product Images Icon Icon Icon Icon Icon Icon List 4.7/5 (26,223 reviews) Text B…" at bounding box center [286, 63] width 361 height 315
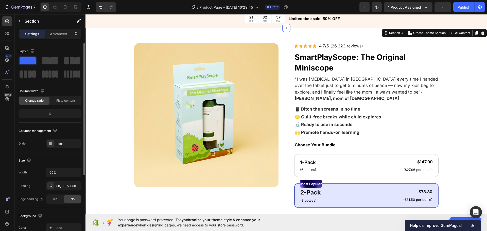
scroll to position [0, 0]
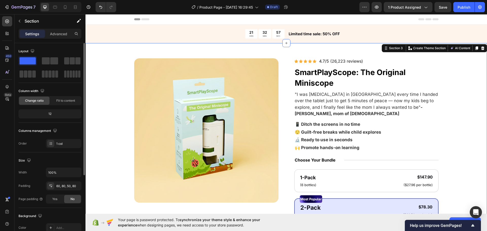
click at [118, 120] on div "Product Images Icon Icon Icon Icon Icon Icon List 4.7/5 (26,223 reviews) Text B…" at bounding box center [286, 215] width 361 height 315
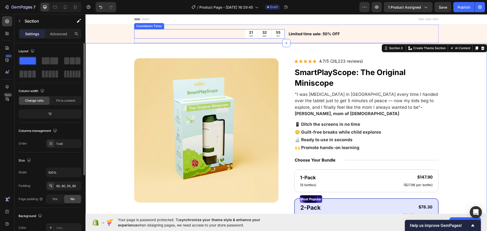
click at [222, 34] on div "21 HRS 32 MIN 55 SEC" at bounding box center [209, 33] width 150 height 9
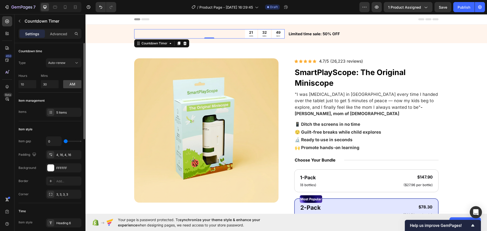
click at [63, 50] on div "Countdown time" at bounding box center [50, 51] width 63 height 8
click at [28, 82] on input "10" at bounding box center [28, 84] width 18 height 8
click at [135, 79] on img at bounding box center [206, 130] width 144 height 144
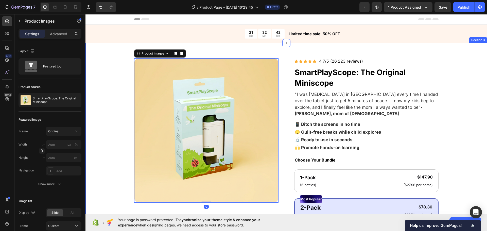
click at [93, 129] on div "Product Images 0 Icon Icon Icon Icon Icon Icon List 4.7/5 (26,223 reviews) Text…" at bounding box center [285, 214] width 401 height 343
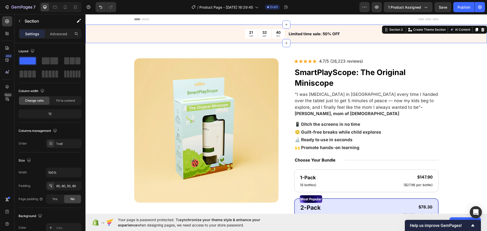
click at [99, 26] on div "21 HRS 32 MIN 40 SEC Countdown Timer Limited time sale: 50% OFF Text Block Row" at bounding box center [285, 34] width 401 height 19
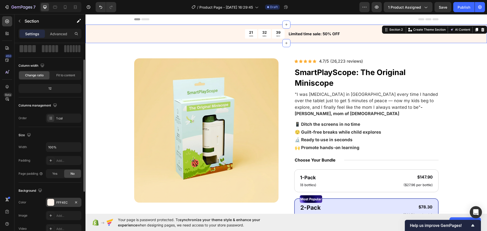
click at [63, 205] on div "FFF4EC" at bounding box center [63, 202] width 35 height 9
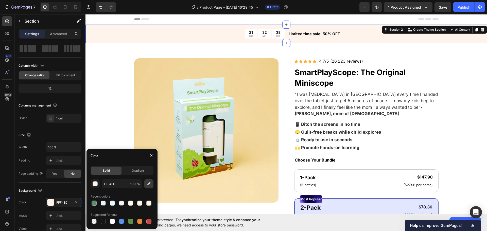
click at [148, 185] on icon "button" at bounding box center [148, 183] width 5 height 5
type input "F0D598"
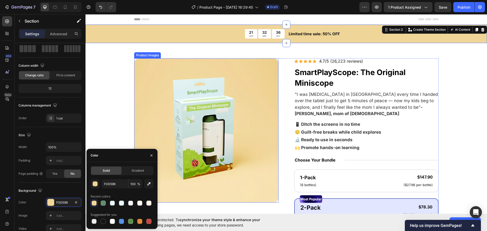
click at [118, 74] on div "Product Images Icon Icon Icon Icon Icon Icon List 4.7/5 (26,223 reviews) Text B…" at bounding box center [286, 215] width 361 height 315
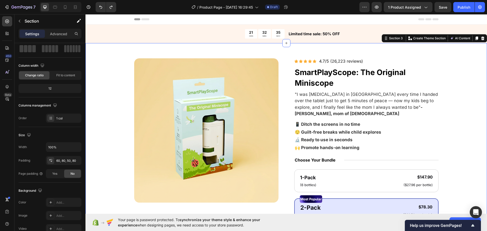
click at [123, 46] on div "Product Images Icon Icon Icon Icon Icon Icon List 4.7/5 (26,223 reviews) Text B…" at bounding box center [285, 214] width 401 height 343
click at [121, 39] on div "21 HRS 32 MIN 35 SEC Countdown Timer Limited time sale: 50% OFF Text Block Row" at bounding box center [285, 34] width 401 height 19
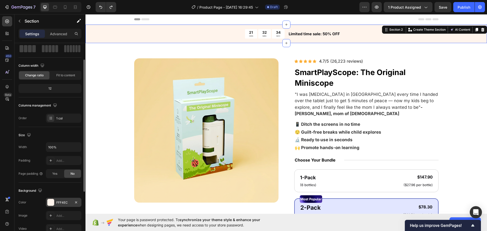
click at [71, 207] on div "FFF4EC" at bounding box center [63, 202] width 35 height 9
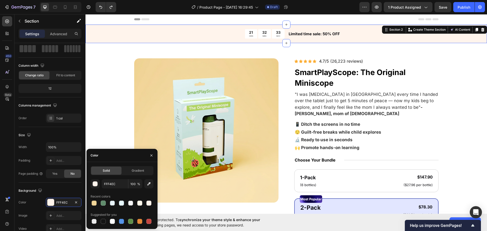
click at [120, 112] on div "Product Images Icon Icon Icon Icon Icon Icon List 4.7/5 (26,223 reviews) Text B…" at bounding box center [286, 215] width 361 height 315
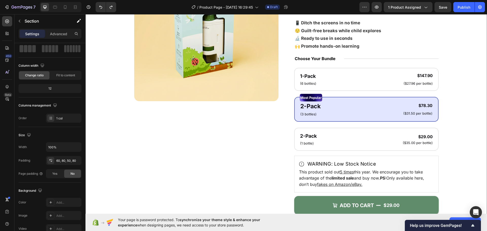
click at [122, 119] on div "Product Images Icon Icon Icon Icon Icon Icon List 4.7/5 (26,223 reviews) Text B…" at bounding box center [286, 114] width 361 height 315
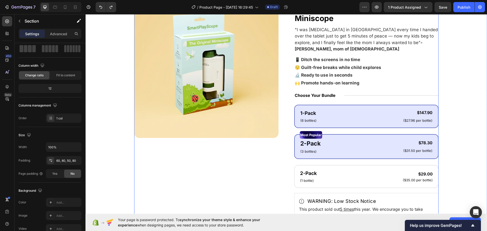
scroll to position [51, 0]
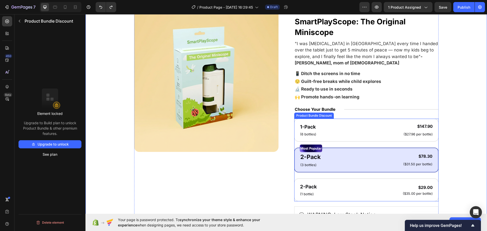
click at [351, 138] on div "1-Pack Text Block (6 bottles) Text Block $147.90 Product Price Product Price ($…" at bounding box center [366, 160] width 144 height 83
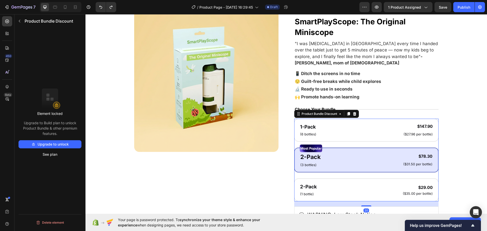
click at [354, 112] on icon at bounding box center [354, 114] width 4 height 4
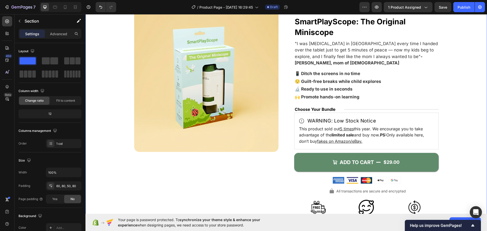
click at [449, 112] on div "Product Images Icon Icon Icon Icon Icon Icon List 4.7/5 (26,223 reviews) Text B…" at bounding box center [286, 118] width 361 height 221
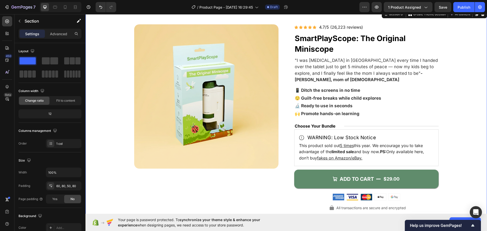
scroll to position [0, 0]
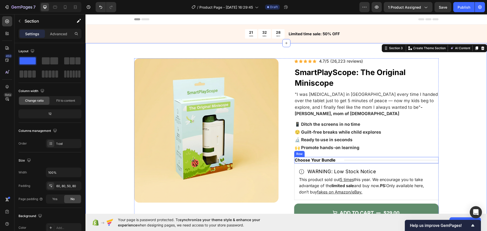
click at [380, 157] on div "Title Line" at bounding box center [391, 160] width 94 height 6
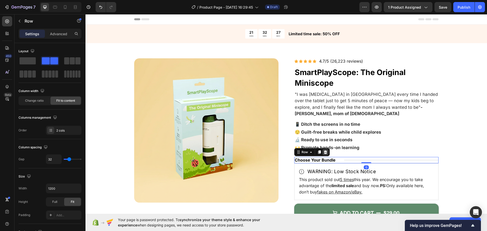
click at [324, 150] on icon at bounding box center [325, 152] width 3 height 4
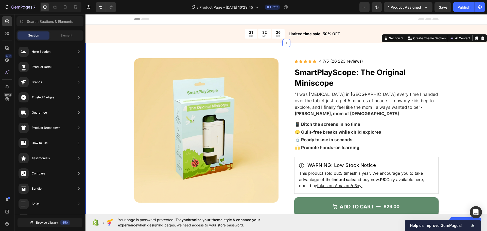
click at [469, 143] on div "Product Images Icon Icon Icon Icon Icon Icon List 4.7/5 (26,223 reviews) Text B…" at bounding box center [285, 164] width 401 height 243
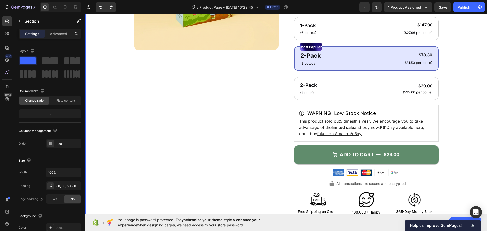
click at [460, 142] on div "Product Images Icon Icon Icon Icon Icon Icon List 4.7/5 (26,223 reviews) Text B…" at bounding box center [286, 63] width 361 height 315
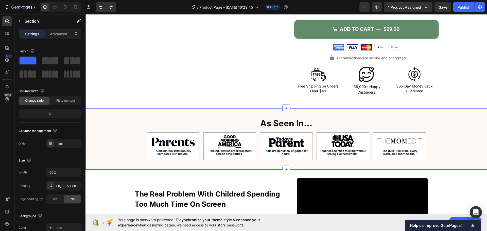
scroll to position [279, 0]
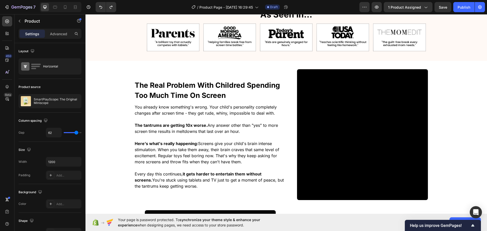
scroll to position [406, 0]
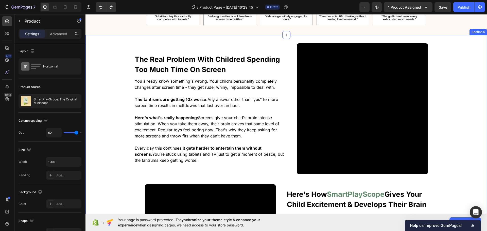
click at [129, 77] on div "The Real Problem With Childred Spending Too Much Time On Screen Heading You alr…" at bounding box center [285, 186] width 401 height 286
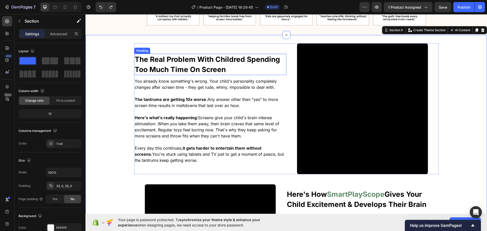
click at [170, 62] on strong "The Real Problem With Childred Spending Too Much Time On Screen" at bounding box center [207, 64] width 145 height 19
click at [111, 83] on div "The Real Problem With Childred Spending Too Much Time On Screen Heading You alr…" at bounding box center [285, 186] width 401 height 286
click at [214, 68] on strong "The Real Problem With Childred Spending Too Much Time On Screen" at bounding box center [207, 64] width 145 height 19
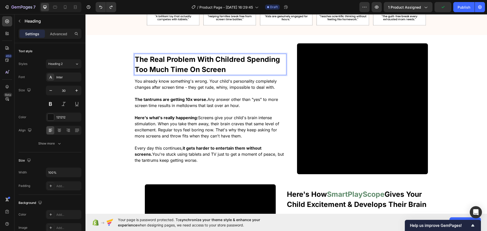
click at [225, 61] on strong "The Real Problem With Childred Spending Too Much Time On Screen" at bounding box center [207, 64] width 145 height 19
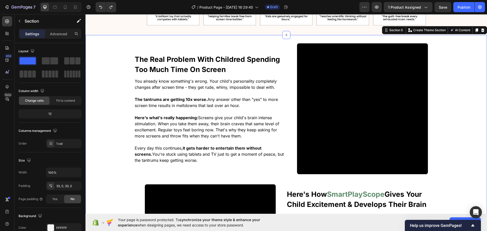
click at [88, 102] on div "⁠⁠⁠⁠⁠⁠⁠ The Real Problem With Childred Spending Too Much Time On Screen Heading…" at bounding box center [285, 186] width 401 height 286
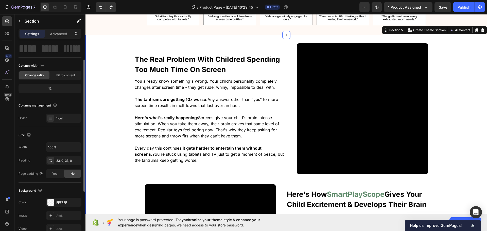
scroll to position [51, 0]
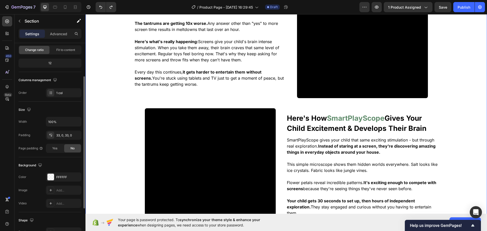
click at [115, 122] on div "⁠⁠⁠⁠⁠⁠⁠ The Real Problem With Childred Spending Too Much Time On Screen Heading…" at bounding box center [285, 110] width 401 height 286
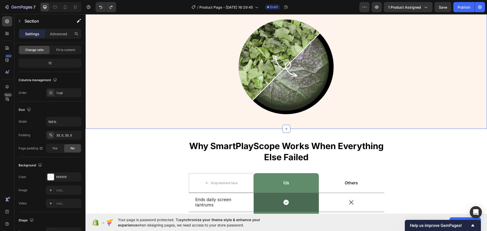
scroll to position [913, 0]
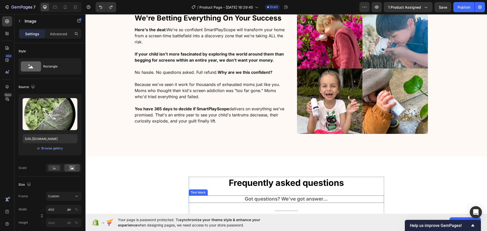
scroll to position [1420, 0]
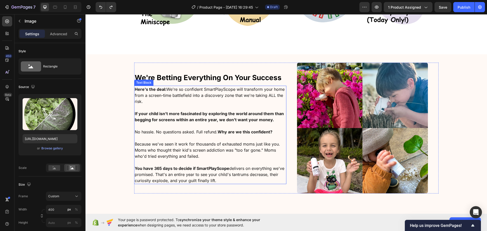
drag, startPoint x: 177, startPoint y: 152, endPoint x: 194, endPoint y: 152, distance: 17.2
click at [178, 151] on p "Because we've seen it work for thousands of exhausted moms just like you. Moms …" at bounding box center [210, 150] width 151 height 18
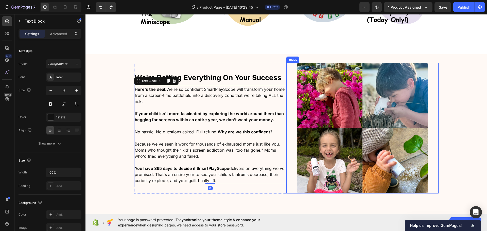
drag, startPoint x: 289, startPoint y: 146, endPoint x: 286, endPoint y: 145, distance: 3.6
click at [289, 146] on div at bounding box center [362, 128] width 152 height 131
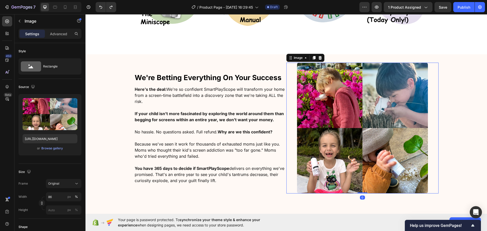
click at [286, 145] on div at bounding box center [362, 128] width 152 height 131
click at [280, 190] on div "We're Betting Everything On Your Success Heading Here's the deal: We're so conf…" at bounding box center [210, 128] width 152 height 131
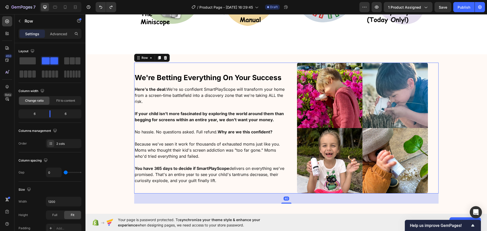
copy strong "Childred"
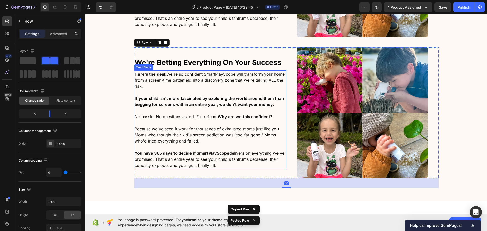
scroll to position [1414, 0]
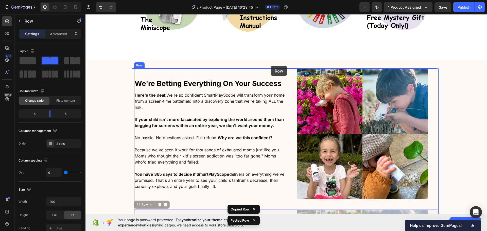
drag, startPoint x: 148, startPoint y: 202, endPoint x: 271, endPoint y: 66, distance: 182.9
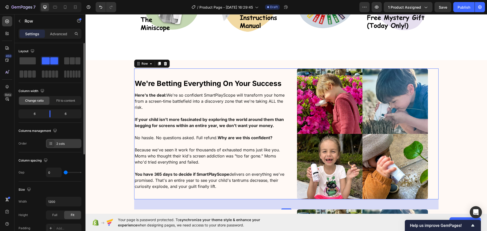
click at [59, 143] on div "2 cols" at bounding box center [68, 143] width 24 height 5
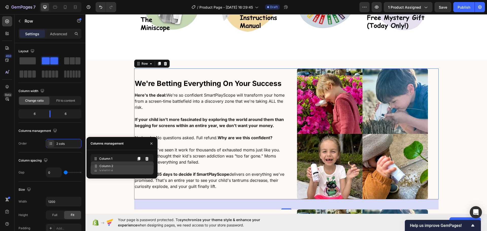
drag, startPoint x: 103, startPoint y: 168, endPoint x: 103, endPoint y: 160, distance: 7.1
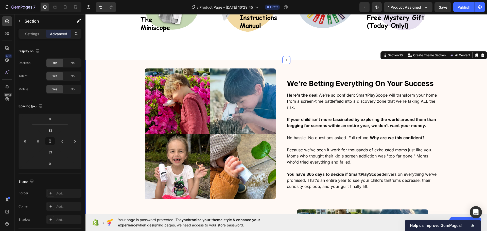
click at [116, 111] on div "We're Betting Everything On Your Success Heading Here's the deal: We're so conf…" at bounding box center [285, 211] width 401 height 286
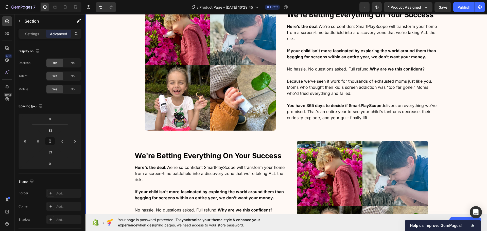
scroll to position [1490, 0]
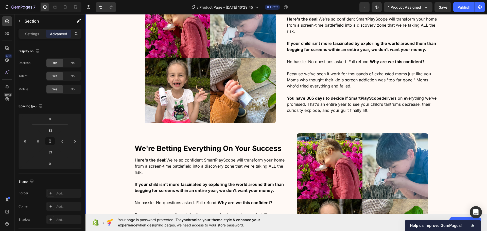
click at [108, 110] on div "We're Betting Everything On Your Success Heading Here's the deal: We're so conf…" at bounding box center [285, 135] width 401 height 286
click at [174, 83] on img at bounding box center [210, 57] width 131 height 131
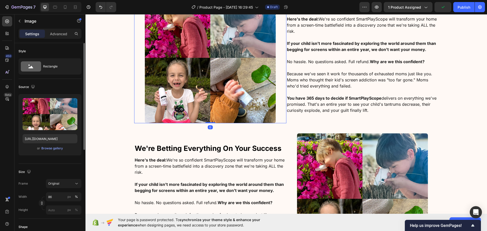
click at [60, 151] on div "or Browse gallery" at bounding box center [50, 148] width 55 height 6
click at [59, 150] on div "Browse gallery" at bounding box center [52, 148] width 22 height 5
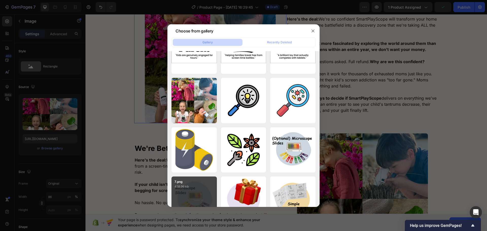
scroll to position [152, 0]
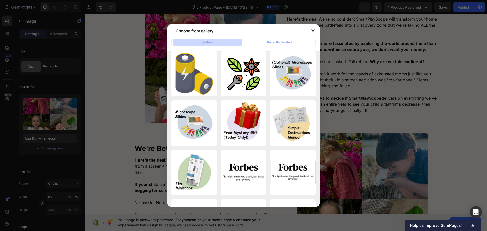
click at [342, 104] on div at bounding box center [243, 115] width 487 height 231
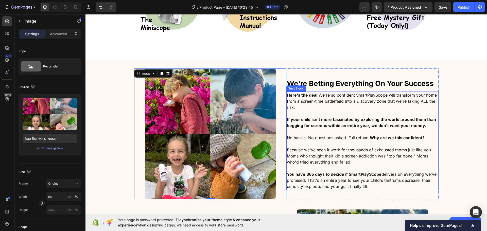
click at [313, 89] on h2 "We're Betting Everything On Your Success" at bounding box center [362, 83] width 152 height 11
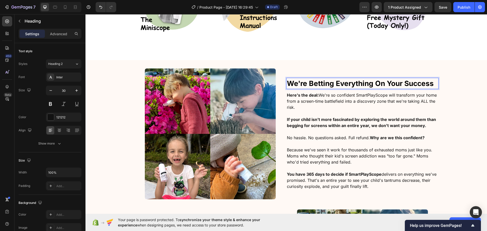
click at [314, 86] on strong "We're Betting Everything On Your Success" at bounding box center [360, 83] width 147 height 9
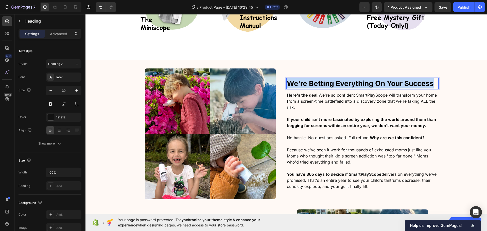
click at [314, 86] on strong "We're Betting Everything On Your Success" at bounding box center [360, 83] width 147 height 9
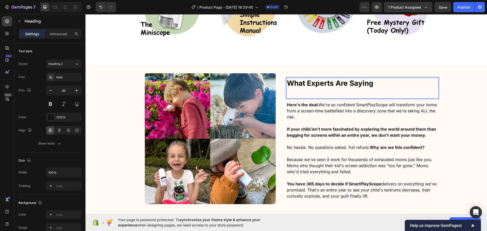
scroll to position [1414, 0]
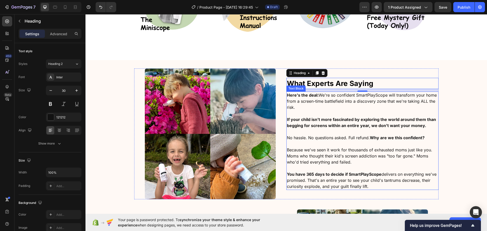
click at [324, 144] on p at bounding box center [362, 144] width 151 height 6
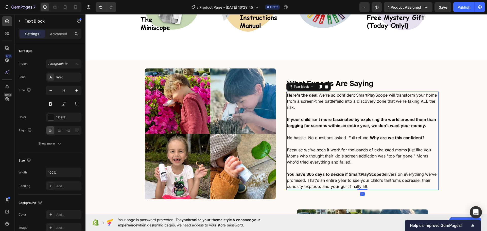
drag, startPoint x: 328, startPoint y: 163, endPoint x: 334, endPoint y: 166, distance: 7.6
click at [328, 163] on p "Because we've seen it work for thousands of exhausted moms just like you. Moms …" at bounding box center [362, 156] width 151 height 18
drag, startPoint x: 377, startPoint y: 189, endPoint x: 269, endPoint y: 88, distance: 148.0
click at [268, 85] on div "⁠⁠⁠⁠⁠⁠⁠ What Experts Are Saying Heading Here's the deal: We're so confident Sma…" at bounding box center [286, 133] width 304 height 131
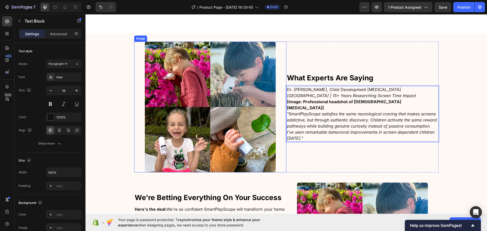
scroll to position [1438, 0]
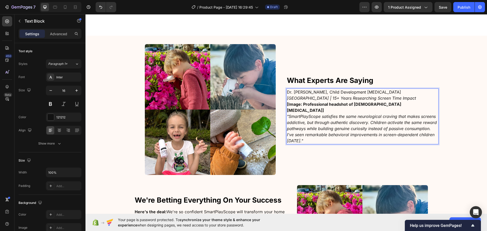
click at [412, 101] on p "[GEOGRAPHIC_DATA] | 15+ Years Researching Screen Time Impact" at bounding box center [362, 98] width 151 height 6
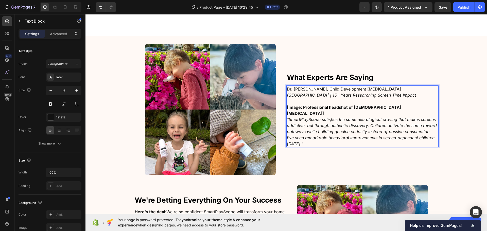
scroll to position [1435, 0]
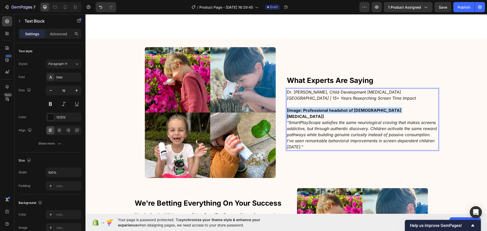
click at [287, 116] on p "[Image: Professional headshot of [DEMOGRAPHIC_DATA] [MEDICAL_DATA]]" at bounding box center [362, 113] width 151 height 12
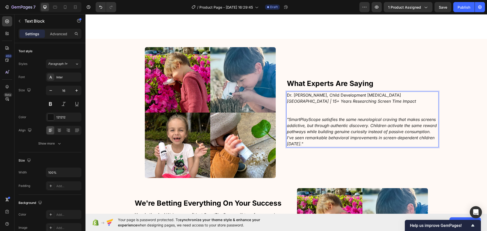
scroll to position [1438, 0]
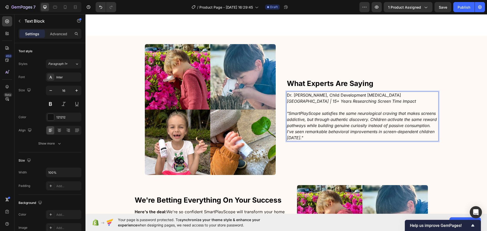
click at [393, 94] on p "Dr. [PERSON_NAME], Child Development [MEDICAL_DATA]" at bounding box center [362, 95] width 151 height 6
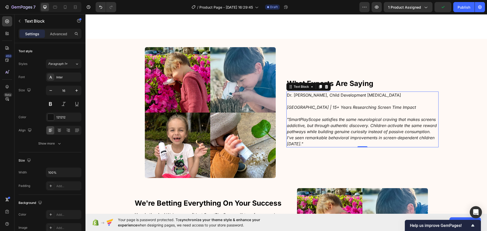
click at [352, 141] on p ""SmartPlayScope satisfies the same neurological craving that makes screens addi…" at bounding box center [362, 131] width 151 height 30
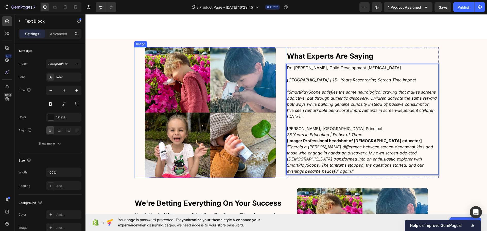
drag, startPoint x: 386, startPoint y: 140, endPoint x: 278, endPoint y: 144, distance: 108.3
click at [278, 144] on div "⁠⁠⁠⁠⁠⁠⁠ What Experts Are Saying Heading Dr. [PERSON_NAME], Child Development [M…" at bounding box center [286, 112] width 304 height 131
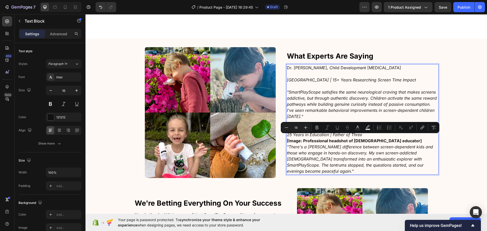
click at [300, 143] on strong "[Image: Professional headshot of [DEMOGRAPHIC_DATA] educator]" at bounding box center [354, 140] width 135 height 5
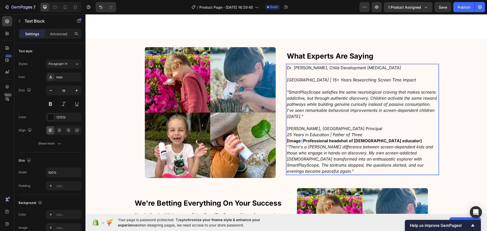
click at [300, 143] on strong "[Image: Professional headshot of [DEMOGRAPHIC_DATA] educator]" at bounding box center [354, 140] width 135 height 5
click at [380, 130] on p "[PERSON_NAME], [GEOGRAPHIC_DATA] Principal" at bounding box center [362, 128] width 151 height 6
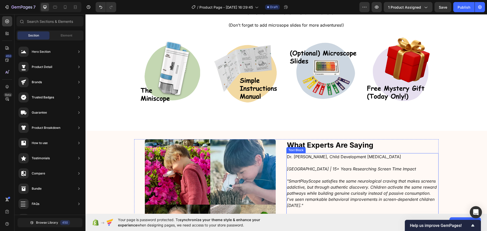
scroll to position [1417, 0]
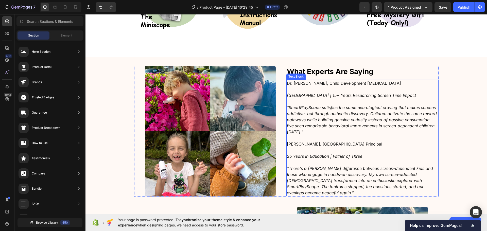
click at [336, 124] on icon ""SmartPlayScope satisfies the same neurological craving that makes screens addi…" at bounding box center [362, 119] width 150 height 29
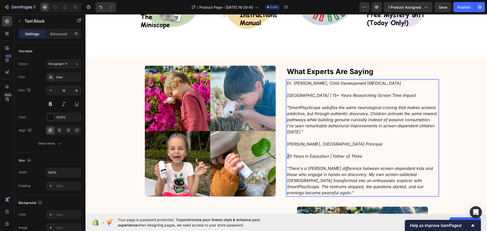
click at [287, 159] on icon "25 Years in Education | Father of Three" at bounding box center [324, 156] width 75 height 5
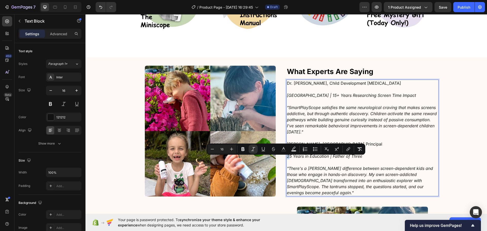
click at [287, 159] on icon "25 Years in Education | Father of Three" at bounding box center [324, 156] width 75 height 5
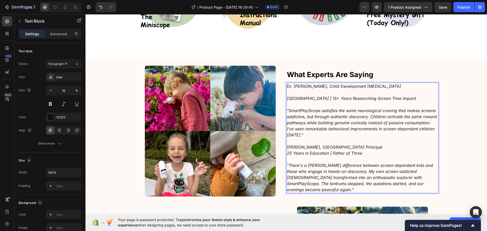
scroll to position [1420, 0]
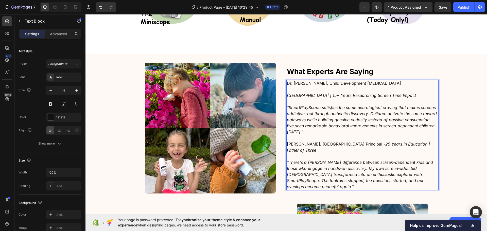
click at [369, 148] on p "[PERSON_NAME], [GEOGRAPHIC_DATA] Principal - 25 Years in Education | Father of …" at bounding box center [362, 147] width 151 height 12
drag, startPoint x: 416, startPoint y: 147, endPoint x: 424, endPoint y: 151, distance: 9.0
click at [424, 151] on p "[PERSON_NAME], [GEOGRAPHIC_DATA] Principal | 25 Years in Education | Father of …" at bounding box center [362, 147] width 151 height 12
click at [422, 158] on p "Rich Text Editor. Editing area: main" at bounding box center [362, 156] width 151 height 6
click at [383, 98] on icon "[GEOGRAPHIC_DATA] | 15+ Years Researching Screen Time Impact" at bounding box center [351, 95] width 129 height 5
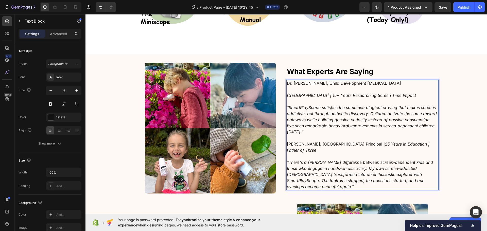
click at [343, 98] on icon "[GEOGRAPHIC_DATA] | 15+ Years Researching Screen Time Impact" at bounding box center [351, 95] width 129 height 5
click at [319, 98] on icon "[GEOGRAPHIC_DATA] | 15+ Years Researching Screen Time Impact" at bounding box center [351, 95] width 129 height 5
click at [338, 98] on icon "[GEOGRAPHIC_DATA] | 15+ Years Researching Screen Time Impact" at bounding box center [351, 95] width 129 height 5
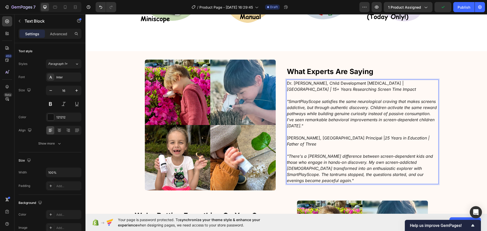
drag, startPoint x: 426, startPoint y: 86, endPoint x: 432, endPoint y: 94, distance: 10.1
click at [432, 92] on p "Dr. [PERSON_NAME], Child Development [MEDICAL_DATA] | [GEOGRAPHIC_DATA] | 15+ Y…" at bounding box center [362, 86] width 151 height 12
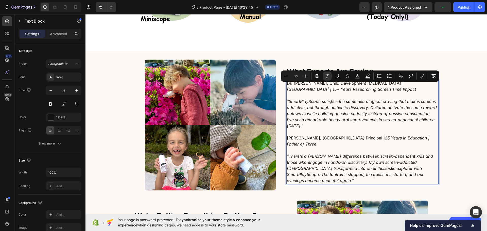
scroll to position [1426, 0]
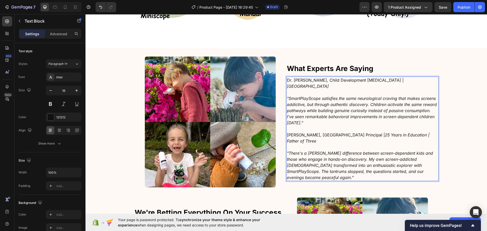
click at [414, 135] on icon "25 Years in Education | Father of Three" at bounding box center [358, 137] width 142 height 11
click at [411, 137] on icon "25 Years in Education | Father of Three" at bounding box center [358, 137] width 142 height 11
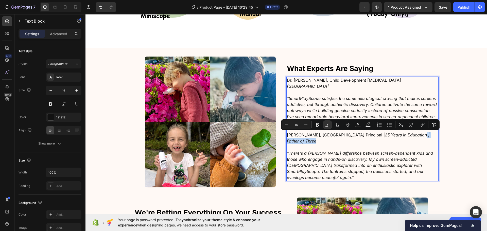
drag, startPoint x: 415, startPoint y: 135, endPoint x: 424, endPoint y: 141, distance: 10.6
click at [424, 141] on p "[PERSON_NAME], [GEOGRAPHIC_DATA] Principal | 25 Years in Education | Father of …" at bounding box center [362, 138] width 151 height 12
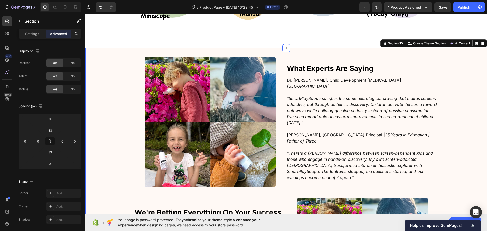
click at [454, 141] on div "⁠⁠⁠⁠⁠⁠⁠ What Experts Are Saying Heading Dr. [PERSON_NAME], Child Development [M…" at bounding box center [285, 200] width 401 height 286
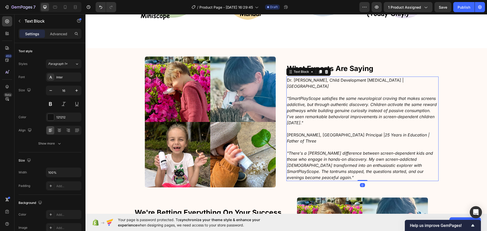
click at [335, 138] on p "[PERSON_NAME], [GEOGRAPHIC_DATA] Principal | 25 Years in Education | Father of …" at bounding box center [362, 138] width 151 height 12
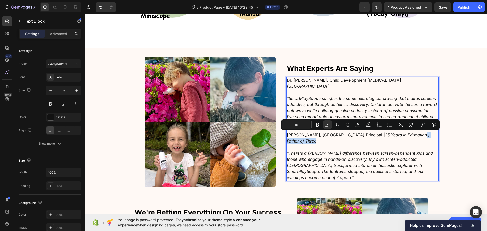
drag, startPoint x: 415, startPoint y: 135, endPoint x: 423, endPoint y: 140, distance: 9.8
click at [423, 140] on p "[PERSON_NAME], [GEOGRAPHIC_DATA] Principal | 25 Years in Education | Father of …" at bounding box center [362, 138] width 151 height 12
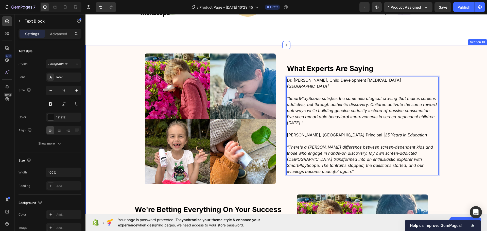
click at [471, 142] on div "⁠⁠⁠⁠⁠⁠⁠ What Experts Are Saying Heading Dr. [PERSON_NAME], Child Development [M…" at bounding box center [285, 196] width 401 height 286
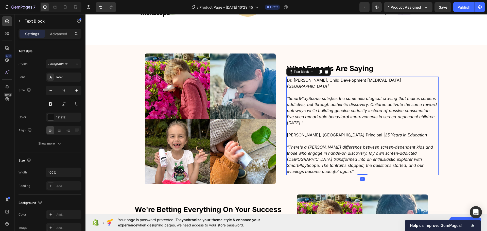
click at [387, 131] on p "Rich Text Editor. Editing area: main" at bounding box center [362, 129] width 151 height 6
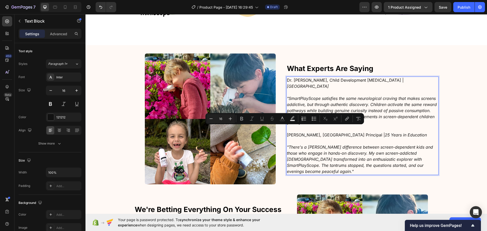
click at [387, 135] on icon "25 Years in Education" at bounding box center [406, 134] width 42 height 5
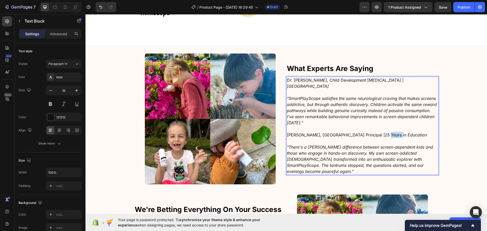
click at [387, 135] on icon "25 Years in Education" at bounding box center [406, 134] width 42 height 5
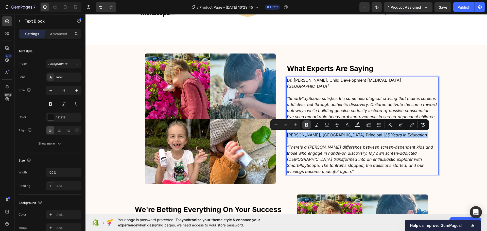
click at [309, 123] on icon "Editor contextual toolbar" at bounding box center [306, 124] width 5 height 5
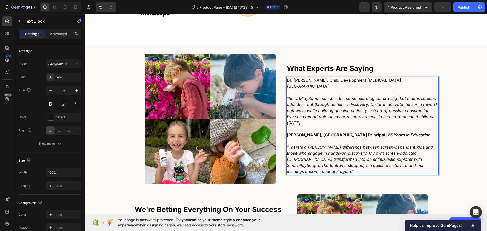
click at [311, 85] on p "Dr. [PERSON_NAME], Child Development [MEDICAL_DATA] | [GEOGRAPHIC_DATA]" at bounding box center [362, 83] width 151 height 12
click at [292, 61] on div "⁠⁠⁠⁠⁠⁠⁠ What Experts Are Saying Heading Dr. [PERSON_NAME], Child Development [M…" at bounding box center [362, 118] width 152 height 131
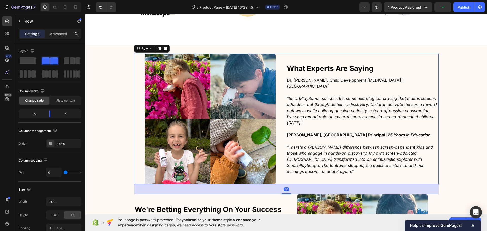
click at [314, 82] on div "⁠⁠⁠⁠⁠⁠⁠ What Experts Are Saying Heading Dr. [PERSON_NAME], Child Development [M…" at bounding box center [362, 118] width 152 height 131
click at [316, 86] on p "Dr. [PERSON_NAME], Child Development [MEDICAL_DATA] | [GEOGRAPHIC_DATA]" at bounding box center [362, 83] width 151 height 12
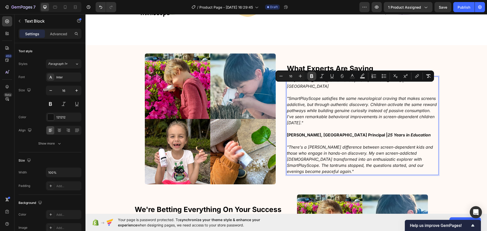
click at [313, 76] on icon "Editor contextual toolbar" at bounding box center [311, 76] width 5 height 5
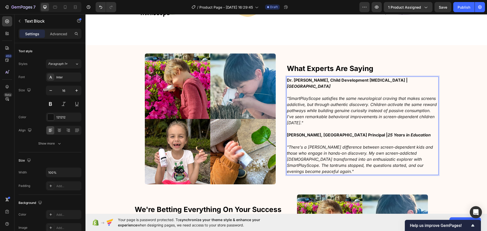
click at [405, 156] on p ""There's a [PERSON_NAME] difference between screen-dependent kids and those who…" at bounding box center [362, 159] width 151 height 30
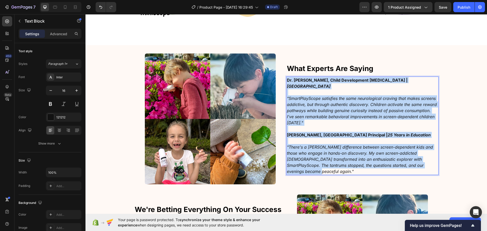
drag, startPoint x: 430, startPoint y: 165, endPoint x: 261, endPoint y: 77, distance: 191.1
click at [261, 77] on div "⁠⁠⁠⁠⁠⁠⁠ What Experts Are Saying Heading Dr. [PERSON_NAME], Child Development [M…" at bounding box center [286, 118] width 304 height 131
click at [246, 69] on img at bounding box center [210, 118] width 131 height 131
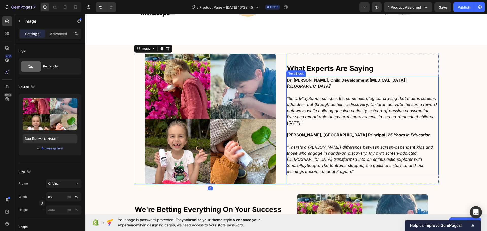
click at [363, 128] on p "Rich Text Editor. Editing area: main" at bounding box center [362, 129] width 151 height 6
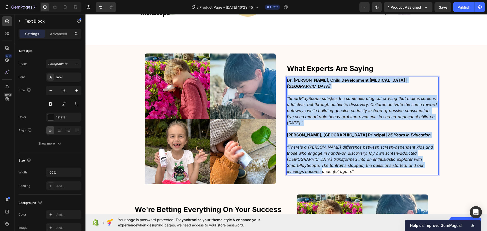
drag, startPoint x: 427, startPoint y: 165, endPoint x: 249, endPoint y: 72, distance: 200.9
click at [249, 72] on div "⁠⁠⁠⁠⁠⁠⁠ What Experts Are Saying Heading Dr. [PERSON_NAME], Child Development [M…" at bounding box center [286, 118] width 304 height 131
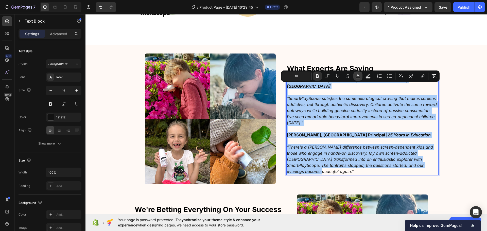
click at [358, 77] on rect "Editor contextual toolbar" at bounding box center [357, 77] width 5 height 1
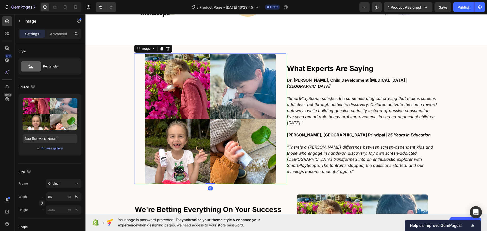
click at [171, 91] on img at bounding box center [210, 118] width 131 height 131
click at [127, 111] on div "⁠⁠⁠⁠⁠⁠⁠ What Experts Are Saying Heading Dr. [PERSON_NAME], Child Development [M…" at bounding box center [285, 196] width 401 height 286
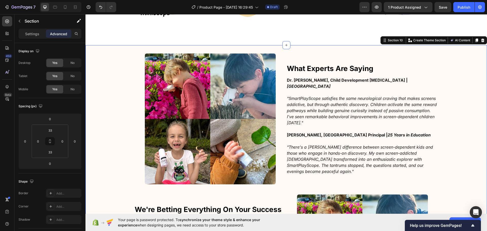
click at [120, 108] on div "⁠⁠⁠⁠⁠⁠⁠ What Experts Are Saying Heading Dr. [PERSON_NAME], Child Development [M…" at bounding box center [285, 196] width 401 height 286
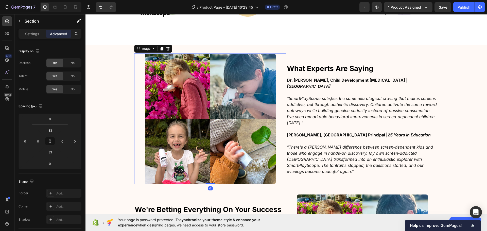
click at [205, 109] on img at bounding box center [210, 118] width 131 height 131
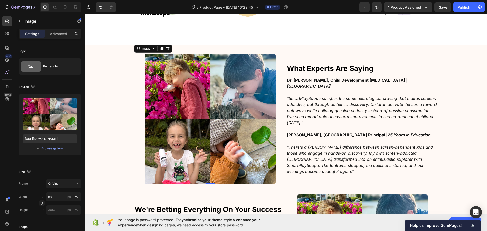
click at [102, 94] on div "⁠⁠⁠⁠⁠⁠⁠ What Experts Are Saying Heading Dr. [PERSON_NAME], Child Development [M…" at bounding box center [285, 196] width 401 height 286
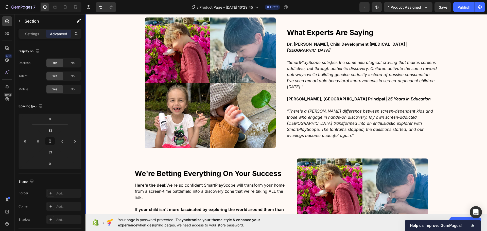
scroll to position [1505, 0]
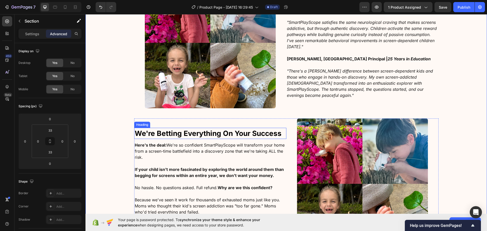
click at [186, 128] on h2 "We're Betting Everything On Your Success" at bounding box center [210, 133] width 152 height 11
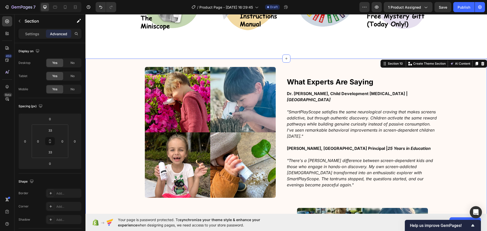
scroll to position [1378, 0]
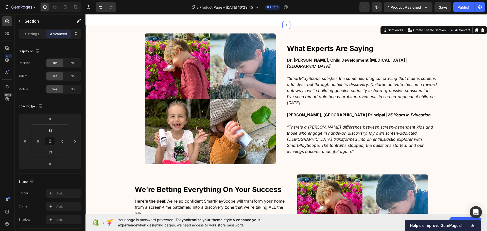
scroll to position [1454, 0]
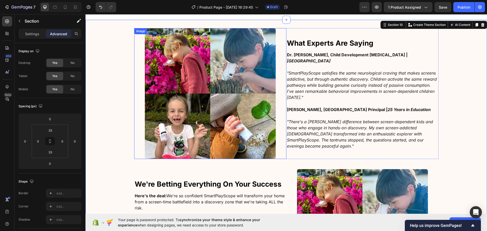
click at [203, 122] on img at bounding box center [210, 93] width 131 height 131
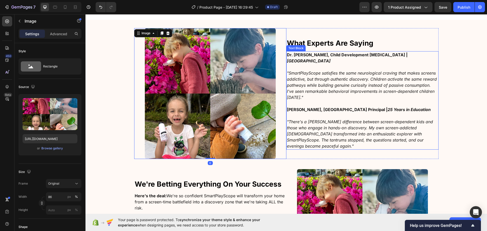
click at [312, 109] on strong "[PERSON_NAME], [GEOGRAPHIC_DATA] Principal |" at bounding box center [337, 109] width 101 height 5
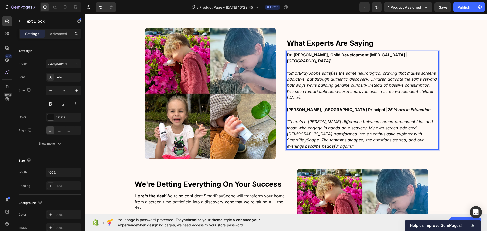
click at [311, 109] on strong "[PERSON_NAME], [GEOGRAPHIC_DATA] Principal |" at bounding box center [337, 109] width 101 height 5
click at [316, 109] on strong "[PERSON_NAME], [GEOGRAPHIC_DATA] Principal |" at bounding box center [337, 109] width 101 height 5
click at [104, 111] on div "⁠⁠⁠⁠⁠⁠⁠ What Experts Are Saying Heading Dr. [PERSON_NAME], Child Development [M…" at bounding box center [285, 171] width 401 height 286
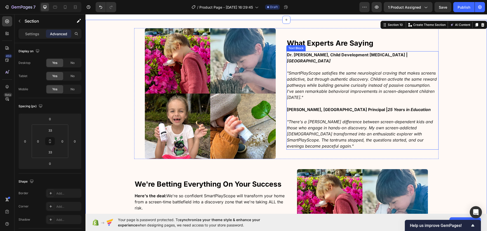
click at [330, 81] on icon ""SmartPlayScope satisfies the same neurological craving that makes screens addi…" at bounding box center [362, 84] width 150 height 29
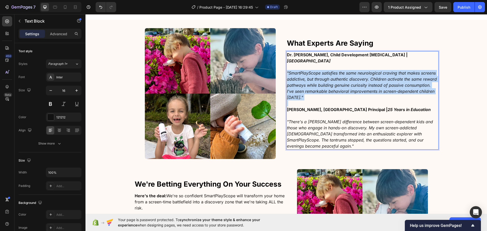
click at [330, 81] on icon ""SmartPlayScope satisfies the same neurological craving that makes screens addi…" at bounding box center [362, 84] width 150 height 29
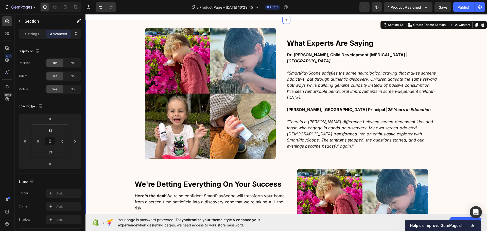
drag, startPoint x: 105, startPoint y: 102, endPoint x: 87, endPoint y: 129, distance: 32.3
click at [105, 102] on div "⁠⁠⁠⁠⁠⁠⁠ What Experts Are Saying Heading Dr. [PERSON_NAME], Child Development [M…" at bounding box center [285, 171] width 401 height 286
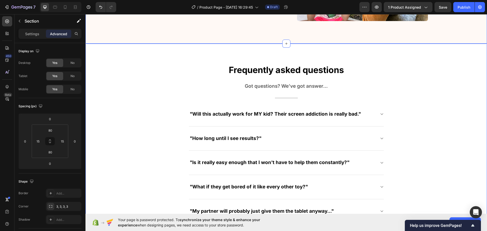
click at [142, 96] on div "Frequently asked questions Heading Got questions? We’ve got answer... Text bloc…" at bounding box center [286, 192] width 394 height 257
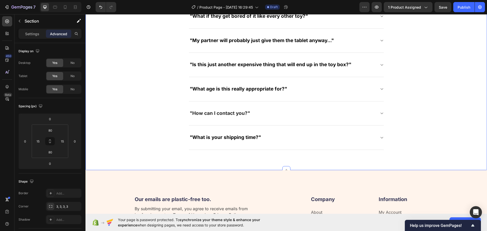
scroll to position [1961, 0]
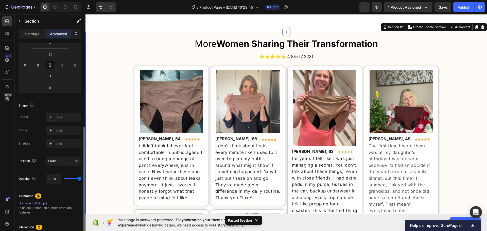
scroll to position [101, 0]
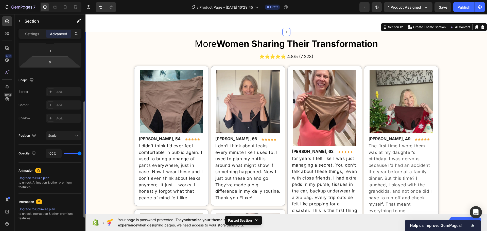
click at [30, 36] on p "Settings" at bounding box center [32, 33] width 14 height 5
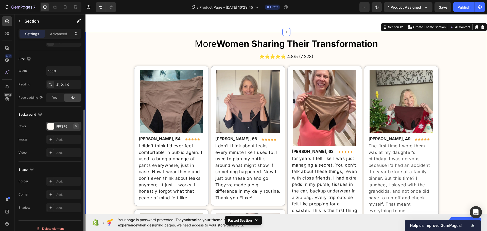
click at [77, 126] on icon "button" at bounding box center [76, 126] width 4 height 4
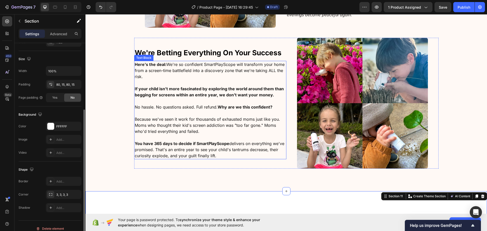
scroll to position [1763, 0]
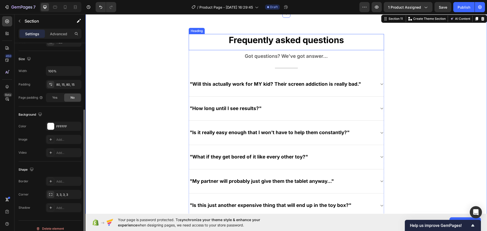
click at [286, 38] on span "Frequently asked questions" at bounding box center [286, 40] width 115 height 10
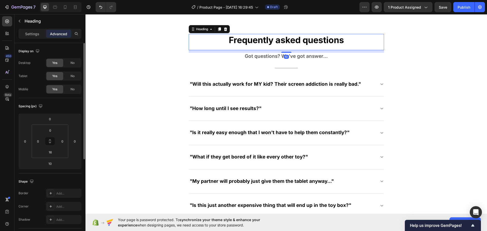
copy icon ""SmartPlayScope satisfies the same neurological craving that makes screens addi…"
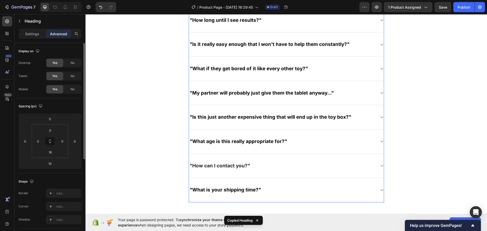
scroll to position [2017, 0]
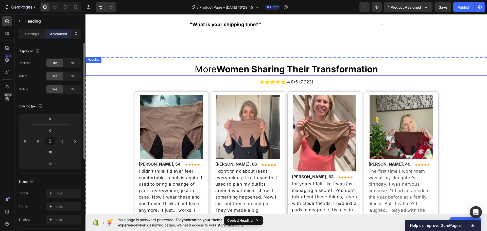
click at [296, 66] on strong "Women Sharing Their Transformation" at bounding box center [296, 69] width 161 height 11
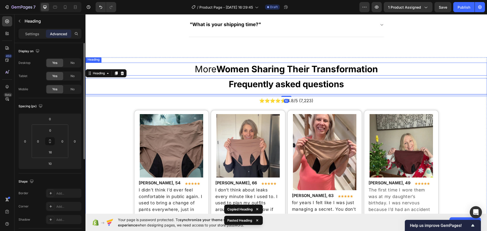
click at [307, 71] on strong "Women Sharing Their Transformation" at bounding box center [296, 69] width 161 height 11
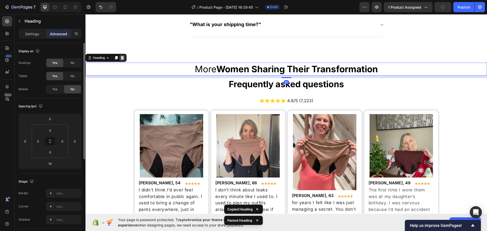
click at [121, 57] on icon at bounding box center [122, 58] width 4 height 4
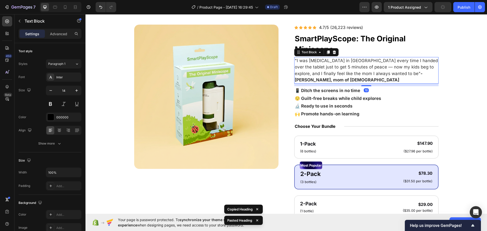
click at [332, 70] on p ""I was [MEDICAL_DATA] in [GEOGRAPHIC_DATA] every time I handed over the tablet …" at bounding box center [366, 71] width 143 height 26
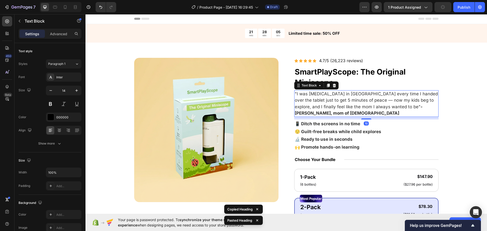
scroll to position [0, 0]
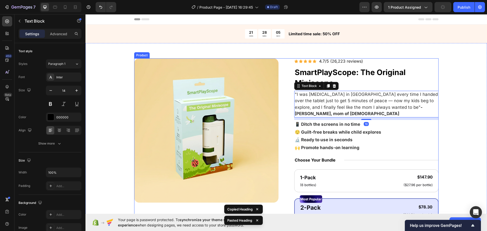
click at [340, 61] on span "4.7/5 (26,223 reviews)" at bounding box center [341, 61] width 44 height 5
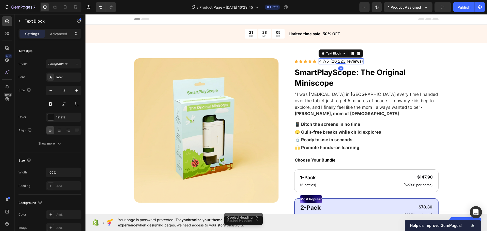
click at [340, 61] on span "4.7/5 (26,223 reviews)" at bounding box center [341, 61] width 44 height 5
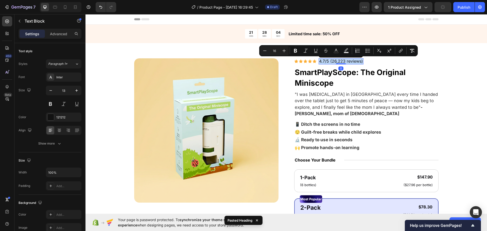
copy span "4.7/5 (26,223 reviews)"
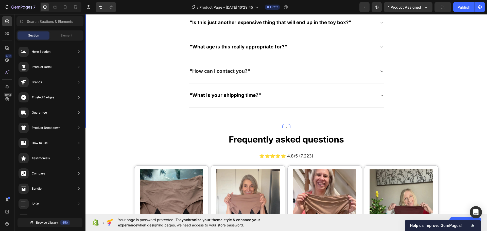
scroll to position [1944, 0]
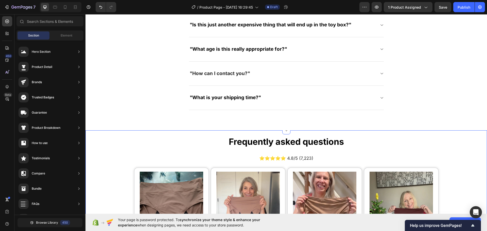
click at [307, 157] on span "⭐⭐⭐⭐⭐ 4.8/5 (7,223)" at bounding box center [286, 158] width 54 height 5
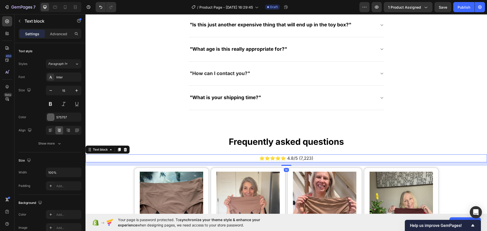
click at [312, 158] on span "⭐⭐⭐⭐⭐ 4.8/5 (7,223)" at bounding box center [286, 158] width 54 height 5
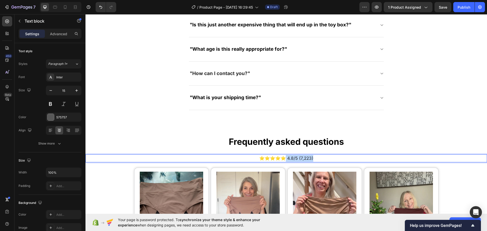
drag, startPoint x: 311, startPoint y: 158, endPoint x: 288, endPoint y: 158, distance: 22.6
click at [286, 161] on p "⭐⭐⭐⭐⭐ 4.8/5 (7,223)" at bounding box center [286, 158] width 400 height 7
click at [277, 159] on span "⭐⭐⭐⭐⭐4.7/5 (26,223 reviews)" at bounding box center [286, 158] width 73 height 5
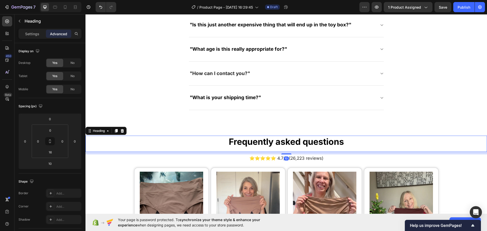
click at [260, 140] on span "Frequently asked questions" at bounding box center [286, 141] width 115 height 10
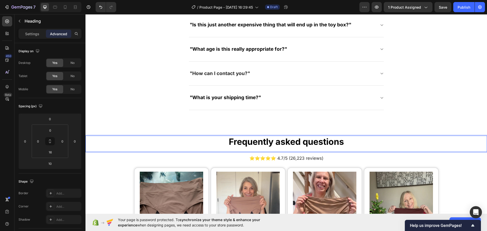
click at [260, 141] on span "Frequently asked questions" at bounding box center [286, 141] width 115 height 10
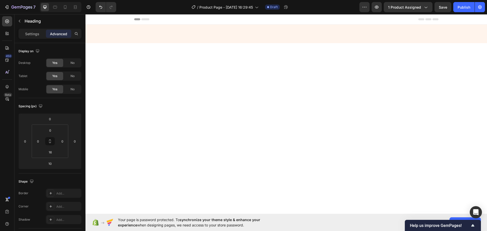
scroll to position [1944, 0]
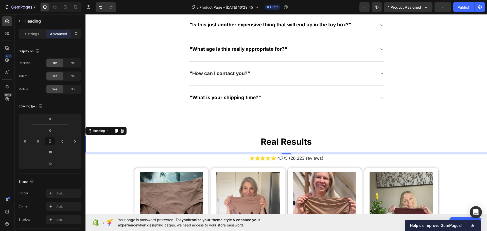
click at [309, 142] on span "Real Results" at bounding box center [286, 141] width 51 height 10
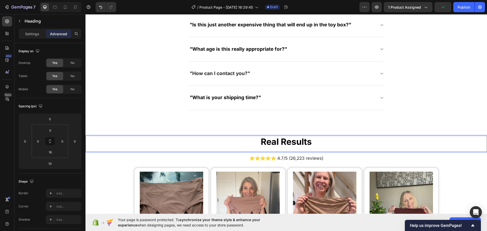
click at [320, 142] on p "Real Results" at bounding box center [286, 141] width 400 height 11
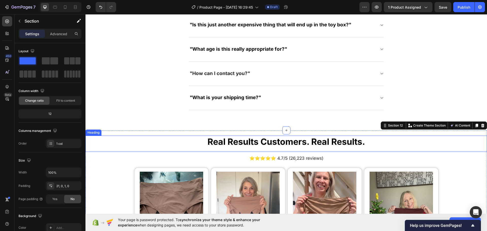
click at [236, 143] on span "Real Results Customers. Real Results." at bounding box center [285, 141] width 157 height 10
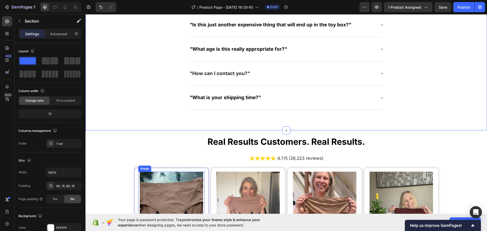
click at [165, 196] on img at bounding box center [171, 203] width 63 height 63
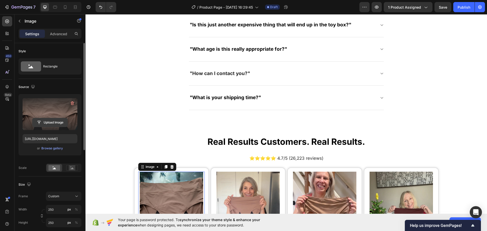
click at [56, 120] on input "file" at bounding box center [49, 122] width 35 height 9
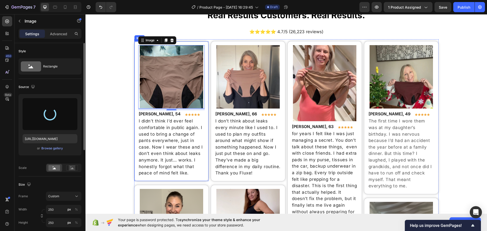
scroll to position [2070, 0]
type input "https://cdn.shopify.com/s/files/1/0934/2330/5087/files/gempages_578278445276988…"
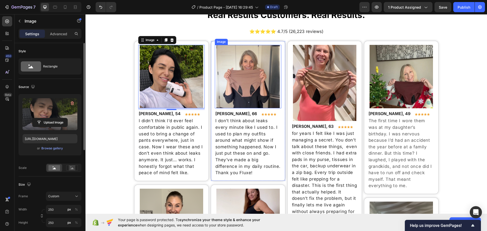
click at [245, 67] on img at bounding box center [247, 76] width 63 height 63
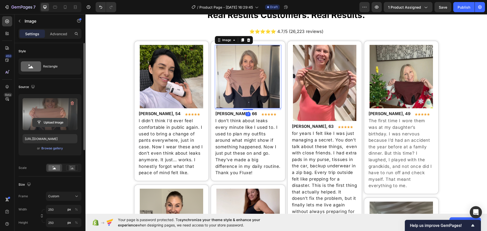
click at [48, 120] on input "file" at bounding box center [49, 122] width 35 height 9
type input "C:\fakepath\img1.avif"
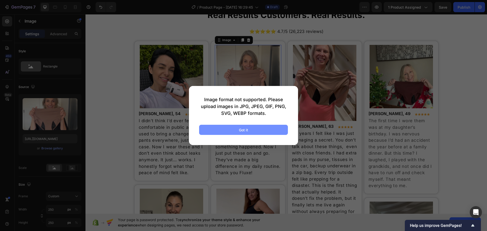
click at [252, 126] on button "Got it" at bounding box center [243, 130] width 89 height 10
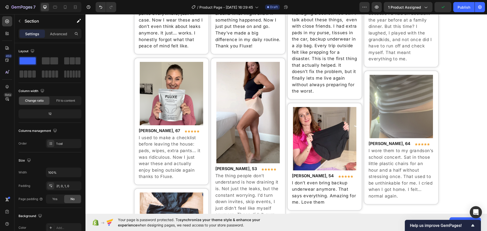
drag, startPoint x: 114, startPoint y: 117, endPoint x: 122, endPoint y: 41, distance: 76.8
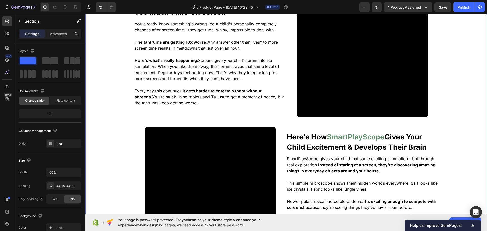
scroll to position [462, 0]
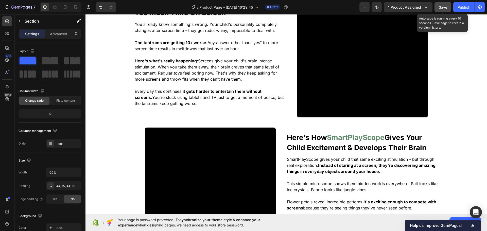
click at [441, 9] on span "Save" at bounding box center [443, 7] width 8 height 4
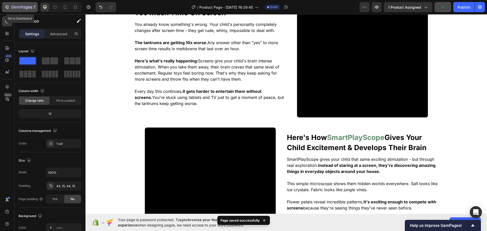
click at [12, 7] on icon "button" at bounding box center [12, 7] width 3 height 3
